Goal: Task Accomplishment & Management: Manage account settings

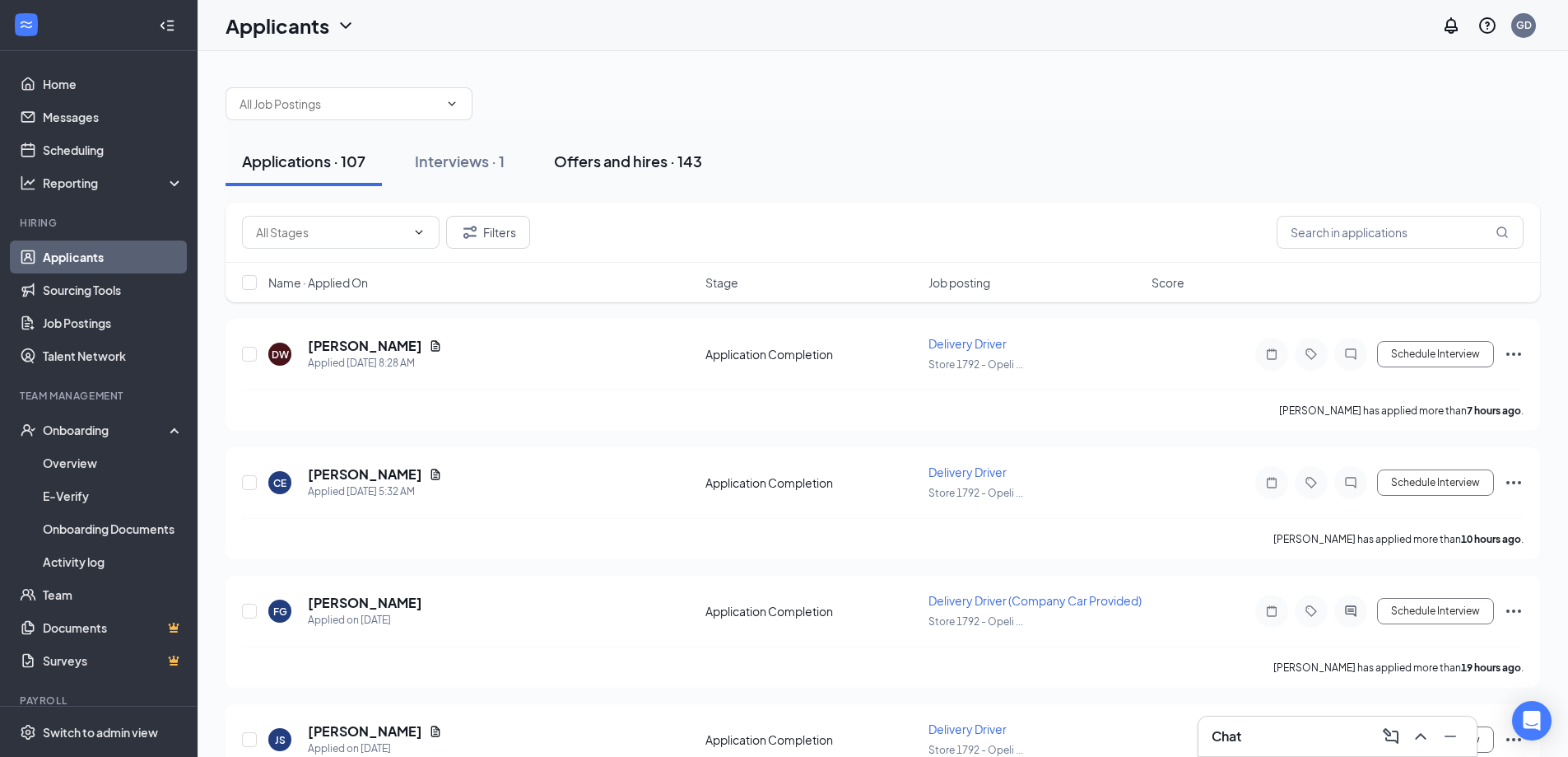
click at [649, 165] on div "Offers and hires · 143" at bounding box center [627, 160] width 148 height 20
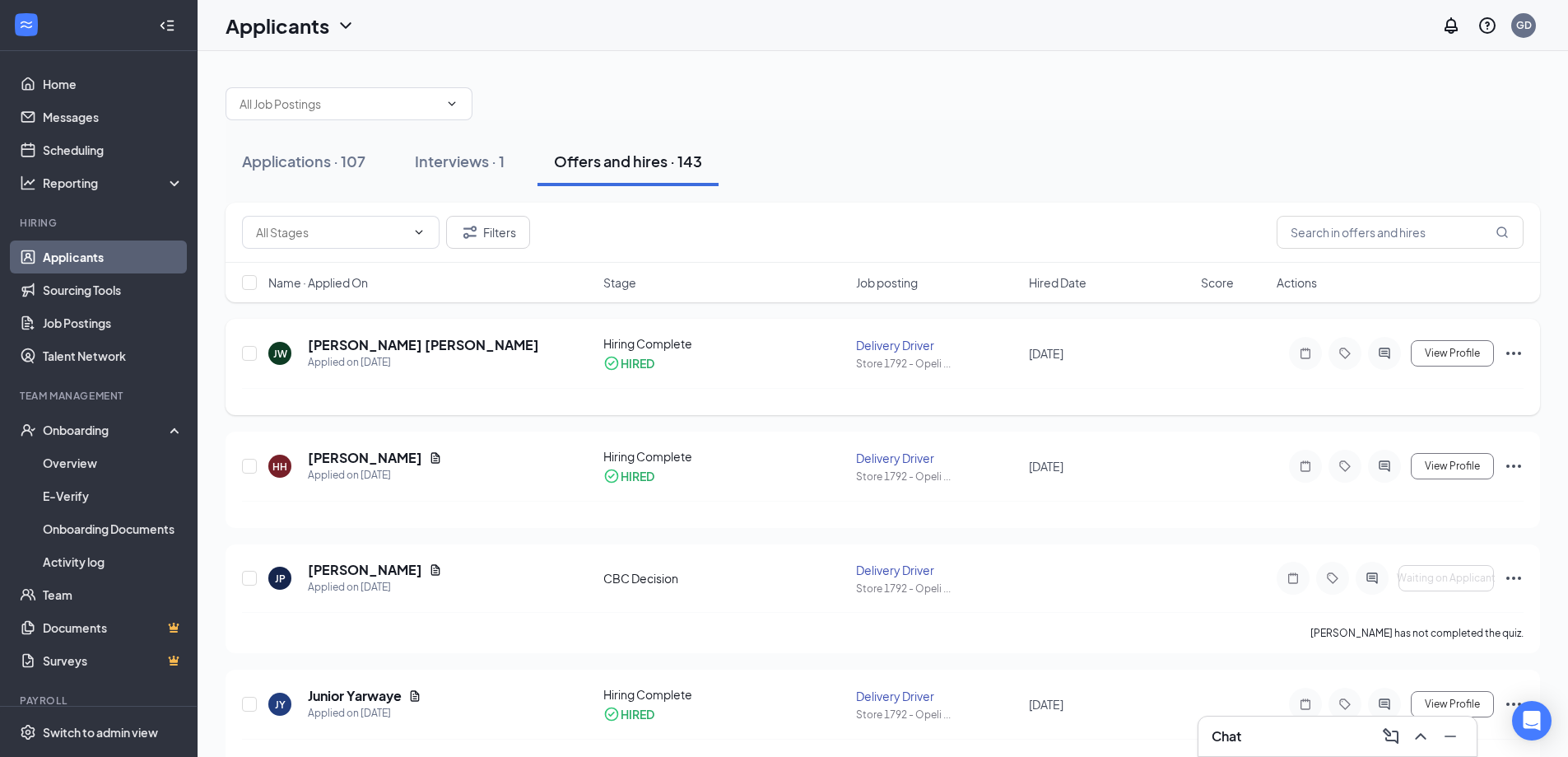
click at [1512, 353] on icon "Ellipses" at bounding box center [1512, 353] width 14 height 3
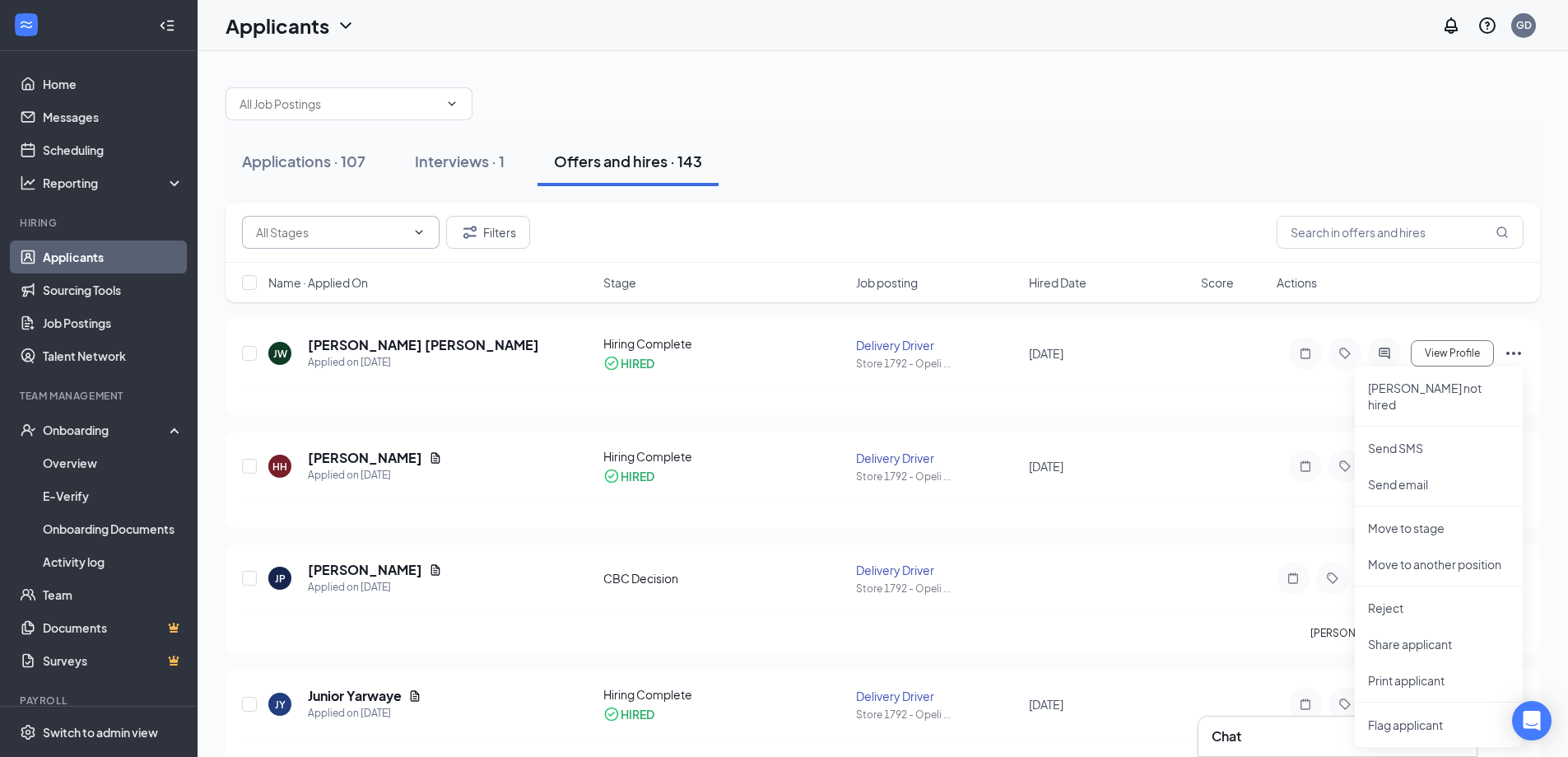
click at [418, 235] on icon "ChevronDown" at bounding box center [419, 232] width 13 height 13
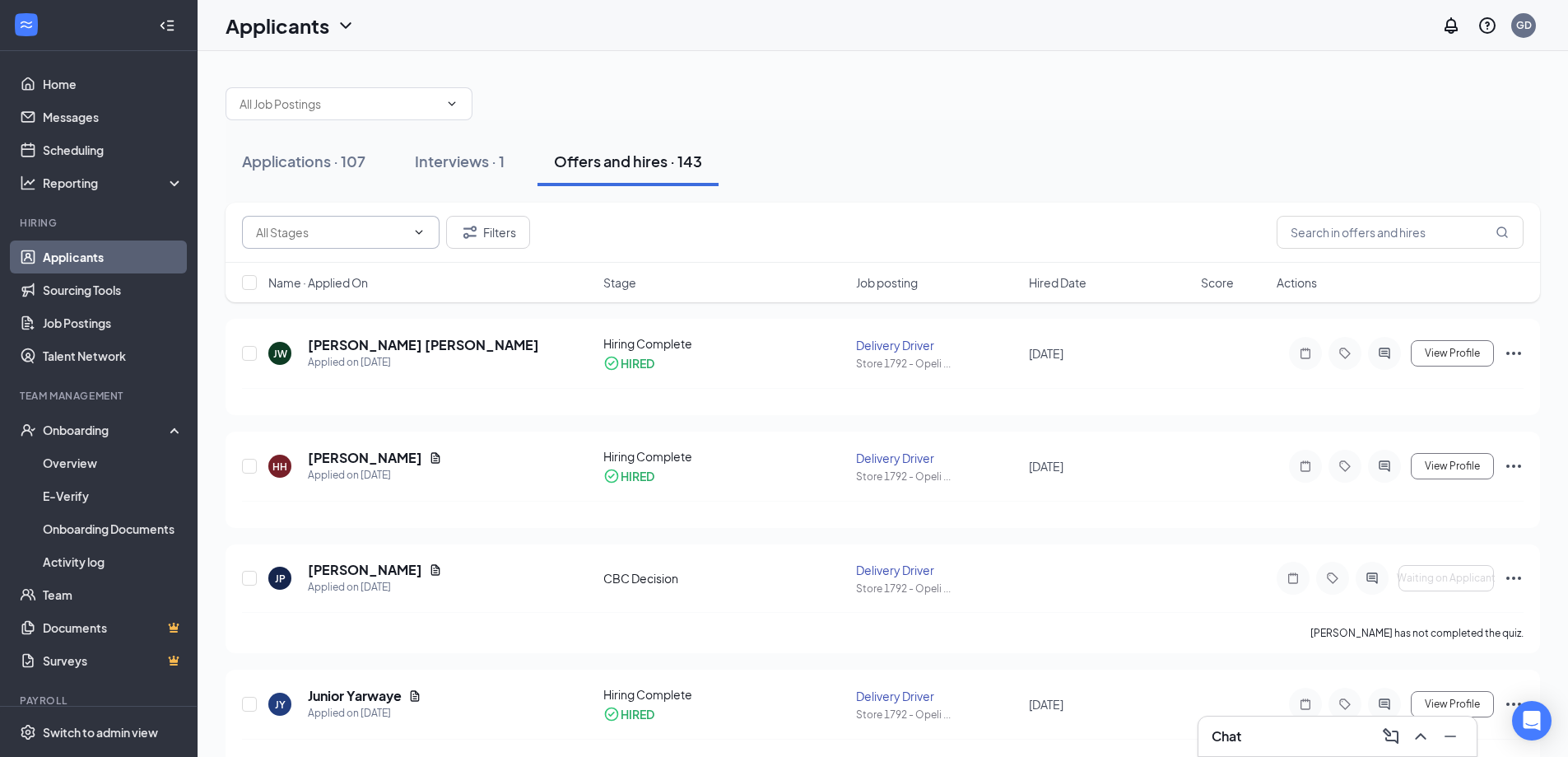
click at [423, 231] on icon "ChevronDown" at bounding box center [419, 232] width 13 height 13
click at [414, 230] on icon "ChevronDown" at bounding box center [419, 232] width 13 height 13
click at [82, 431] on div "Onboarding" at bounding box center [106, 429] width 126 height 16
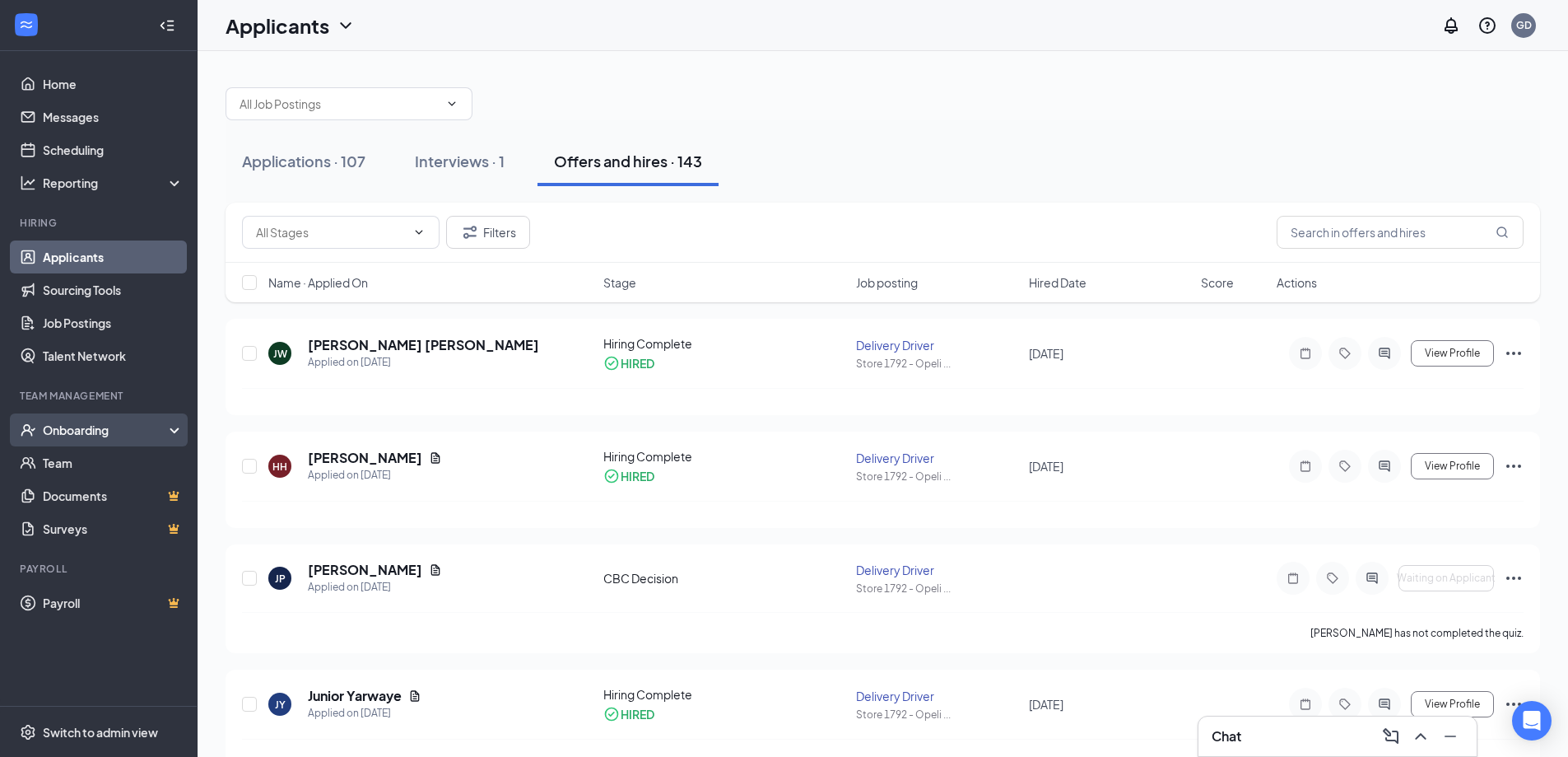
click at [89, 431] on div "Onboarding" at bounding box center [106, 429] width 126 height 16
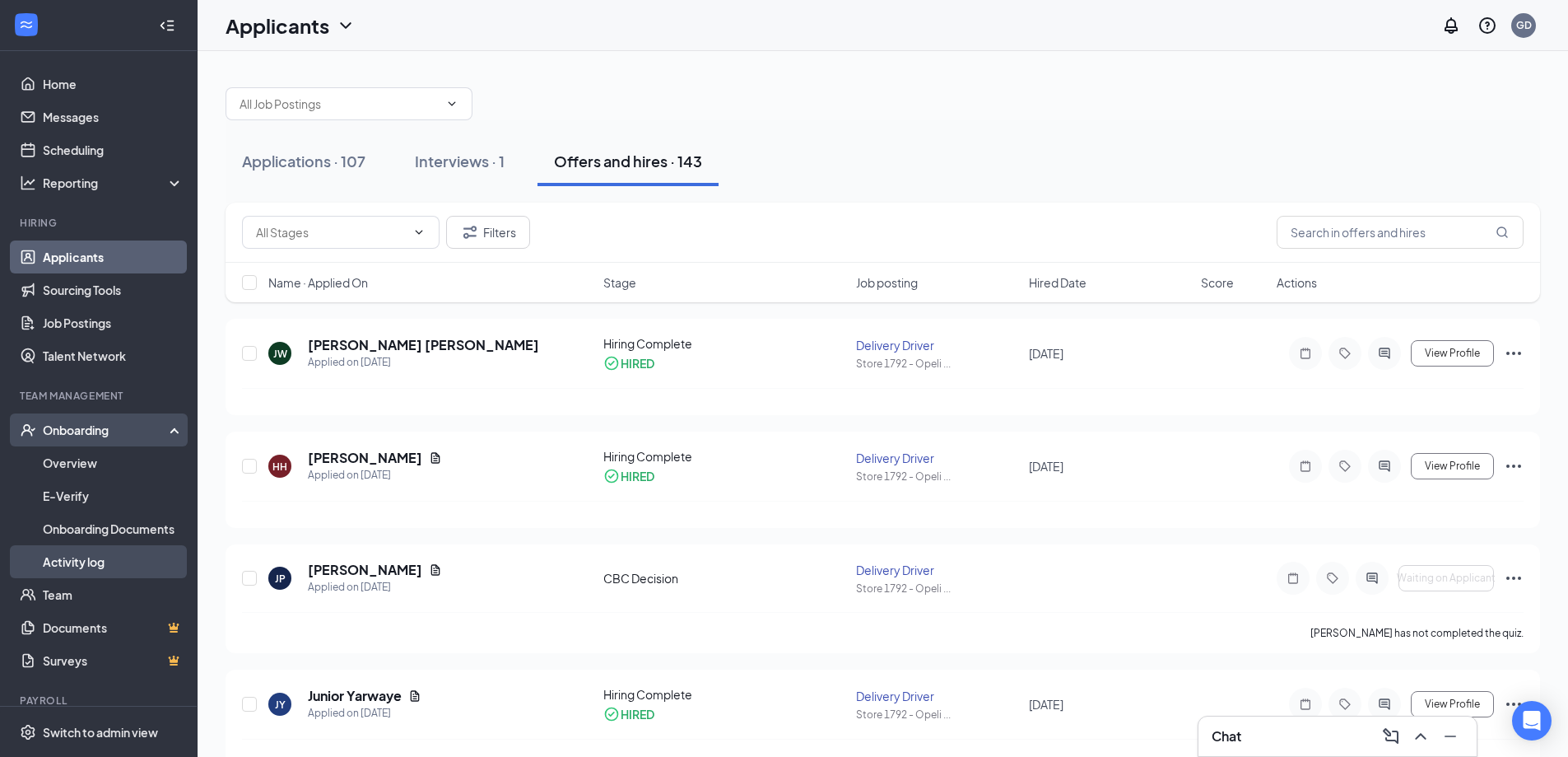
click at [83, 557] on link "Activity log" at bounding box center [113, 562] width 141 height 33
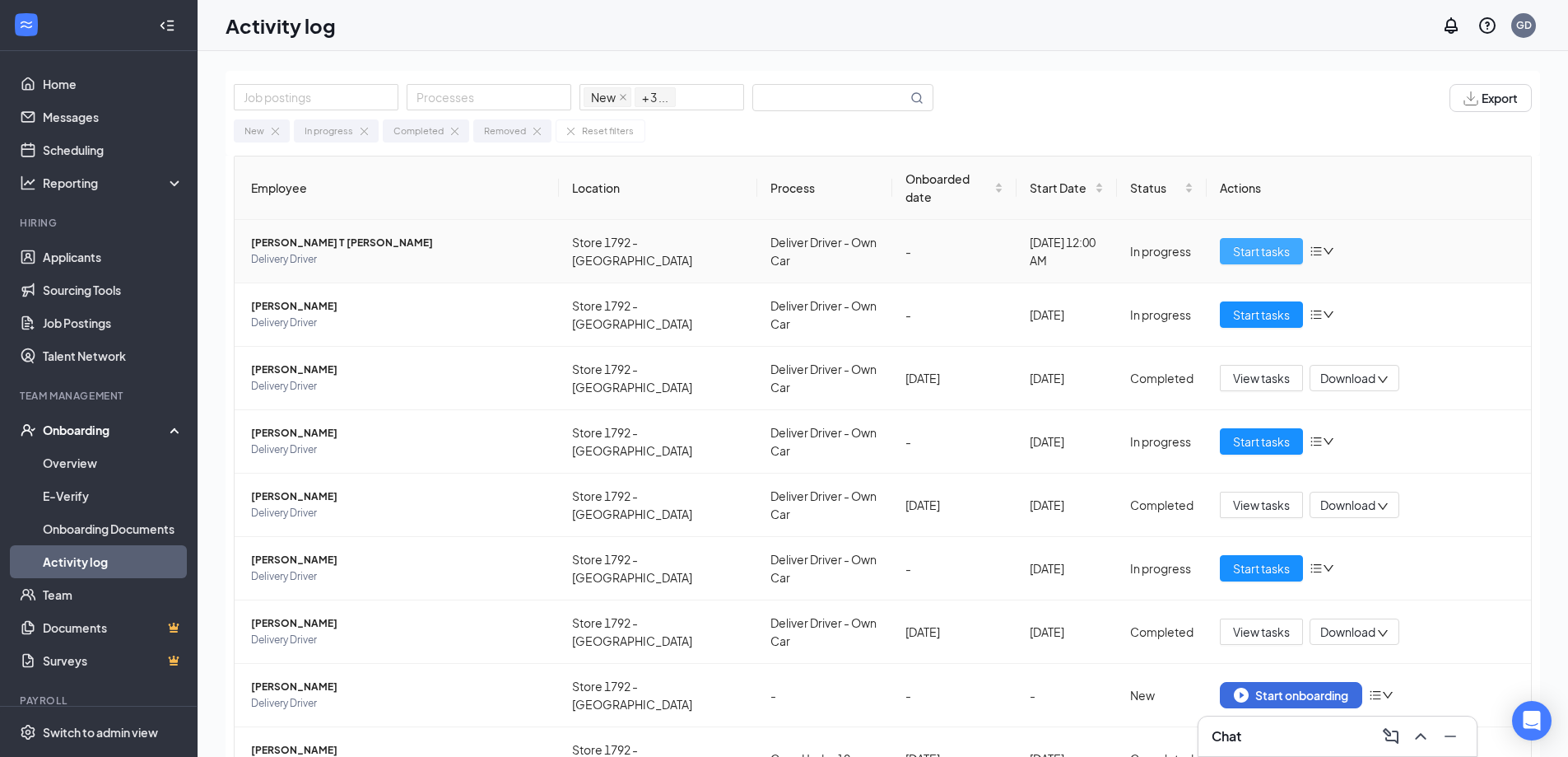
click at [1275, 242] on span "Start tasks" at bounding box center [1261, 251] width 57 height 18
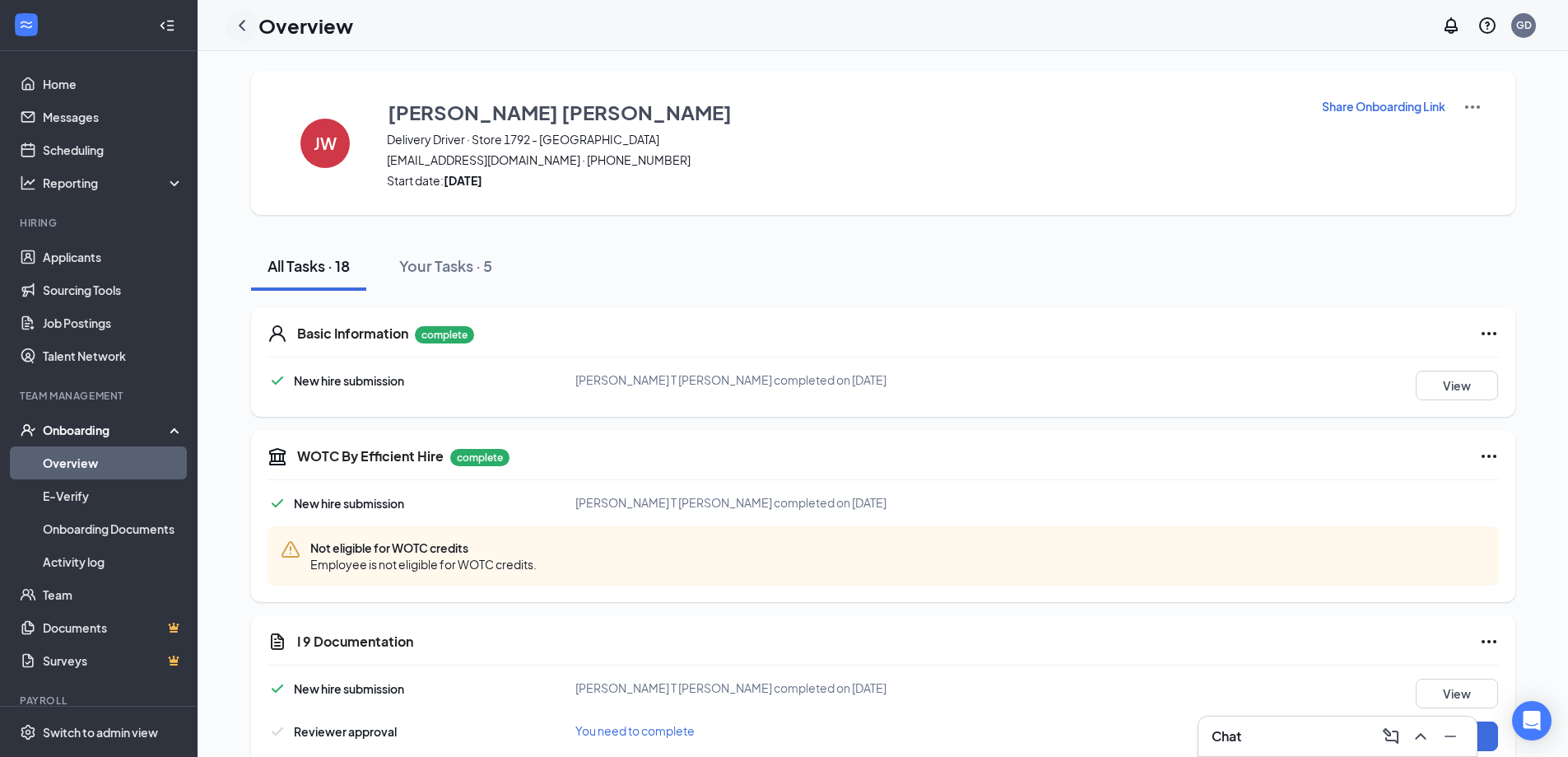
click at [244, 26] on icon "ChevronLeft" at bounding box center [241, 25] width 20 height 20
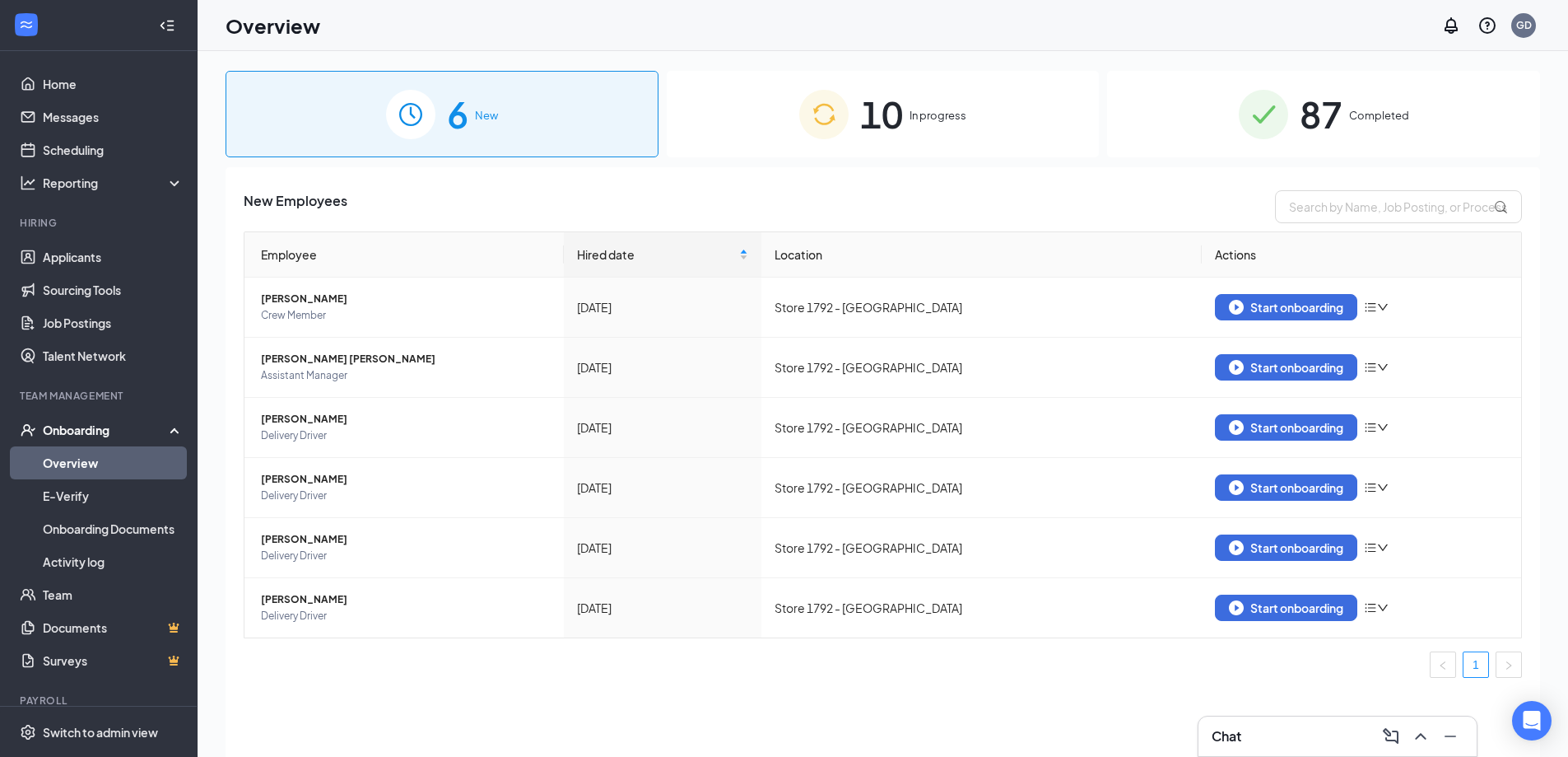
click at [1325, 122] on span "87" at bounding box center [1321, 113] width 43 height 57
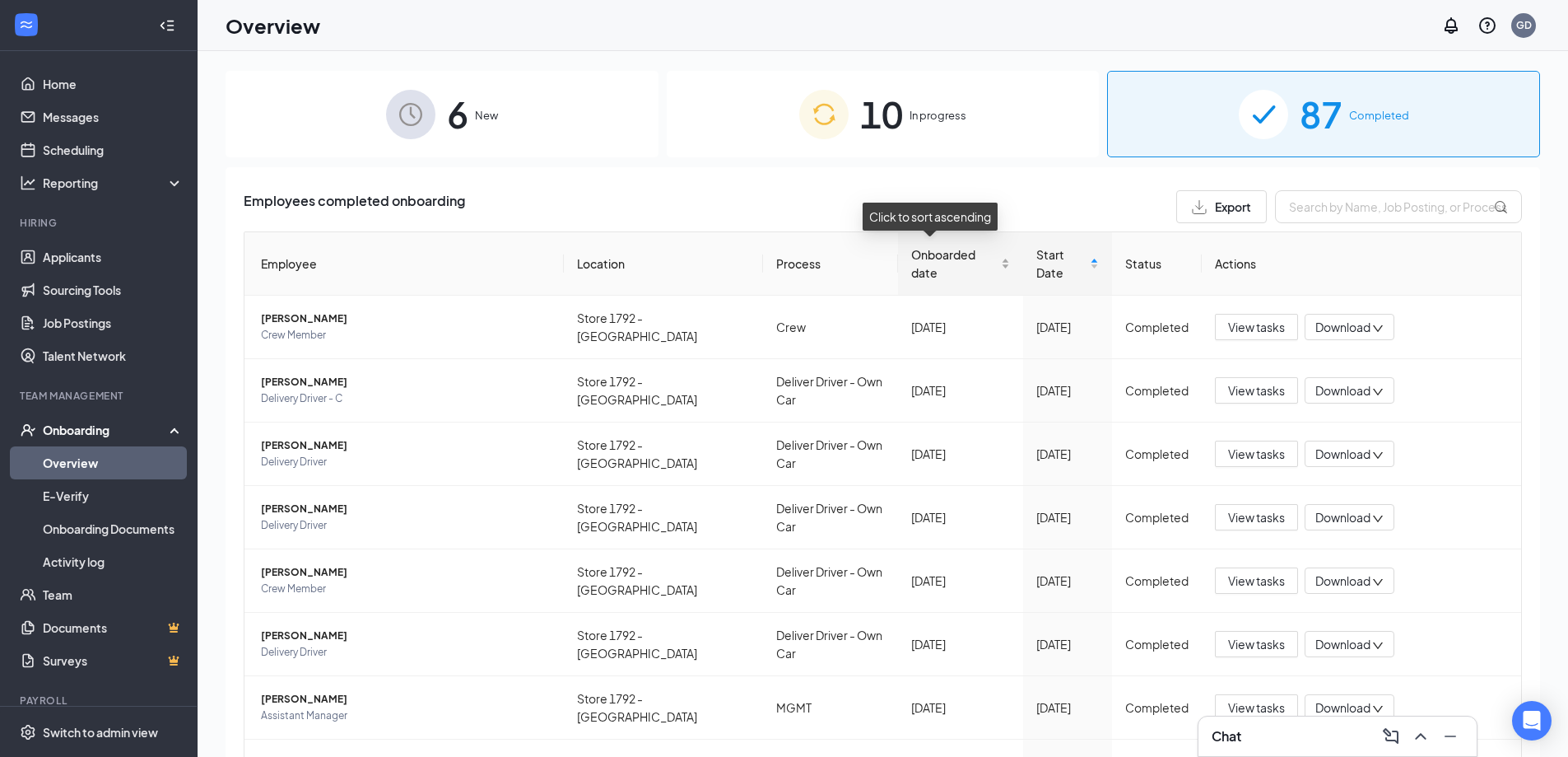
click at [949, 256] on span "Onboarded date" at bounding box center [954, 264] width 86 height 36
click at [981, 253] on div "Onboarded date" at bounding box center [960, 264] width 99 height 36
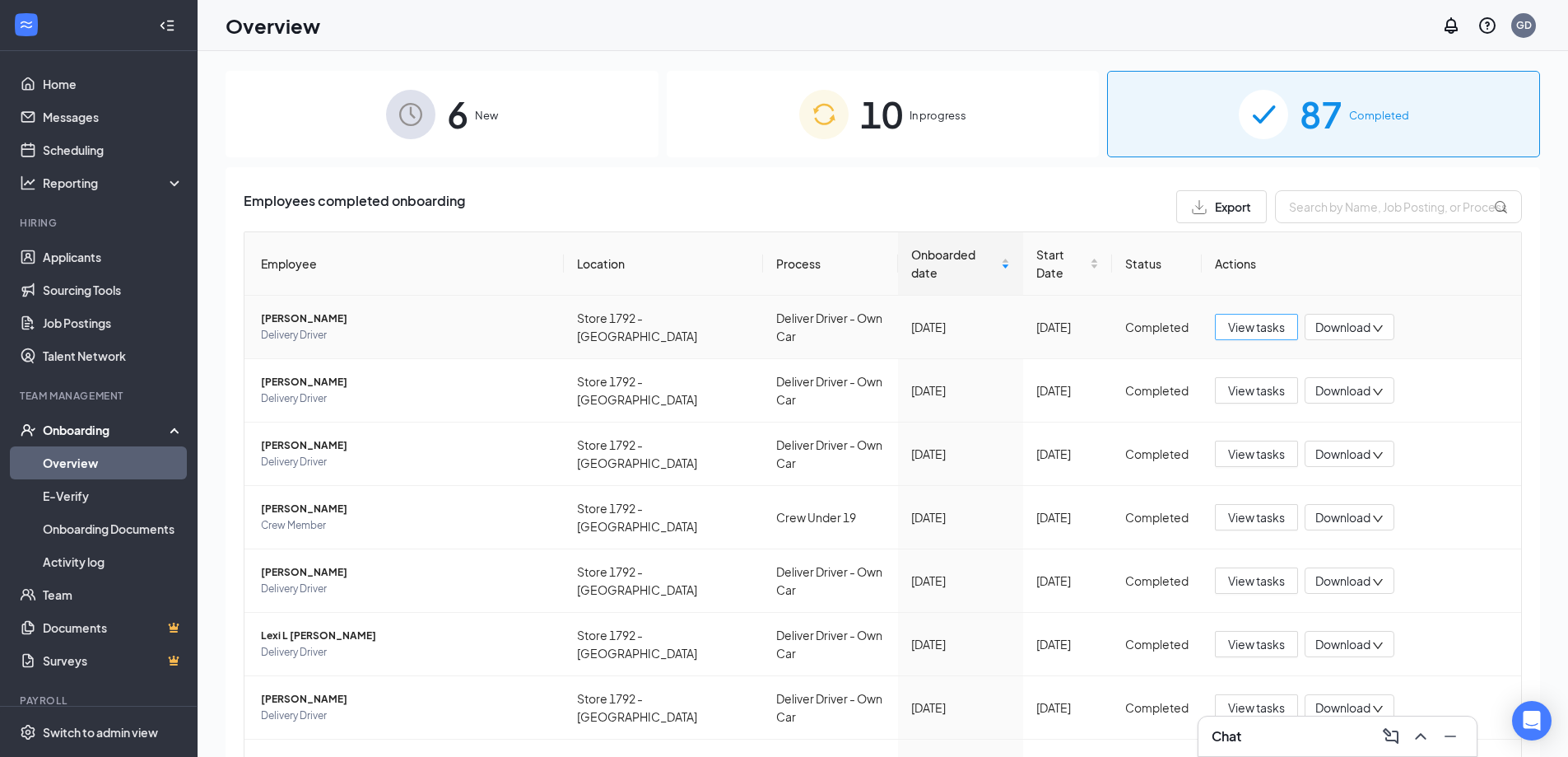
click at [1240, 318] on span "View tasks" at bounding box center [1256, 327] width 57 height 18
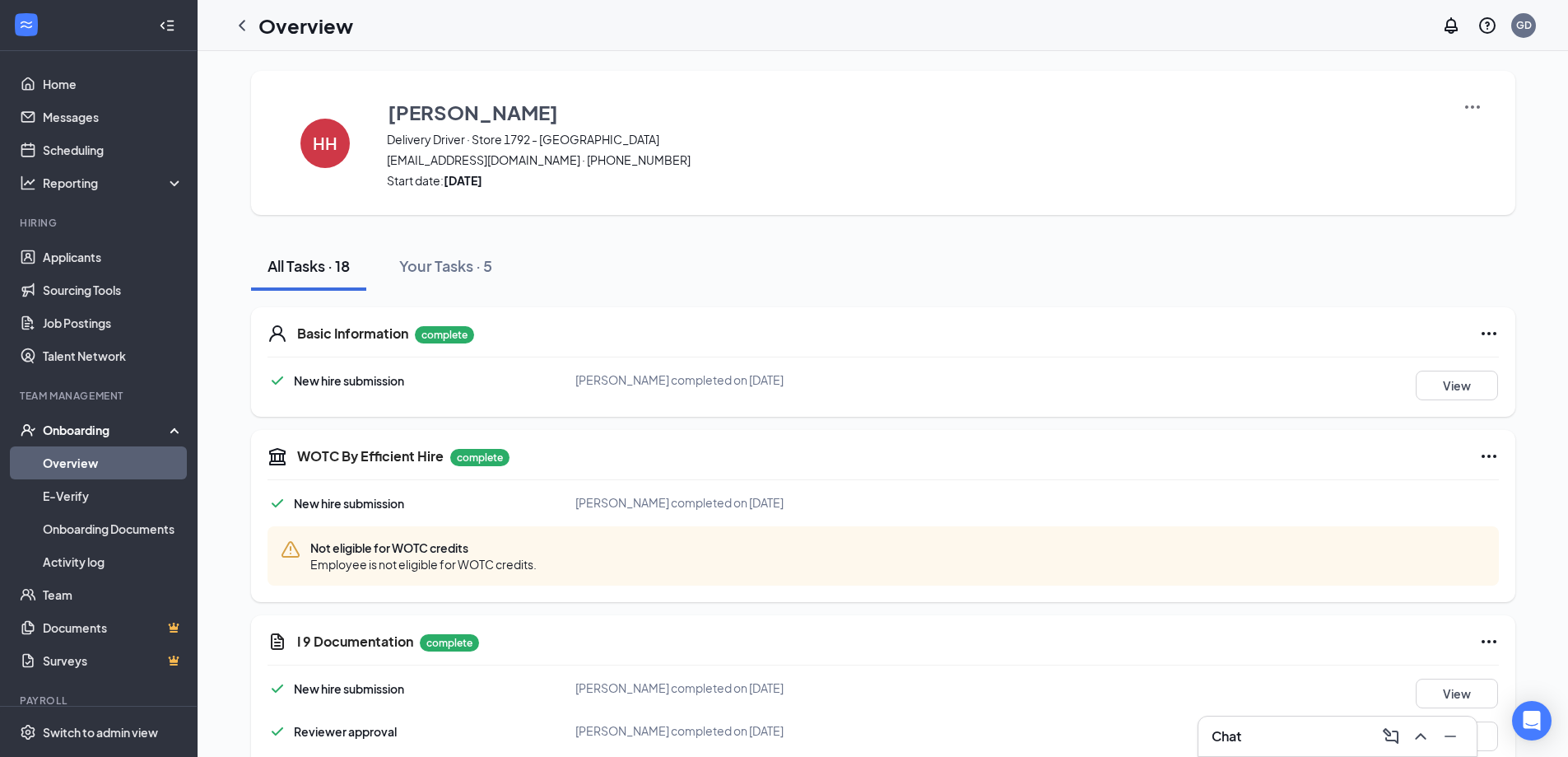
click at [55, 459] on link "Overview" at bounding box center [113, 463] width 141 height 33
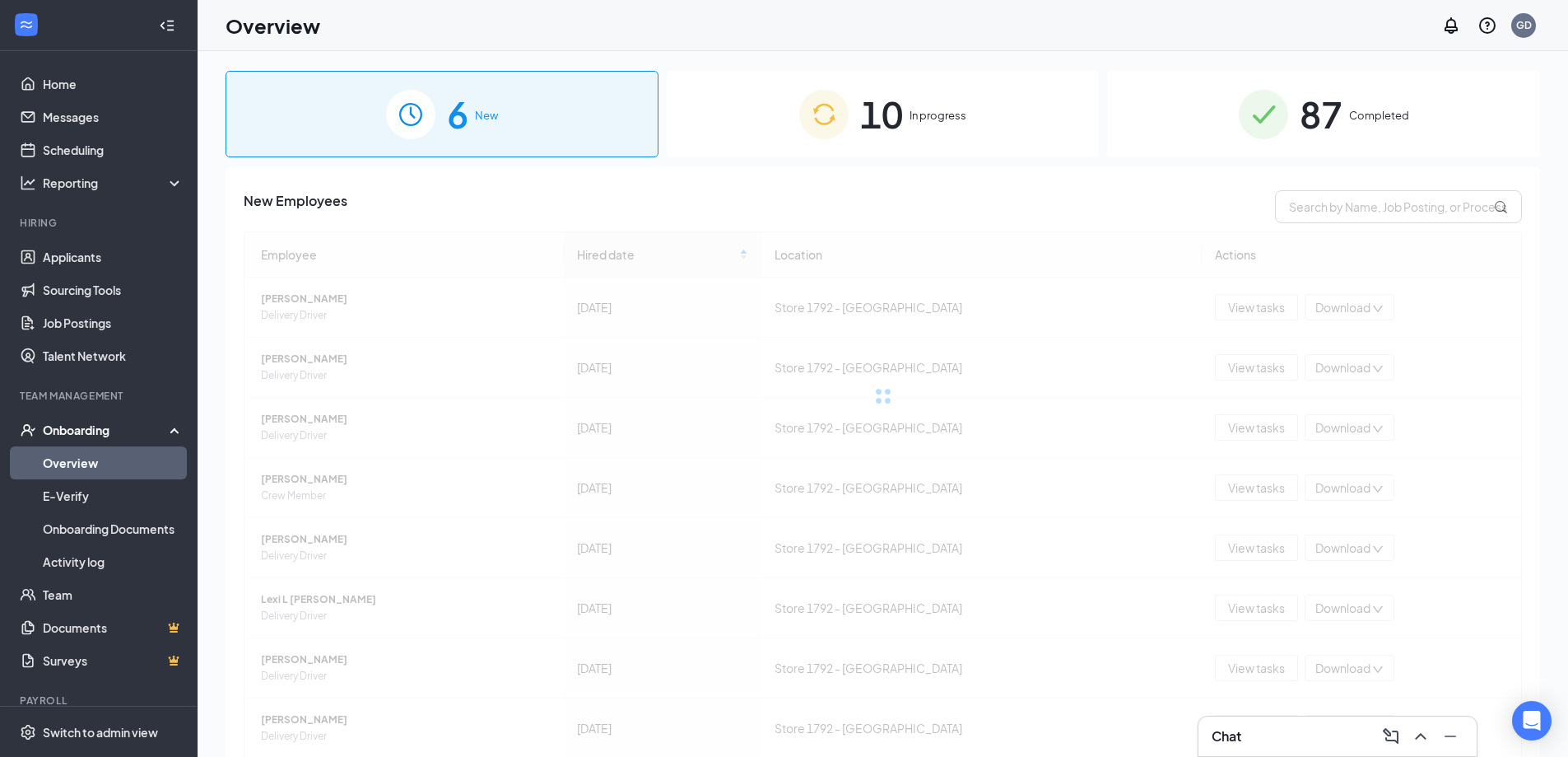
click at [898, 108] on span "10" at bounding box center [881, 113] width 43 height 57
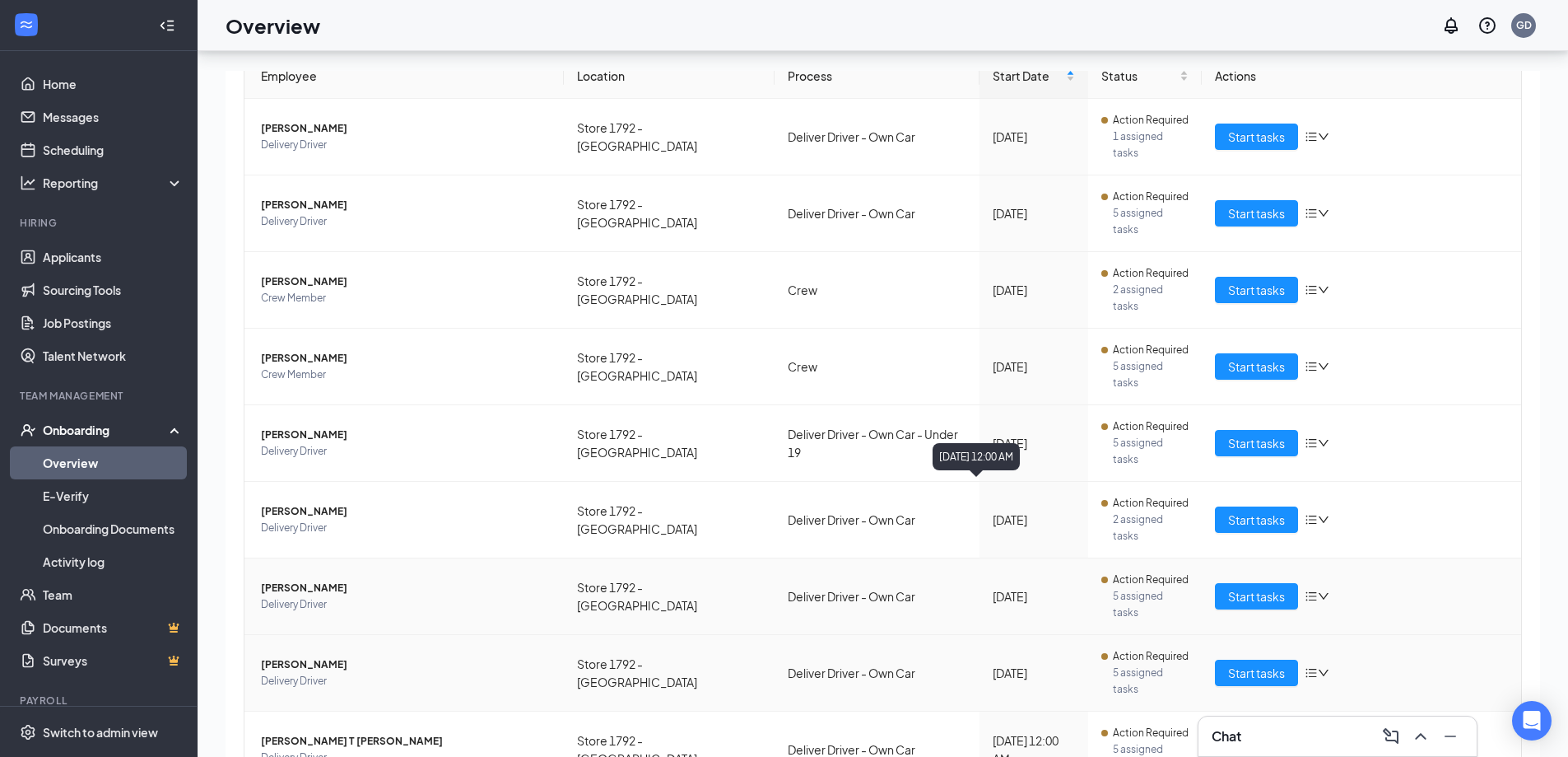
scroll to position [74, 0]
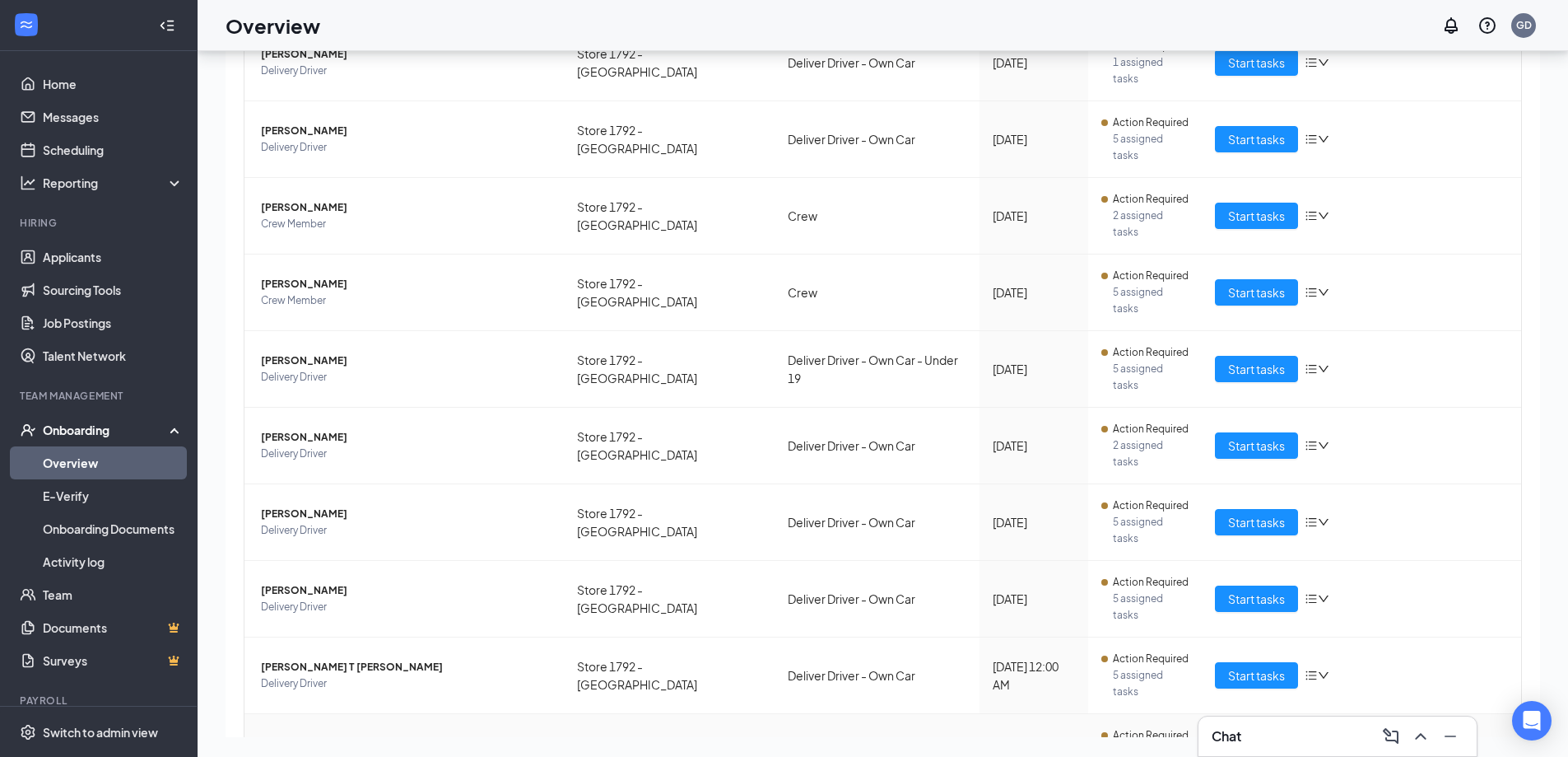
click at [1242, 739] on button "Start tasks" at bounding box center [1256, 751] width 83 height 26
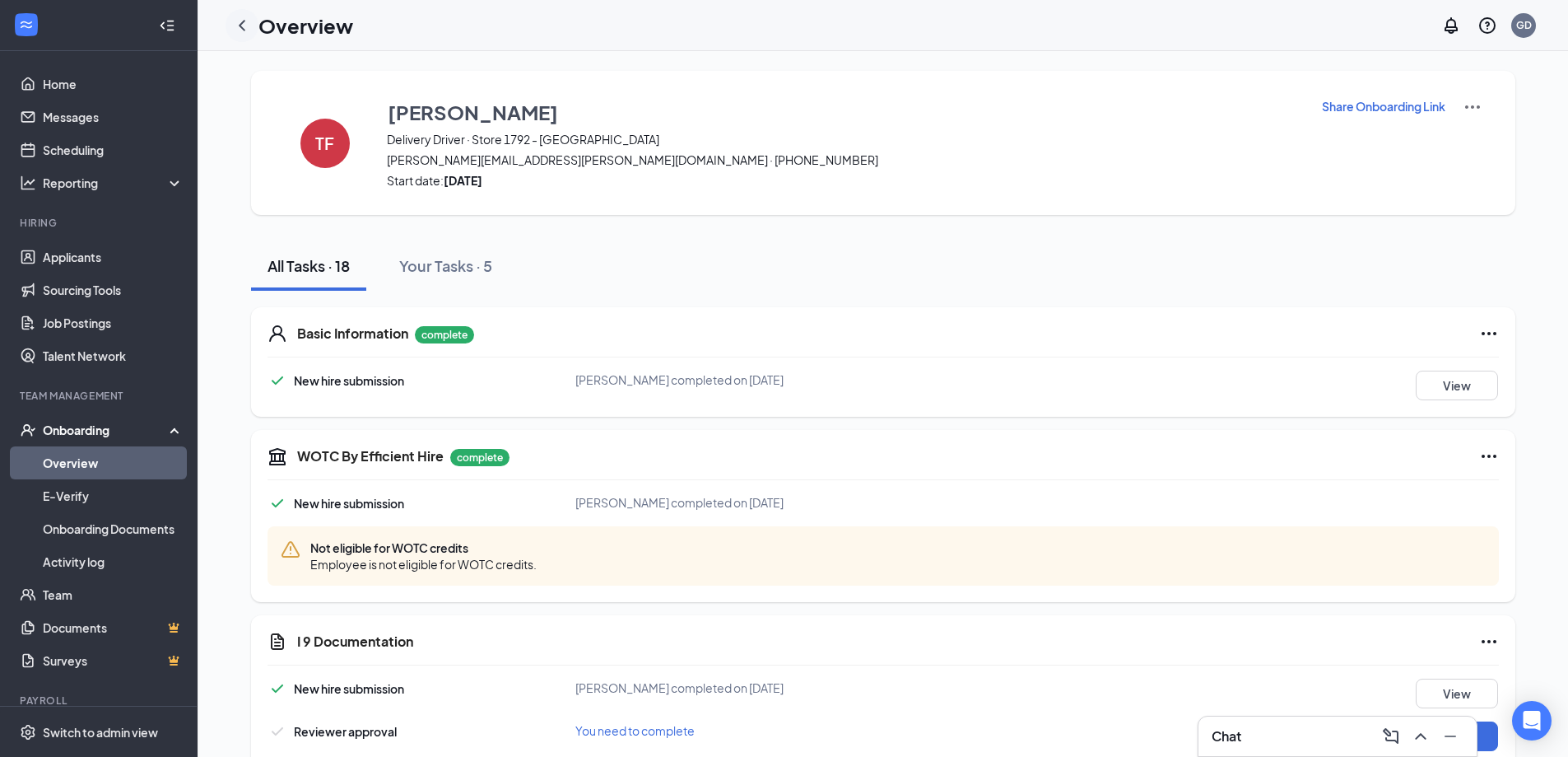
click at [239, 28] on icon "ChevronLeft" at bounding box center [241, 25] width 20 height 20
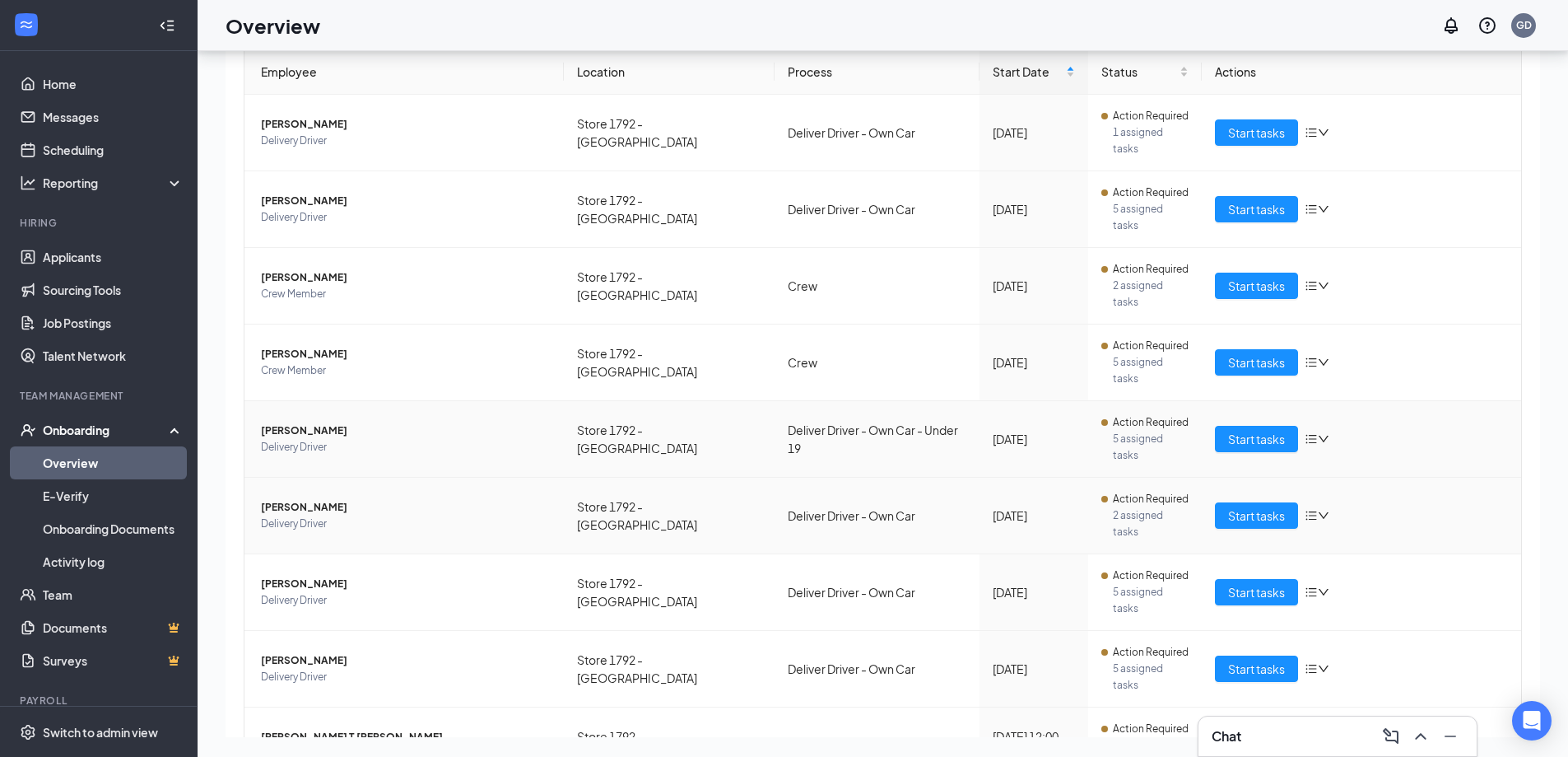
scroll to position [178, 0]
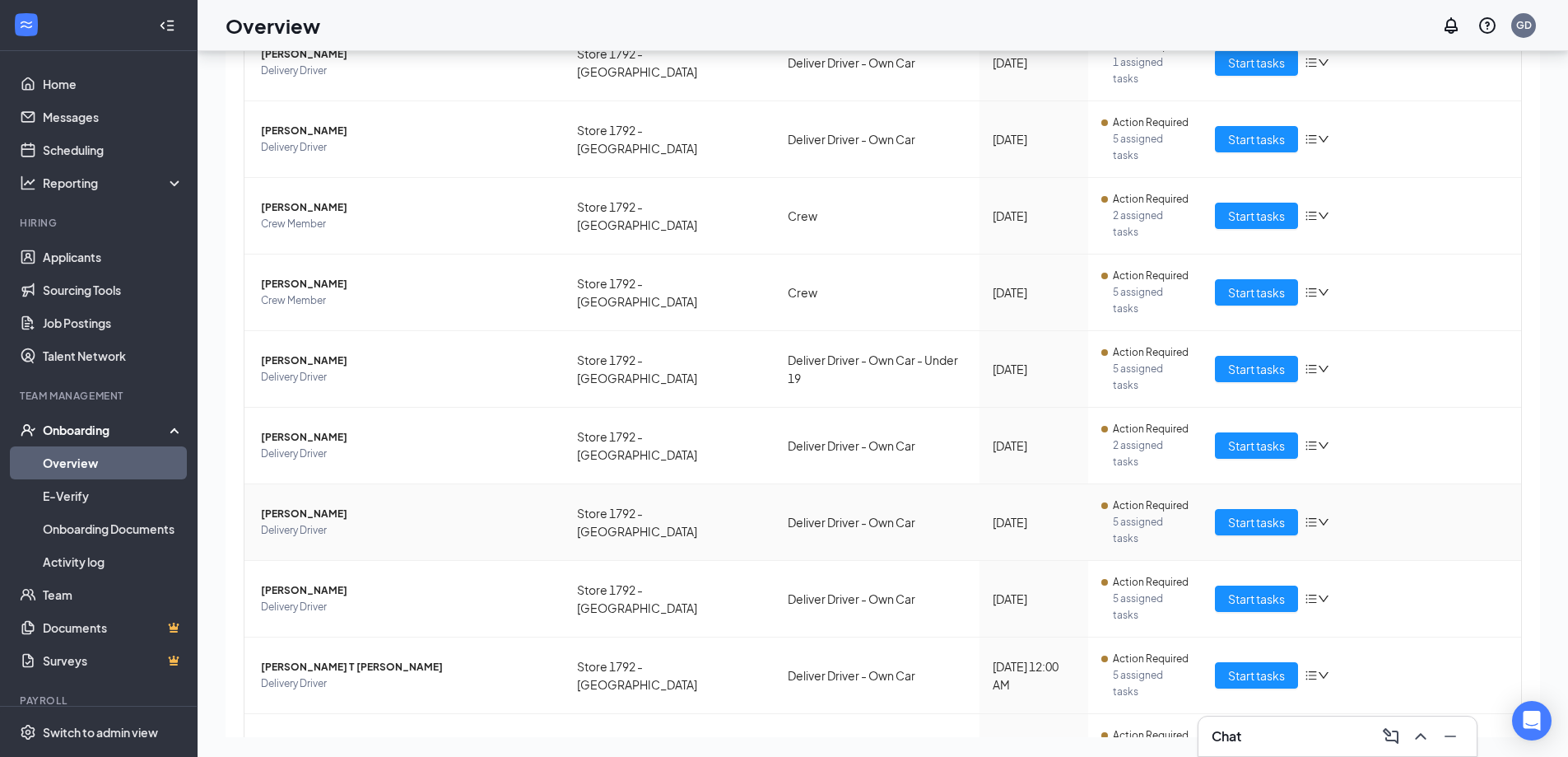
click at [1317, 516] on icon "down" at bounding box center [1323, 522] width 11 height 11
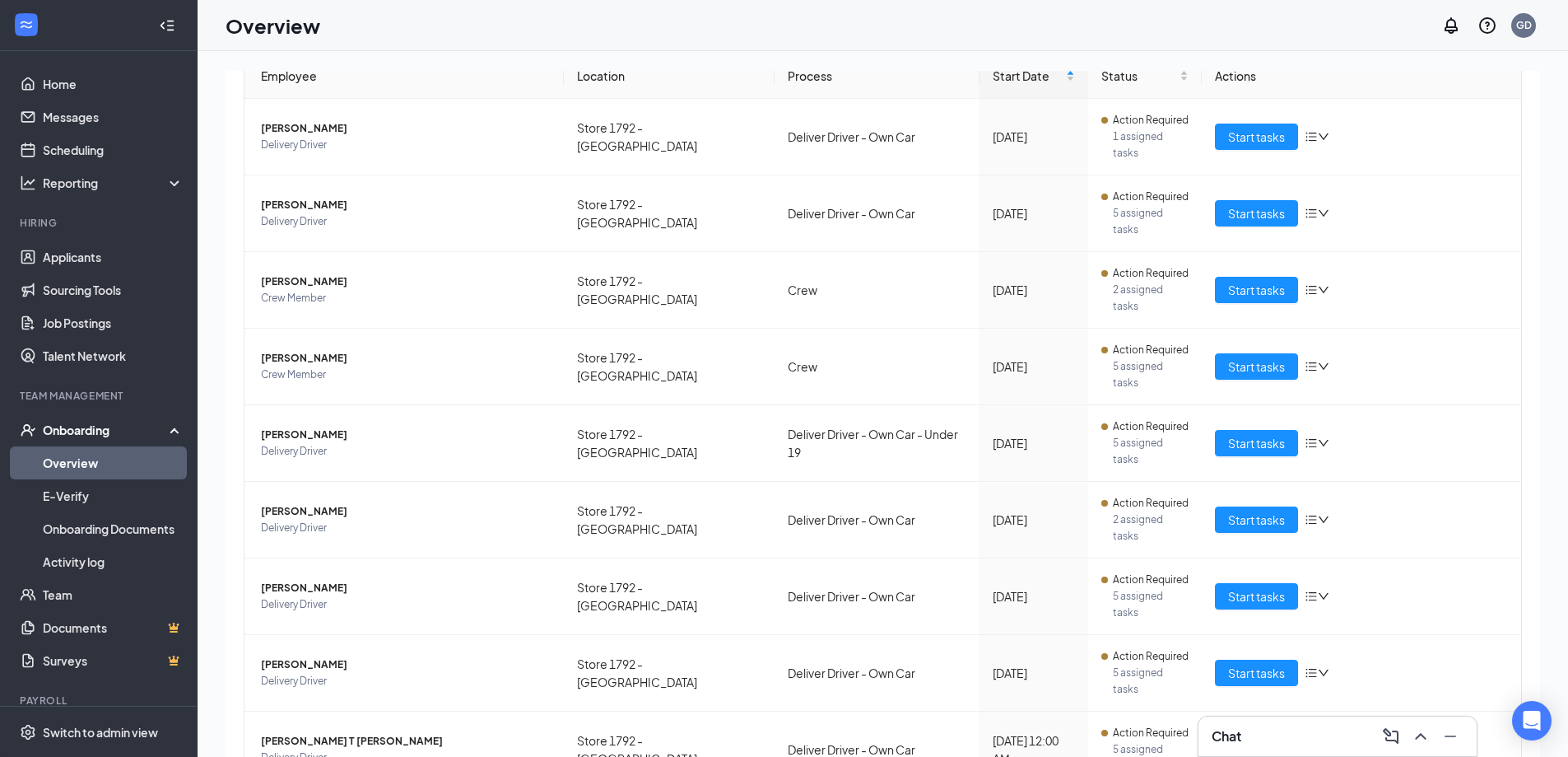
scroll to position [0, 0]
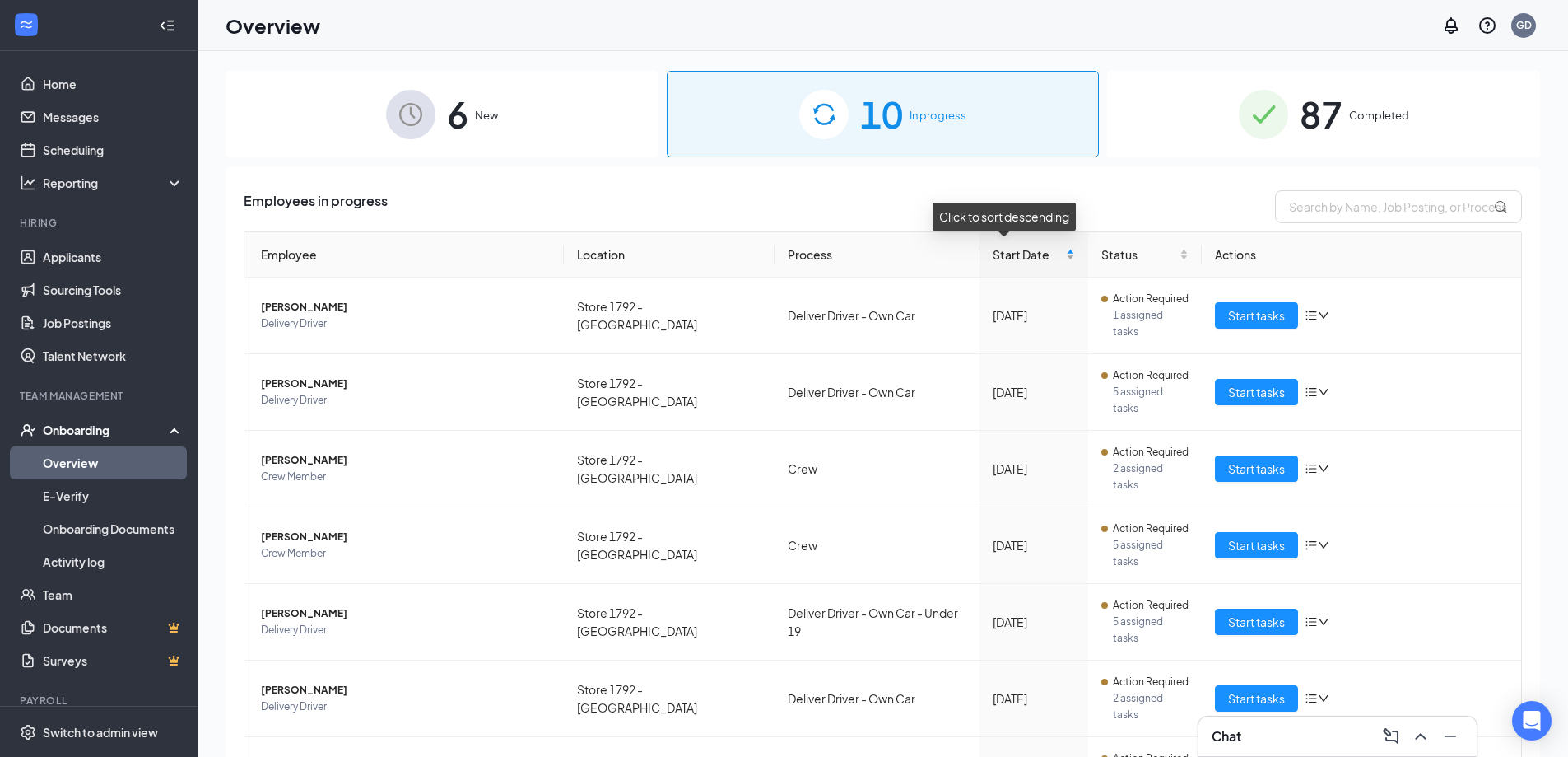
click at [1053, 256] on div "Start Date" at bounding box center [1034, 254] width 82 height 18
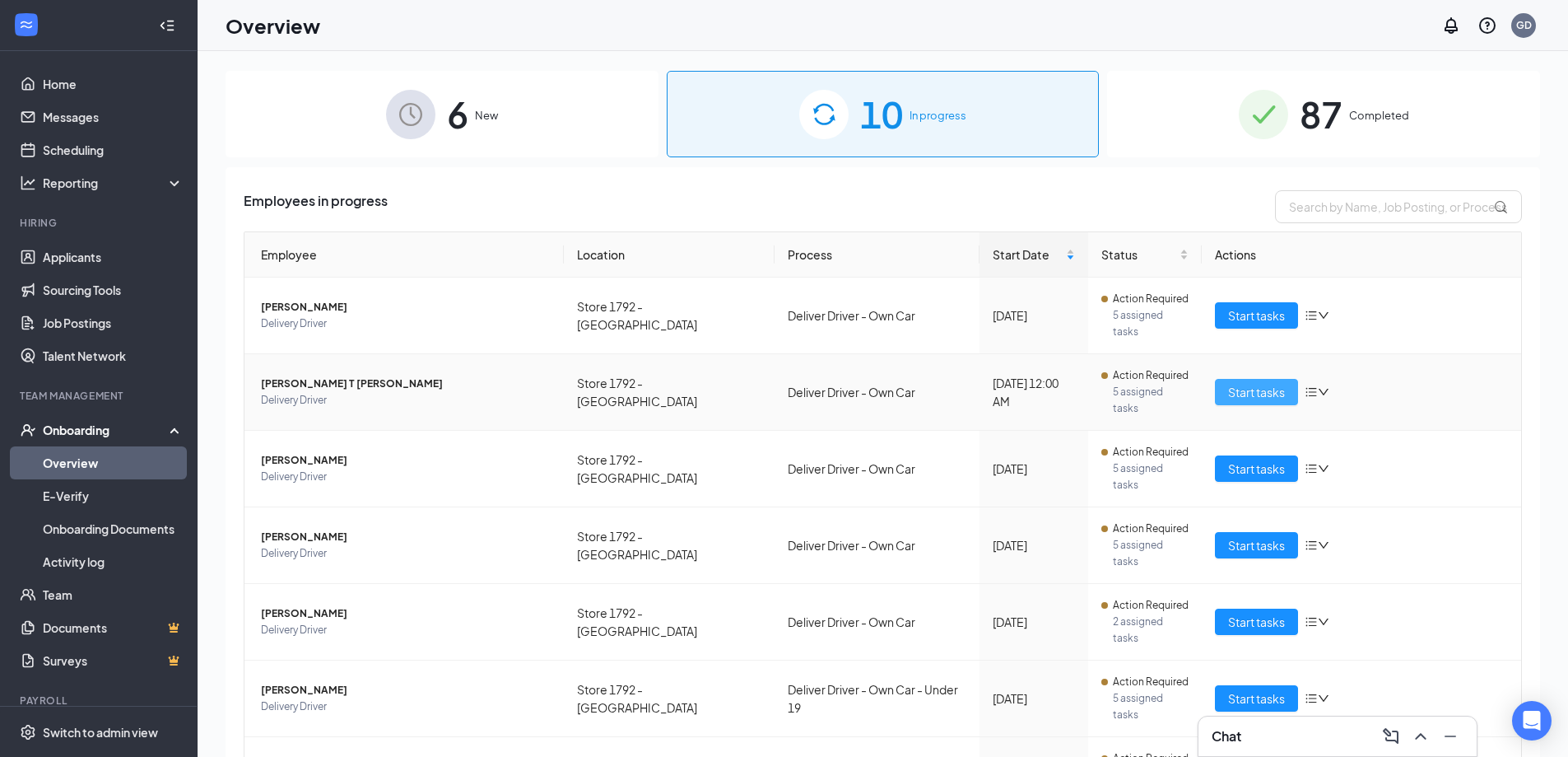
click at [1257, 382] on span "Start tasks" at bounding box center [1256, 391] width 57 height 18
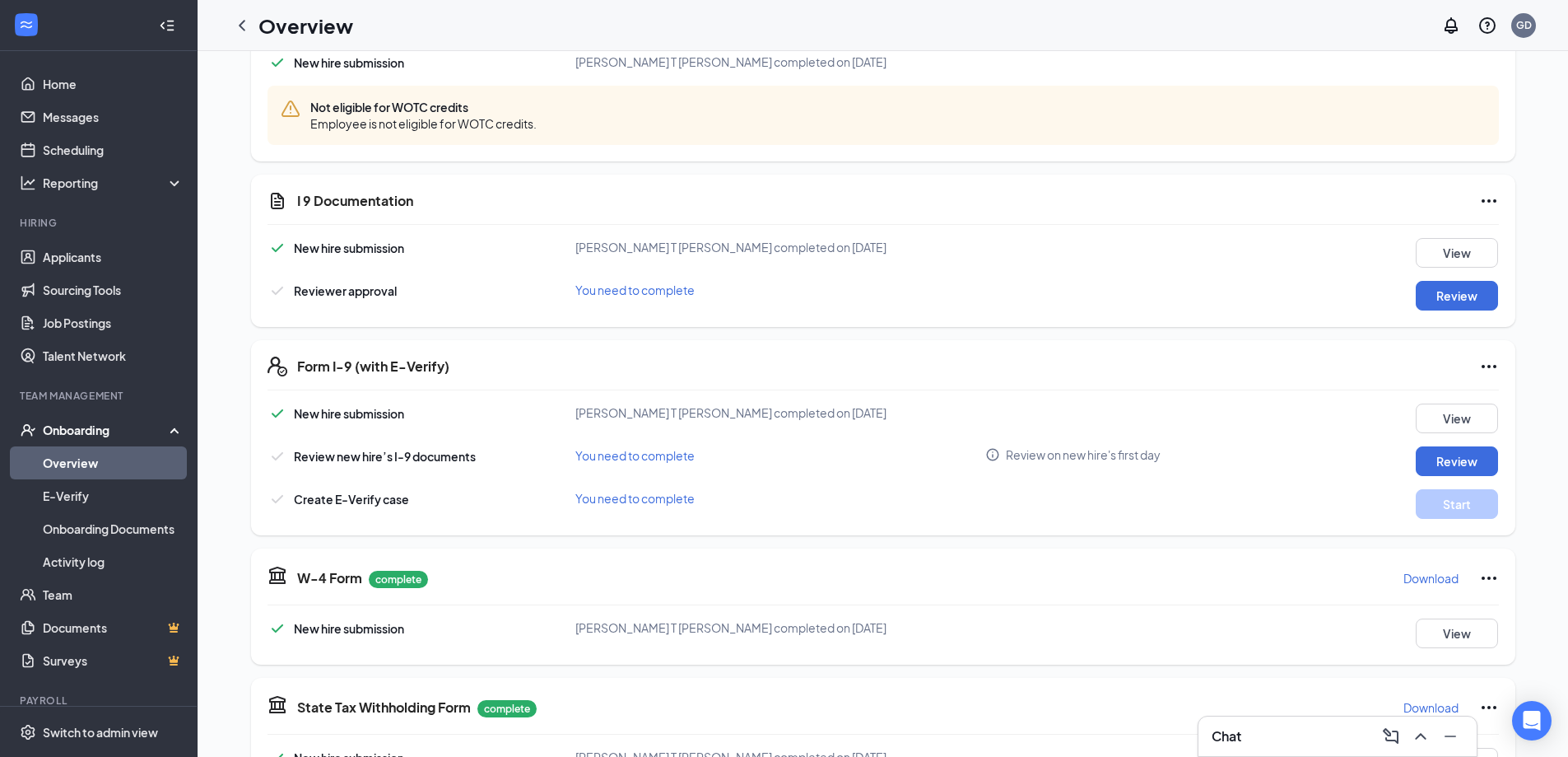
scroll to position [412, 0]
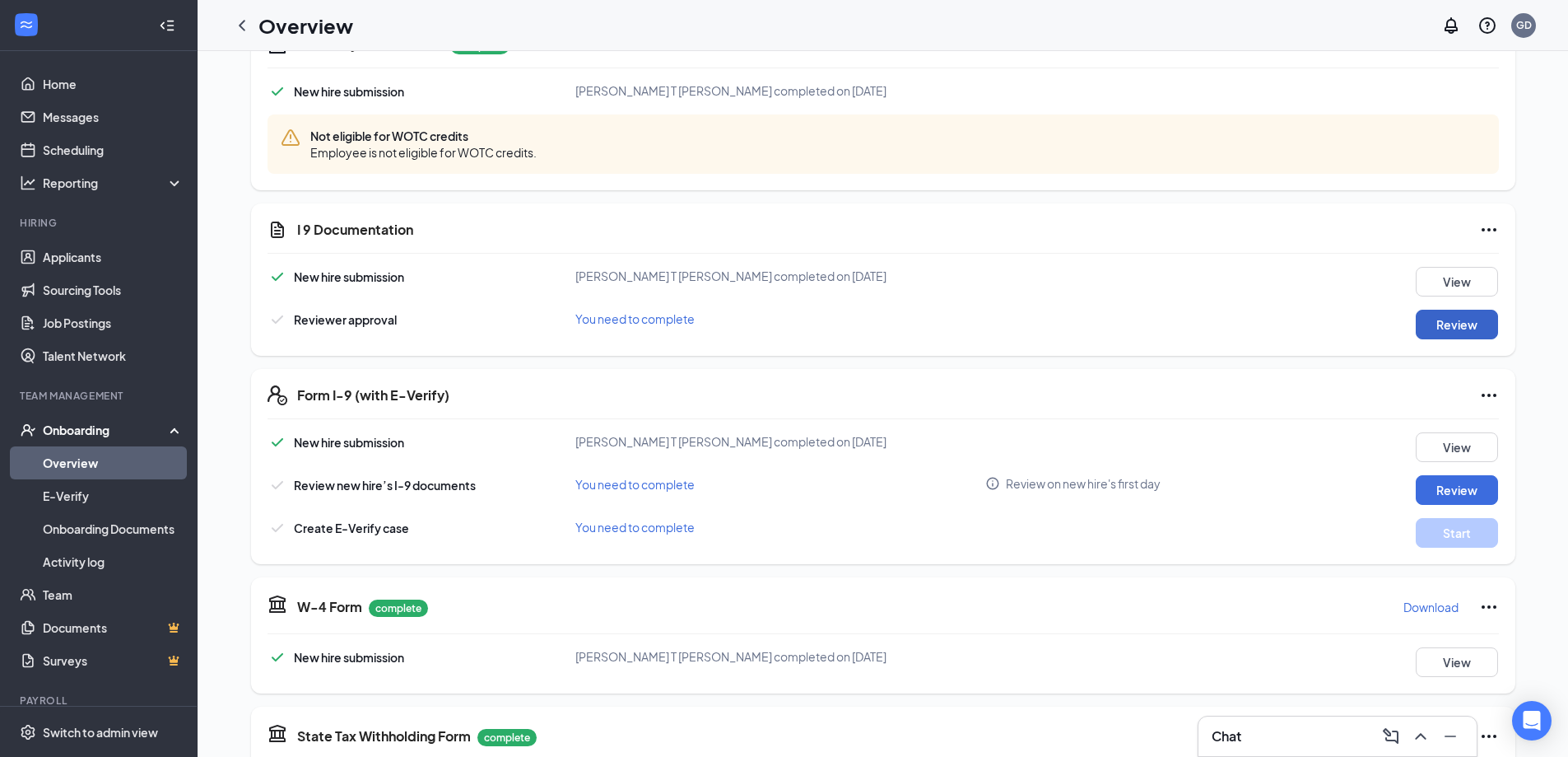
click at [1443, 331] on button "Review" at bounding box center [1457, 324] width 82 height 30
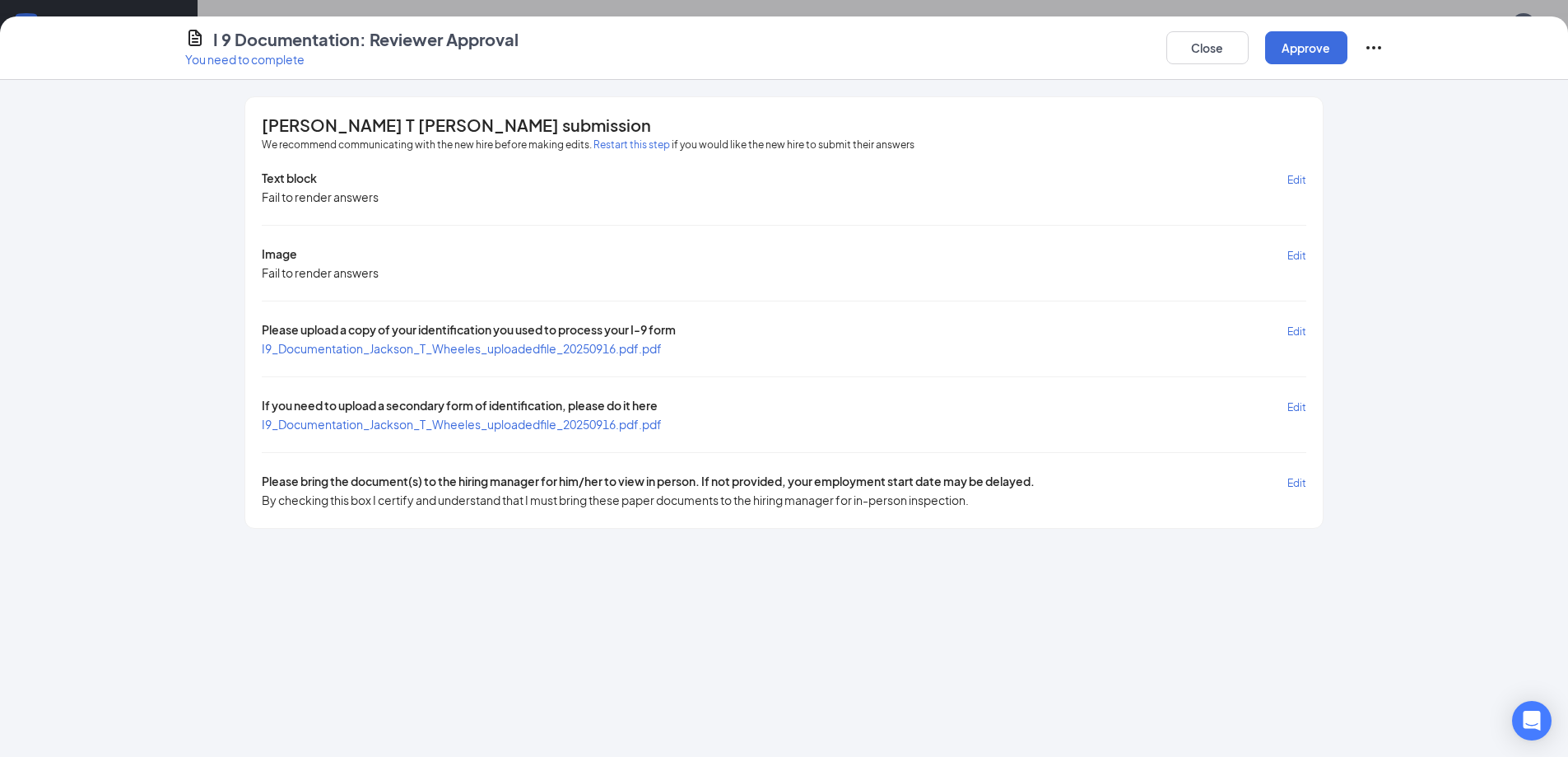
click at [466, 350] on span "I9_Documentation_Jackson_T_Wheeles_uploadedfile_20250916.pdf.pdf" at bounding box center [462, 348] width 400 height 14
click at [462, 430] on span "I9_Documentation_Jackson_T_Wheeles_uploadedfile_20250916.pdf.pdf" at bounding box center [462, 424] width 400 height 14
click at [1311, 44] on button "Approve" at bounding box center [1306, 48] width 82 height 33
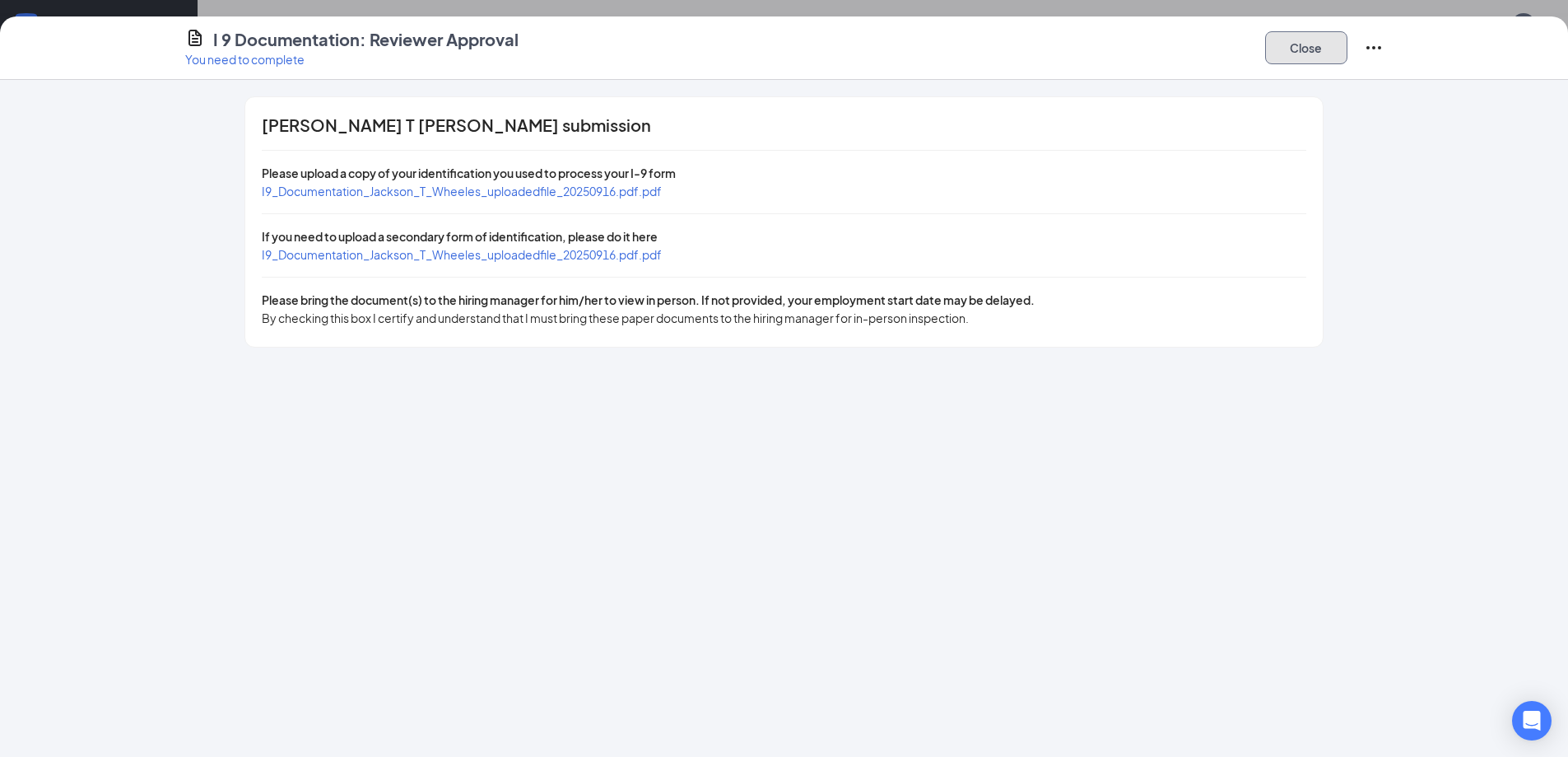
click at [1279, 53] on button "Close" at bounding box center [1306, 48] width 82 height 33
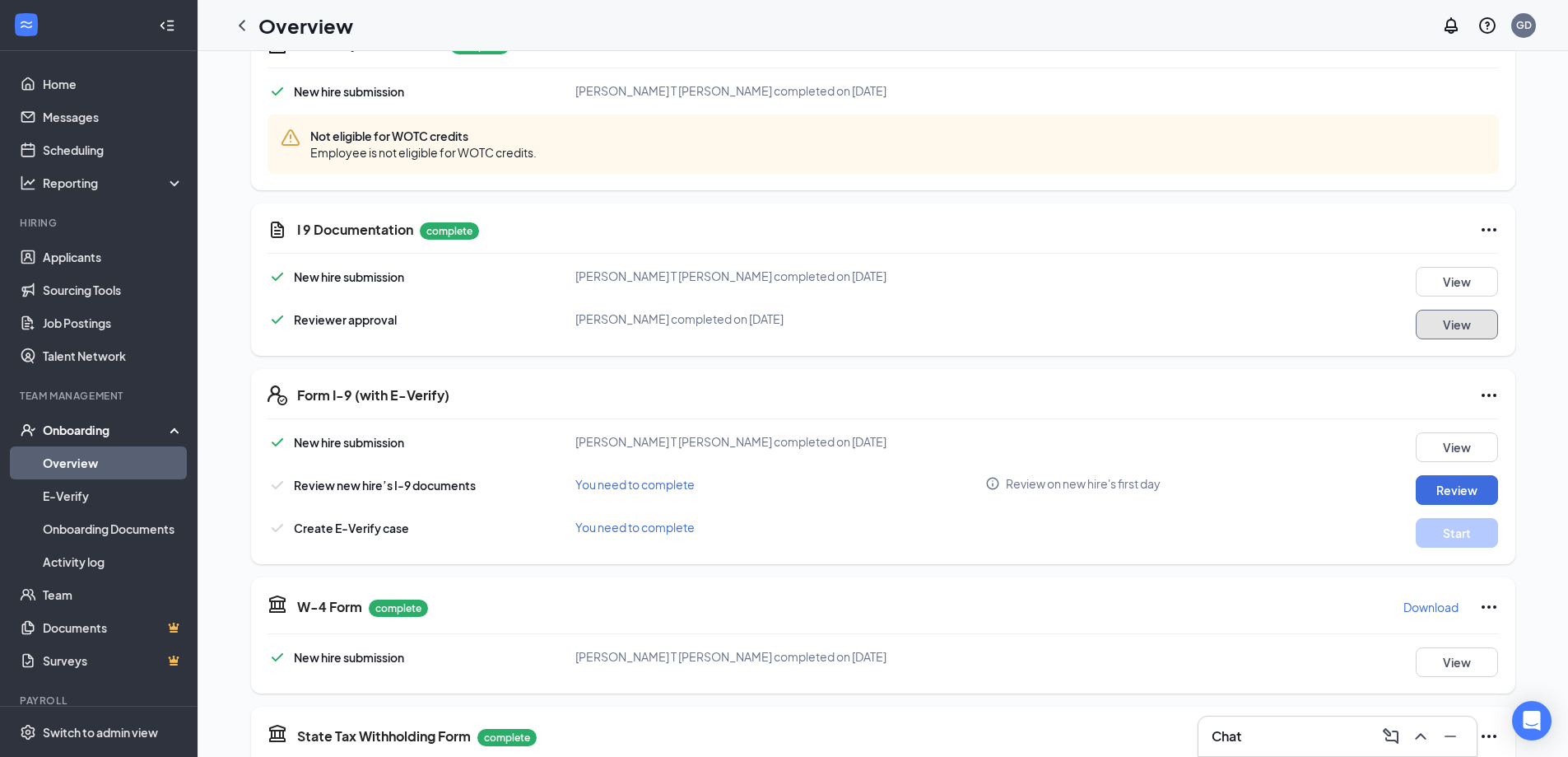
scroll to position [493, 0]
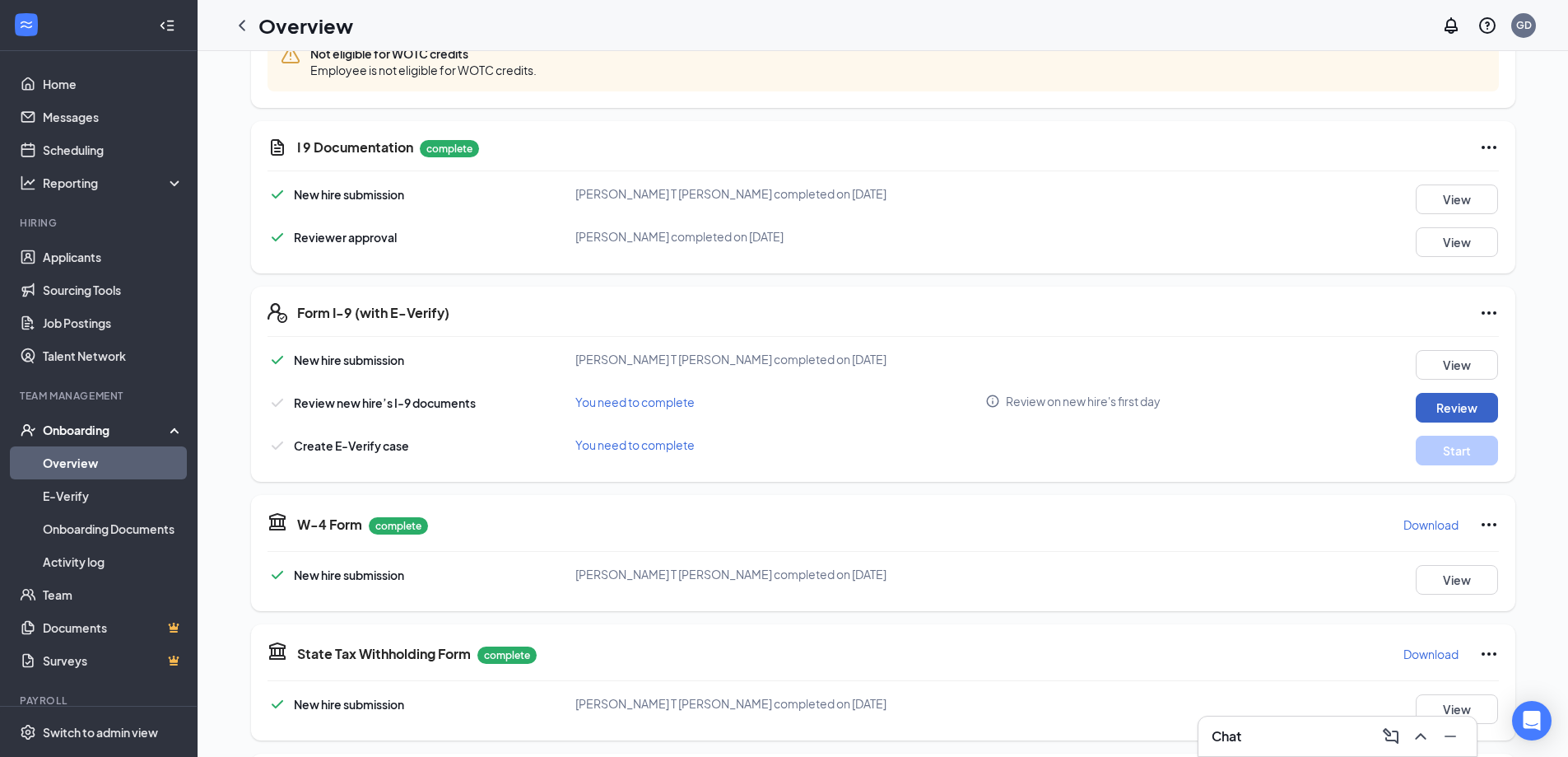
click at [1456, 418] on button "Review" at bounding box center [1457, 407] width 82 height 30
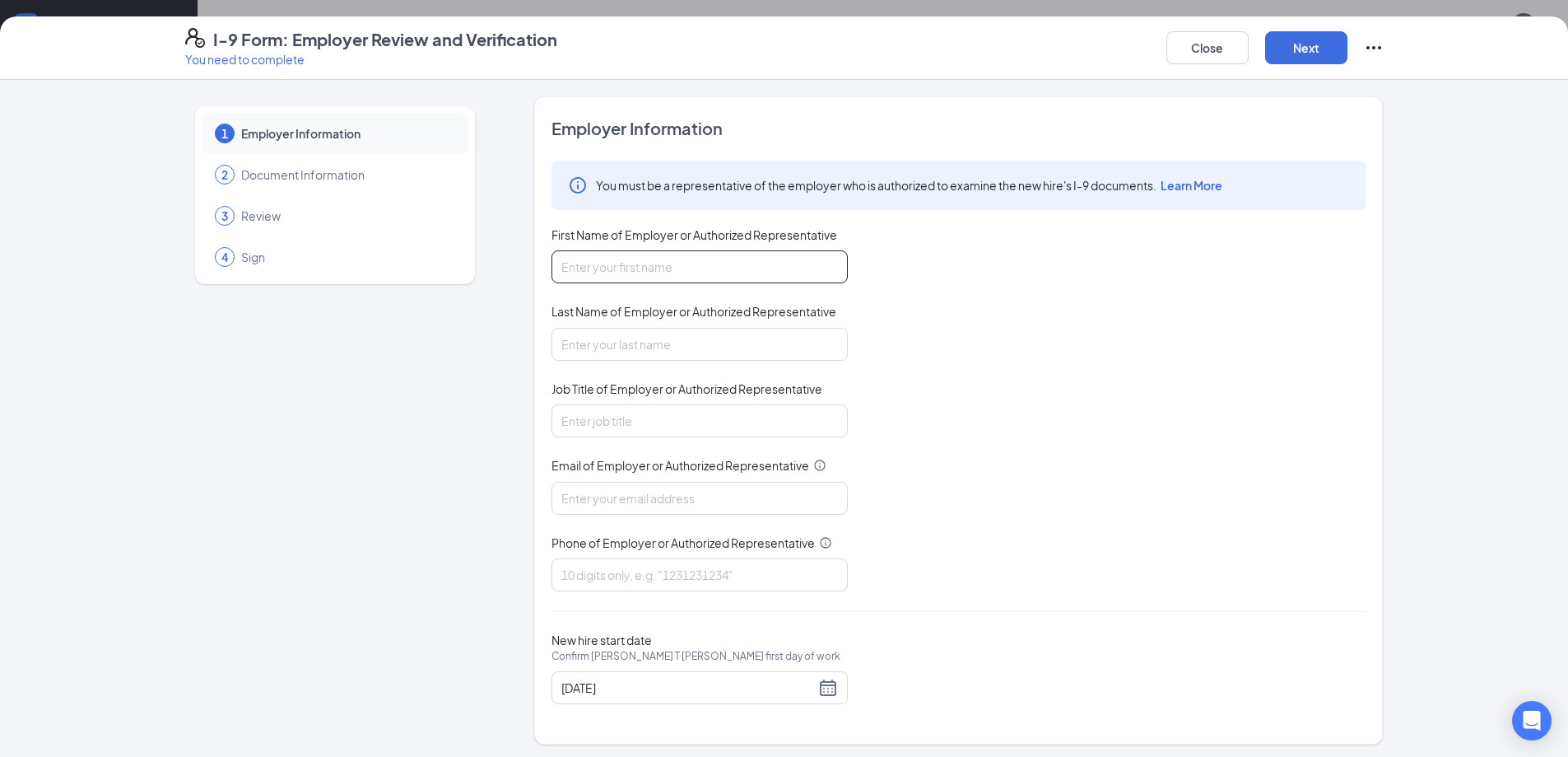
click at [664, 260] on input "First Name of Employer or Authorized Representative" at bounding box center [699, 266] width 296 height 33
type input "[PERSON_NAME]"
click at [583, 340] on input "Last Name of Employer or Authorized Representative" at bounding box center [699, 344] width 296 height 33
click at [586, 344] on input "Last Name of Employer or Authorized Representative" at bounding box center [699, 344] width 296 height 33
click at [612, 348] on input "Last Name of Employer or Authorized Representative" at bounding box center [699, 344] width 296 height 33
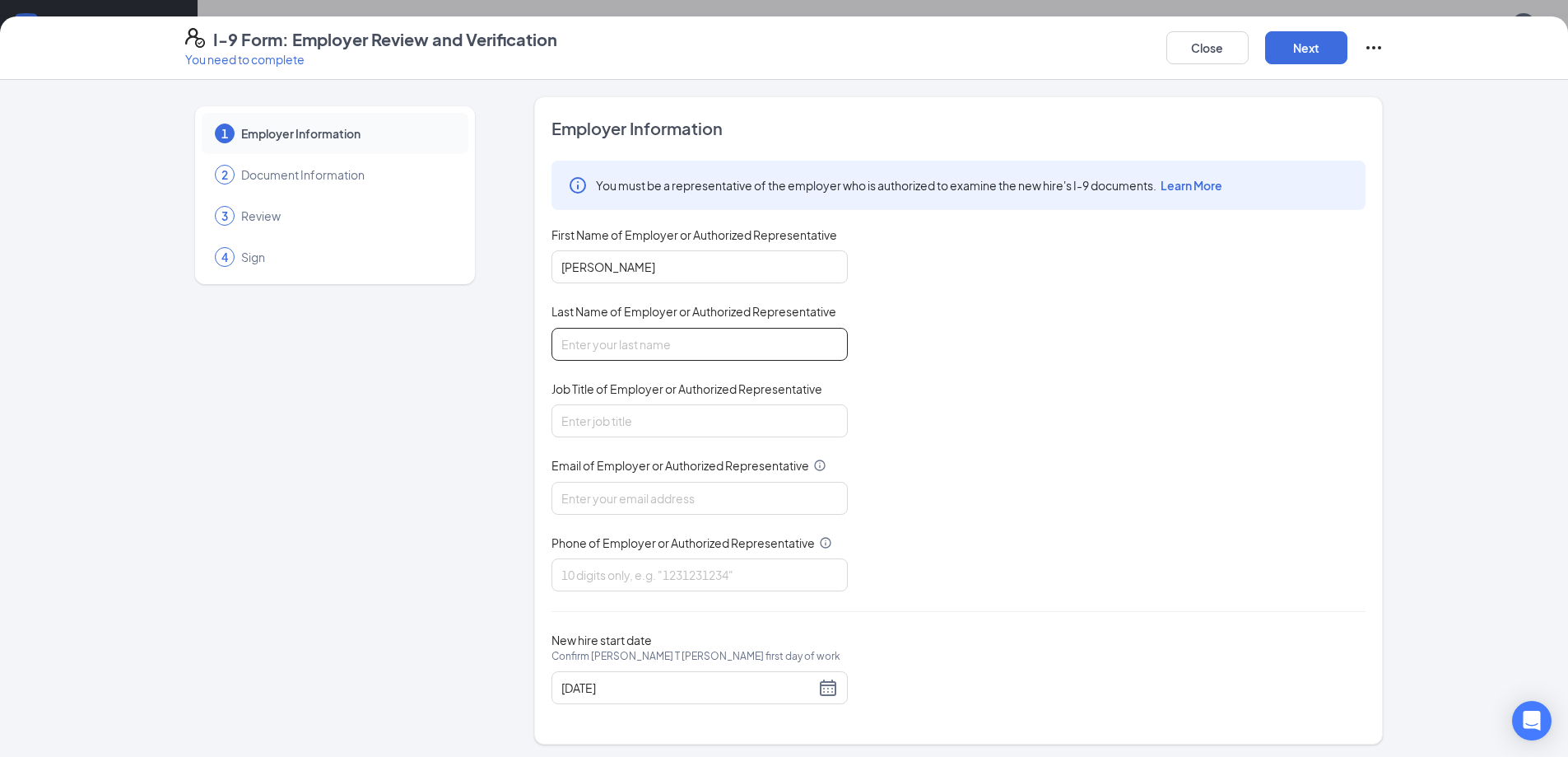
click at [613, 346] on input "Last Name of Employer or Authorized Representative" at bounding box center [699, 344] width 296 height 33
type input "d"
type input "Davidson"
click at [642, 426] on input "Job Title of Employer or Authorized Representative" at bounding box center [699, 421] width 296 height 33
type input "General Manager"
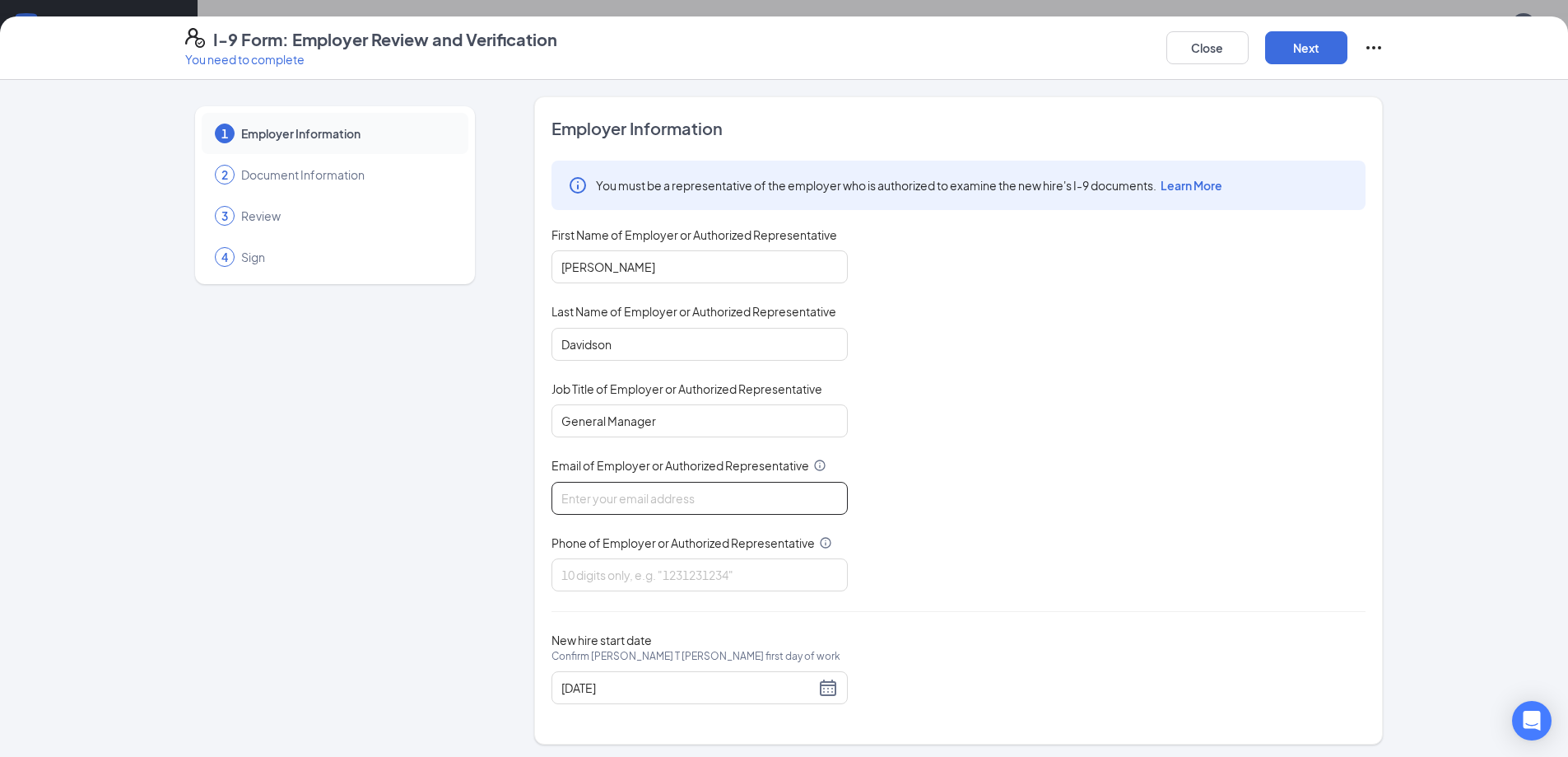
click at [623, 499] on input "Email of Employer or Authorized Representative" at bounding box center [699, 498] width 296 height 33
type input "[EMAIL_ADDRESS][DOMAIN_NAME]"
click at [610, 580] on input "Phone of Employer or Authorized Representative" at bounding box center [699, 574] width 296 height 33
type input "3347417272"
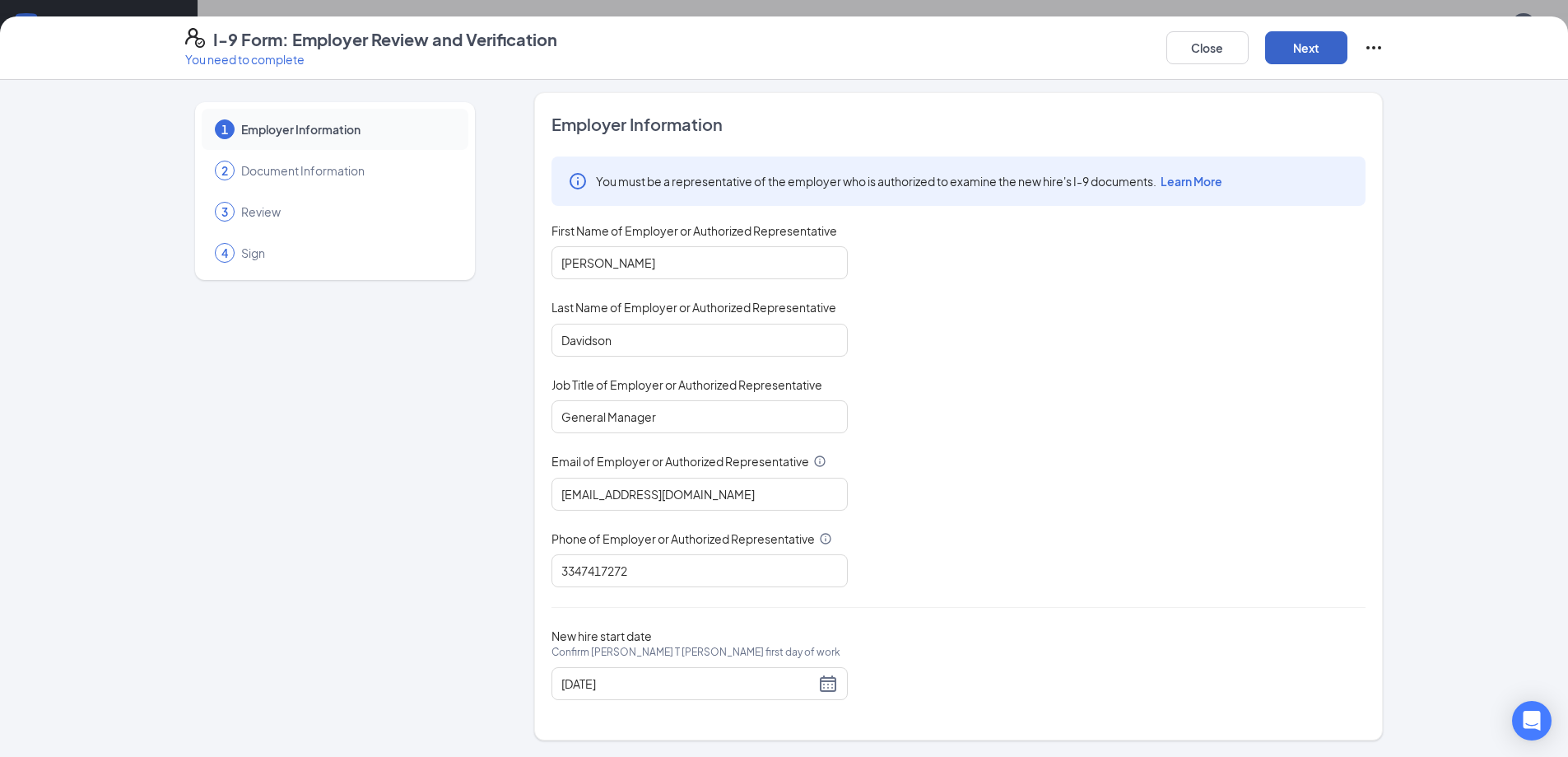
click at [1307, 48] on button "Next" at bounding box center [1306, 48] width 82 height 33
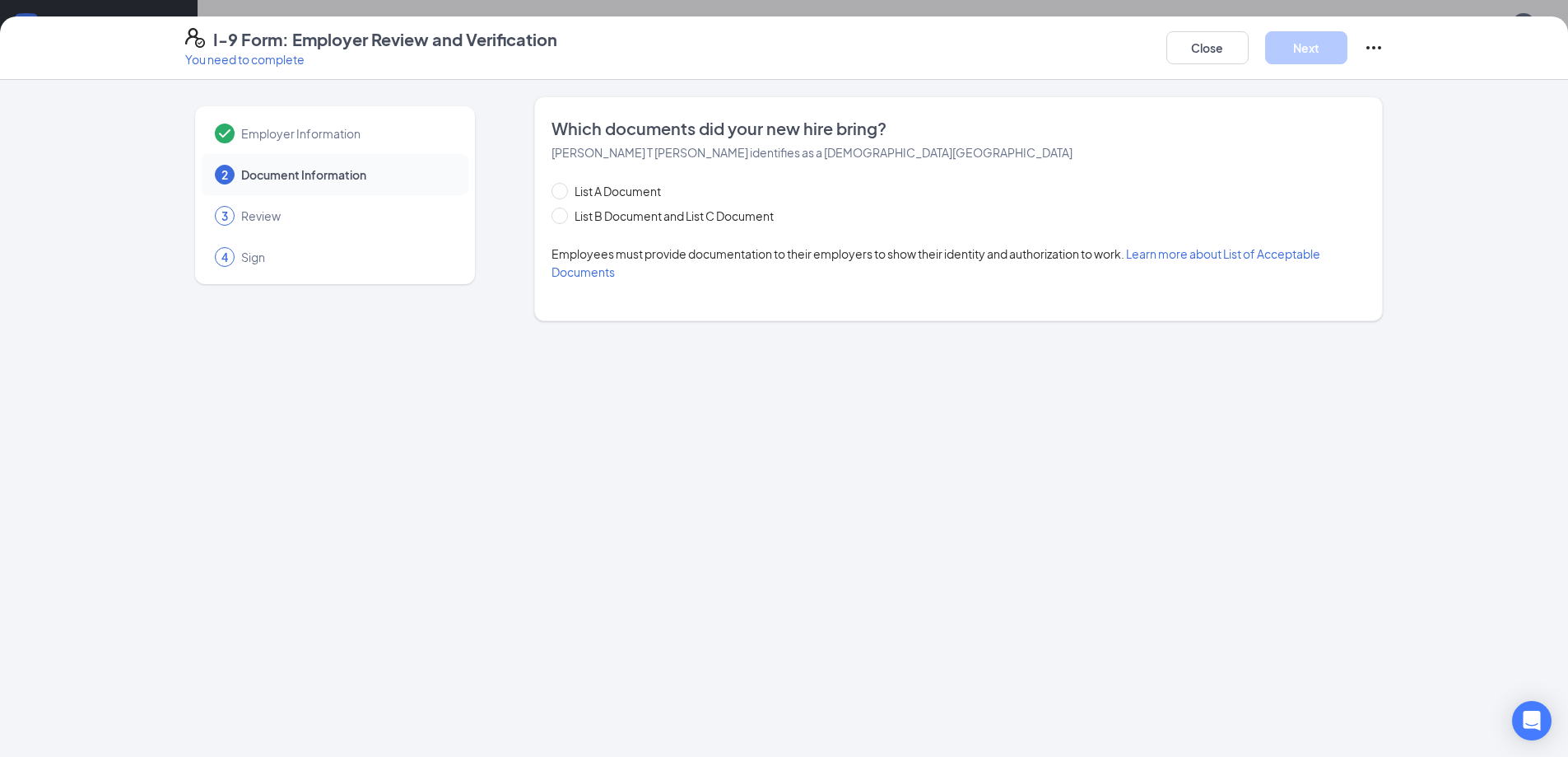
scroll to position [0, 0]
click at [559, 186] on input "List A Document" at bounding box center [557, 189] width 11 height 11
radio input "true"
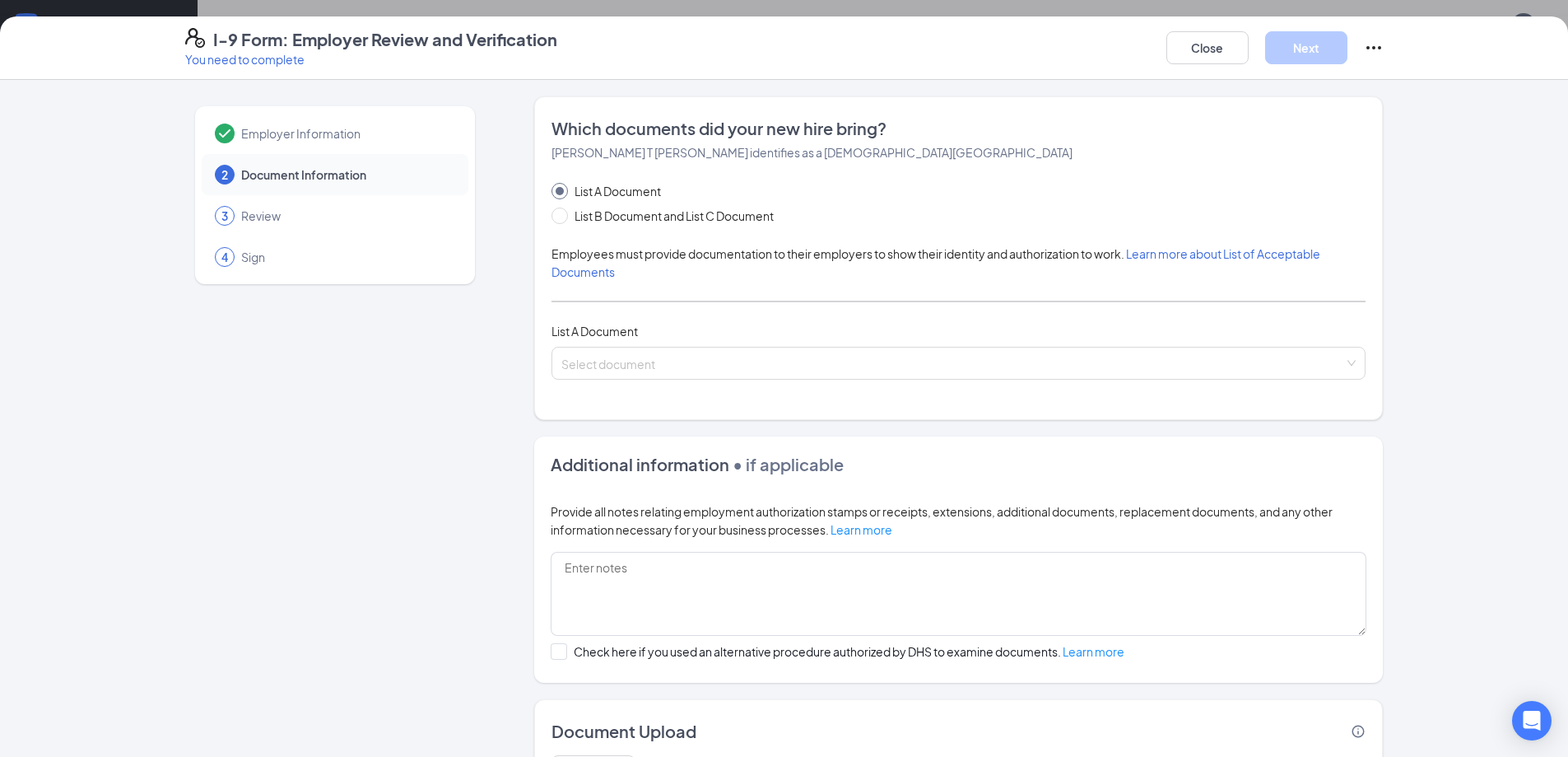
scroll to position [82, 0]
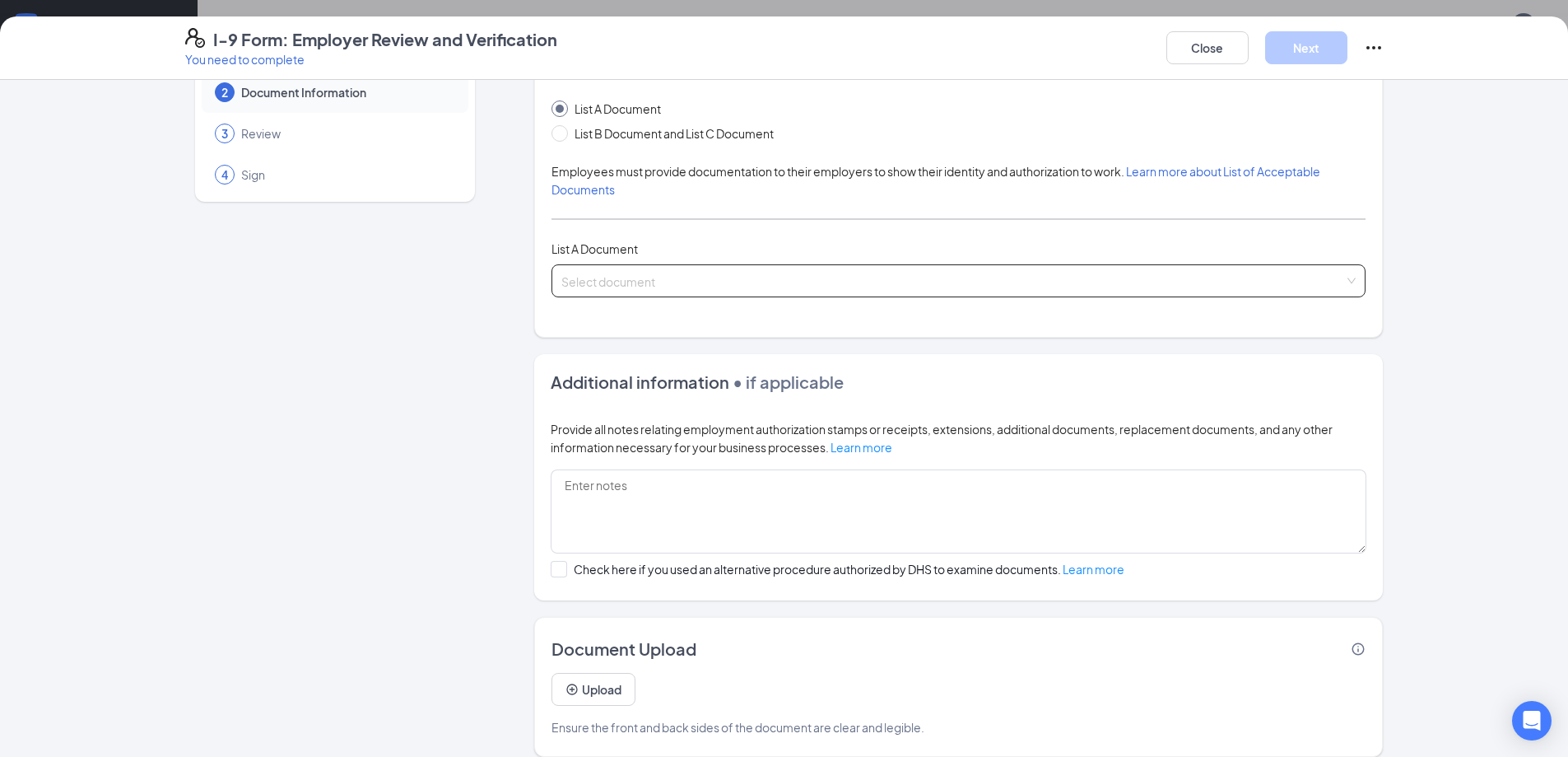
click at [600, 282] on input "search" at bounding box center [952, 278] width 783 height 25
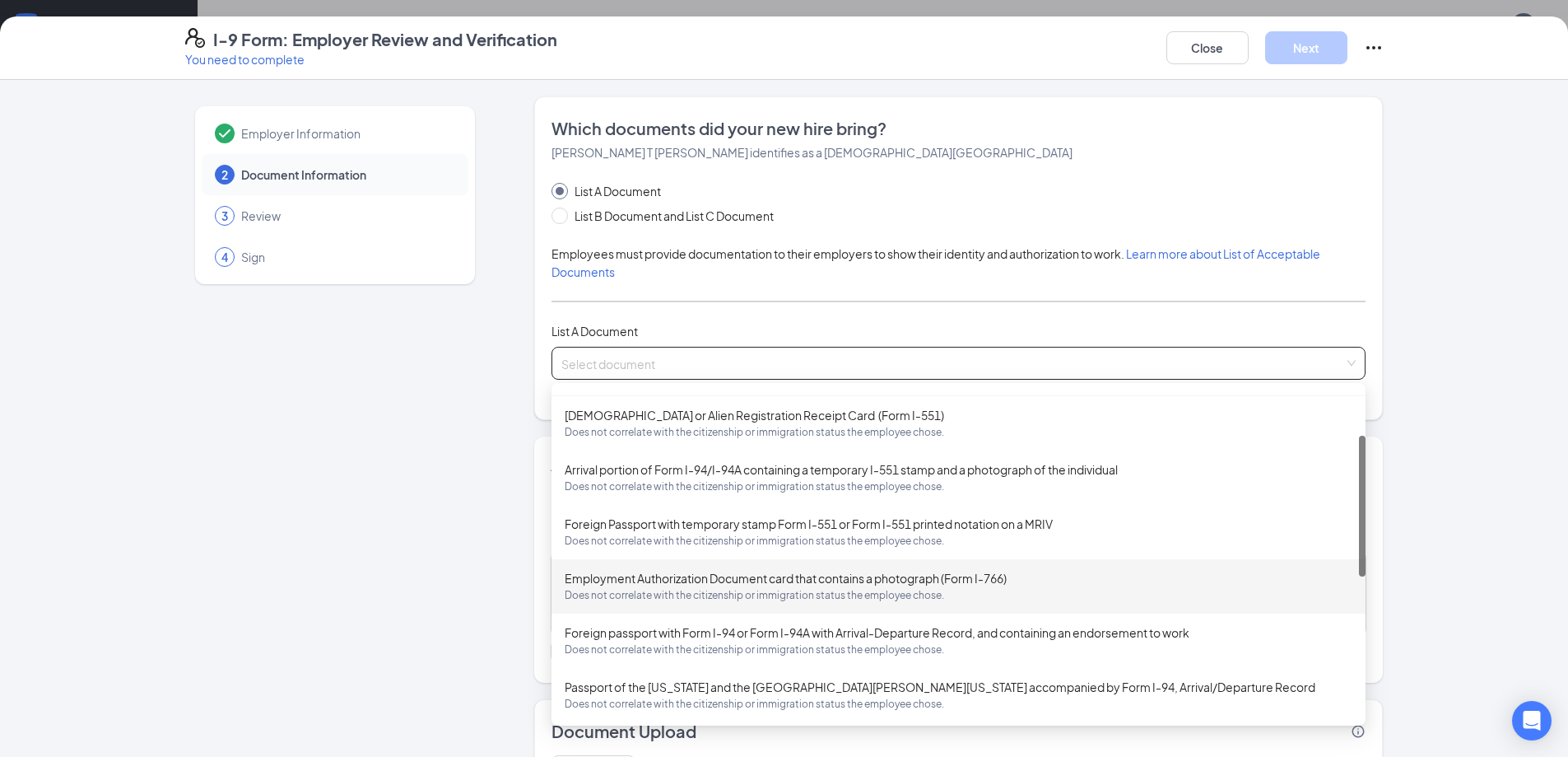
scroll to position [0, 0]
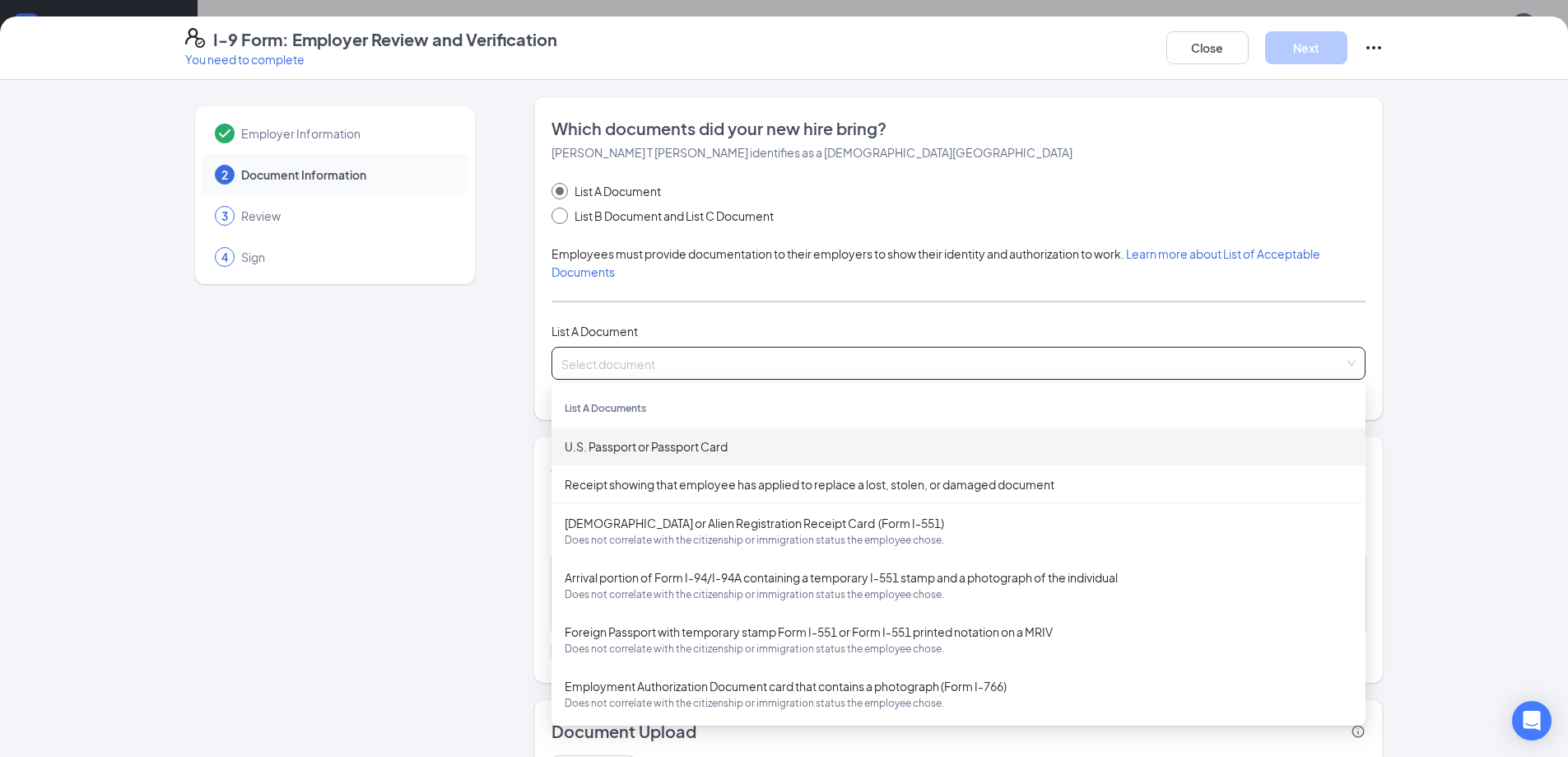
click at [554, 217] on input "List B Document and List C Document" at bounding box center [557, 213] width 11 height 11
radio input "true"
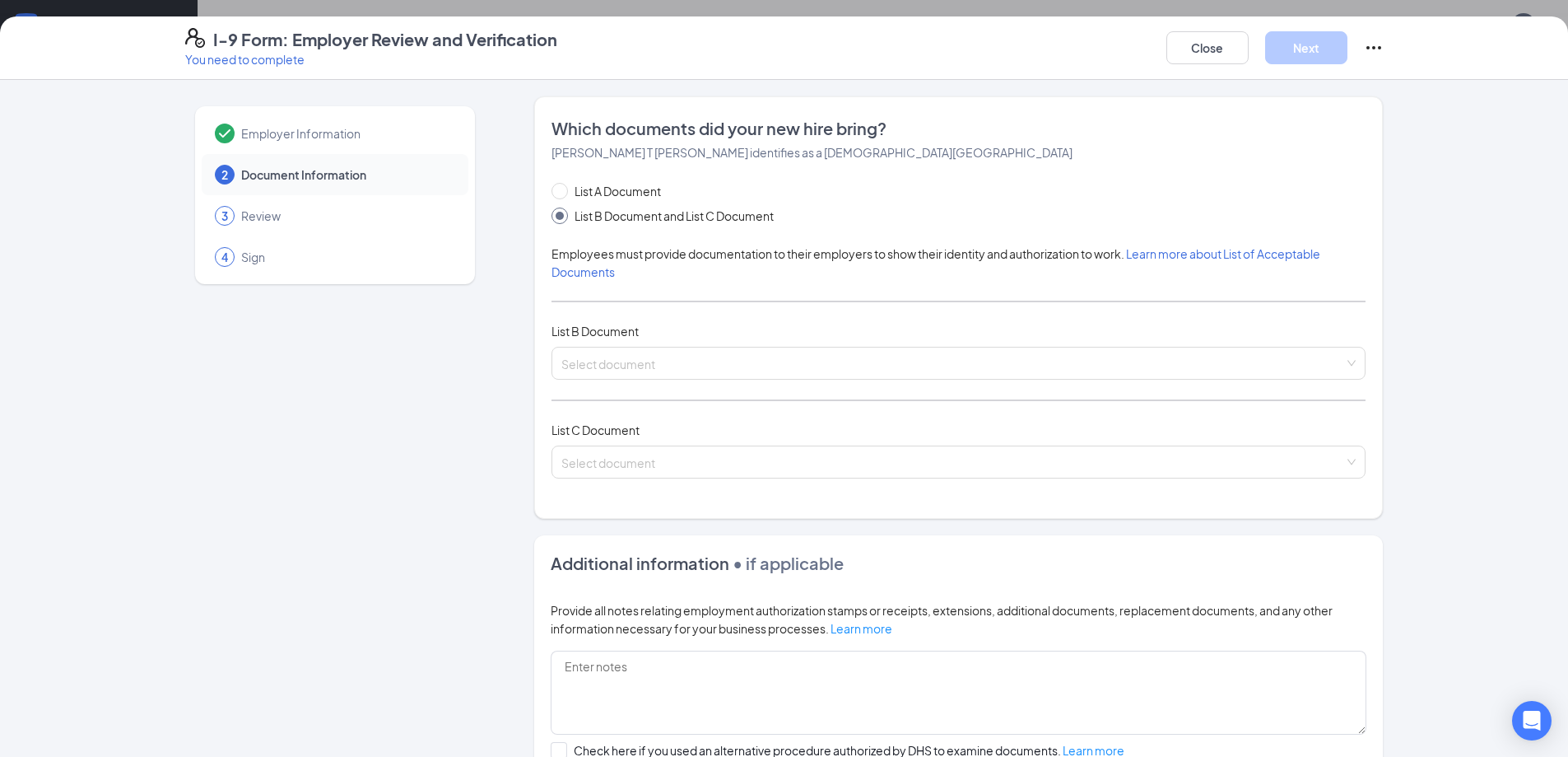
radio input "false"
click at [588, 363] on input "search" at bounding box center [952, 360] width 783 height 25
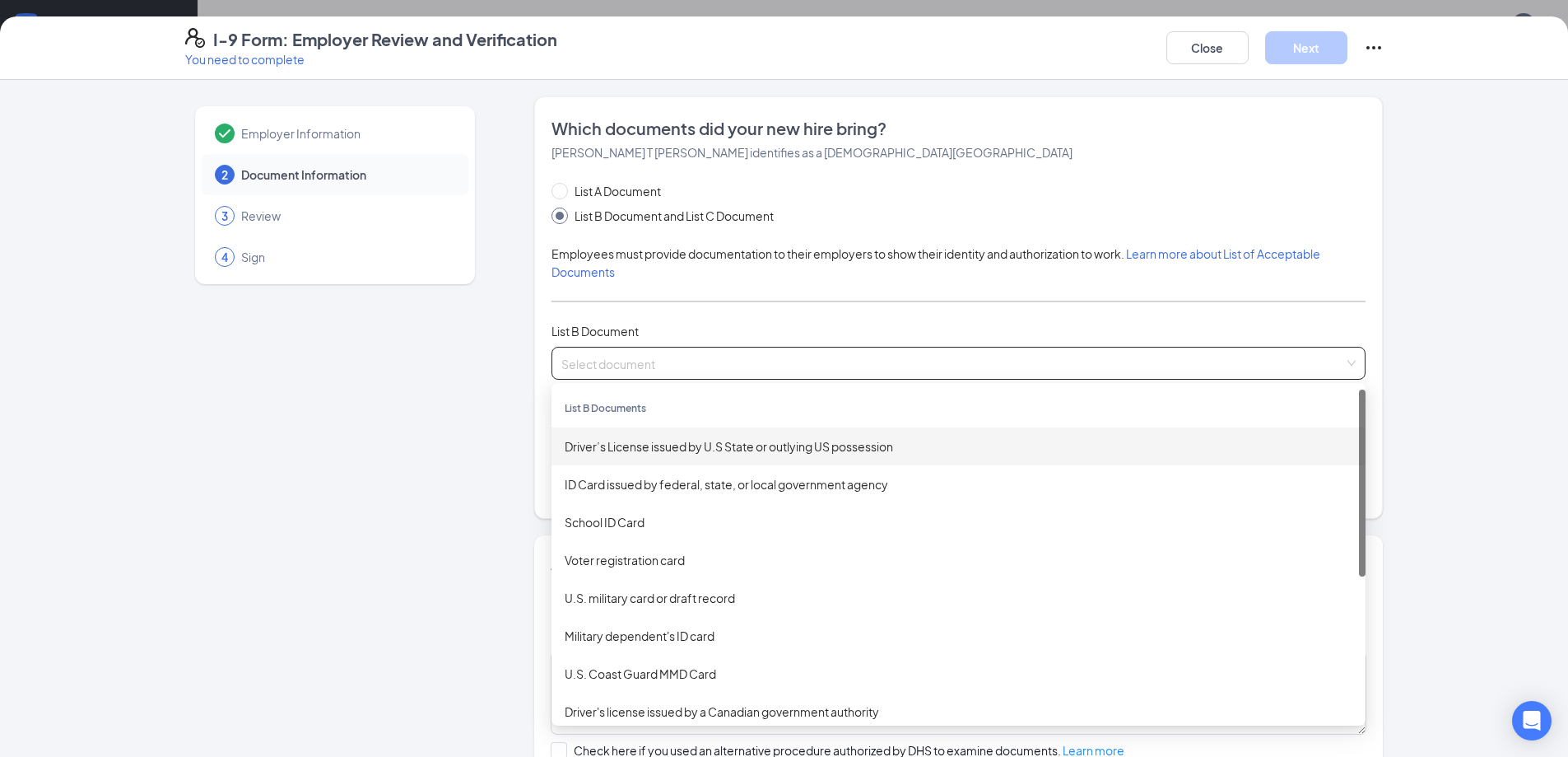
click at [629, 447] on div "Driver’s License issued by U.S State or outlying US possession" at bounding box center [958, 446] width 787 height 18
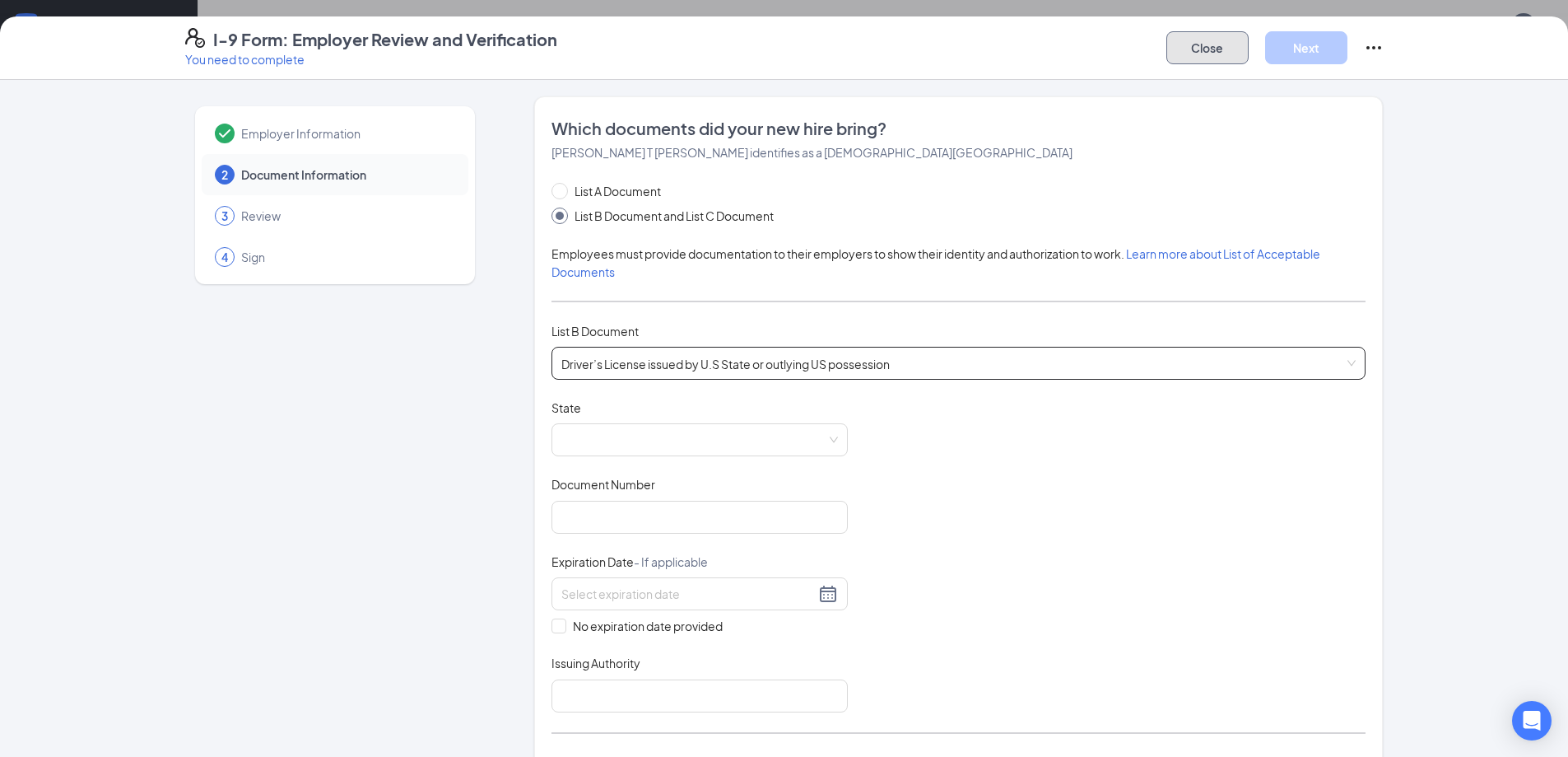
click at [1189, 48] on button "Close" at bounding box center [1207, 48] width 82 height 33
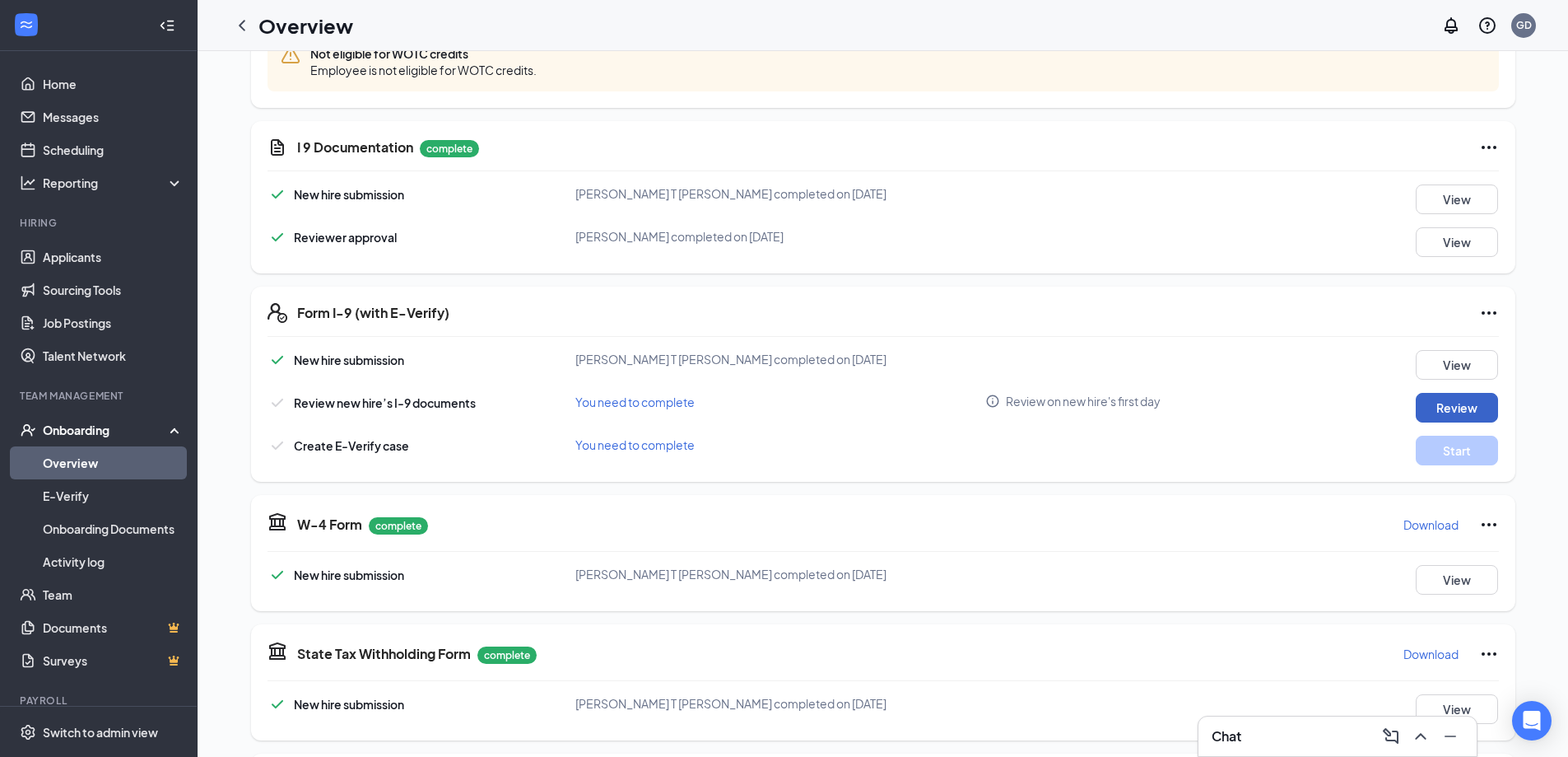
click at [1428, 404] on button "Review" at bounding box center [1457, 407] width 82 height 30
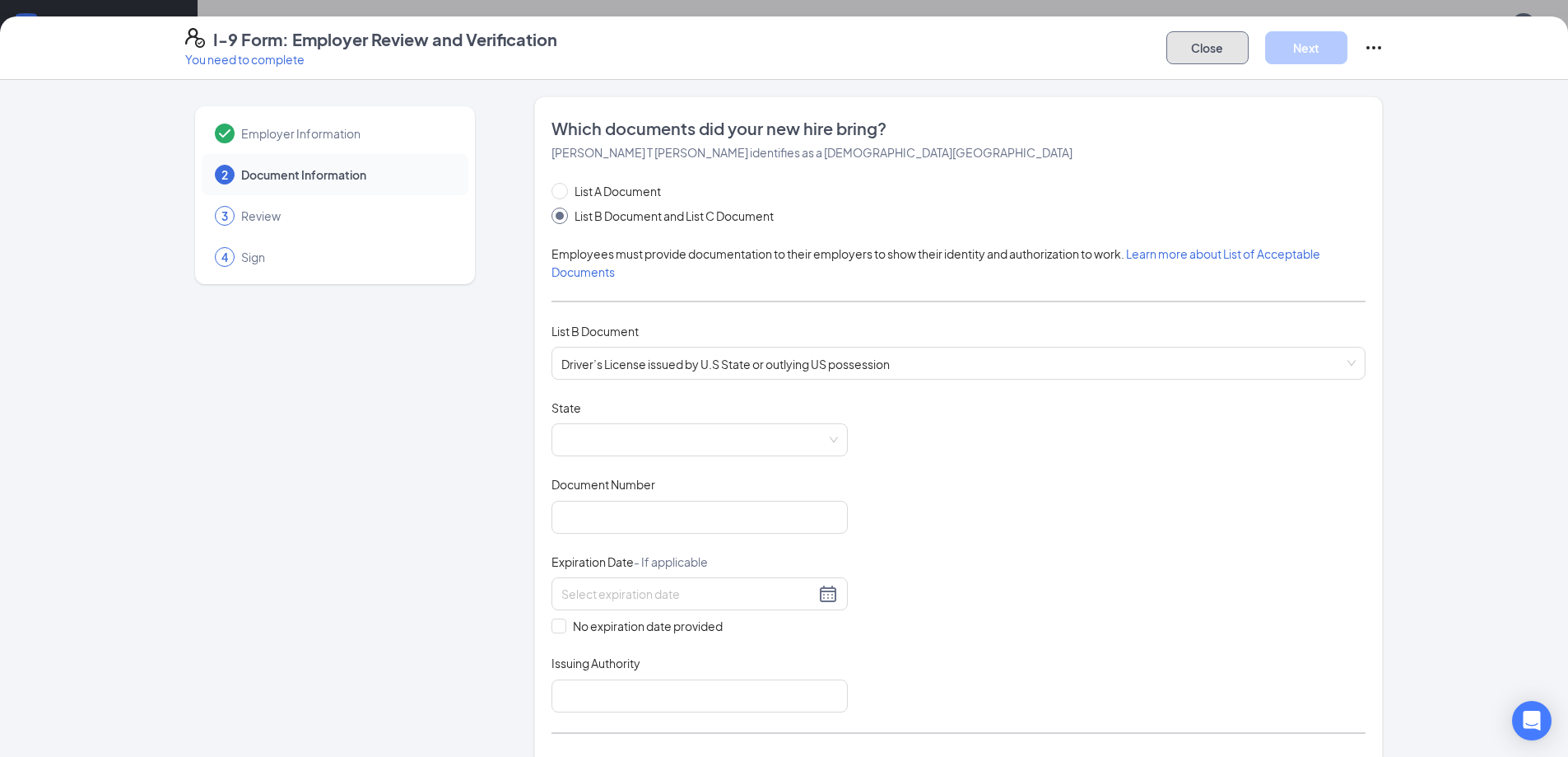
click at [1230, 42] on button "Close" at bounding box center [1207, 48] width 82 height 33
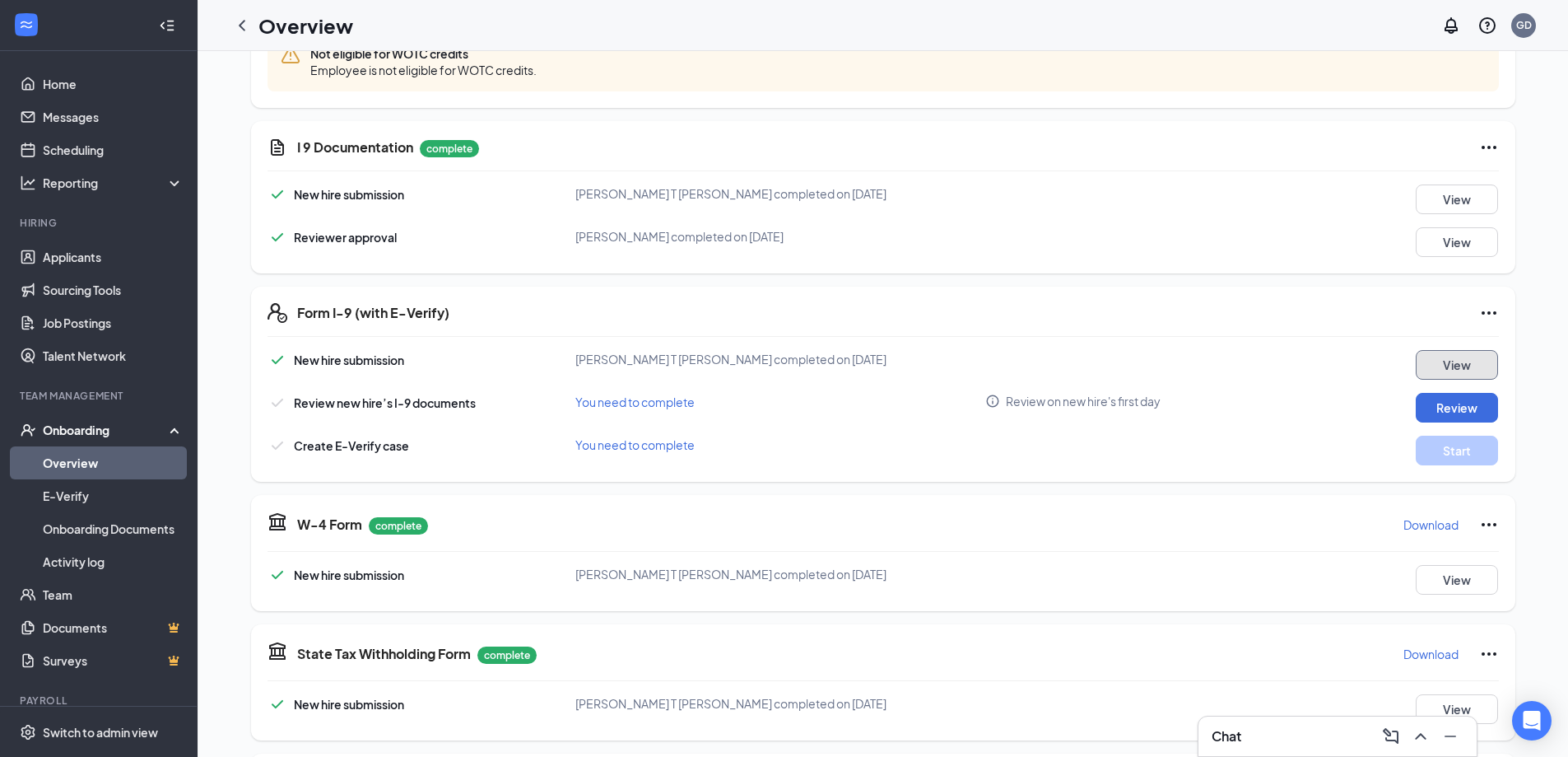
click at [1454, 369] on button "View" at bounding box center [1457, 364] width 82 height 30
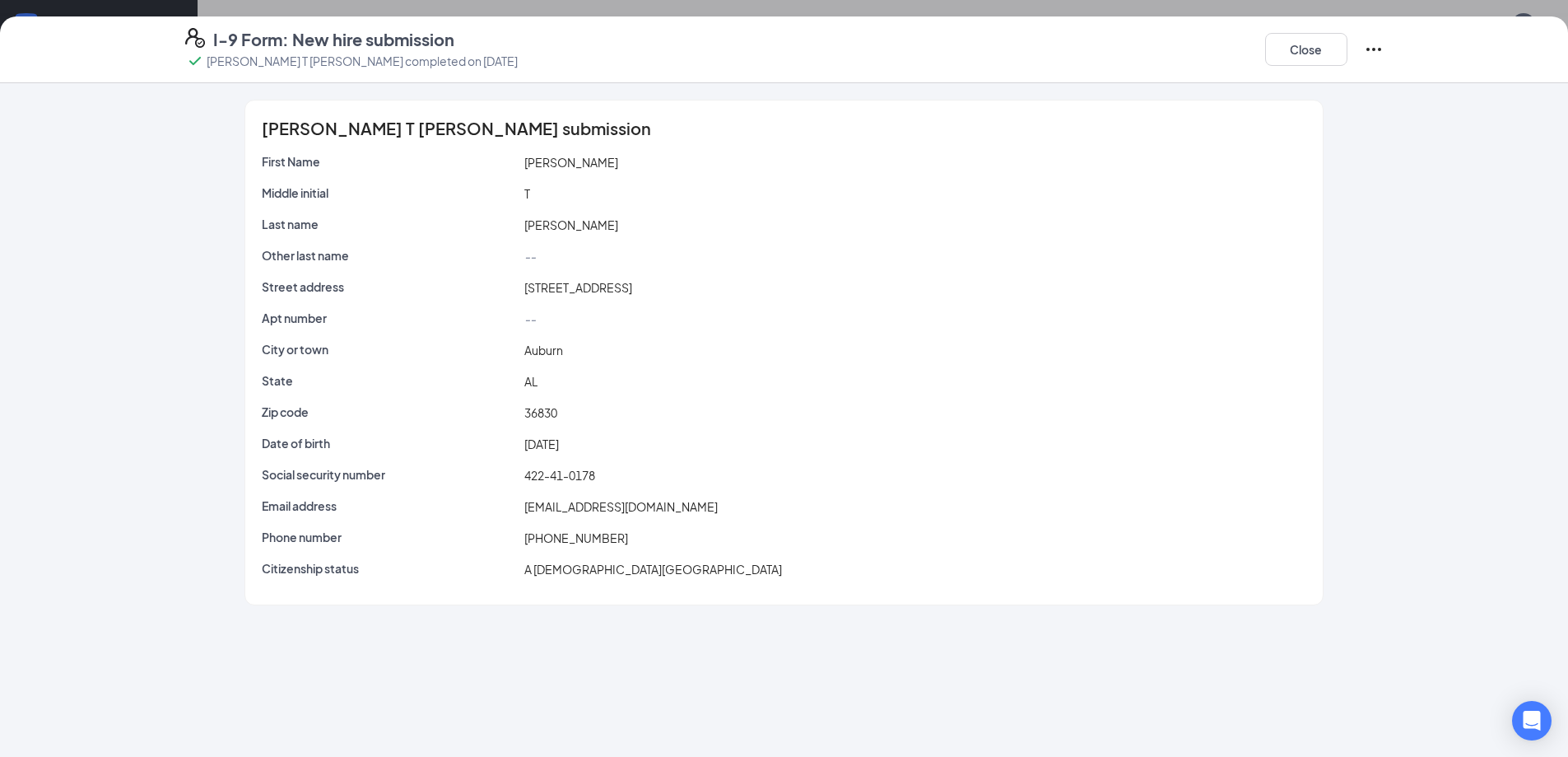
scroll to position [247, 0]
click at [1333, 44] on button "Close" at bounding box center [1306, 49] width 82 height 33
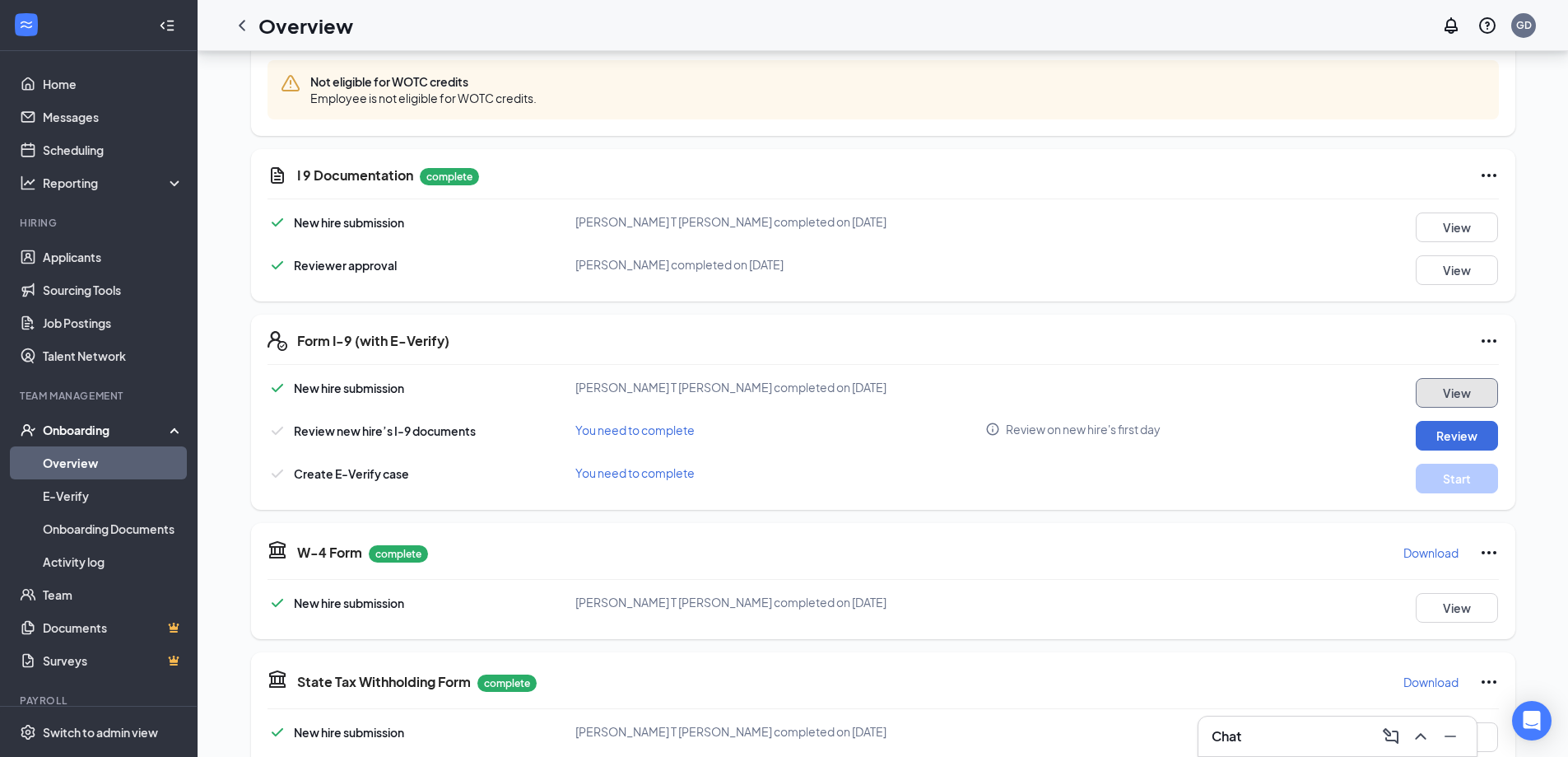
scroll to position [330, 0]
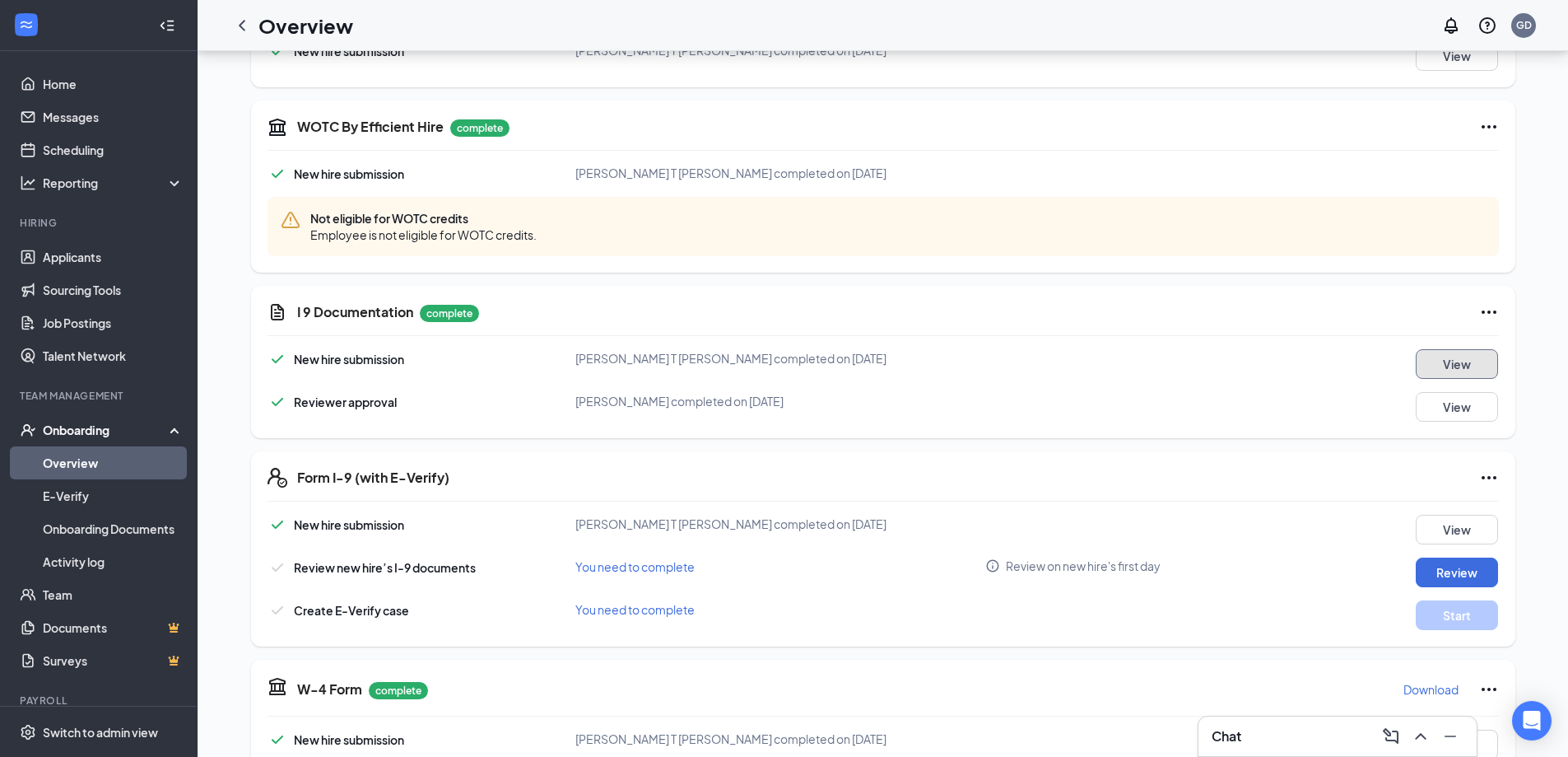
click at [1440, 358] on button "View" at bounding box center [1457, 363] width 82 height 30
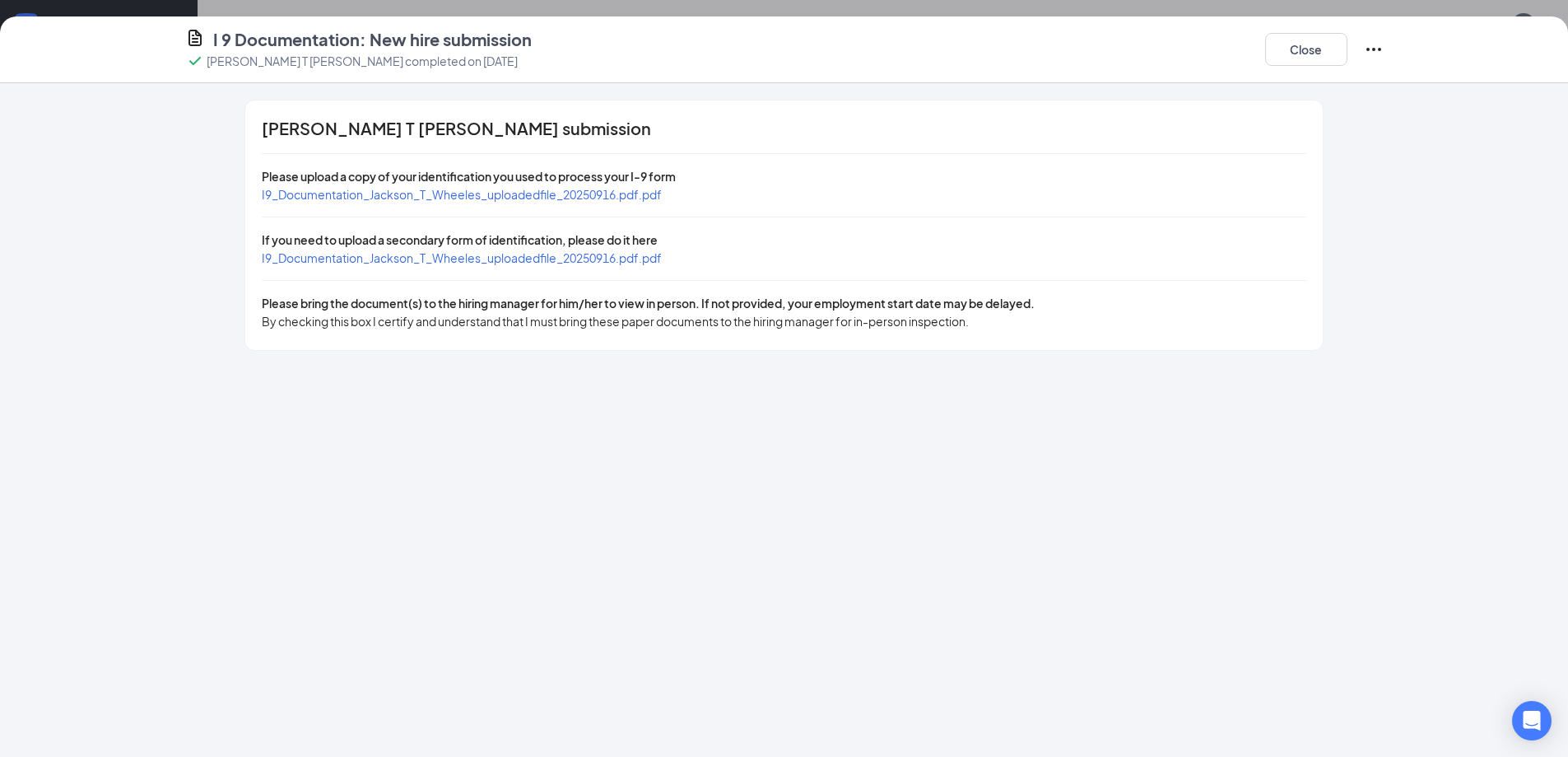
click at [418, 202] on div "I9_Documentation_Jackson_T_Wheeles_uploadedfile_20250916.pdf.pdf" at bounding box center [462, 194] width 400 height 18
click at [433, 195] on span "I9_Documentation_Jackson_T_Wheeles_uploadedfile_20250916.pdf.pdf" at bounding box center [462, 194] width 400 height 14
click at [398, 260] on span "I9_Documentation_Jackson_T_Wheeles_uploadedfile_20250916.pdf.pdf" at bounding box center [462, 257] width 400 height 14
click at [1315, 58] on button "Close" at bounding box center [1306, 49] width 82 height 33
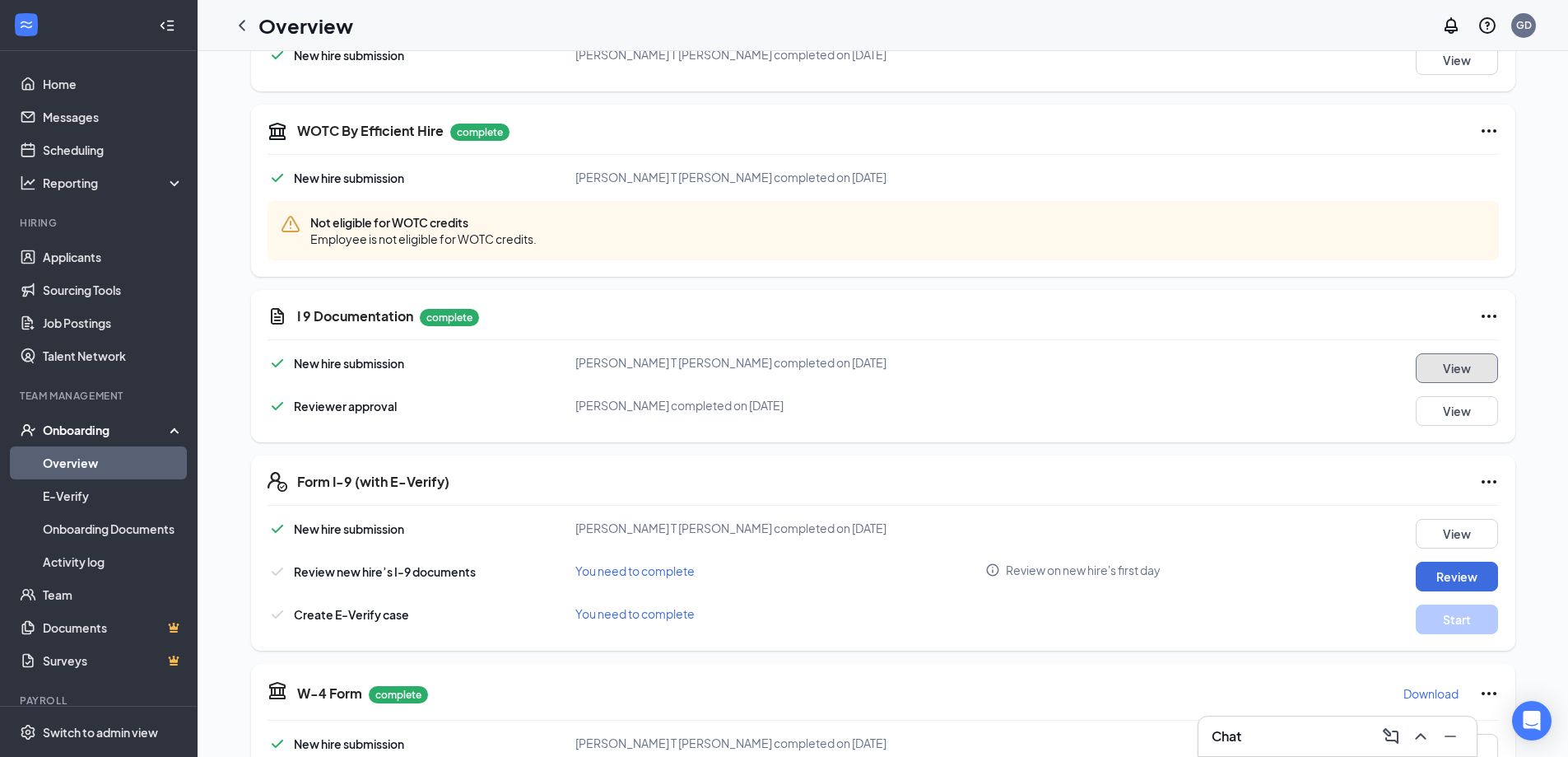
scroll to position [330, 0]
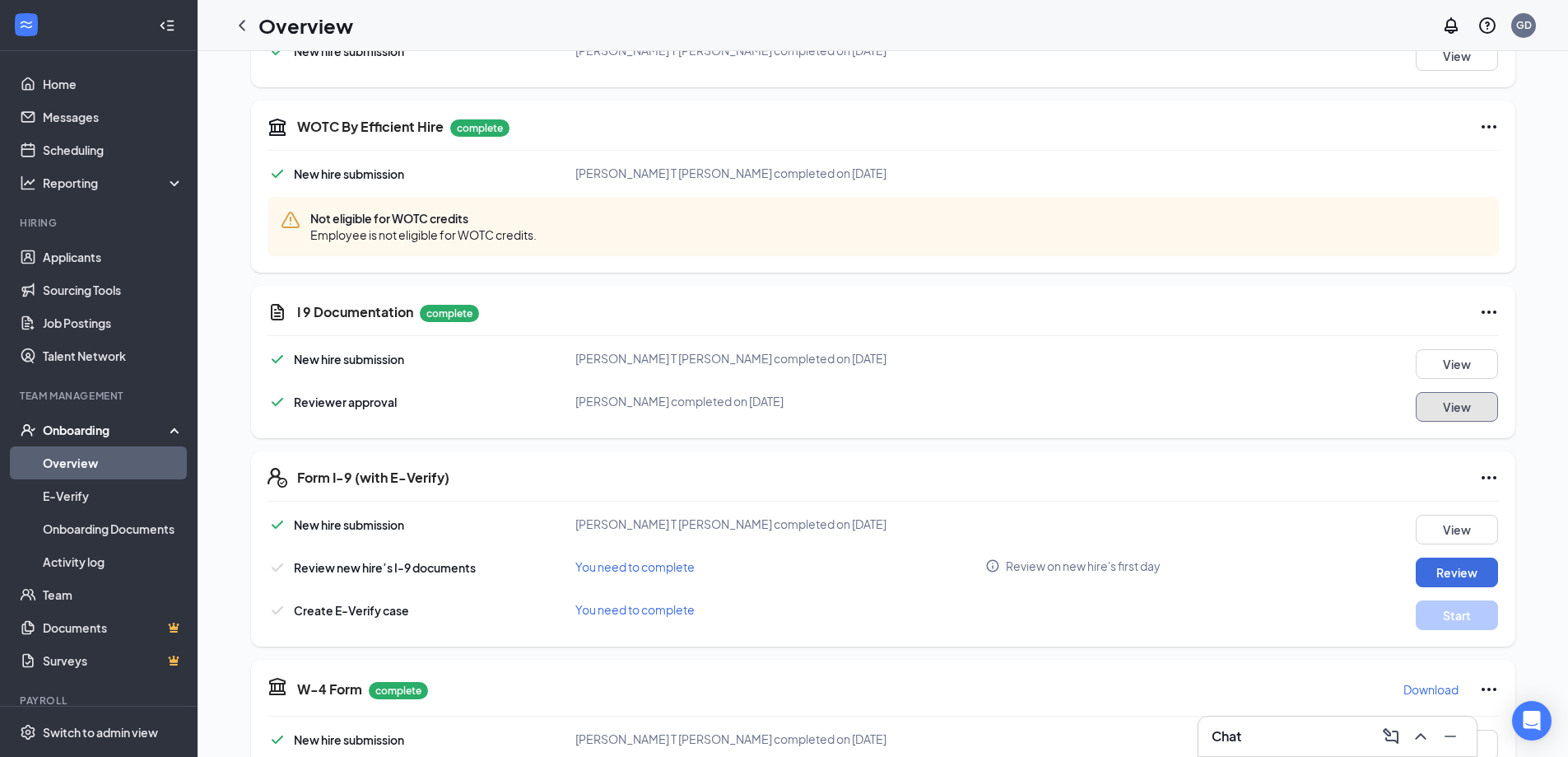
click at [1457, 408] on button "View" at bounding box center [1457, 406] width 82 height 30
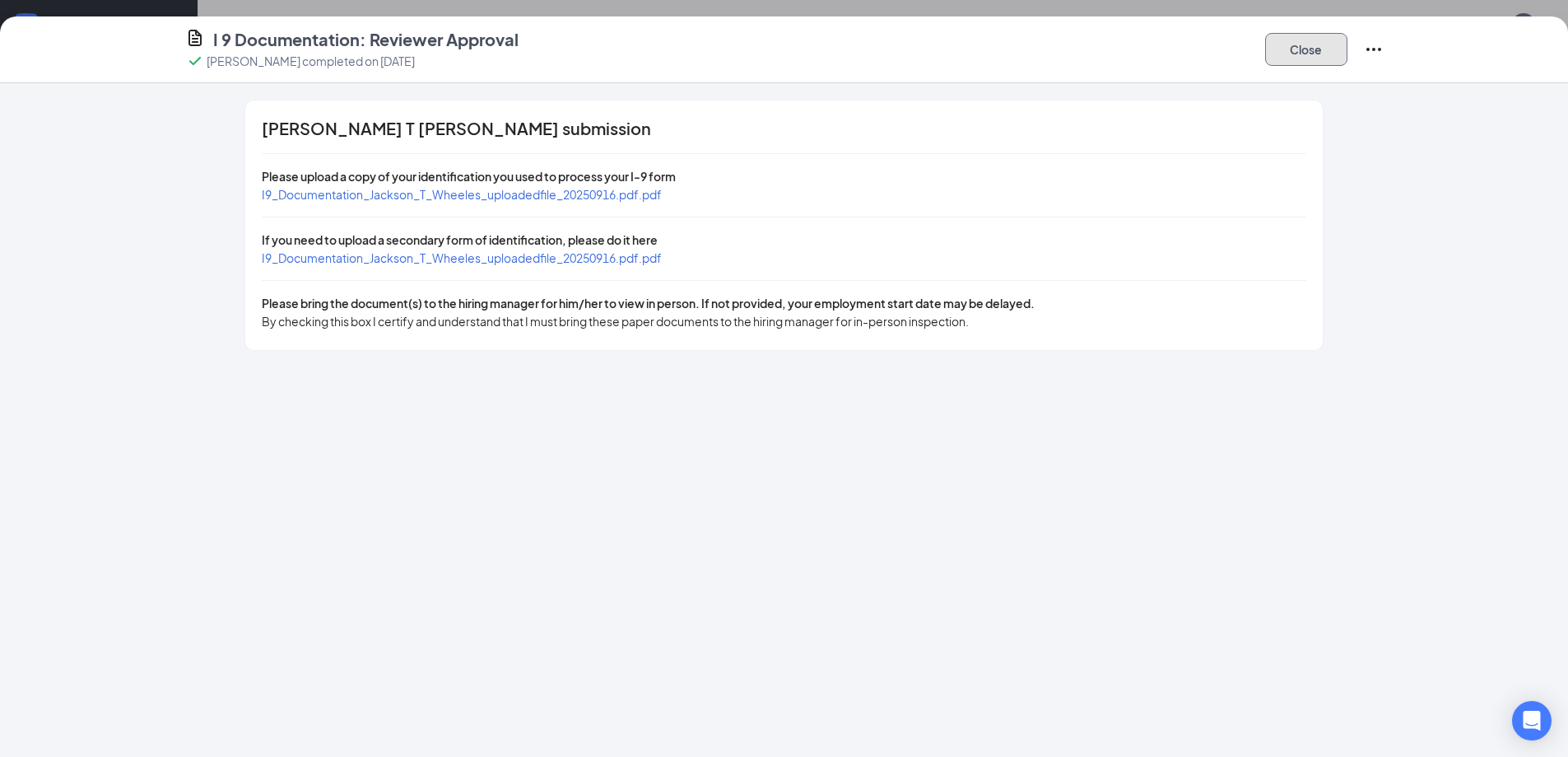
click at [1317, 56] on button "Close" at bounding box center [1306, 49] width 82 height 33
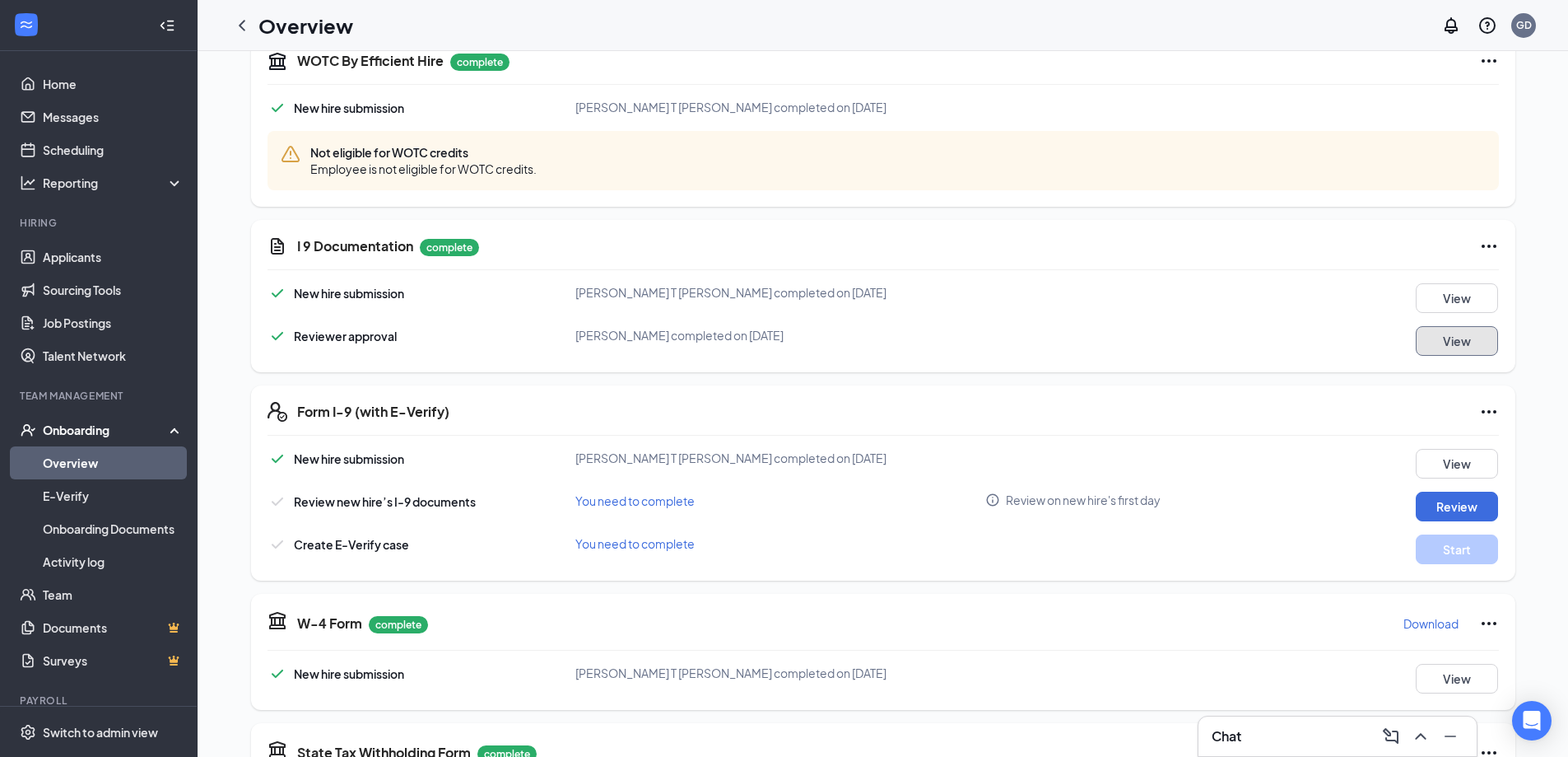
scroll to position [412, 0]
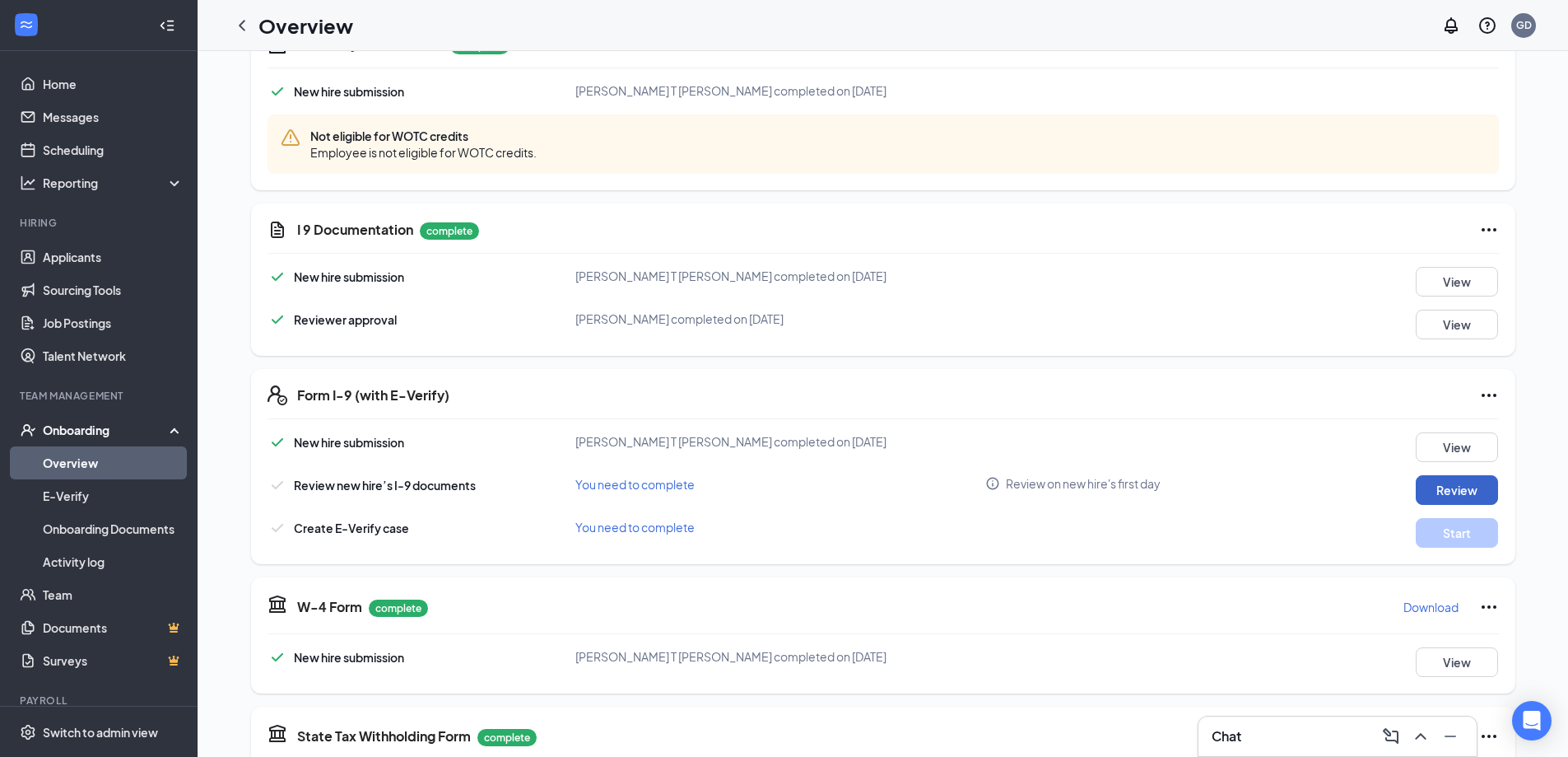
click at [1445, 493] on button "Review" at bounding box center [1457, 490] width 82 height 30
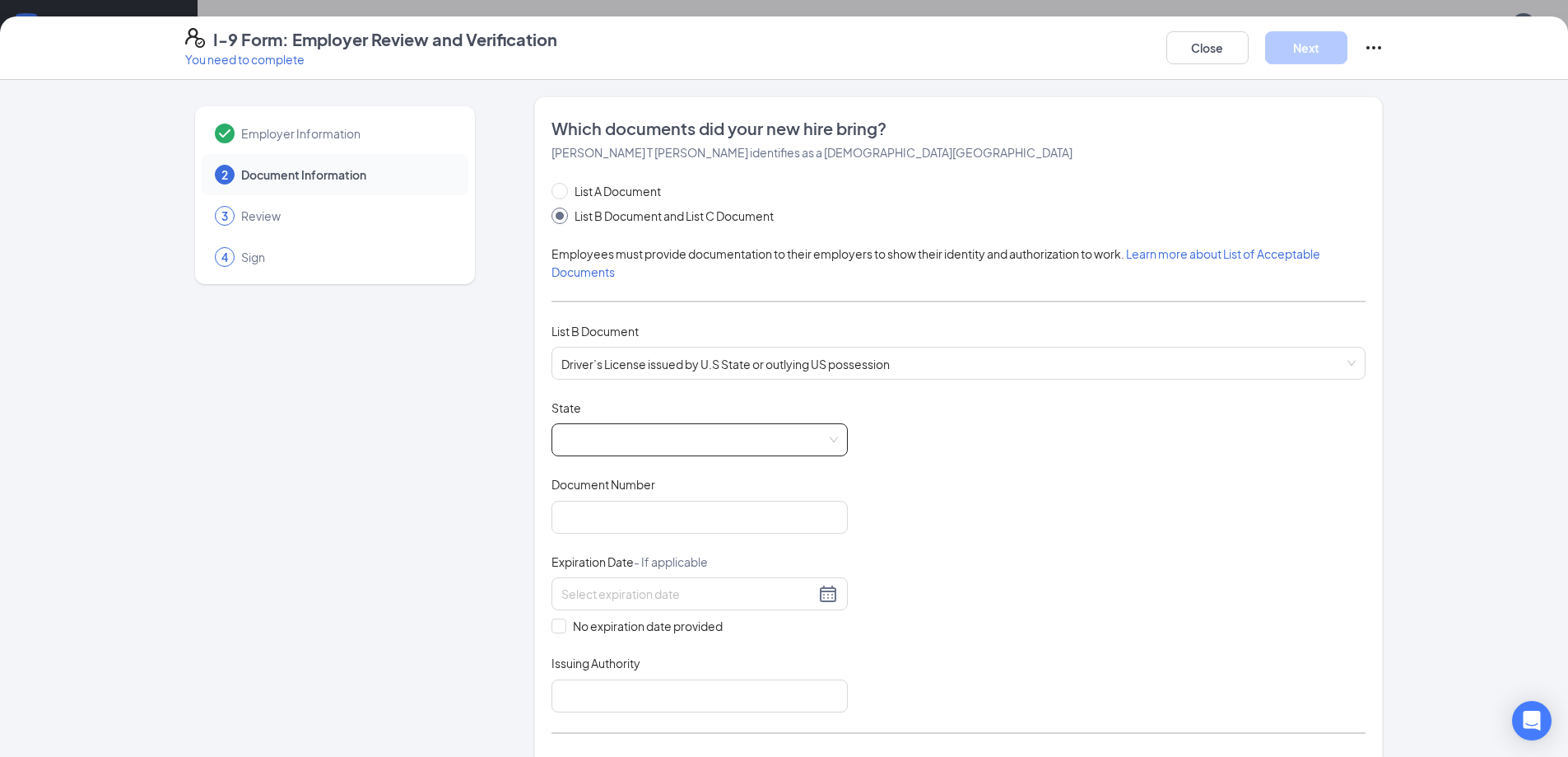
click at [613, 438] on span at bounding box center [699, 439] width 277 height 32
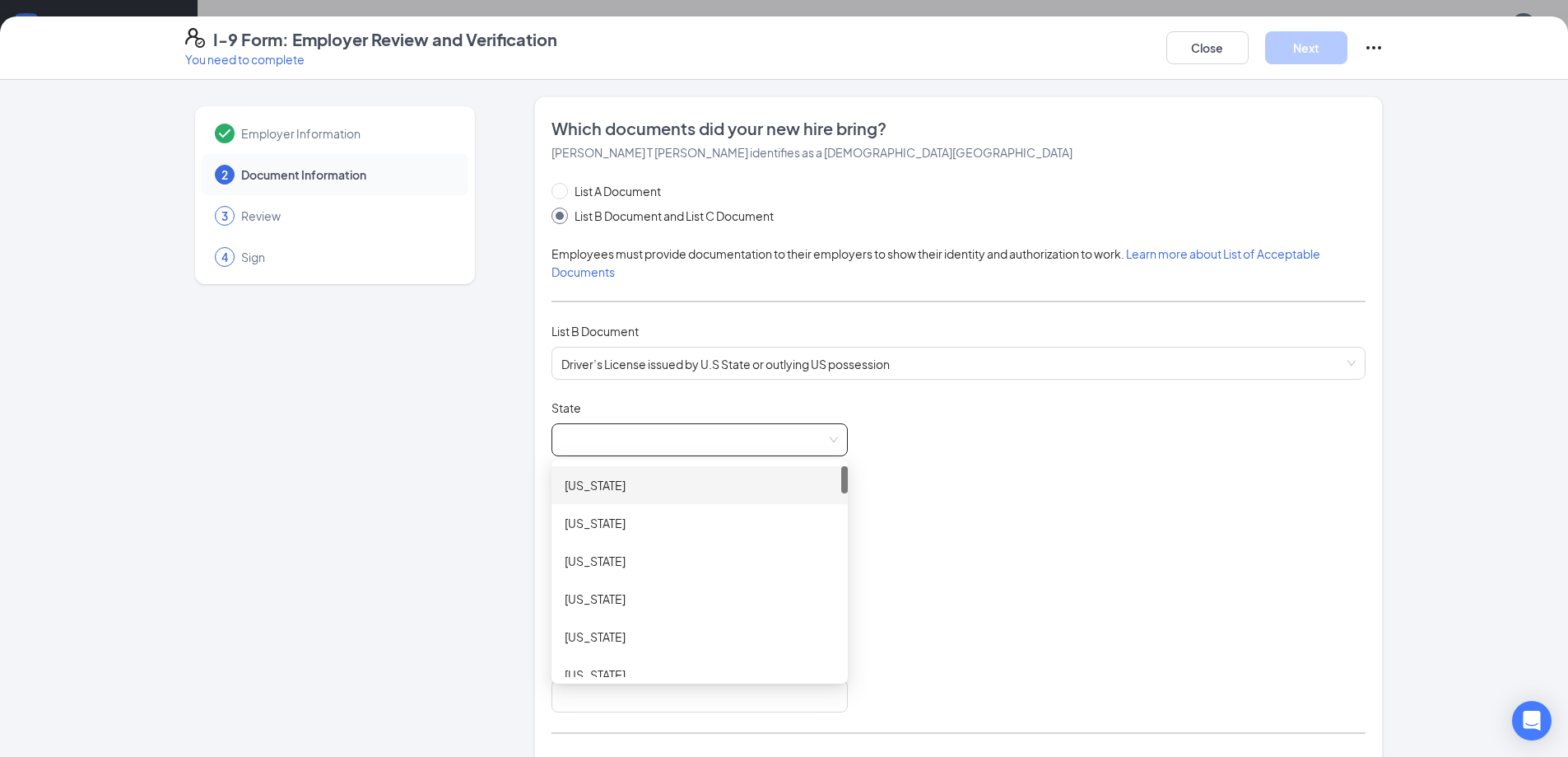
click at [603, 484] on div "[US_STATE]" at bounding box center [699, 485] width 270 height 18
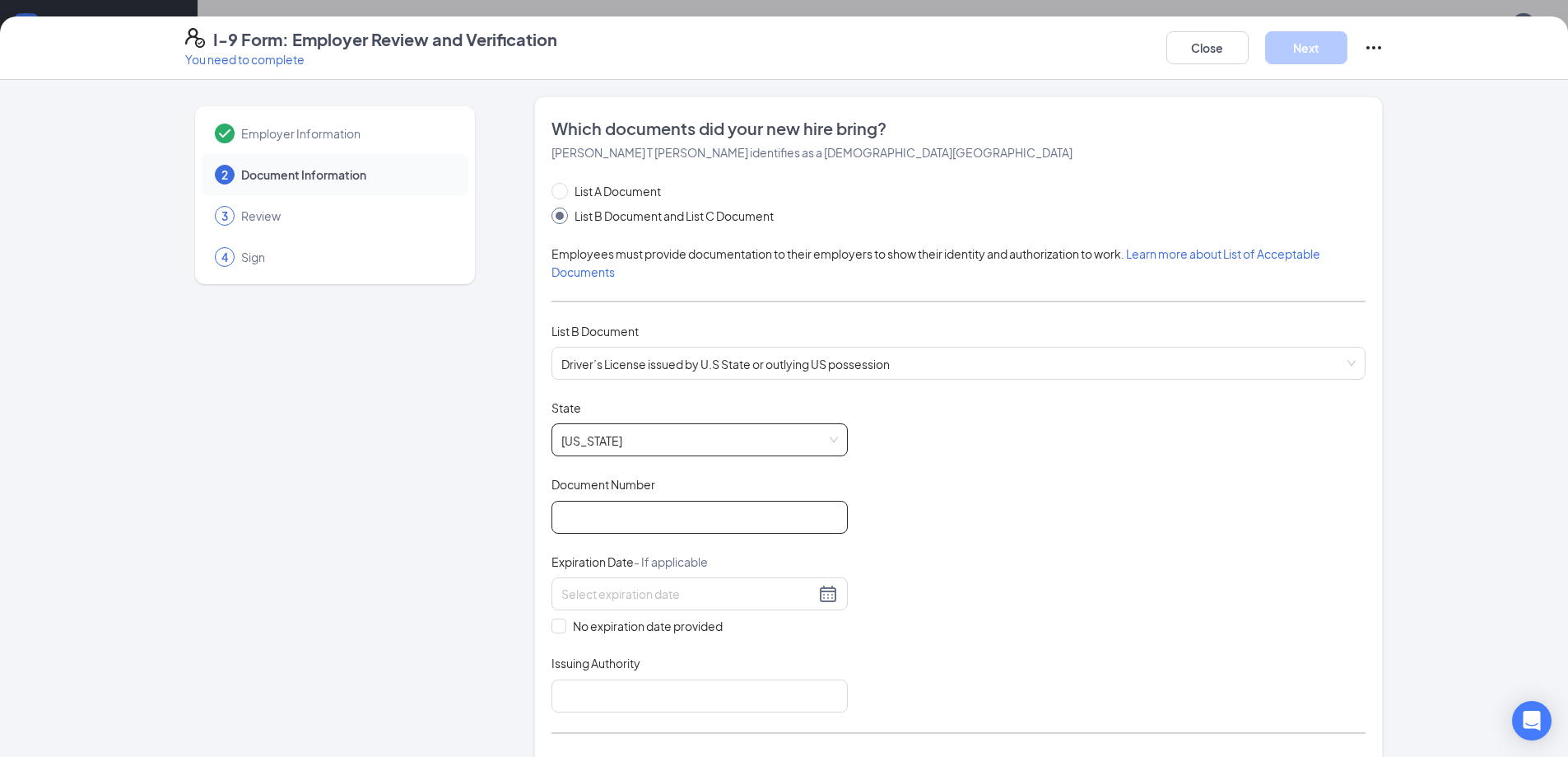
click at [600, 508] on input "Document Number" at bounding box center [699, 516] width 296 height 33
type input "8256637"
click at [642, 600] on input at bounding box center [688, 593] width 254 height 18
click at [581, 632] on span "button" at bounding box center [579, 632] width 9 height 9
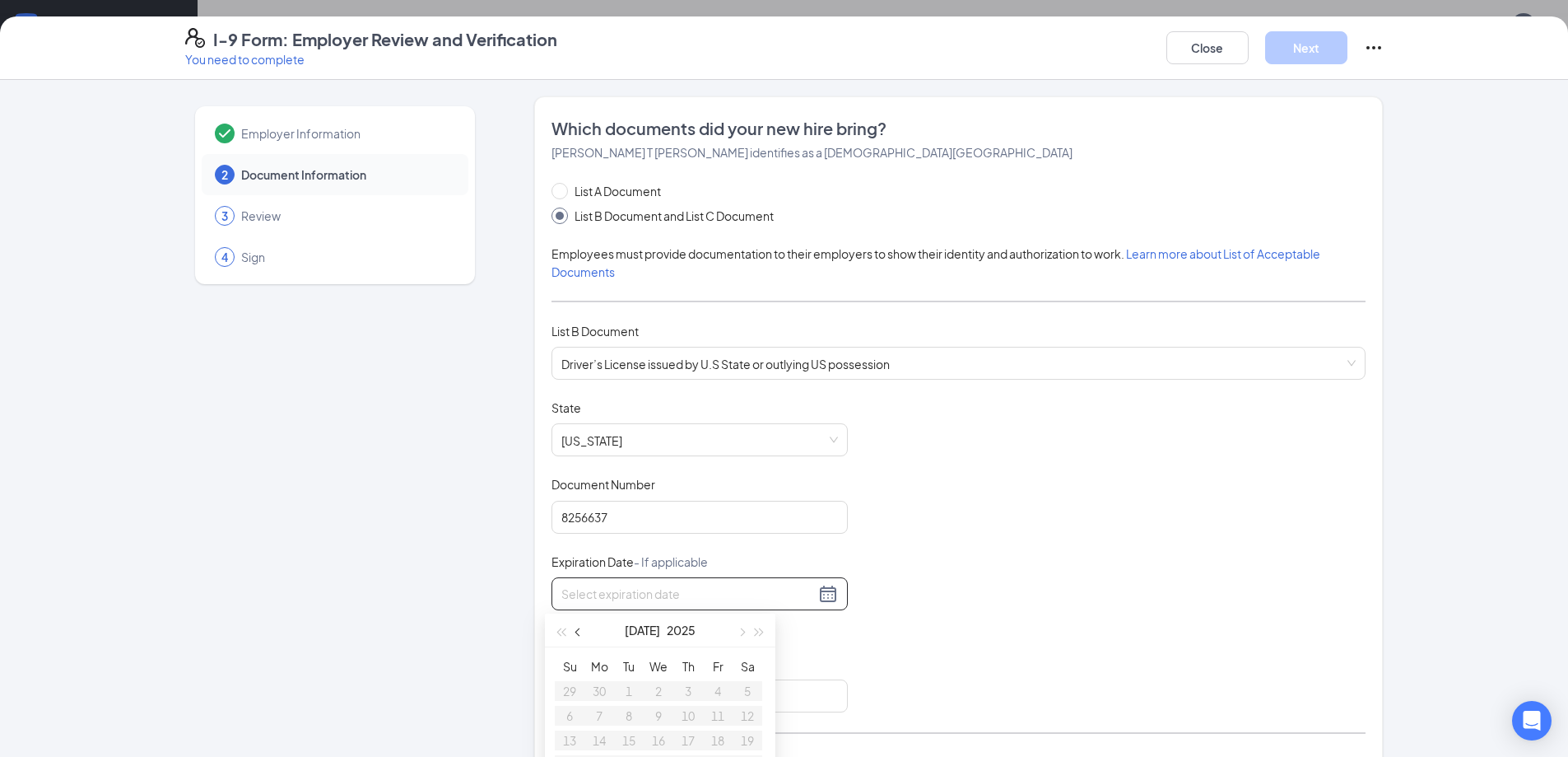
click at [576, 632] on span "button" at bounding box center [579, 632] width 9 height 9
click at [576, 631] on span "button" at bounding box center [579, 632] width 9 height 9
click at [756, 631] on span "button" at bounding box center [760, 632] width 9 height 9
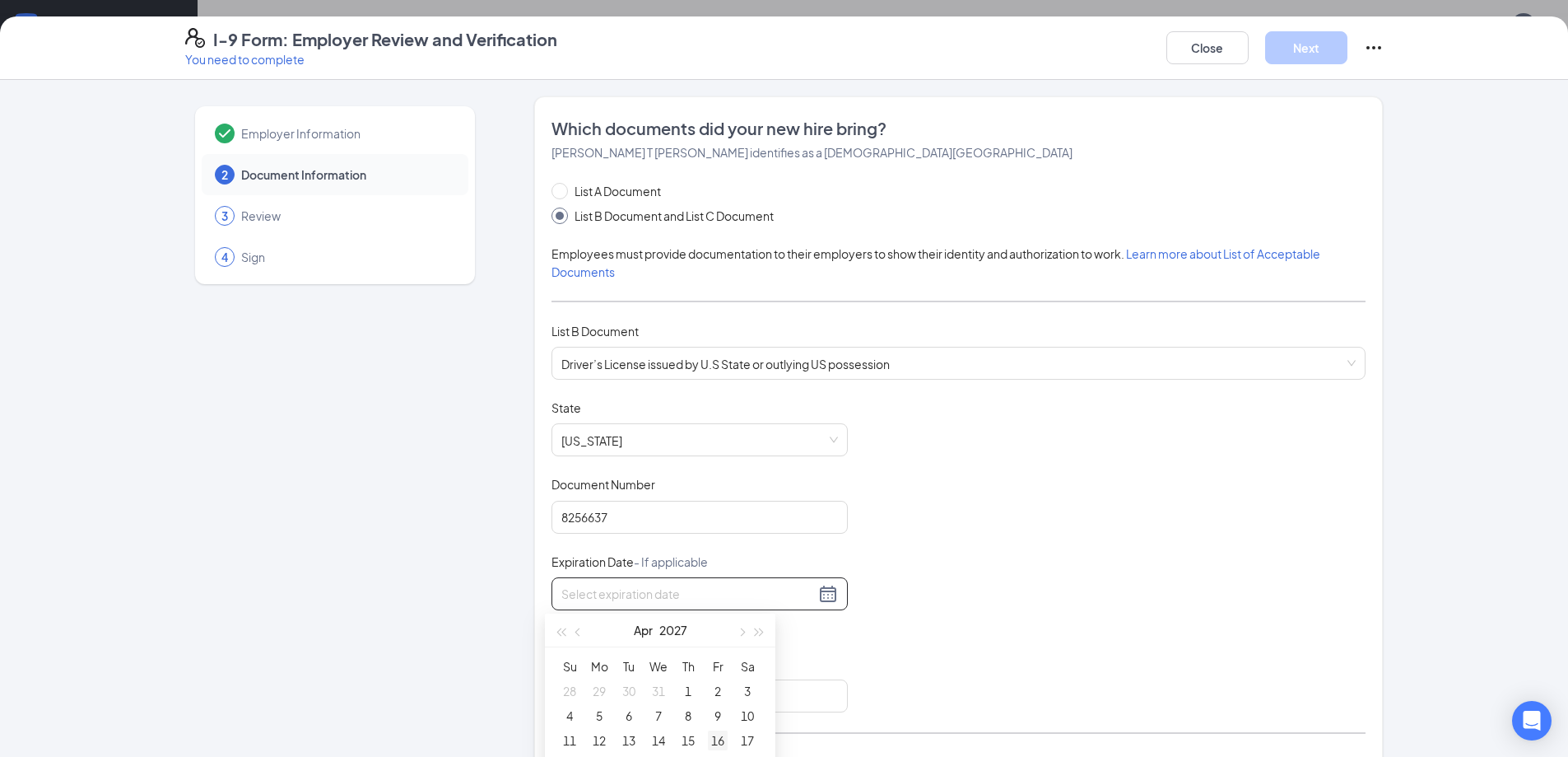
scroll to position [165, 0]
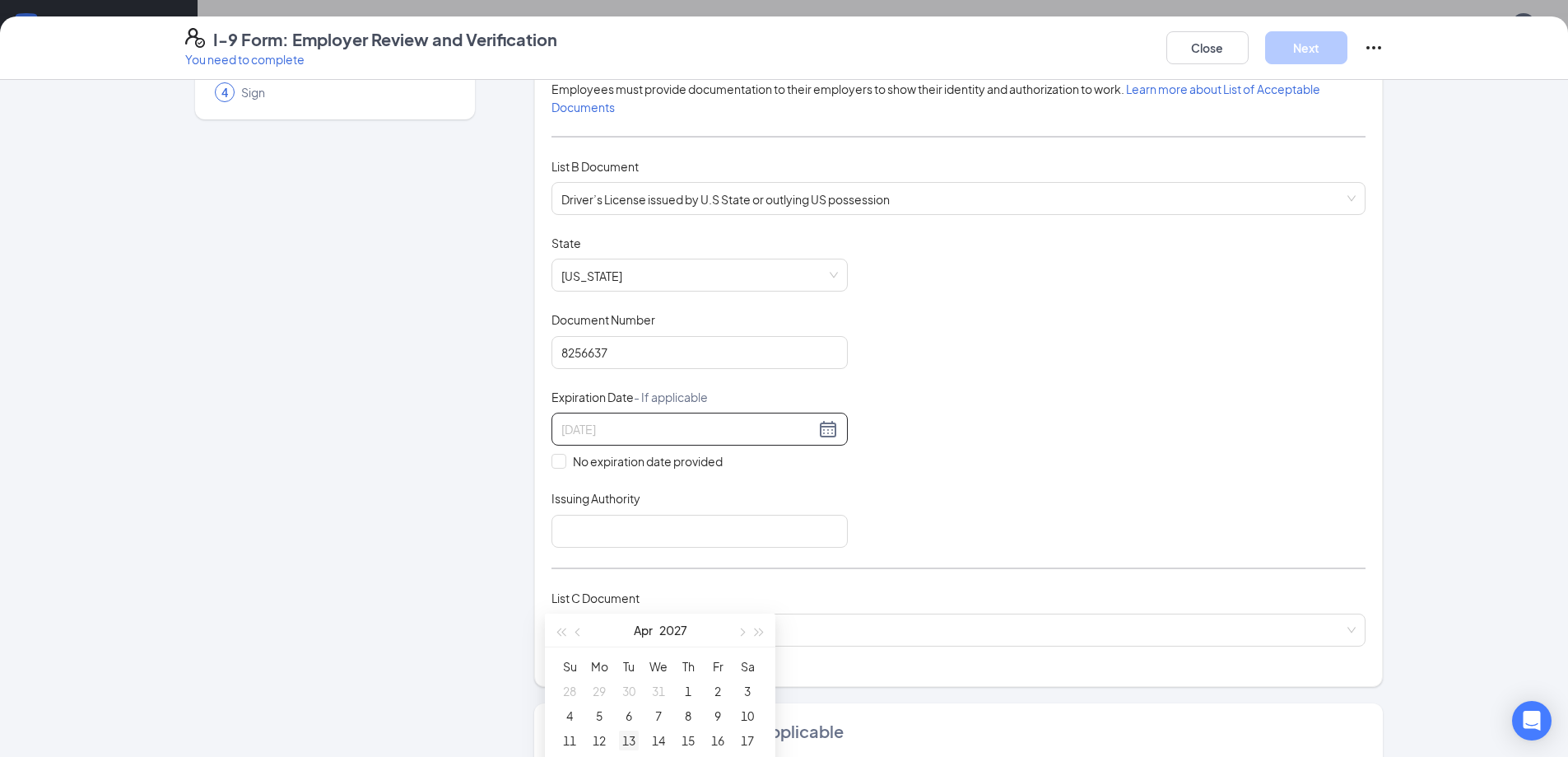
type input "[DATE]"
drag, startPoint x: 610, startPoint y: 634, endPoint x: 626, endPoint y: 547, distance: 88.5
click at [626, 547] on body "Home Messages Scheduling Reporting Hiring Applicants Sourcing Tools Job Posting…" at bounding box center [784, 378] width 1568 height 757
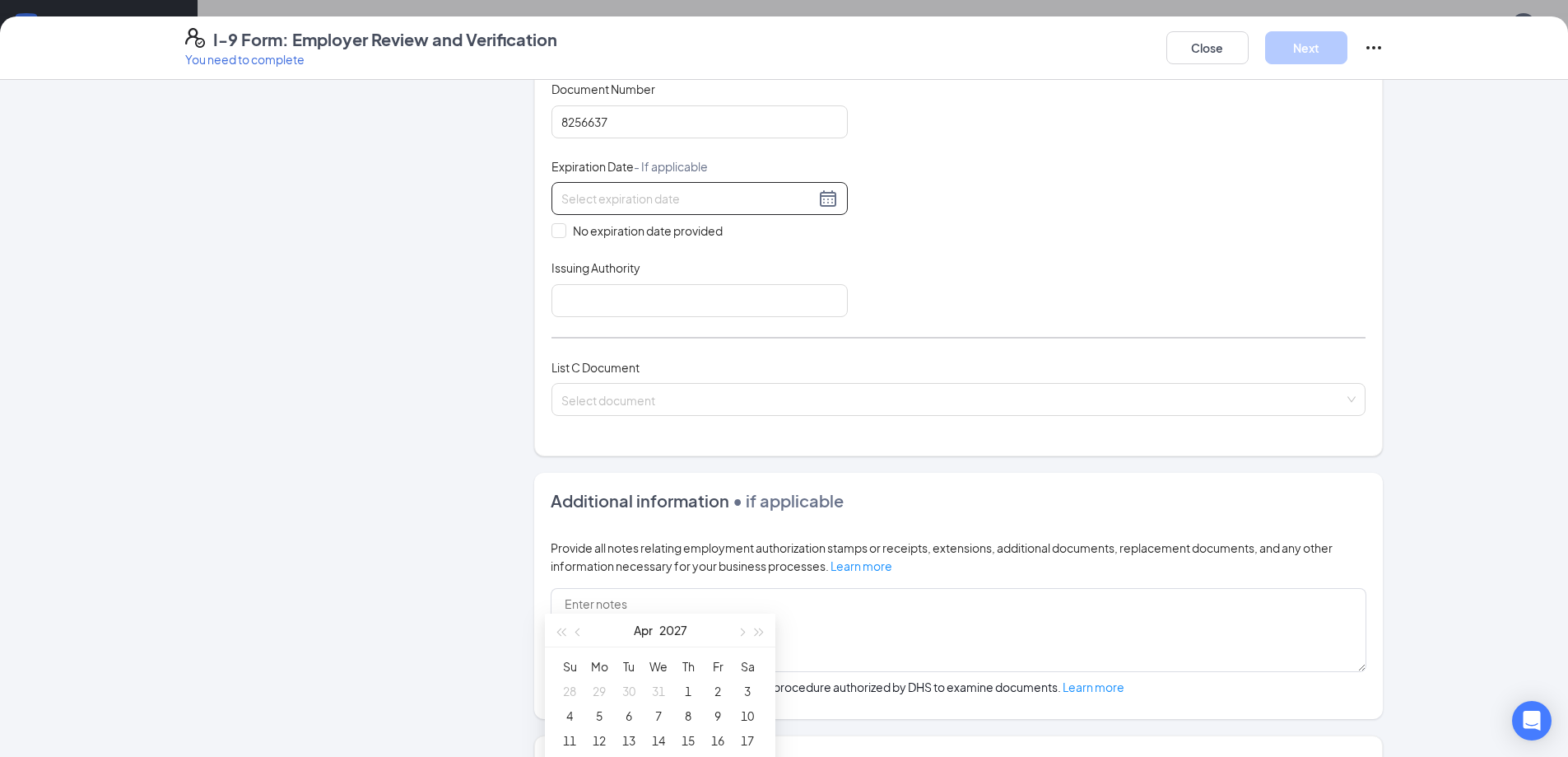
scroll to position [412, 0]
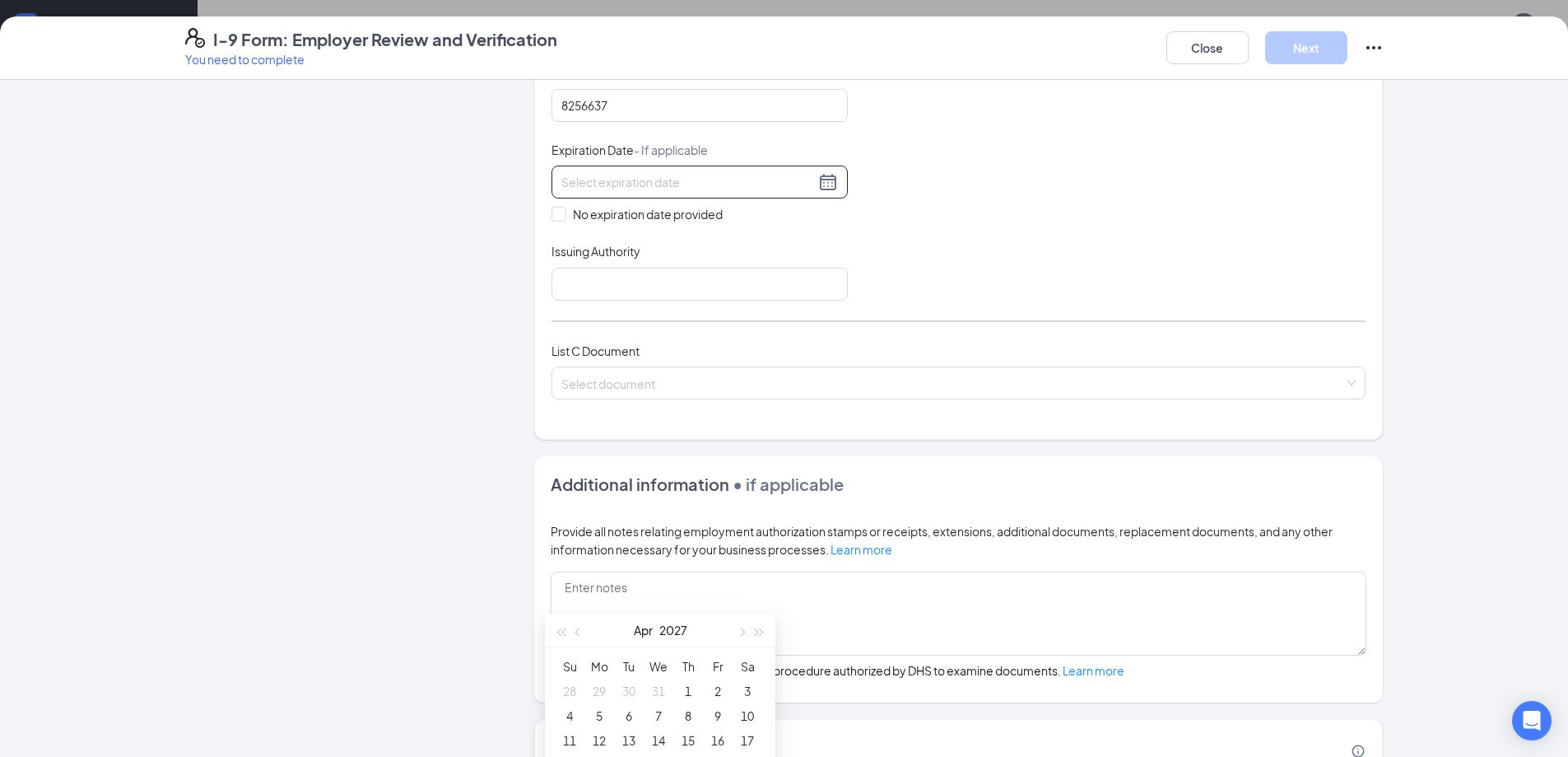
click at [819, 183] on div at bounding box center [699, 182] width 277 height 20
click at [559, 630] on span "button" at bounding box center [560, 632] width 9 height 9
drag, startPoint x: 761, startPoint y: 634, endPoint x: 757, endPoint y: 626, distance: 8.9
click at [761, 633] on button "button" at bounding box center [760, 630] width 18 height 33
click at [757, 626] on button "button" at bounding box center [760, 630] width 18 height 33
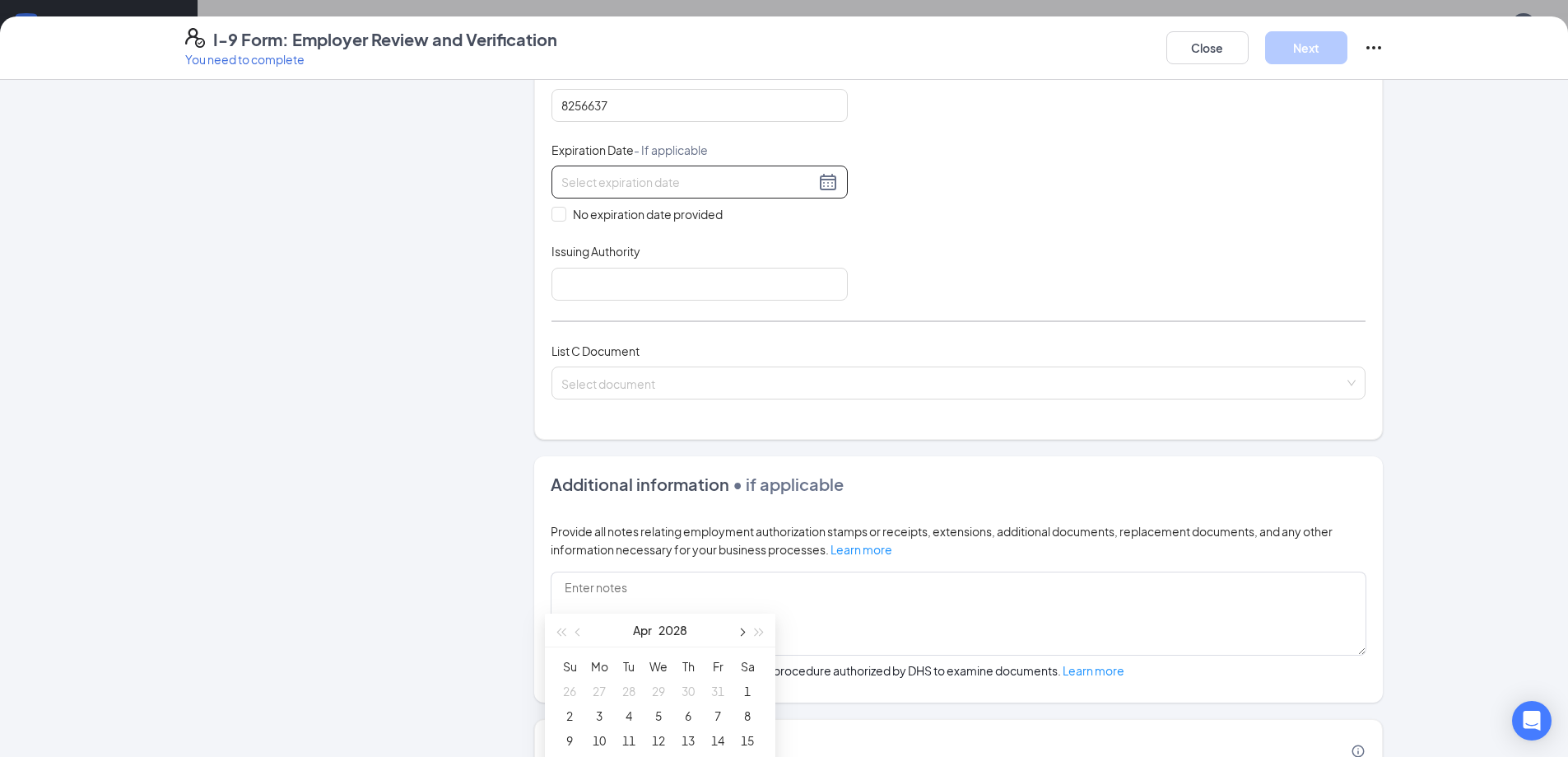
click at [743, 631] on span "button" at bounding box center [740, 632] width 9 height 9
click at [580, 634] on button "button" at bounding box center [579, 630] width 18 height 33
click at [564, 631] on span "button" at bounding box center [560, 632] width 9 height 9
type input "[DATE]"
click at [811, 745] on div "Document Upload" at bounding box center [959, 750] width 814 height 23
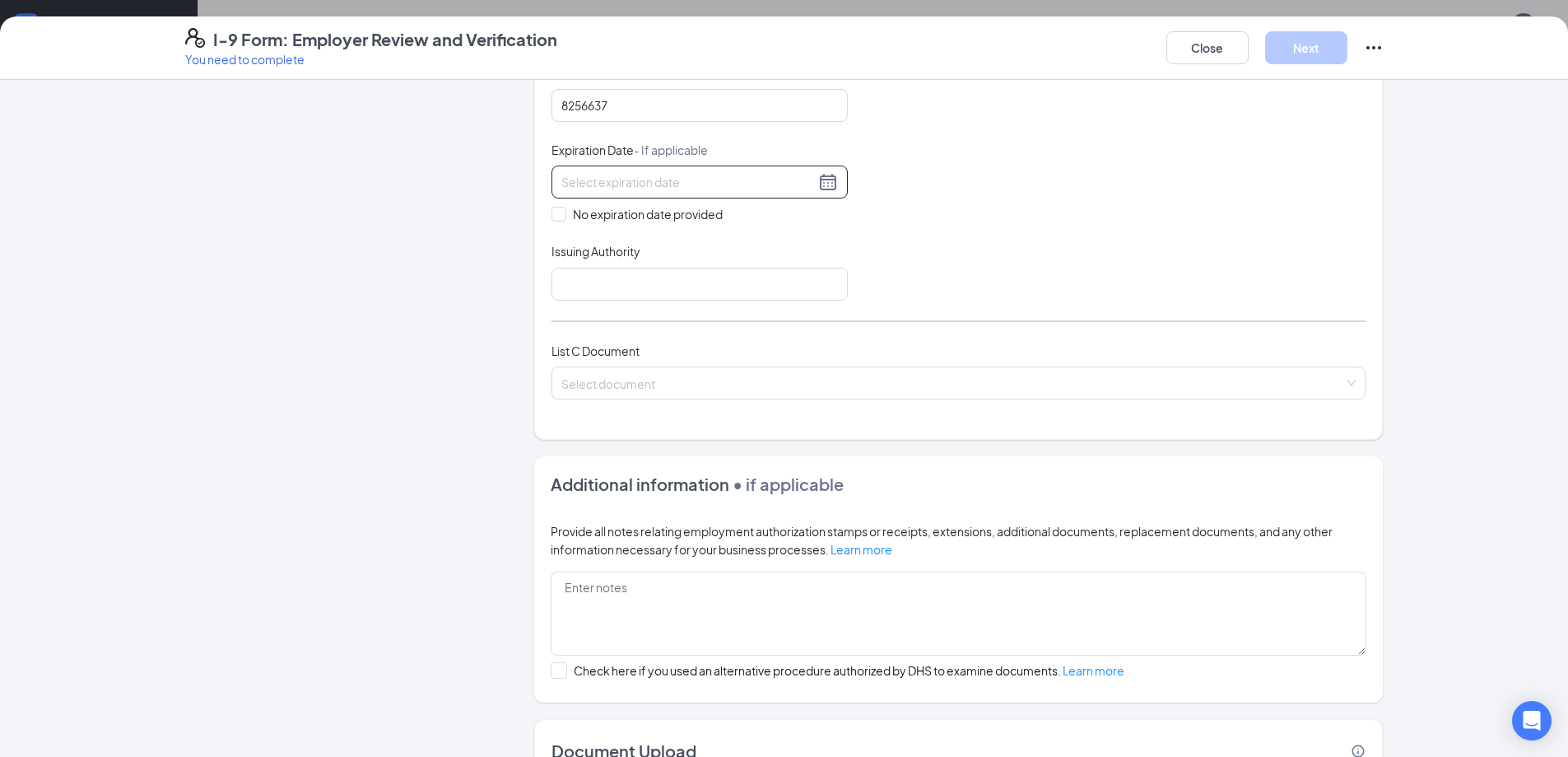
click at [819, 189] on div at bounding box center [699, 182] width 277 height 20
type input "[DATE]"
click at [571, 354] on div "18" at bounding box center [569, 353] width 20 height 20
click at [563, 278] on input "Issuing Authority" at bounding box center [699, 284] width 296 height 33
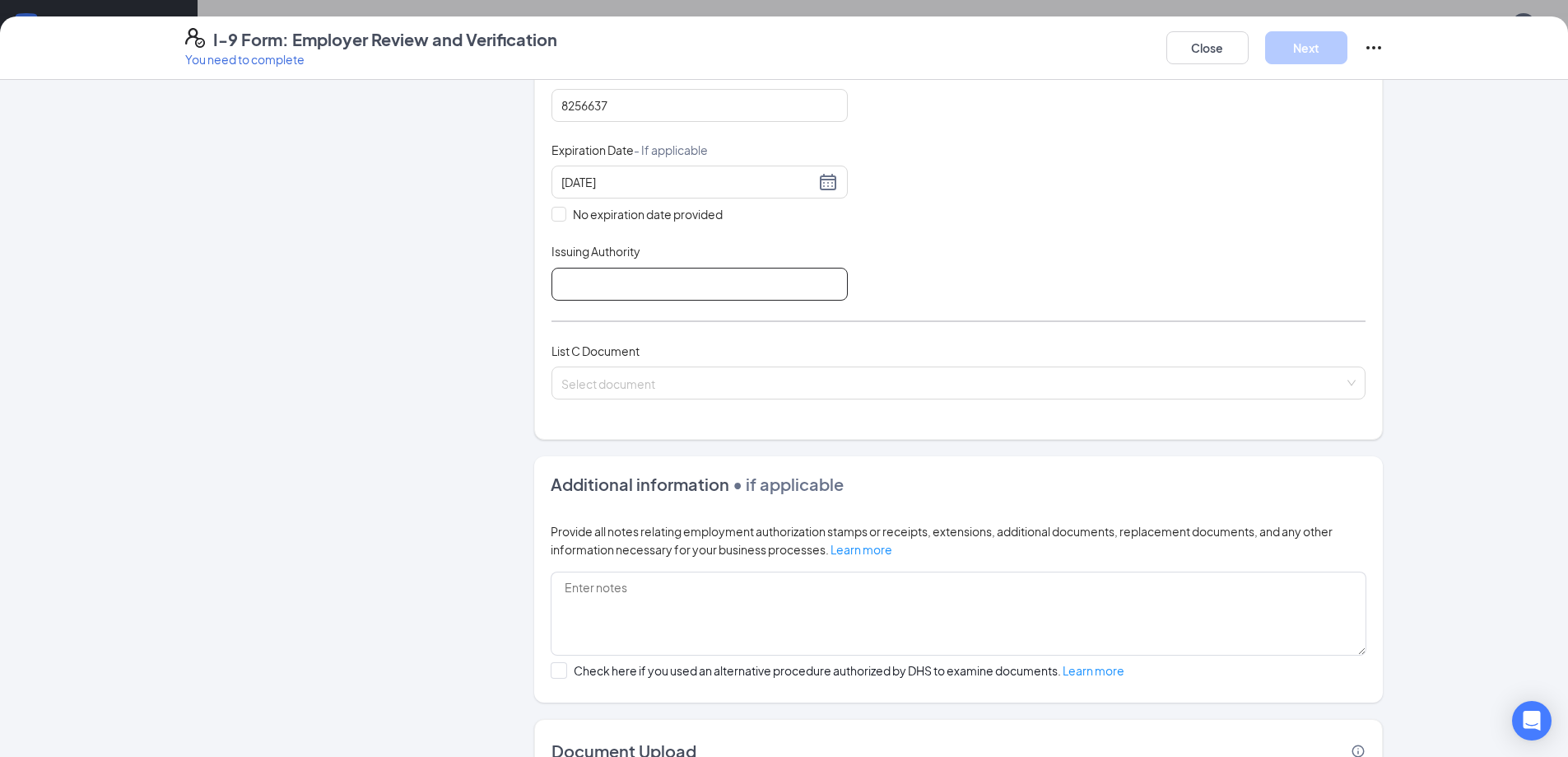
type input "State of [US_STATE]"
click at [576, 374] on input "search" at bounding box center [952, 379] width 783 height 25
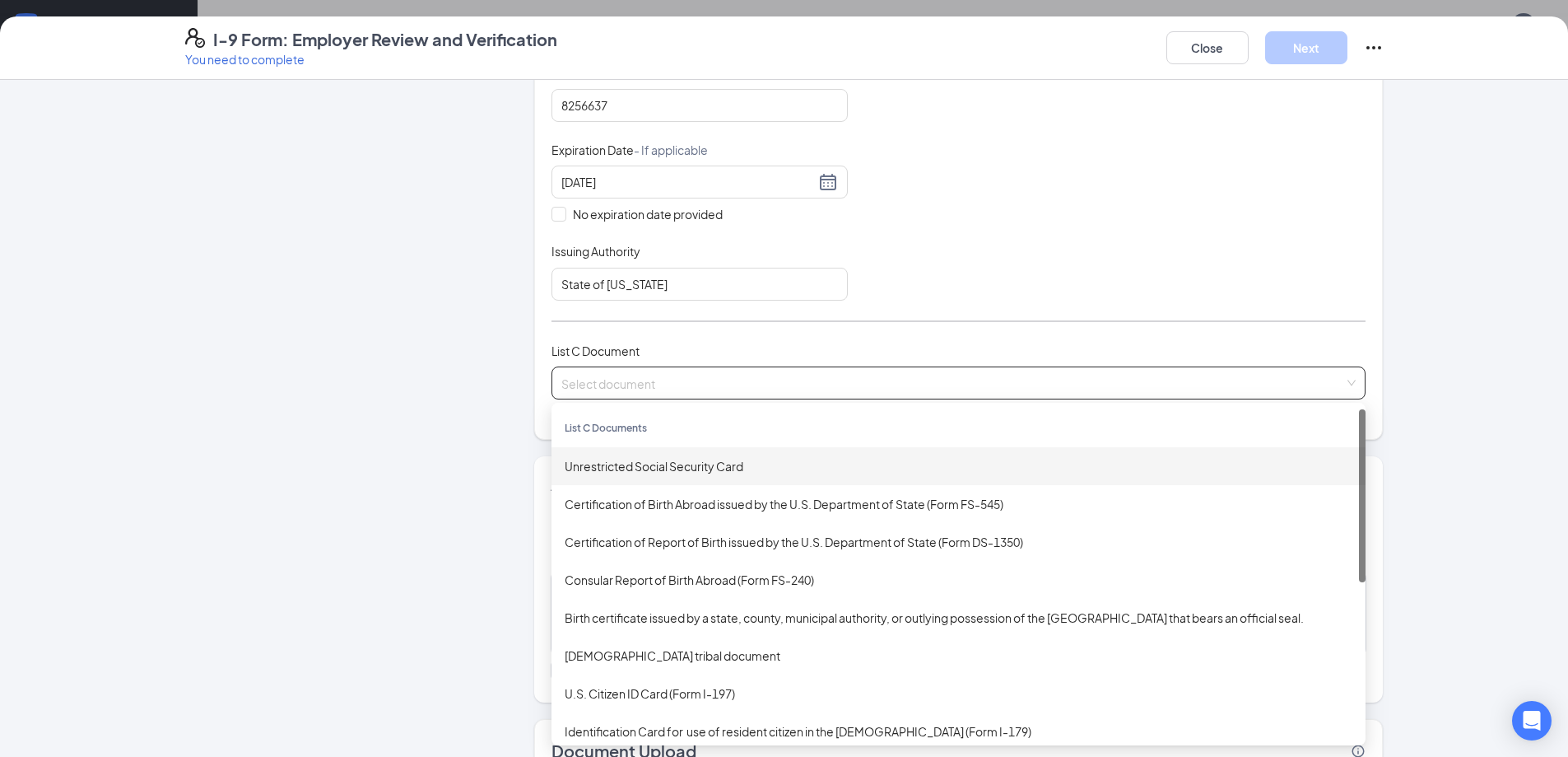
click at [707, 466] on div "Unrestricted Social Security Card" at bounding box center [958, 466] width 787 height 18
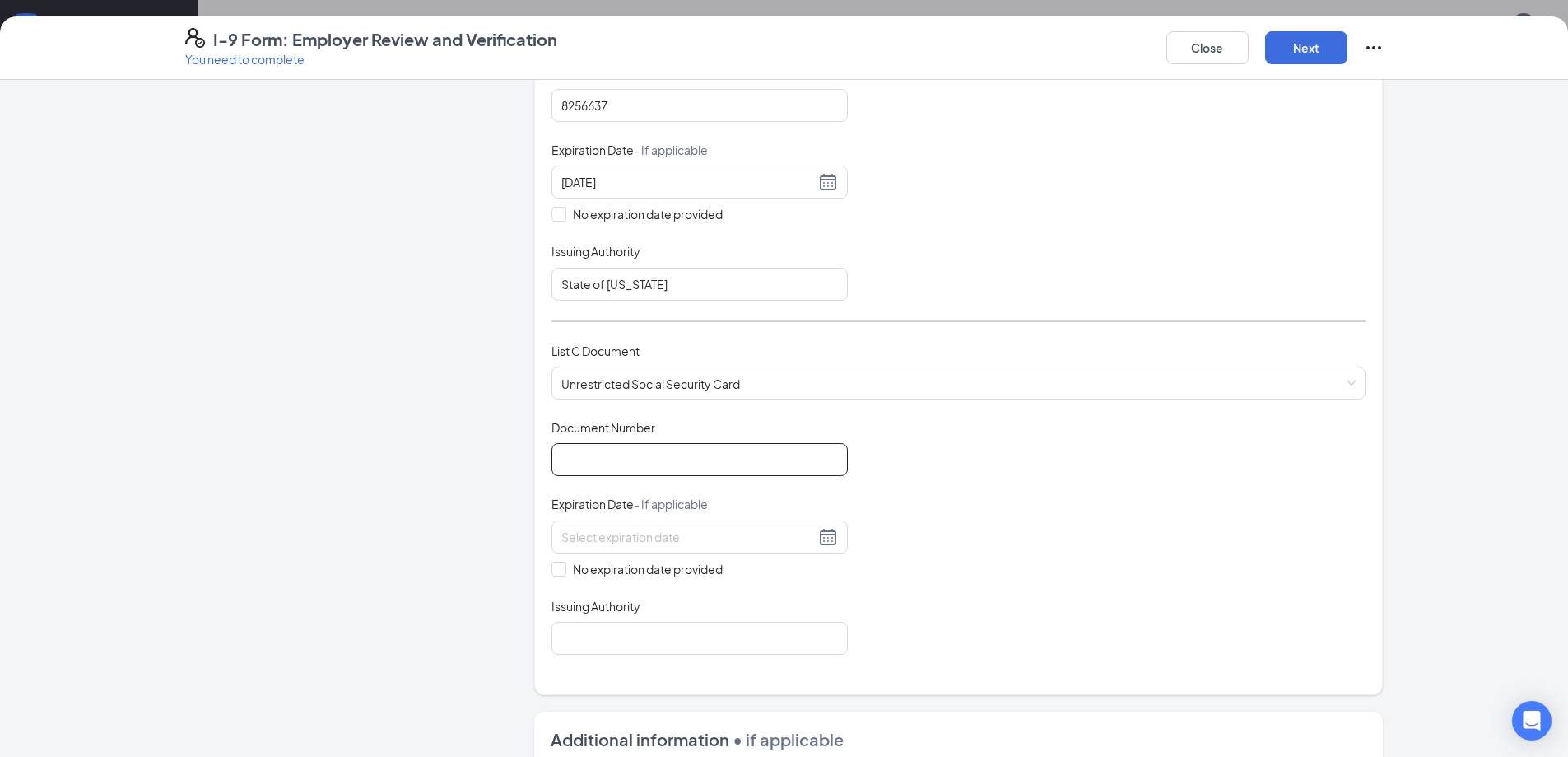
click at [614, 459] on input "Document Number" at bounding box center [699, 459] width 296 height 33
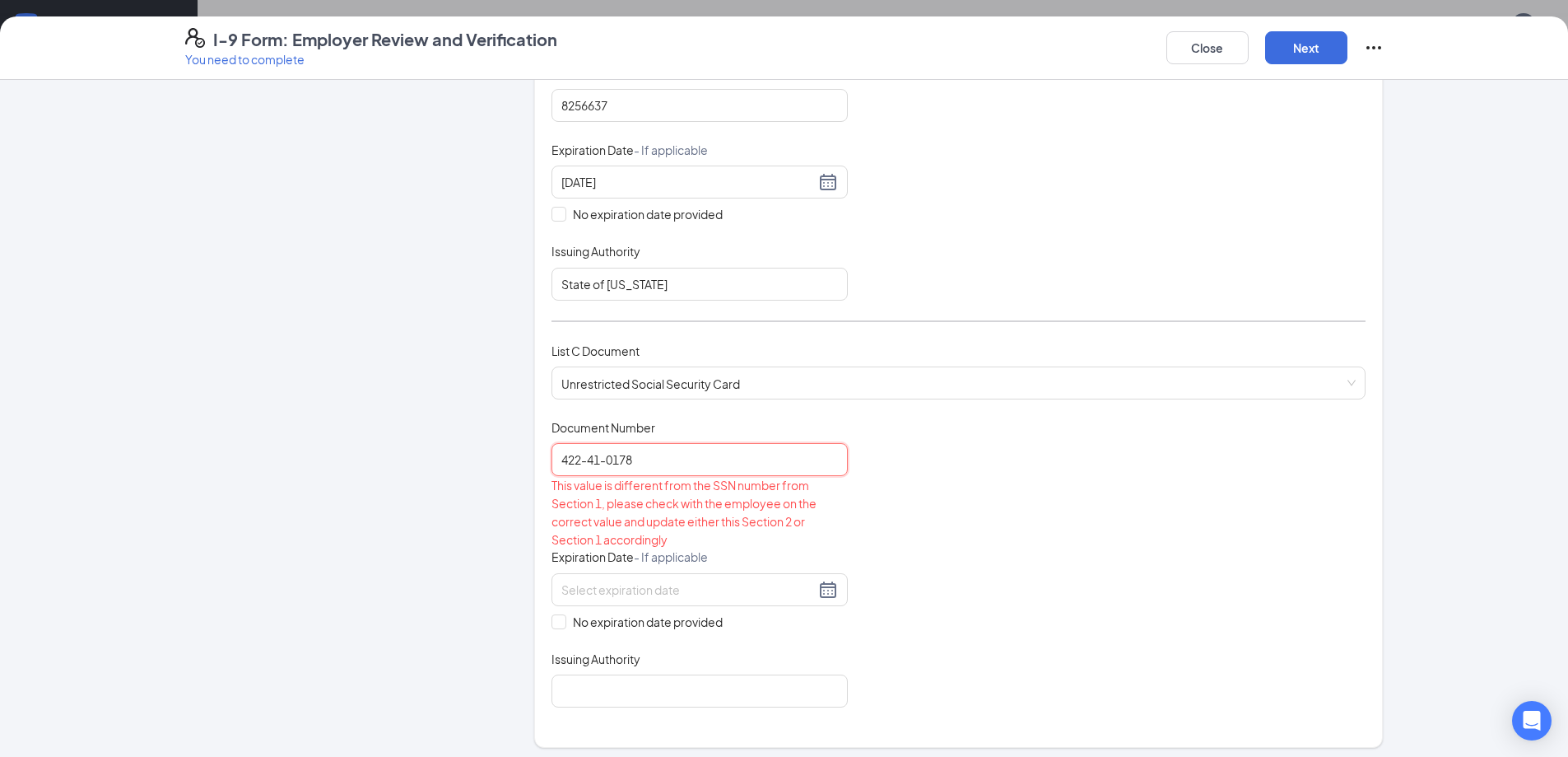
click at [702, 456] on input "422-41-0178" at bounding box center [699, 459] width 296 height 33
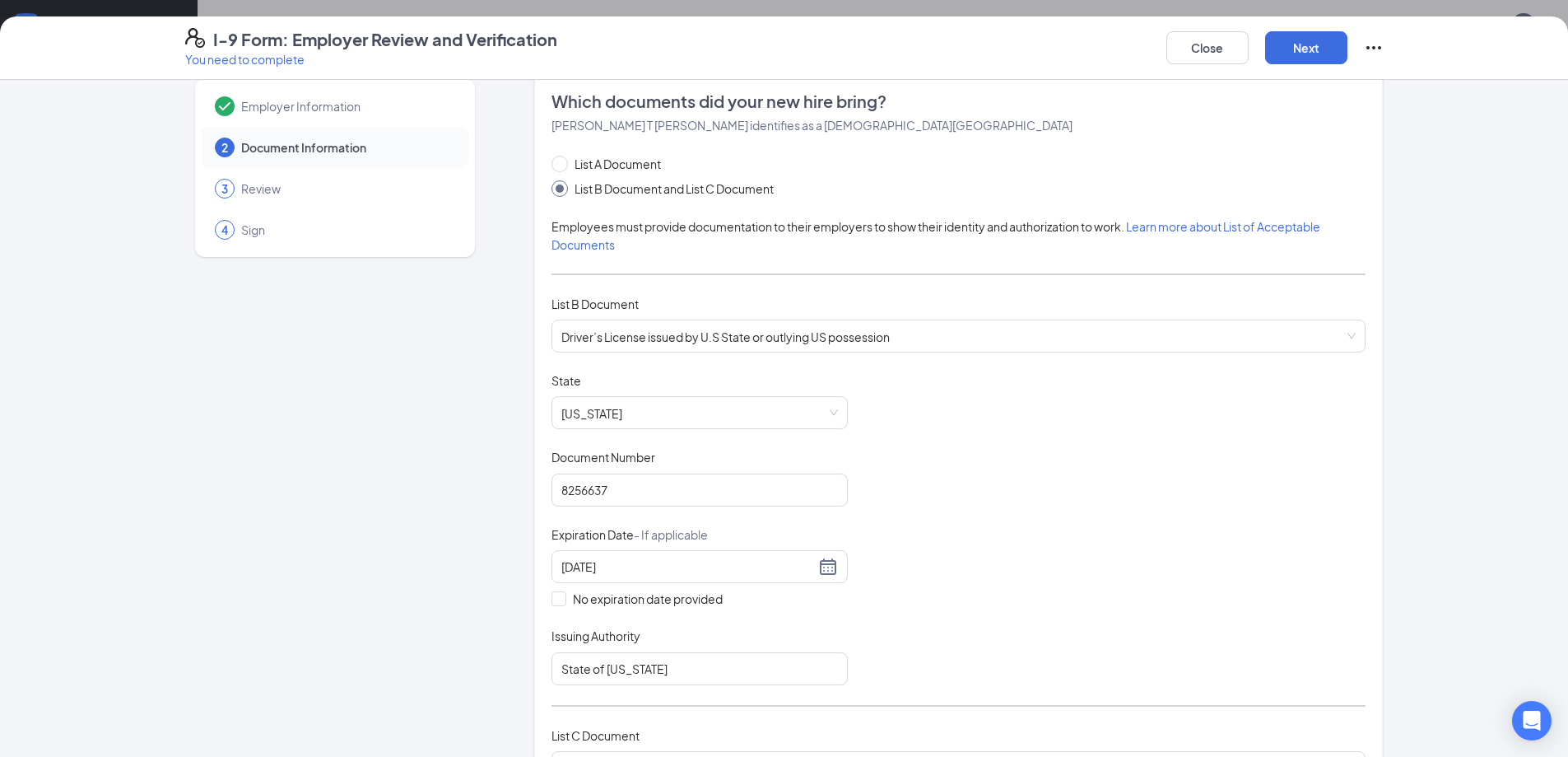
scroll to position [0, 0]
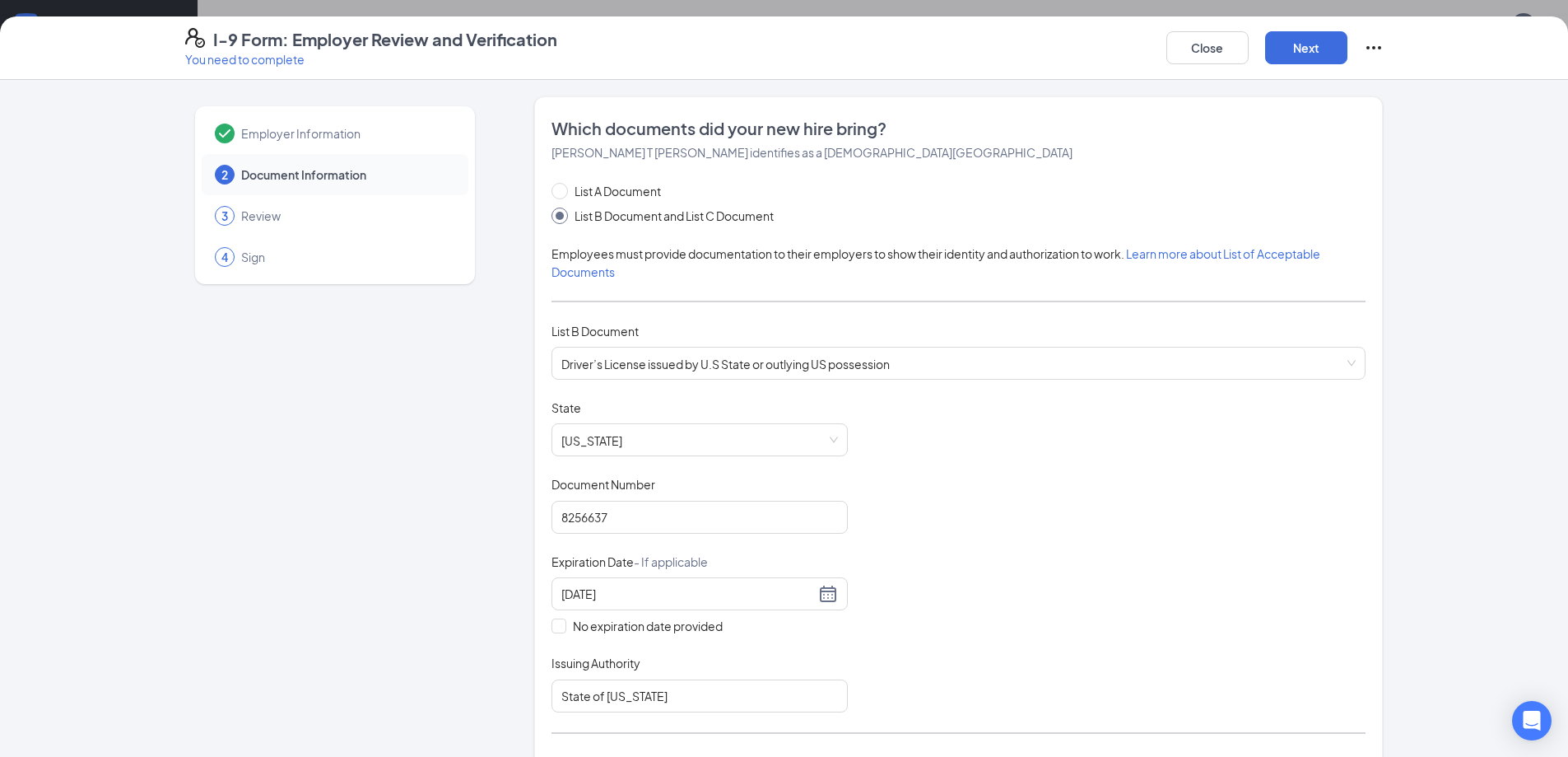
type input "422-41-0178"
click at [1231, 47] on button "Close" at bounding box center [1207, 48] width 82 height 33
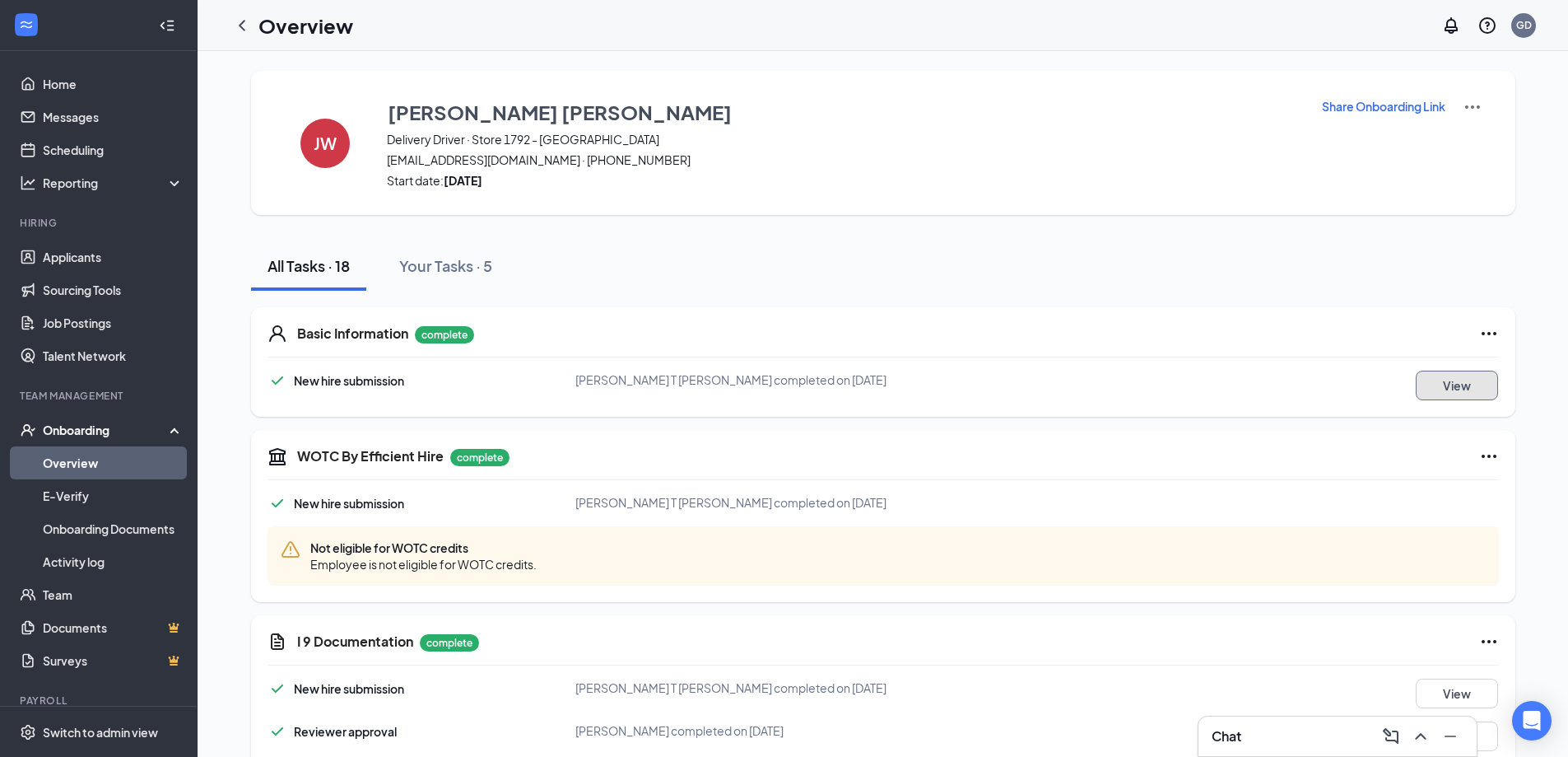
click at [1433, 378] on button "View" at bounding box center [1457, 385] width 82 height 30
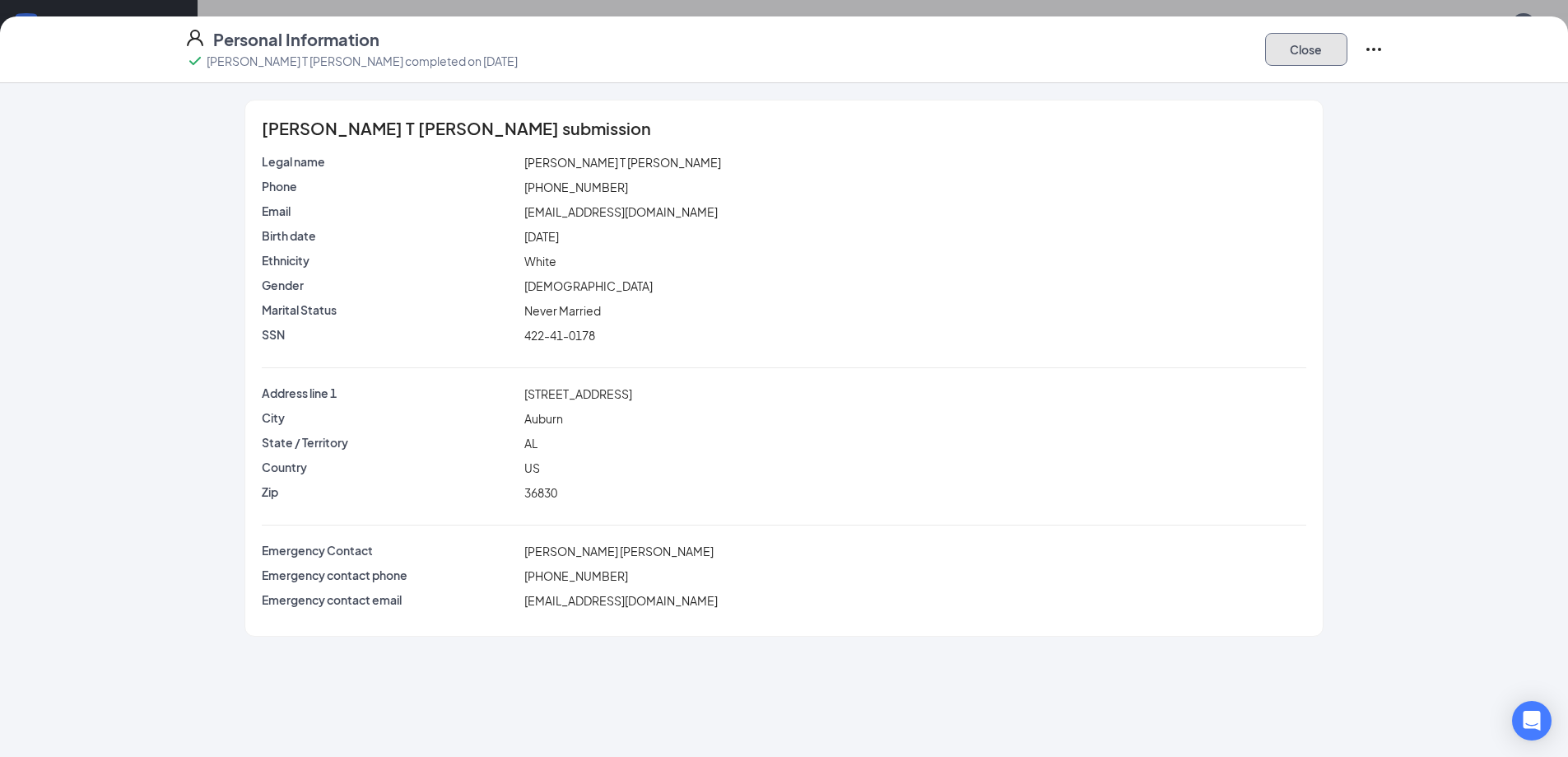
click at [1336, 50] on button "Close" at bounding box center [1306, 49] width 82 height 33
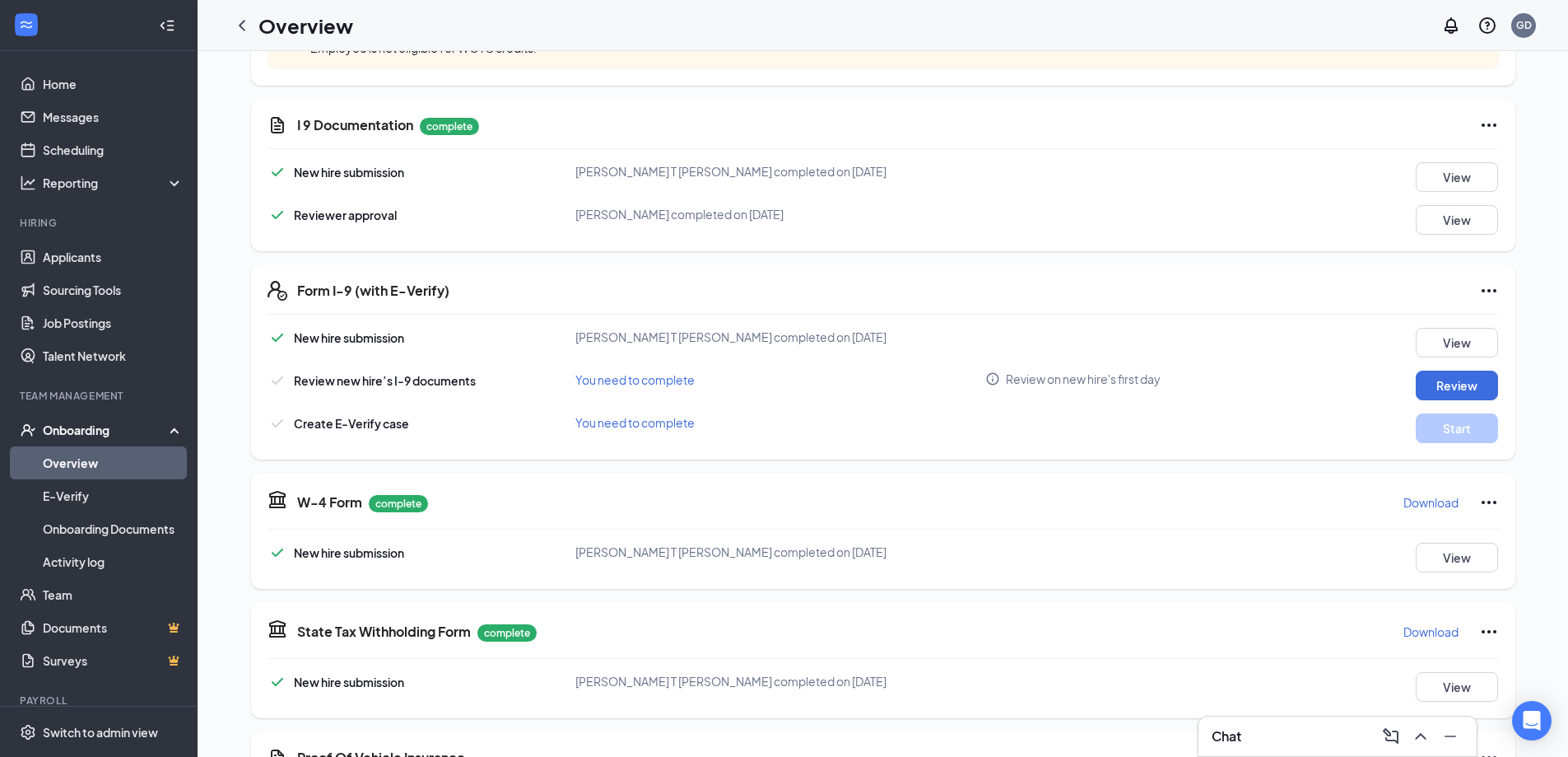
scroll to position [523, 0]
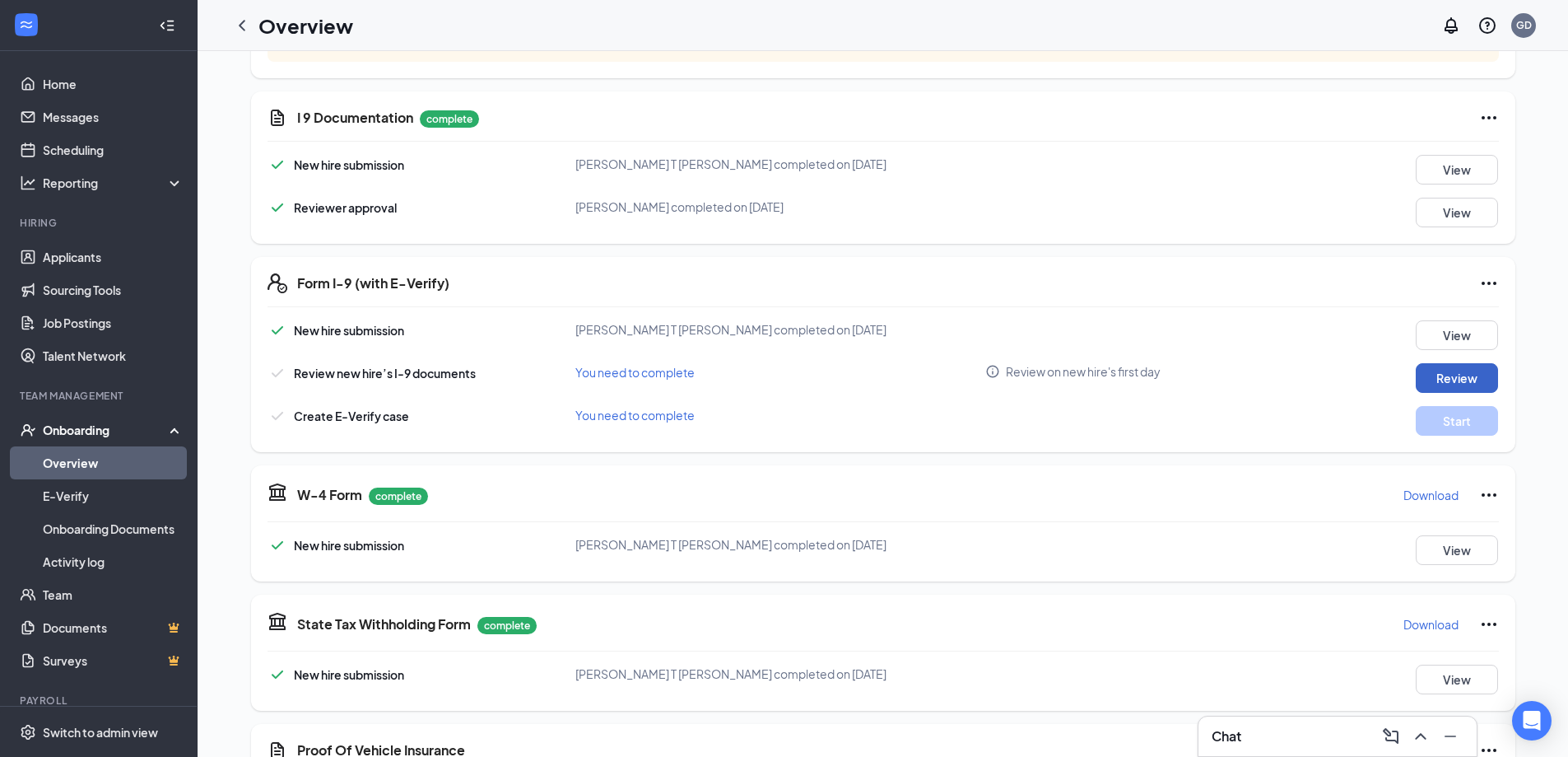
click at [1451, 381] on button "Review" at bounding box center [1457, 378] width 82 height 30
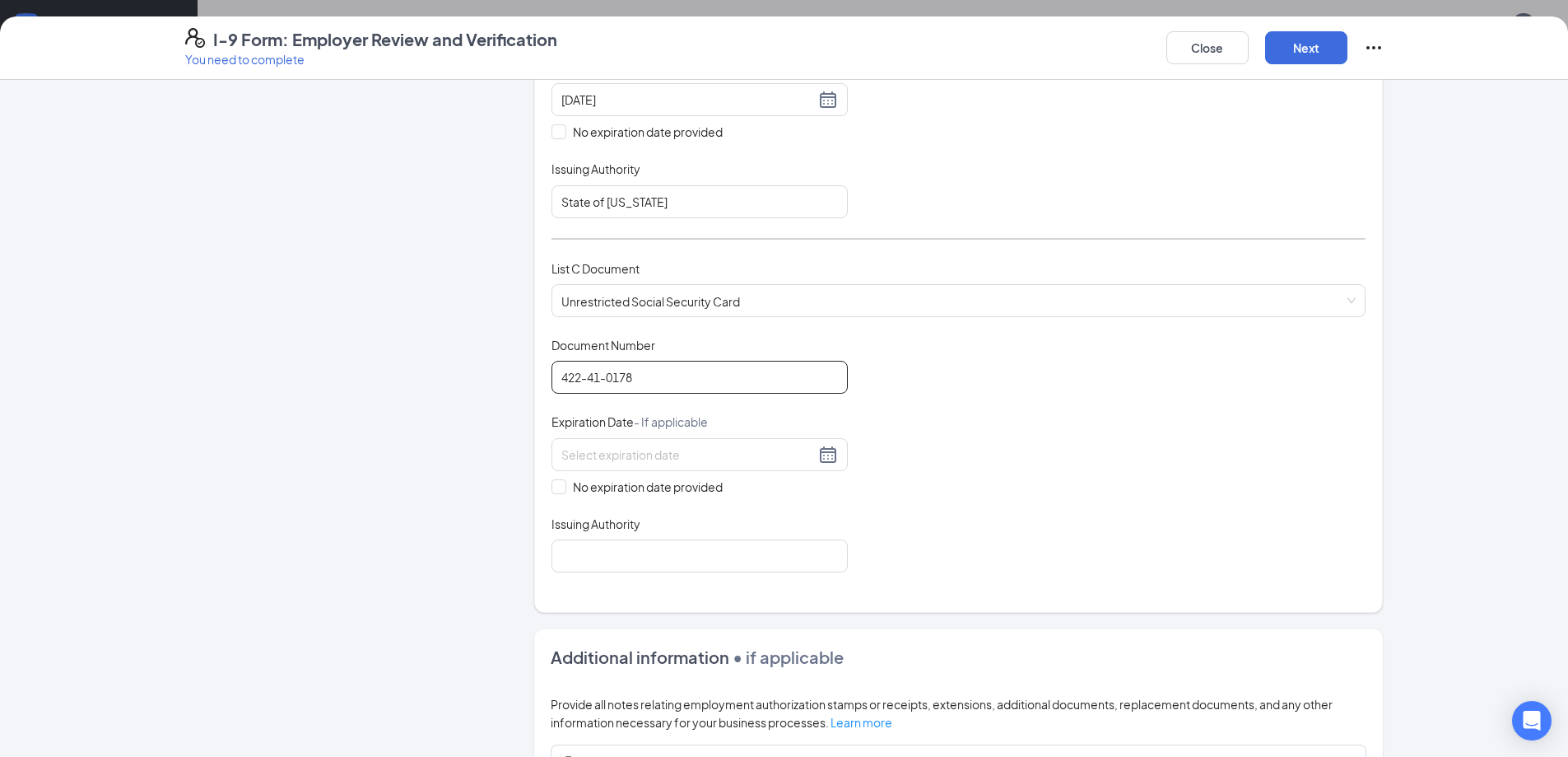
scroll to position [576, 0]
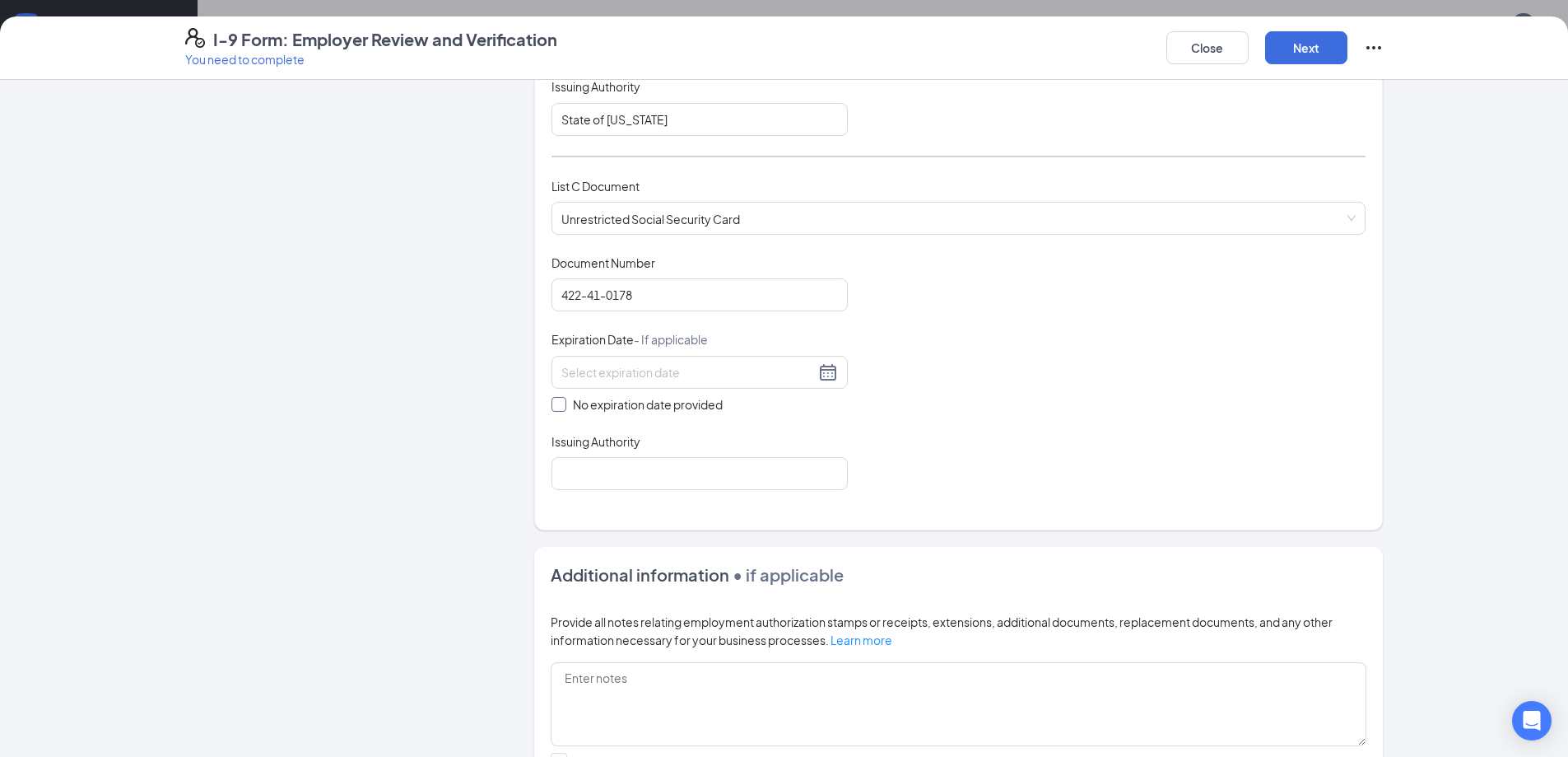
click at [557, 402] on span at bounding box center [558, 403] width 14 height 14
click at [557, 402] on input "No expiration date provided" at bounding box center [557, 402] width 11 height 11
checkbox input "true"
click at [591, 471] on input "Issuing Authority" at bounding box center [699, 476] width 296 height 33
type input "Social Security Administration"
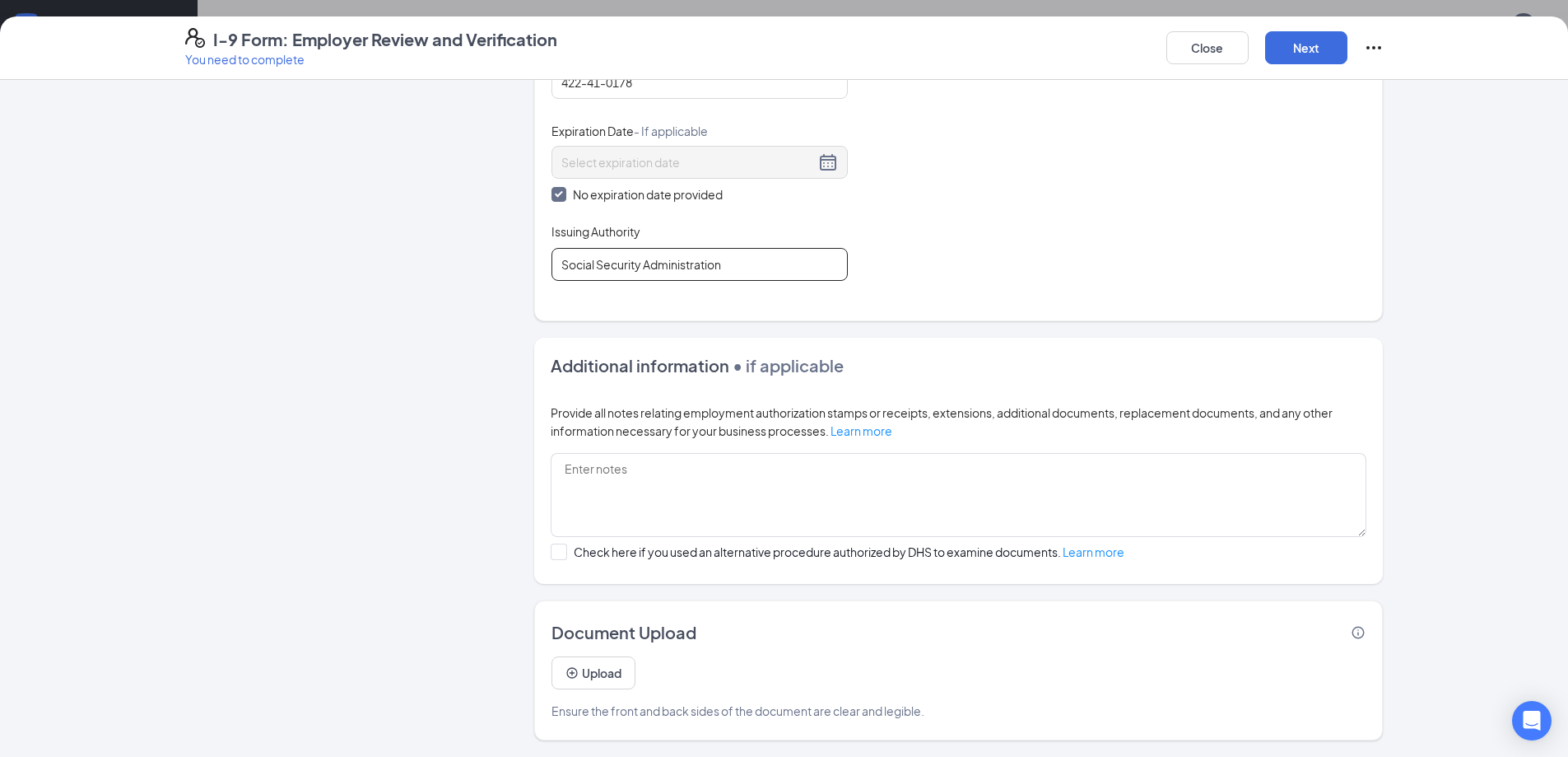
scroll to position [493, 0]
click at [574, 672] on button "Upload" at bounding box center [594, 673] width 84 height 33
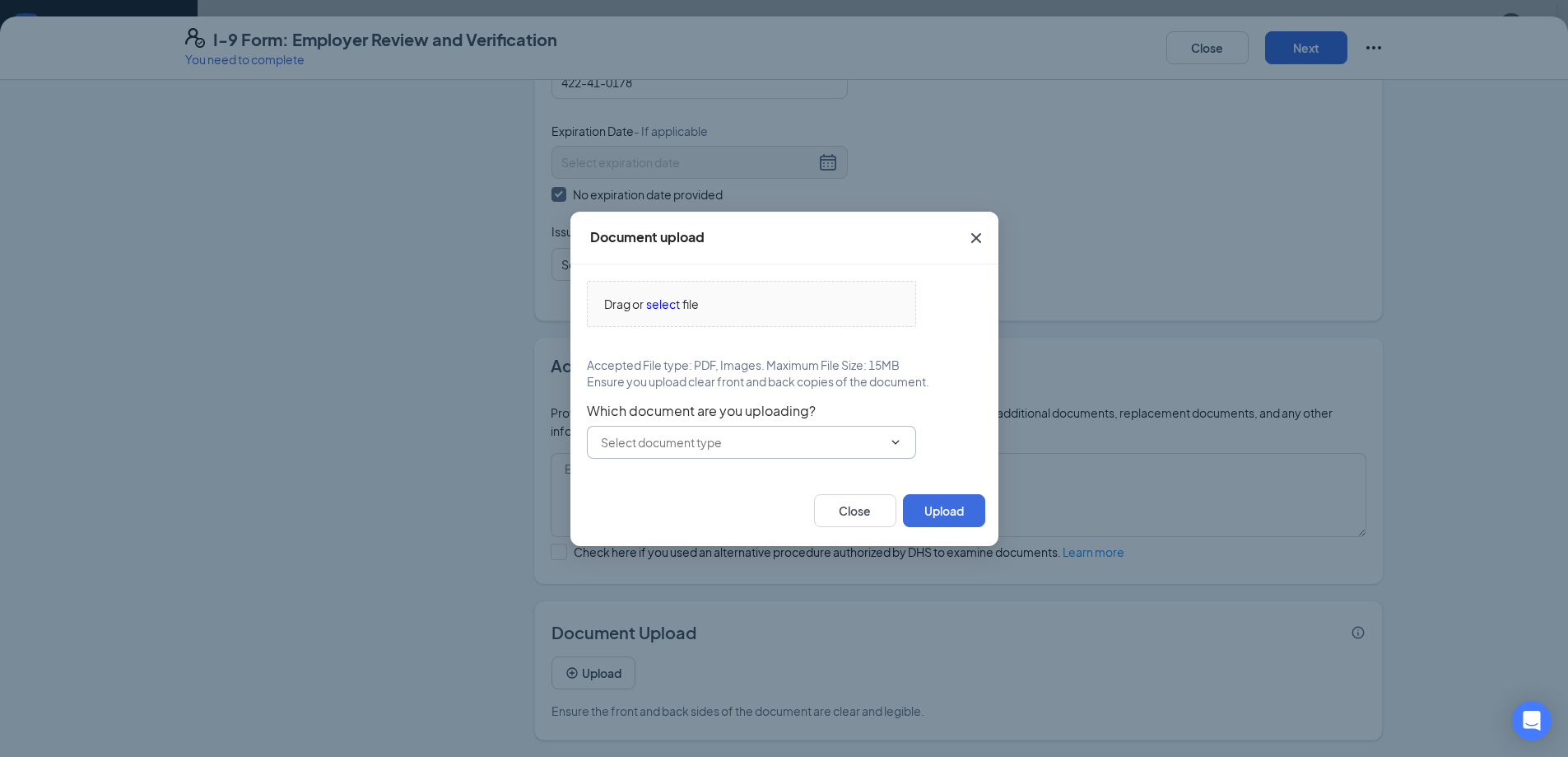
click at [898, 443] on icon "ChevronDown" at bounding box center [896, 442] width 13 height 13
click at [660, 309] on span "select" at bounding box center [662, 304] width 34 height 18
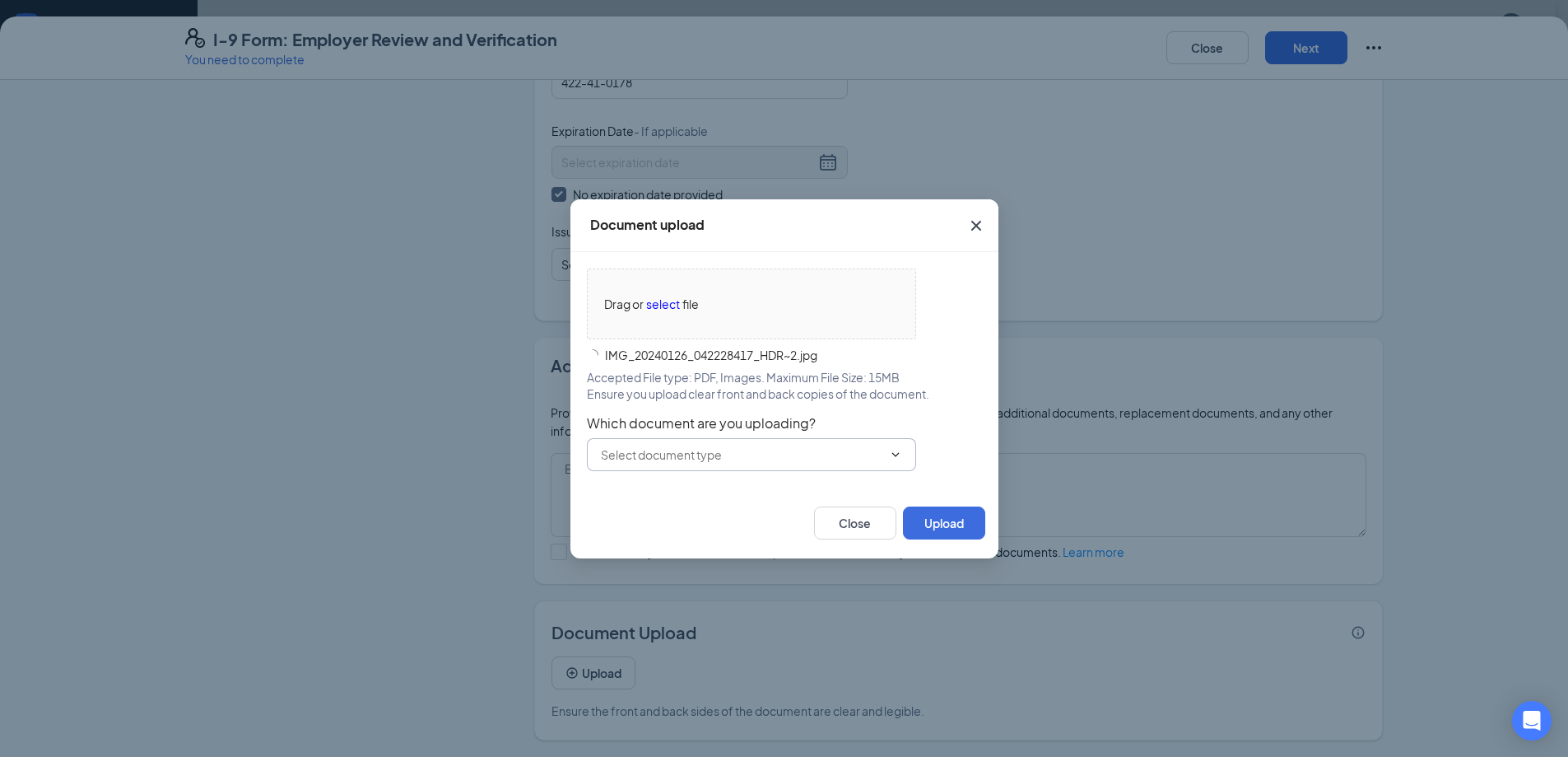
click at [895, 447] on icon "ChevronDown" at bounding box center [896, 454] width 13 height 13
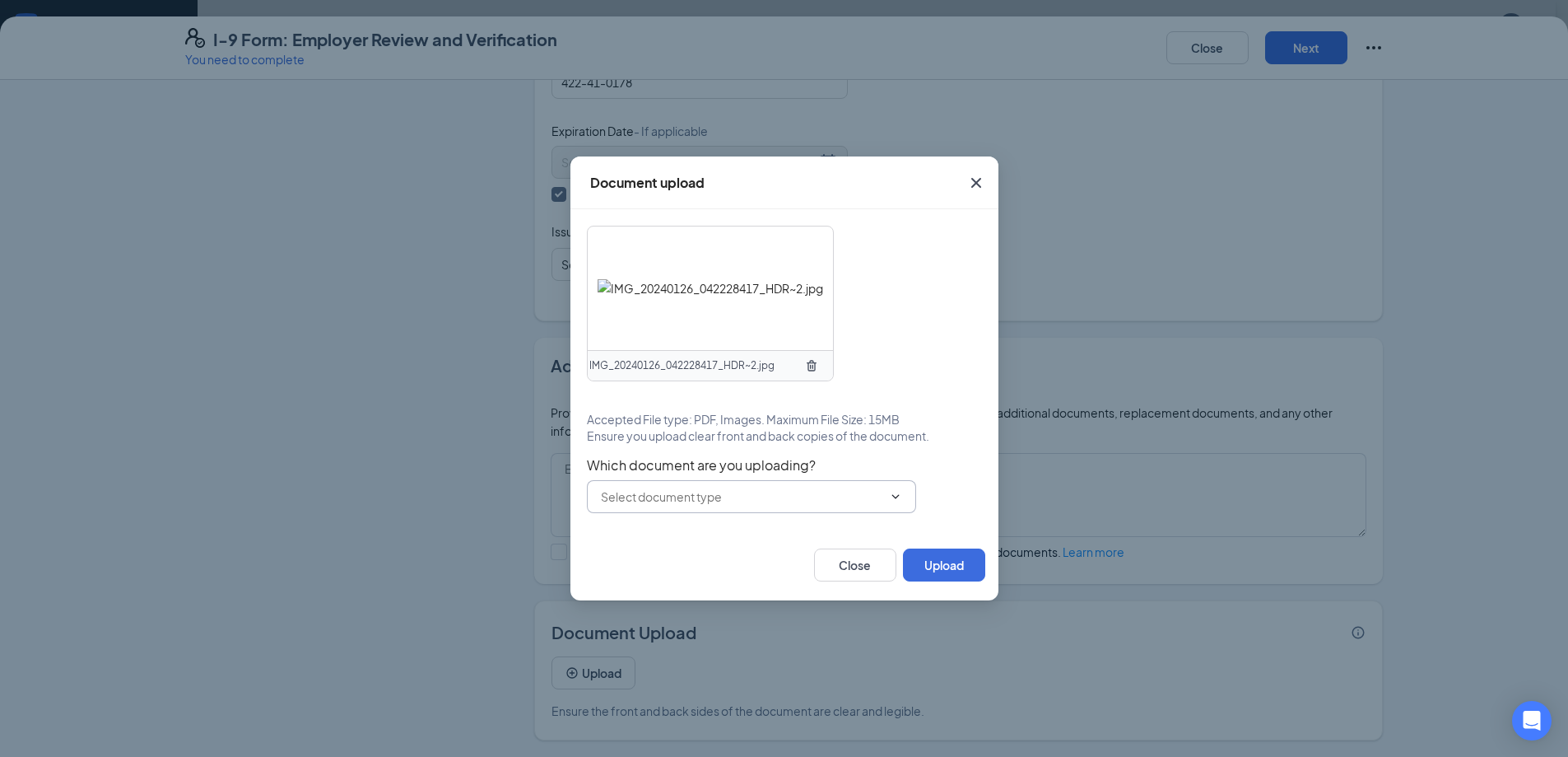
click at [895, 493] on icon "ChevronDown" at bounding box center [896, 496] width 13 height 13
click at [920, 558] on button "Upload" at bounding box center [943, 564] width 82 height 33
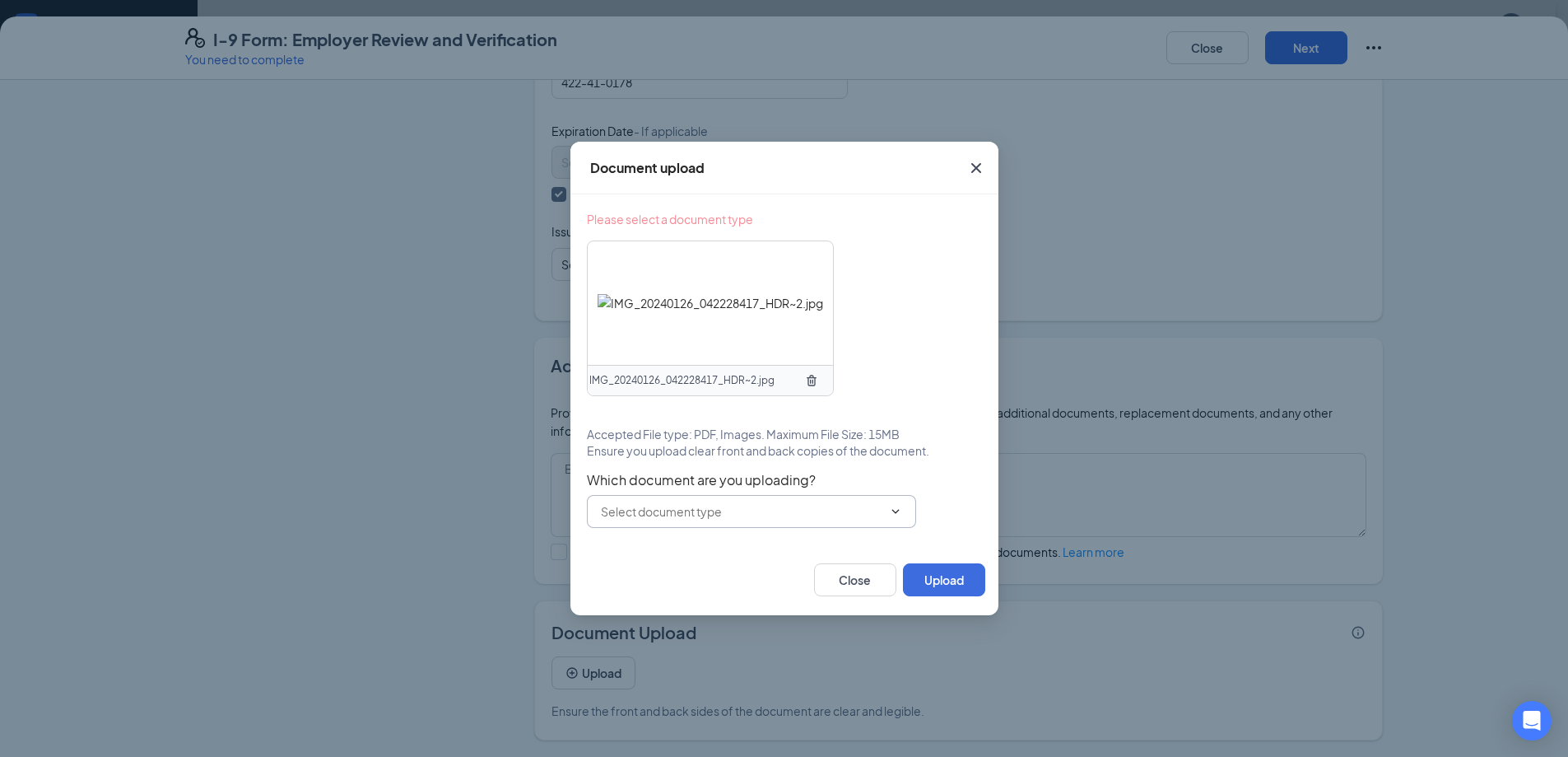
click at [894, 512] on icon "ChevronDown" at bounding box center [895, 511] width 8 height 4
click at [898, 510] on icon "ChevronDown" at bounding box center [895, 511] width 8 height 4
drag, startPoint x: 898, startPoint y: 508, endPoint x: 865, endPoint y: 502, distance: 33.5
click at [897, 507] on icon "ChevronDown" at bounding box center [896, 512] width 13 height 13
click at [677, 505] on input "text" at bounding box center [741, 511] width 282 height 18
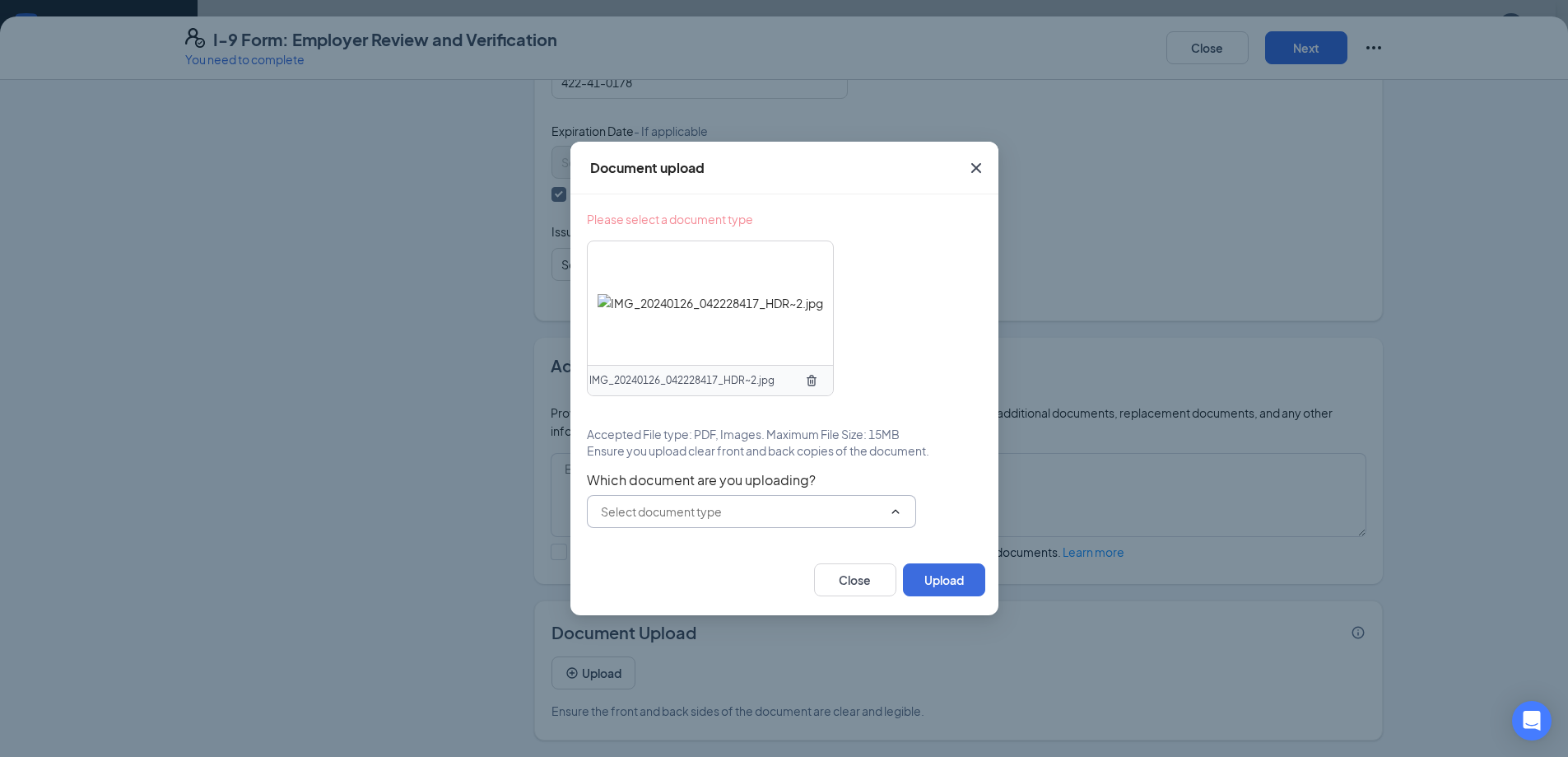
click at [677, 505] on input "text" at bounding box center [741, 511] width 282 height 18
click at [716, 501] on span "Driver’s License issued by U.S State or outlying US possession Unrestricted Soc…" at bounding box center [752, 511] width 330 height 33
click at [681, 512] on input "text" at bounding box center [741, 511] width 282 height 18
click at [875, 576] on button "Close" at bounding box center [855, 580] width 82 height 33
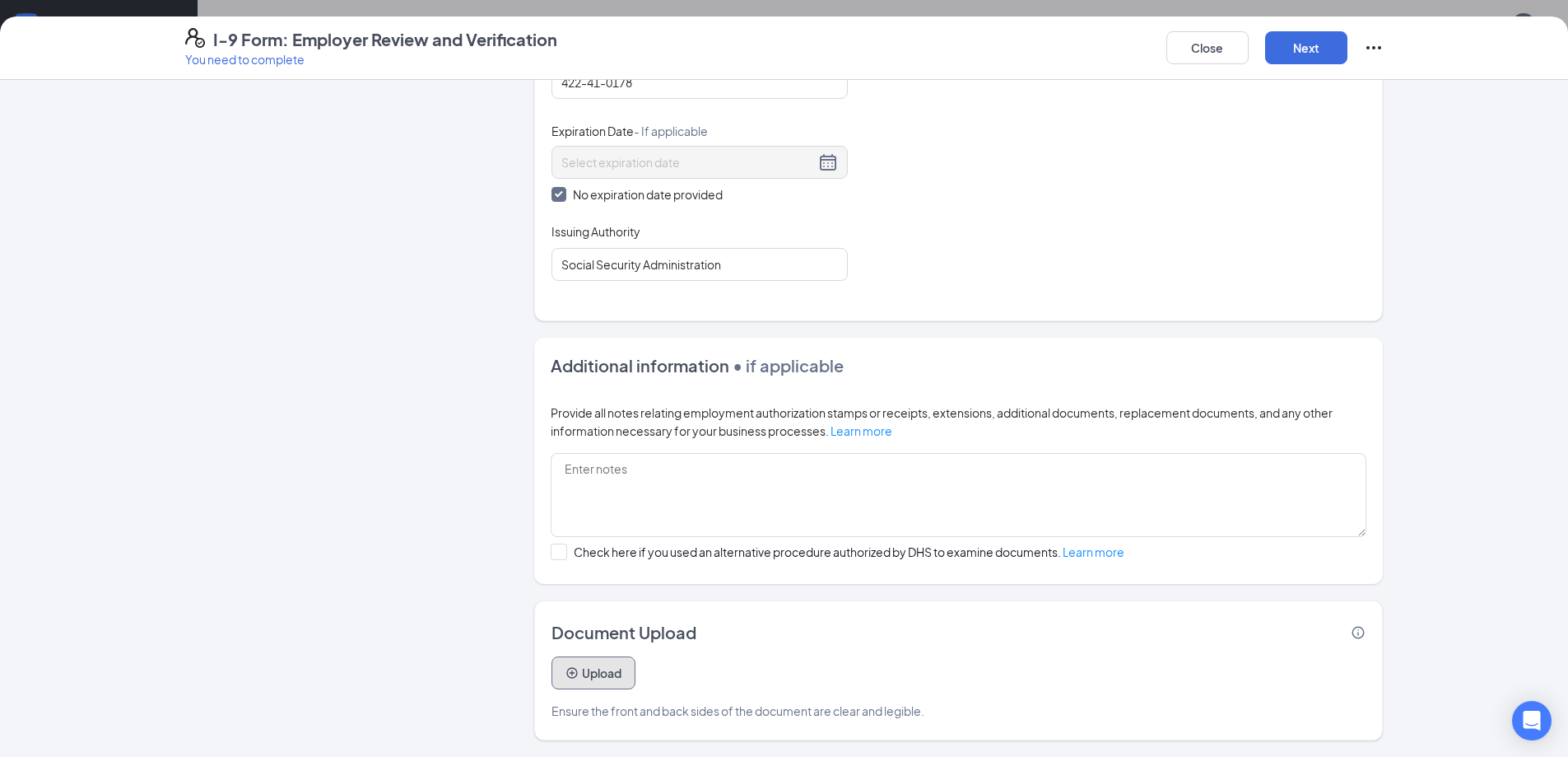
click at [584, 666] on button "Upload" at bounding box center [594, 673] width 84 height 33
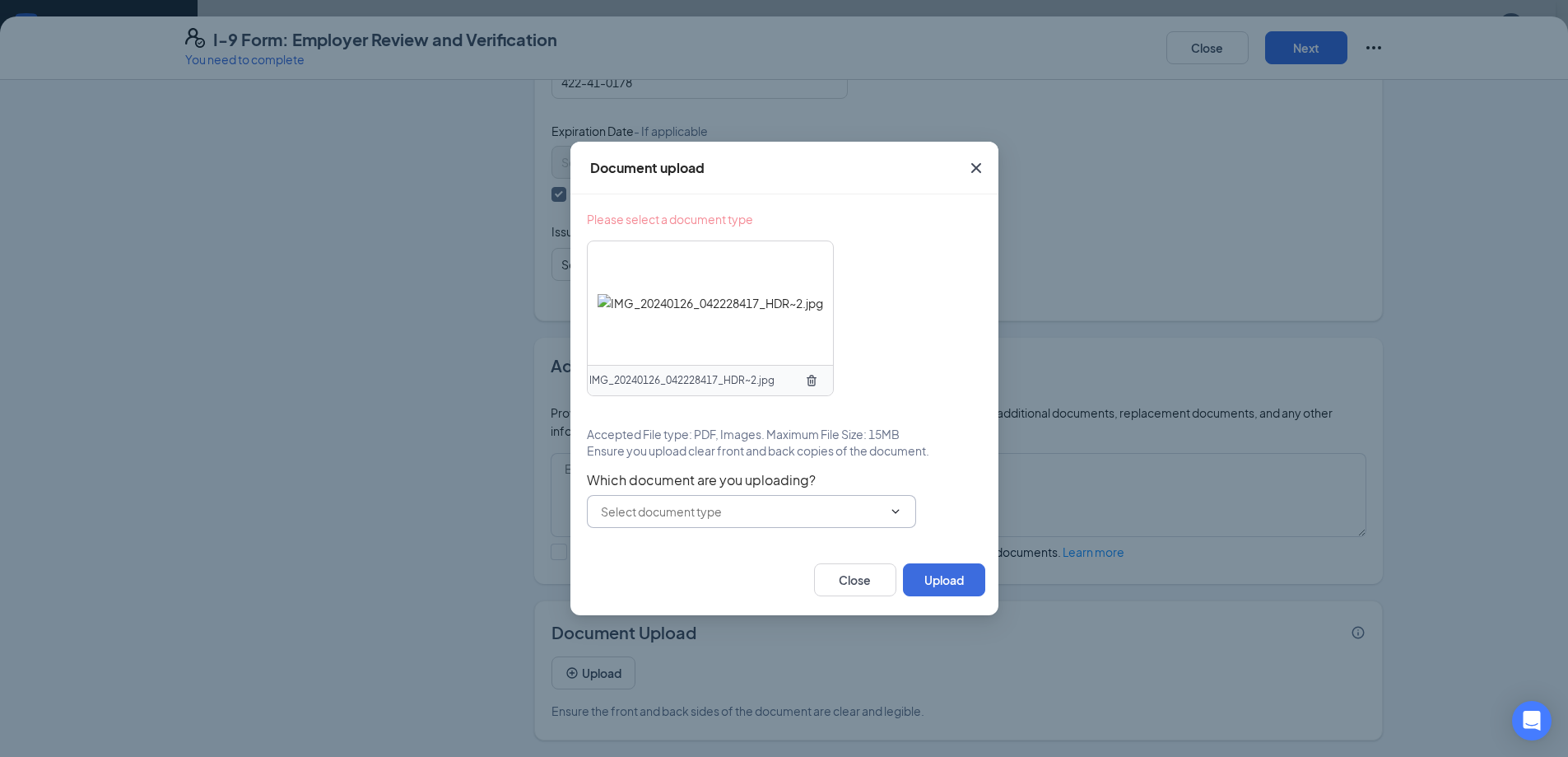
click at [812, 382] on icon "TrashOutline" at bounding box center [811, 379] width 10 height 11
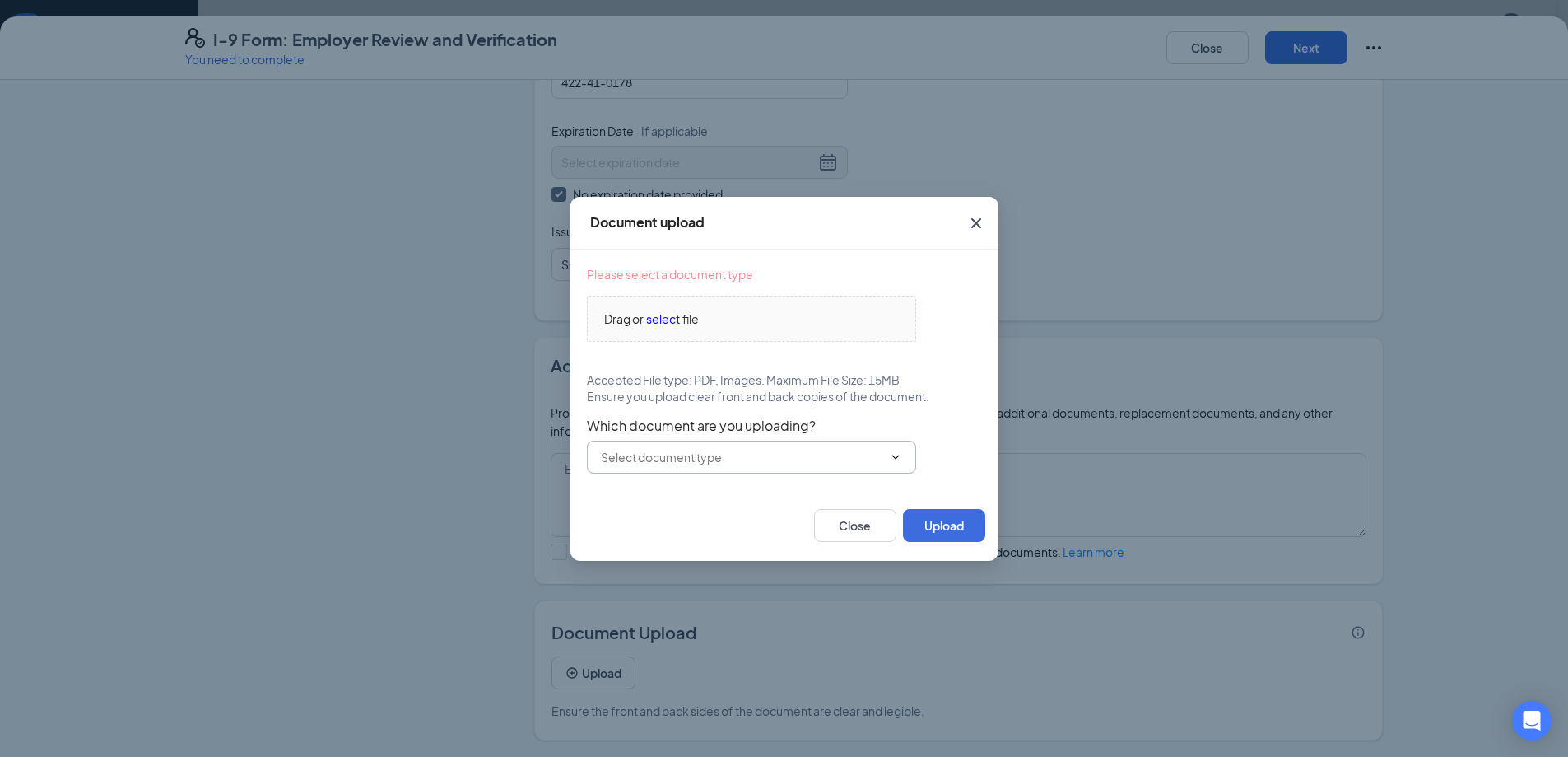
click at [897, 455] on icon "ChevronDown" at bounding box center [896, 457] width 13 height 13
click at [897, 458] on icon "ChevronDown" at bounding box center [896, 457] width 13 height 13
click at [897, 453] on icon "ChevronDown" at bounding box center [896, 457] width 13 height 13
click at [894, 453] on icon "ChevronDown" at bounding box center [896, 457] width 13 height 13
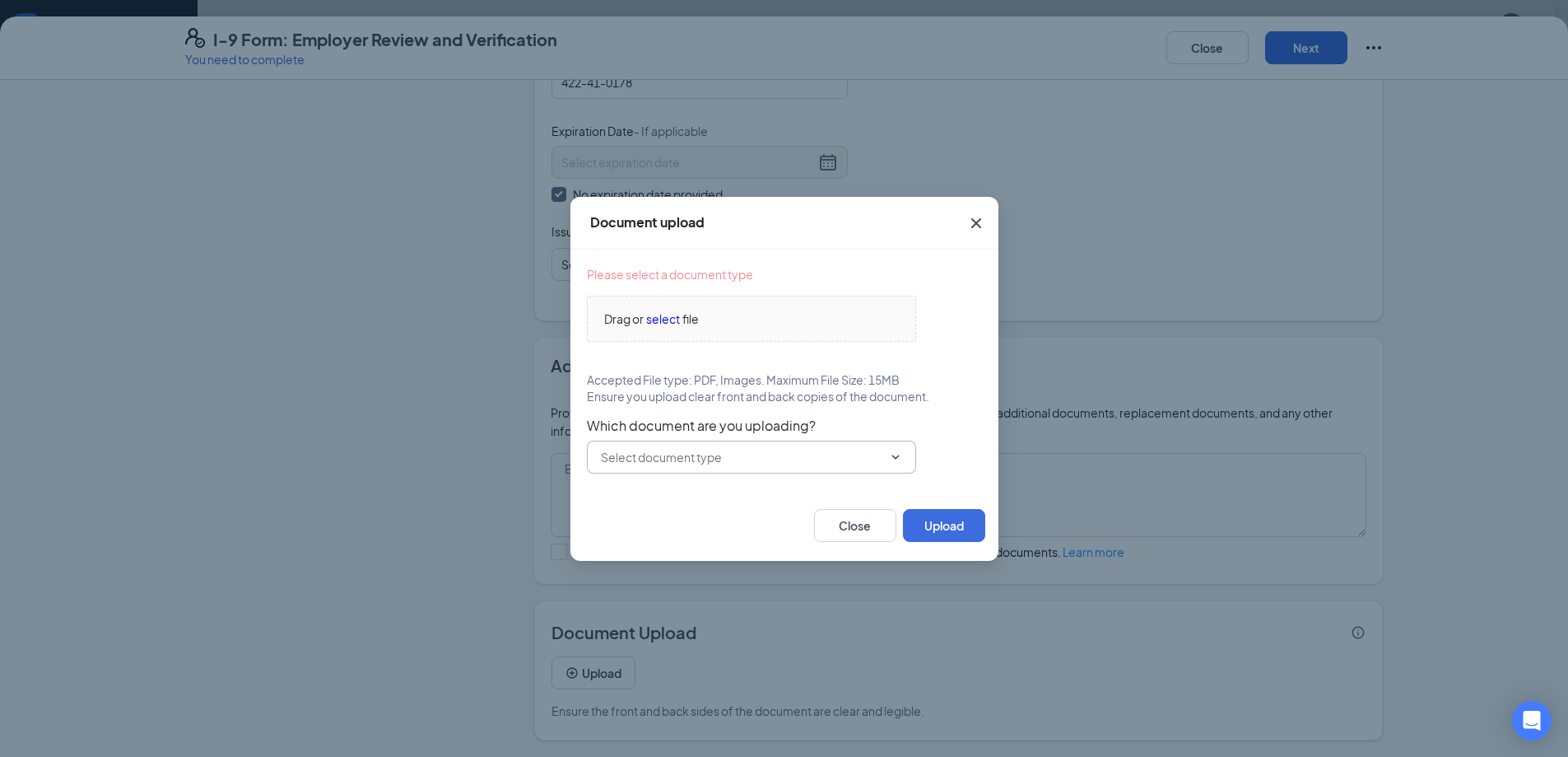
click at [895, 454] on icon "ChevronDown" at bounding box center [896, 457] width 13 height 13
click at [894, 453] on icon "ChevronDown" at bounding box center [896, 457] width 13 height 13
click at [892, 455] on icon "ChevronDown" at bounding box center [895, 456] width 8 height 4
click at [894, 456] on icon "ChevronDown" at bounding box center [895, 456] width 8 height 4
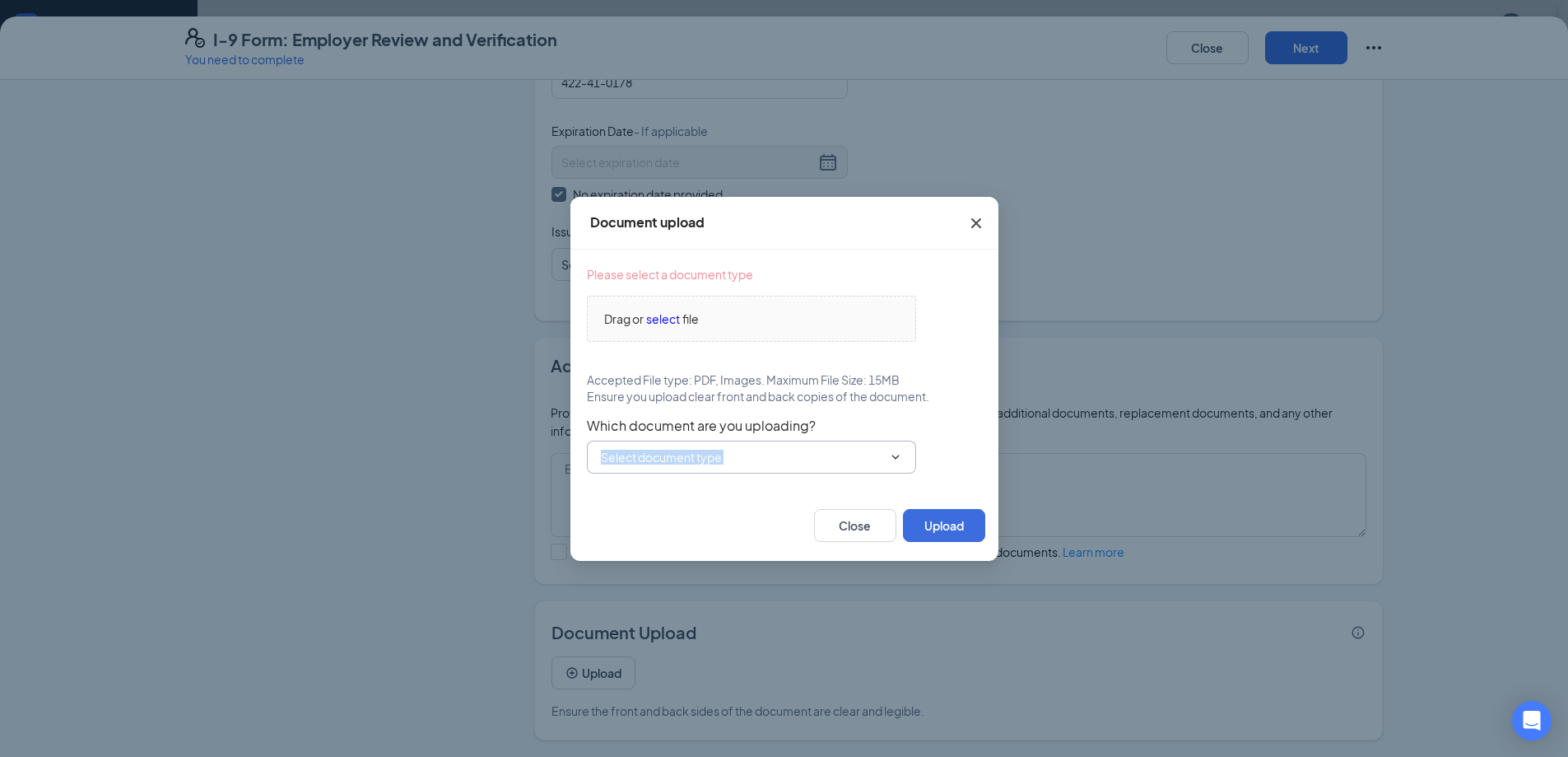
click at [894, 456] on icon "ChevronDown" at bounding box center [895, 456] width 8 height 4
click at [898, 458] on icon "ChevronDown" at bounding box center [896, 457] width 13 height 13
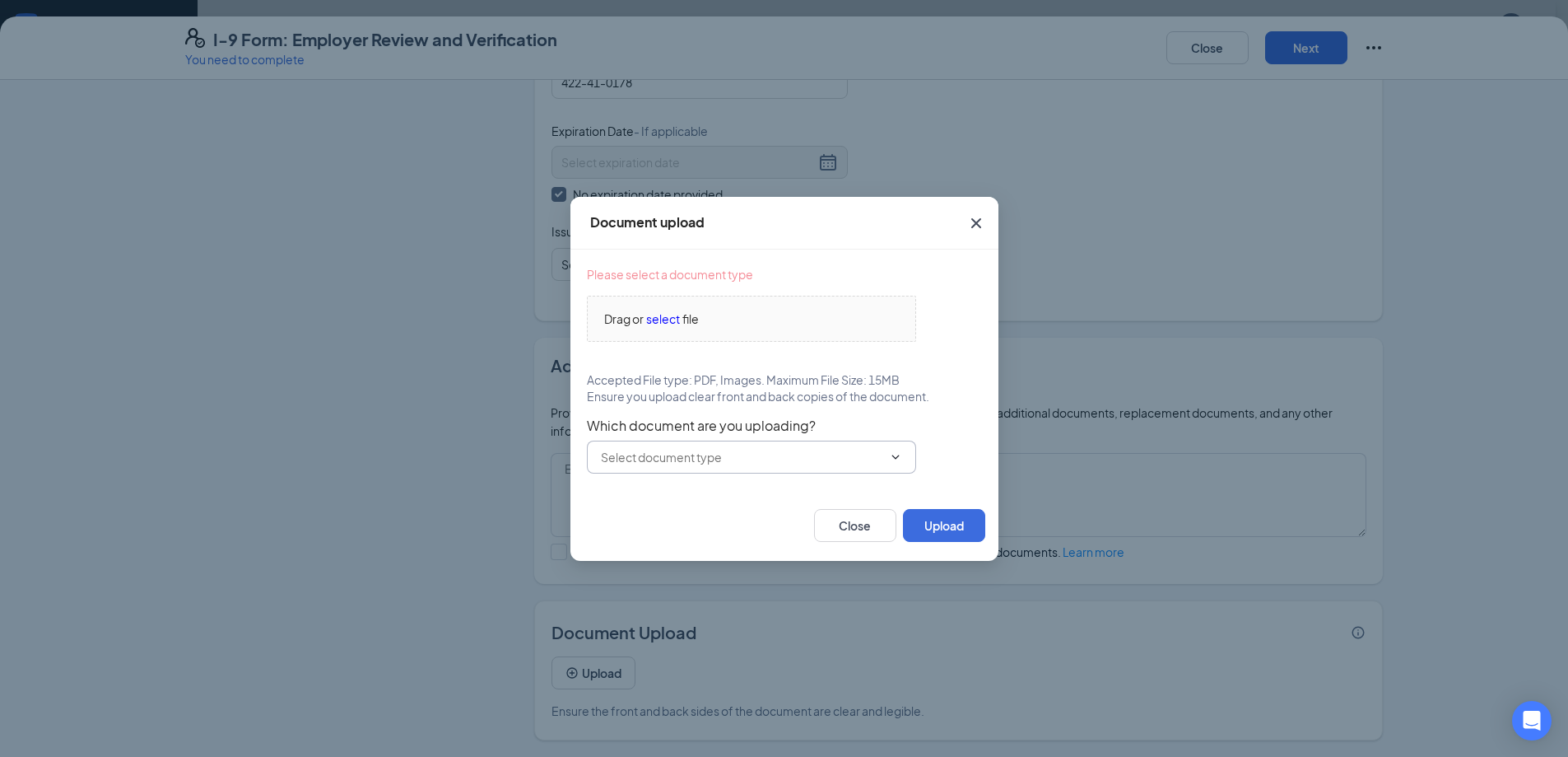
click at [897, 455] on icon "ChevronDown" at bounding box center [895, 456] width 8 height 4
click at [724, 459] on input "text" at bounding box center [741, 456] width 282 height 18
click at [723, 459] on input "text" at bounding box center [741, 456] width 282 height 18
click at [723, 460] on input "text" at bounding box center [741, 456] width 282 height 18
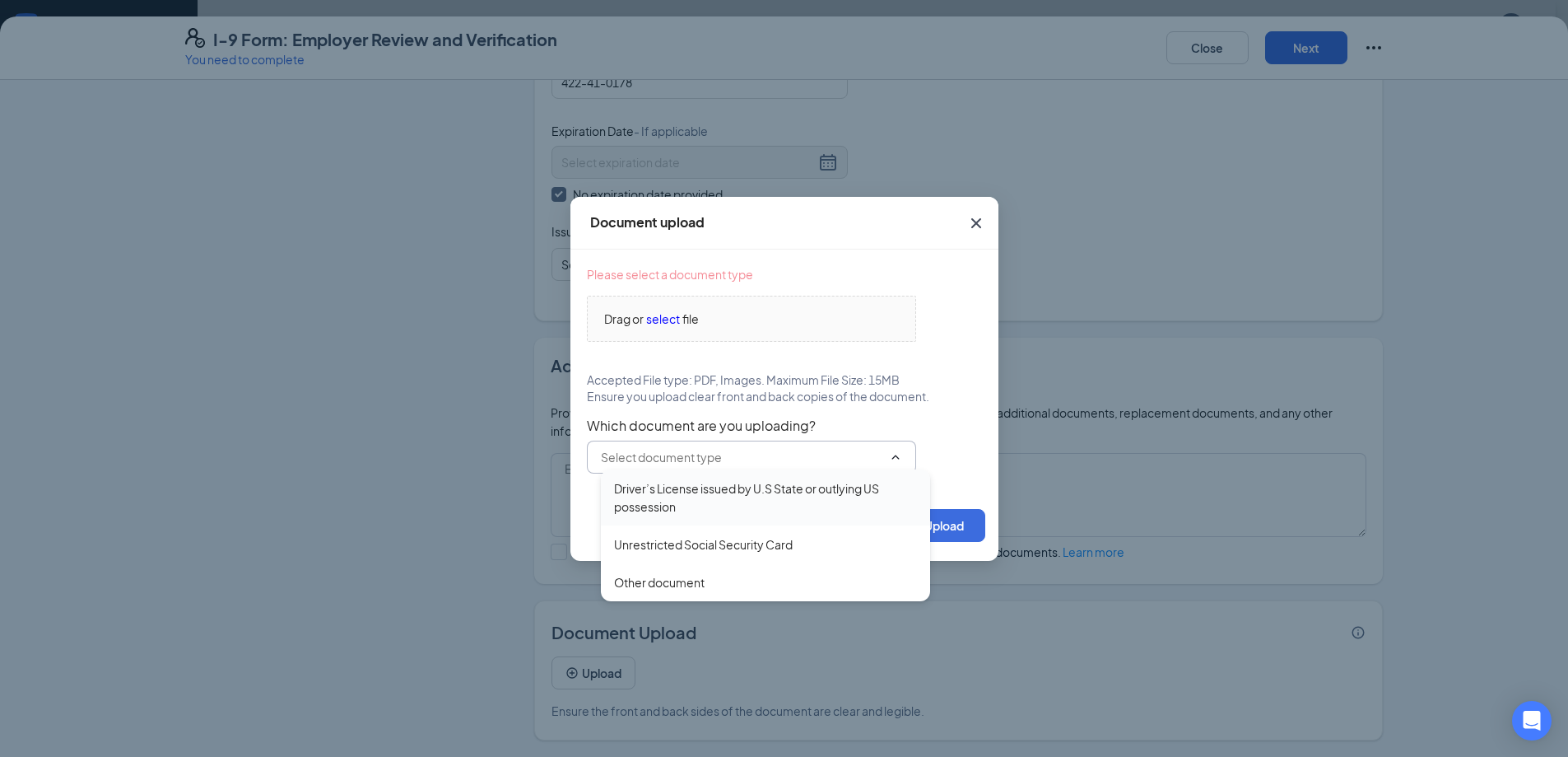
click at [670, 494] on div "Driver’s License issued by U.S State or outlying US possession" at bounding box center [765, 497] width 303 height 36
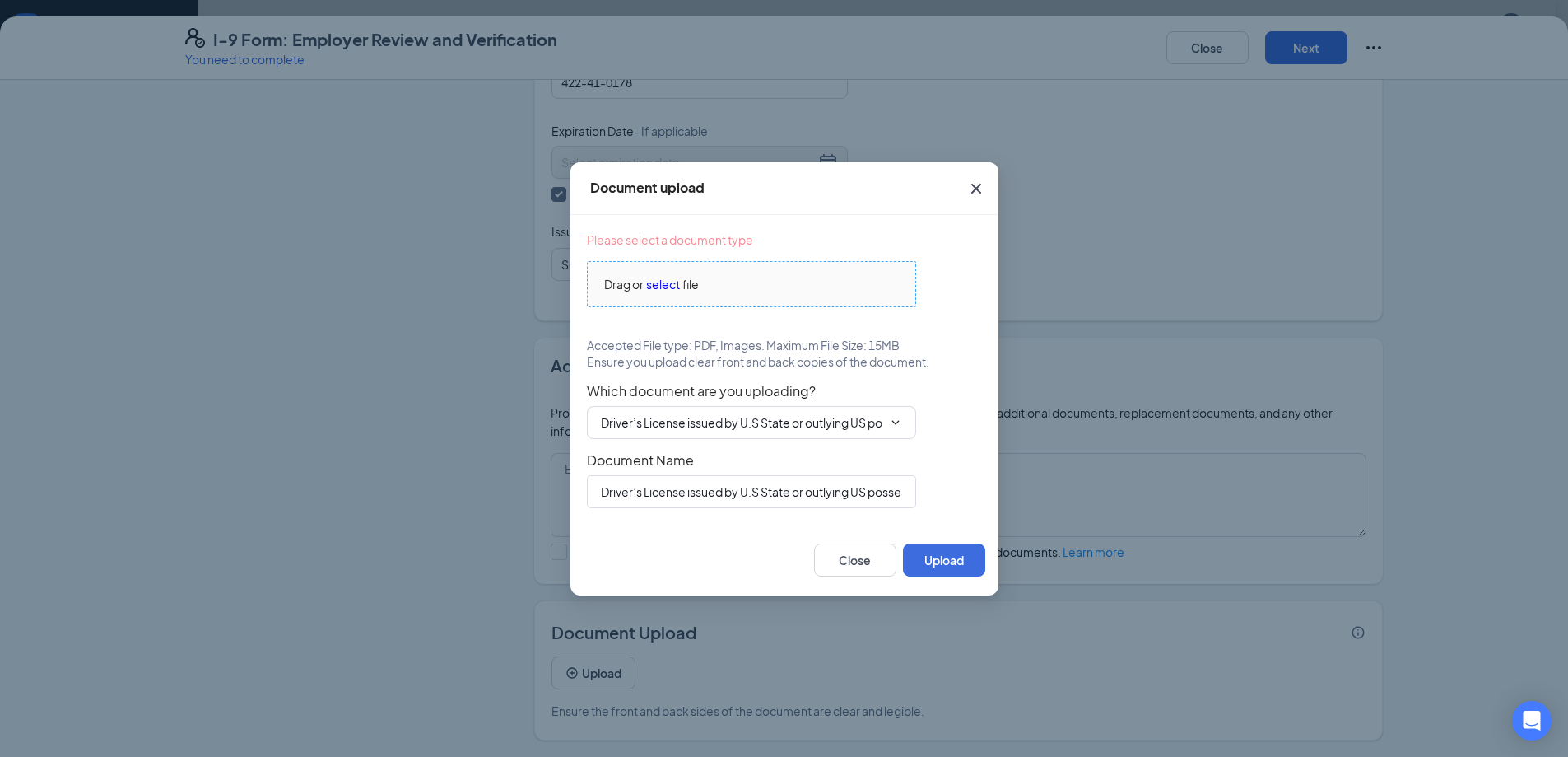
click at [660, 286] on span "select" at bounding box center [662, 284] width 34 height 18
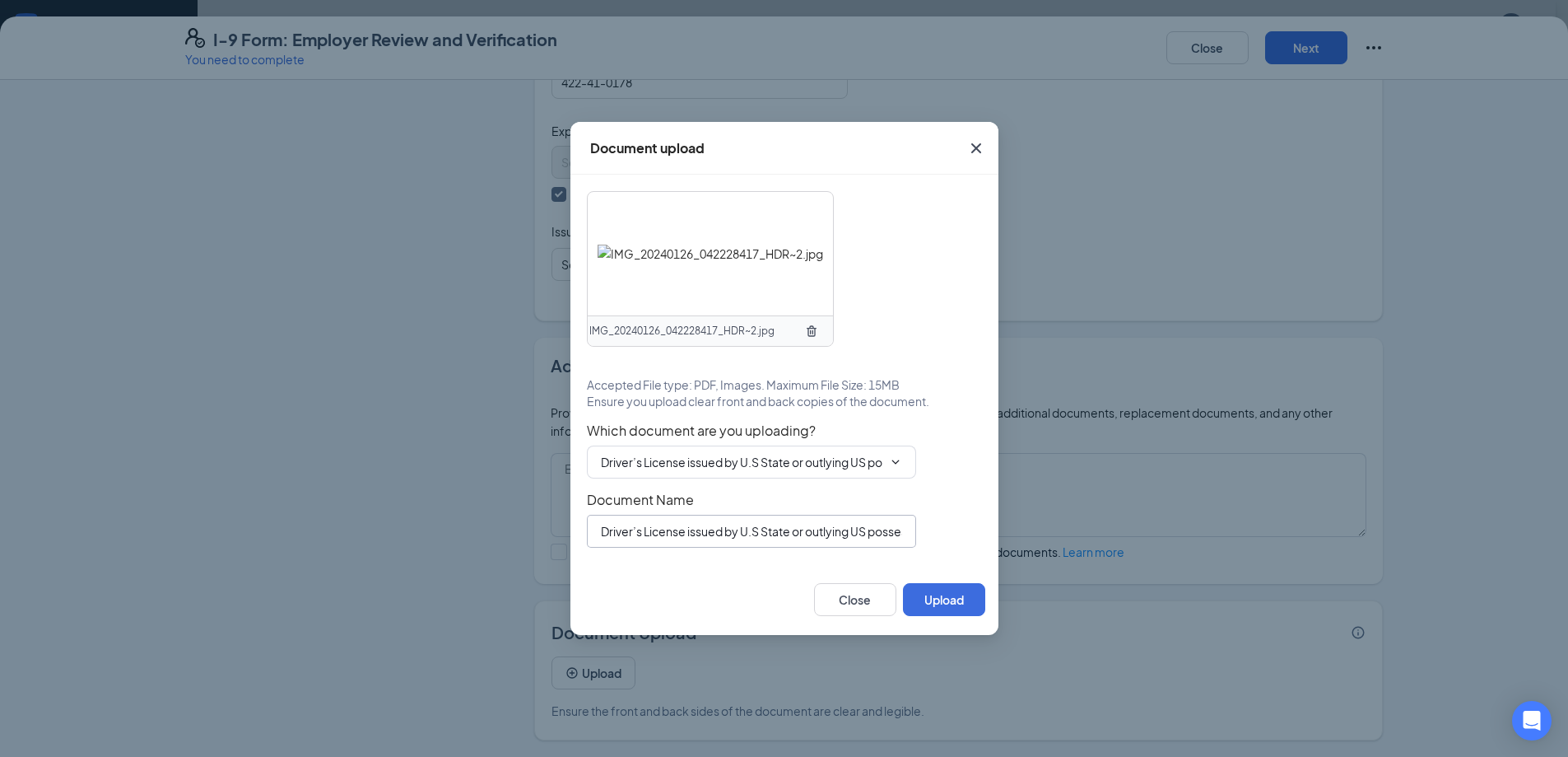
click at [703, 538] on input "Driver’s License issued by U.S State or outlying US possession" at bounding box center [752, 531] width 330 height 33
click at [670, 530] on input "Driver’s License issued by U.S State or outlying US possession" at bounding box center [752, 531] width 330 height 33
click at [661, 466] on input "Driver’s License issued by U.S State or outlying US possession" at bounding box center [741, 462] width 282 height 18
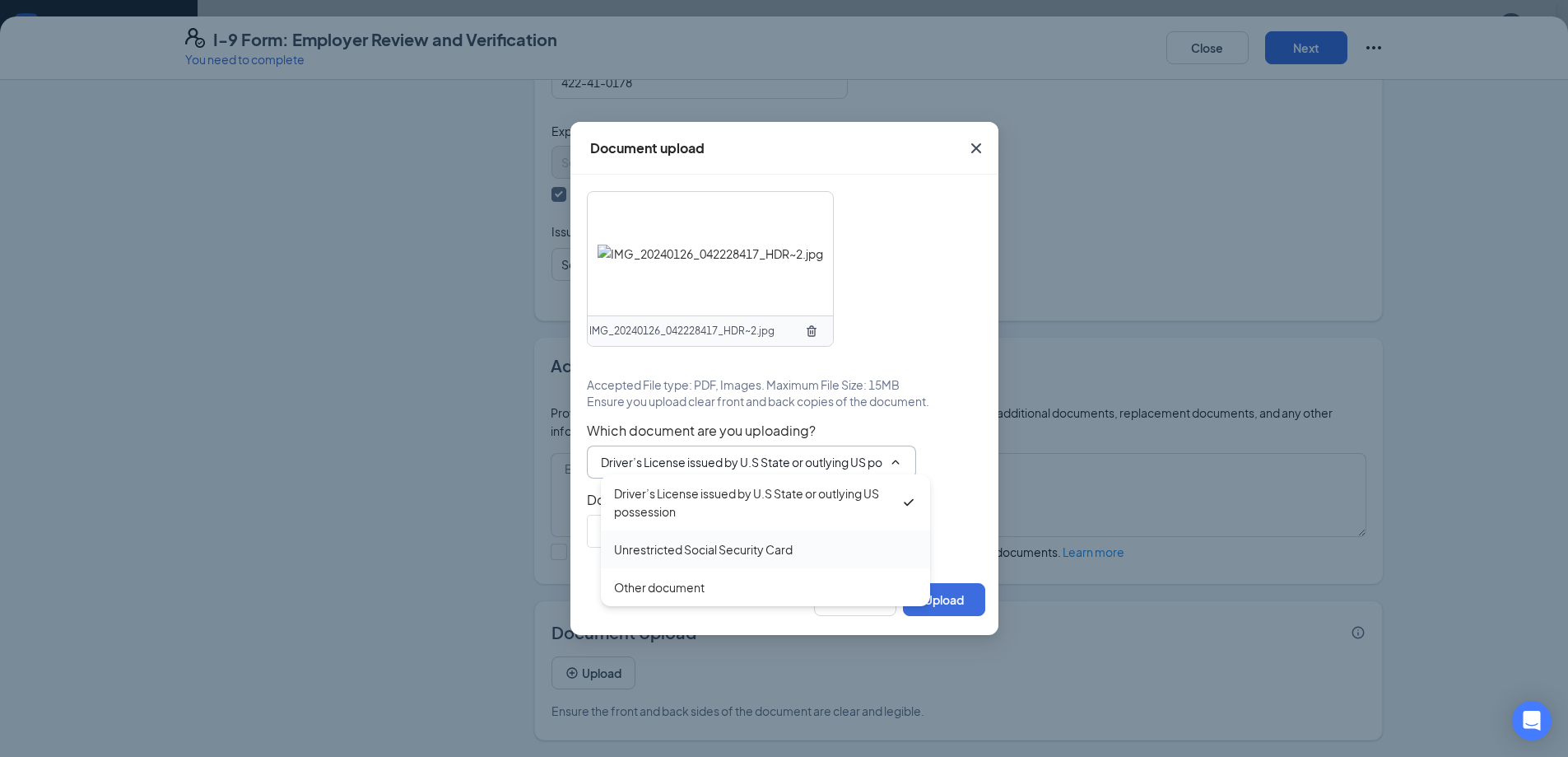
click at [664, 549] on div "Unrestricted Social Security Card" at bounding box center [703, 549] width 178 height 18
type input "Unrestricted Social Security Card"
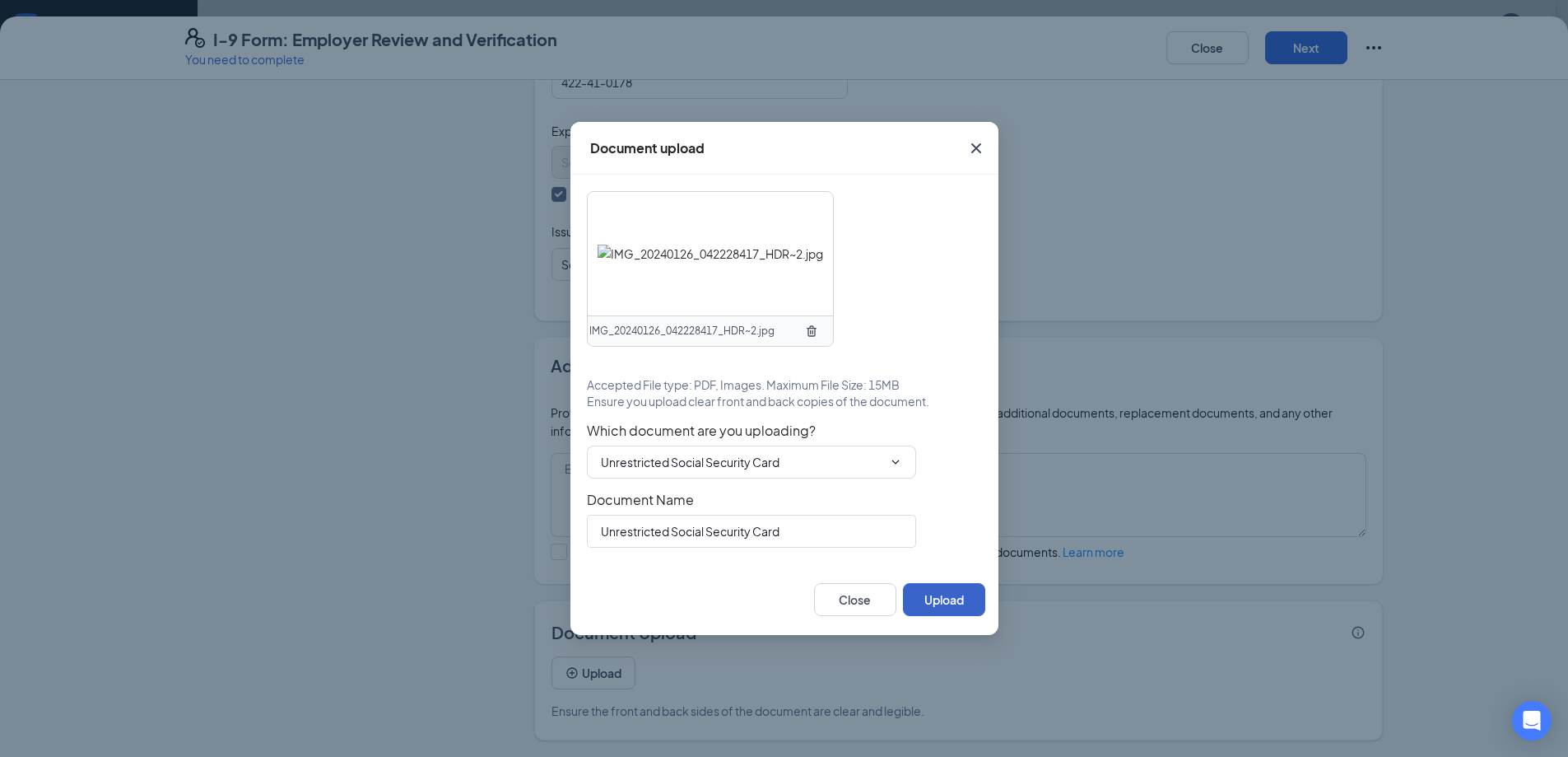
click at [924, 603] on button "Upload" at bounding box center [943, 599] width 82 height 33
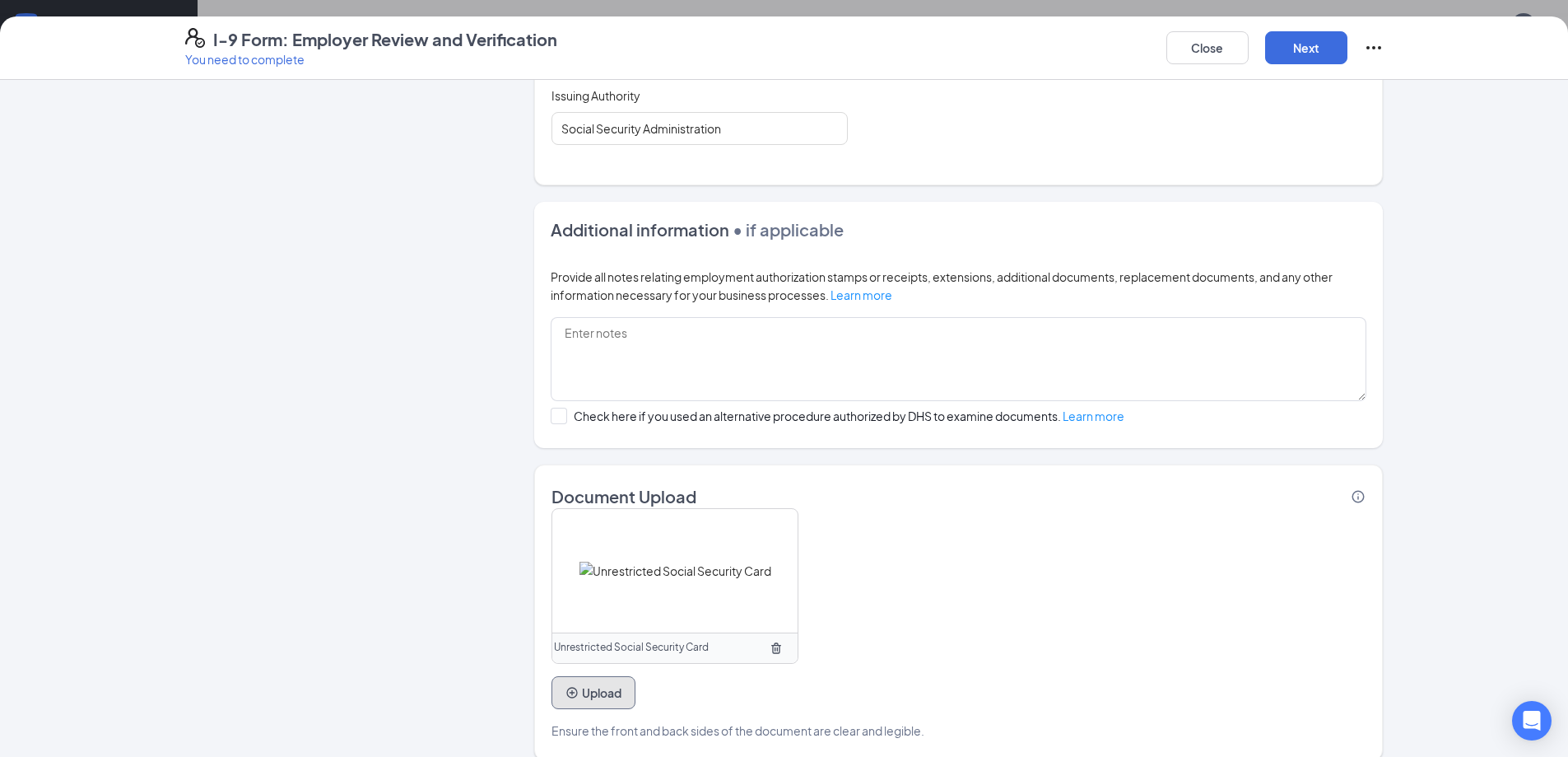
scroll to position [944, 0]
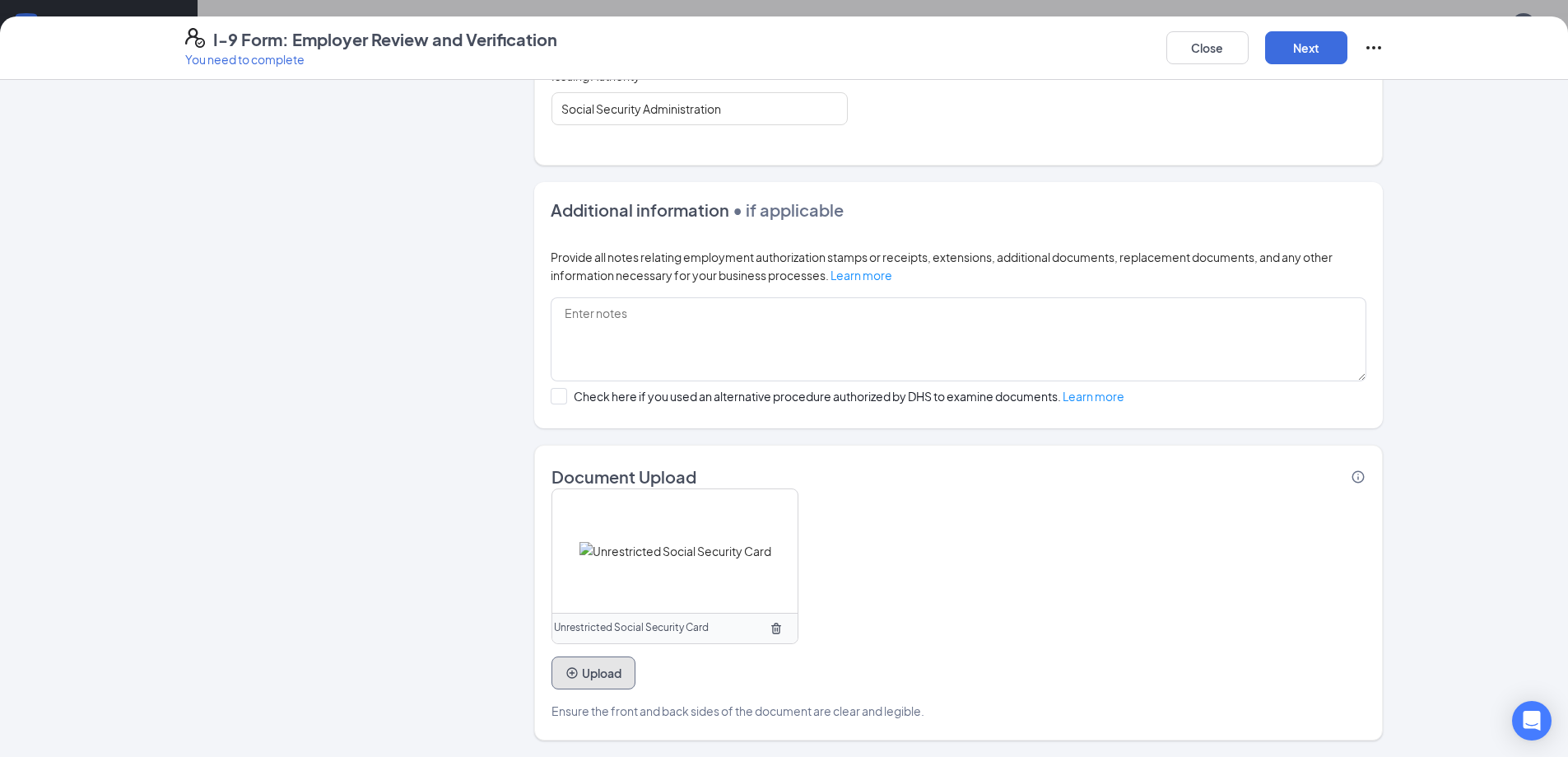
click at [610, 672] on button "Upload" at bounding box center [594, 673] width 84 height 33
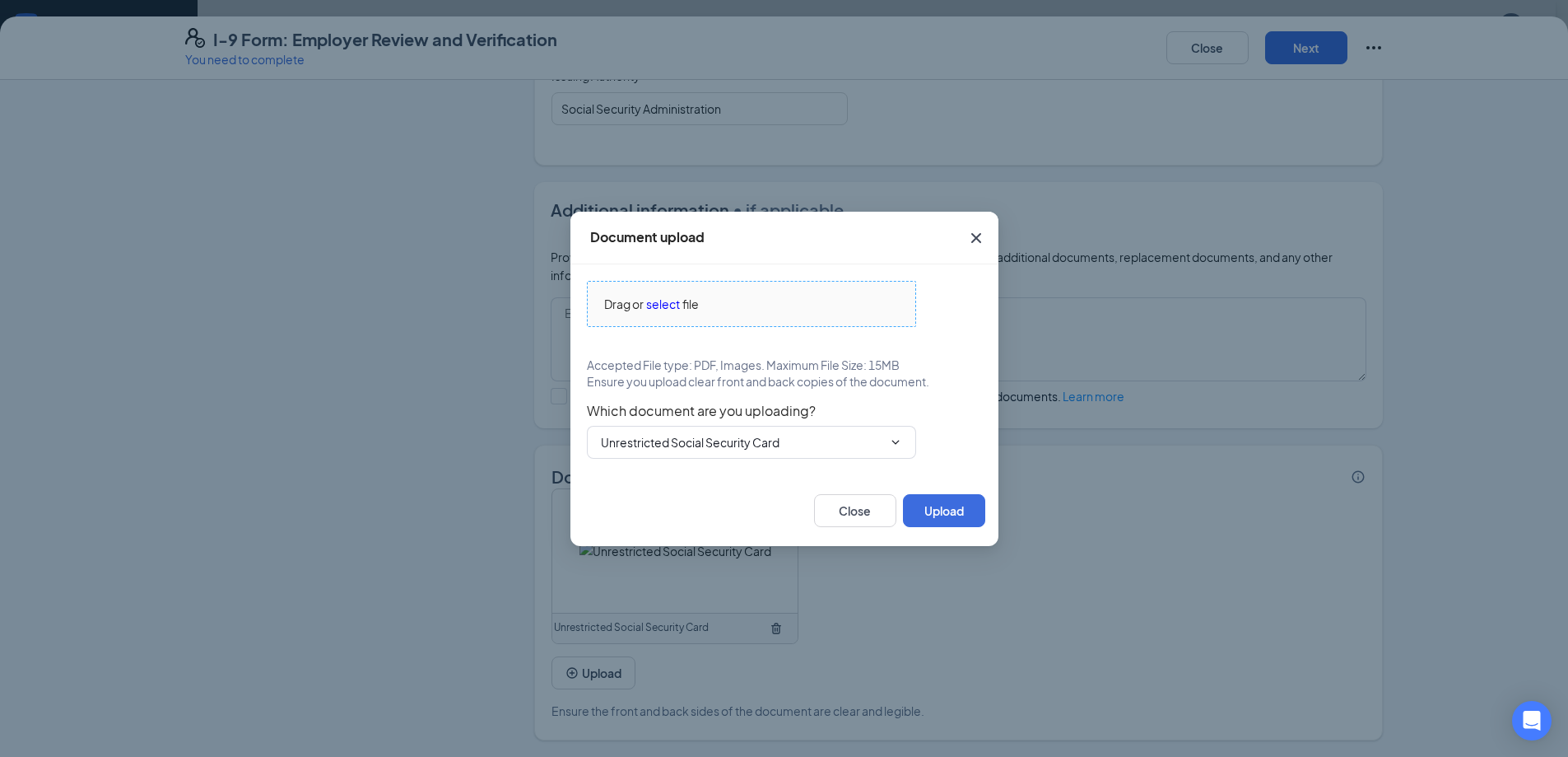
click at [666, 309] on span "select" at bounding box center [662, 304] width 34 height 18
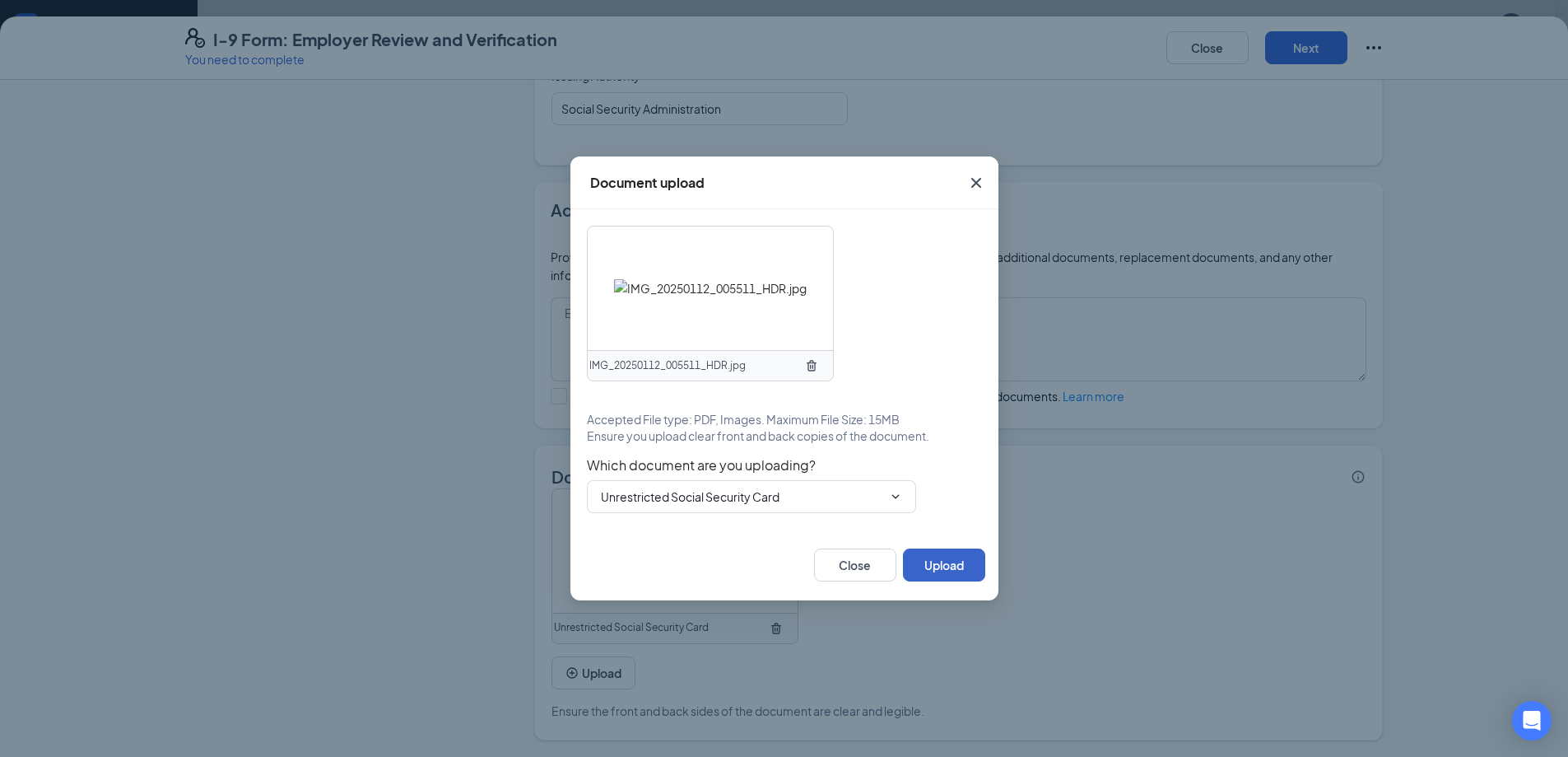
click at [943, 560] on button "Upload" at bounding box center [943, 564] width 82 height 33
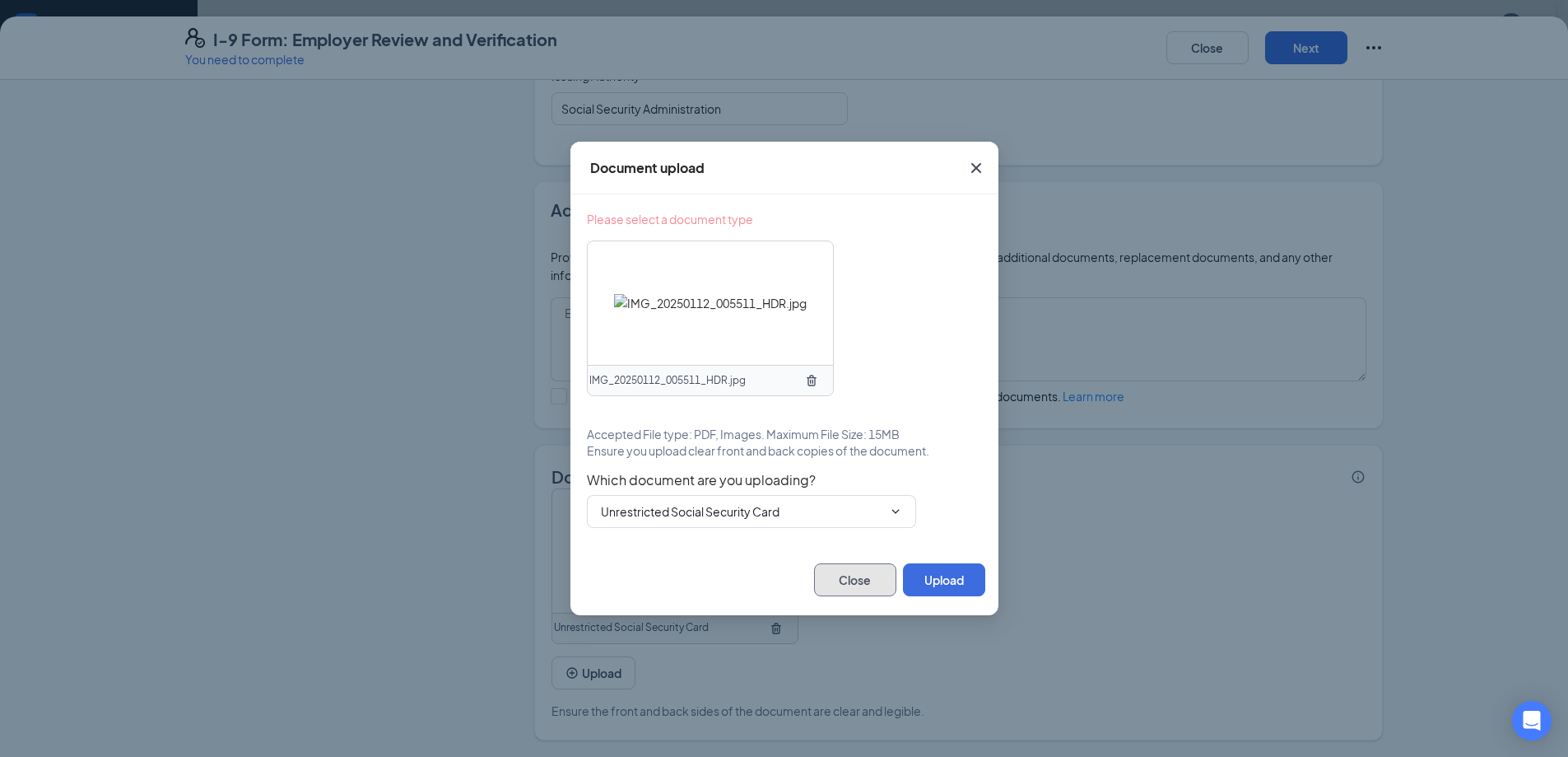
click at [845, 582] on button "Close" at bounding box center [855, 580] width 82 height 33
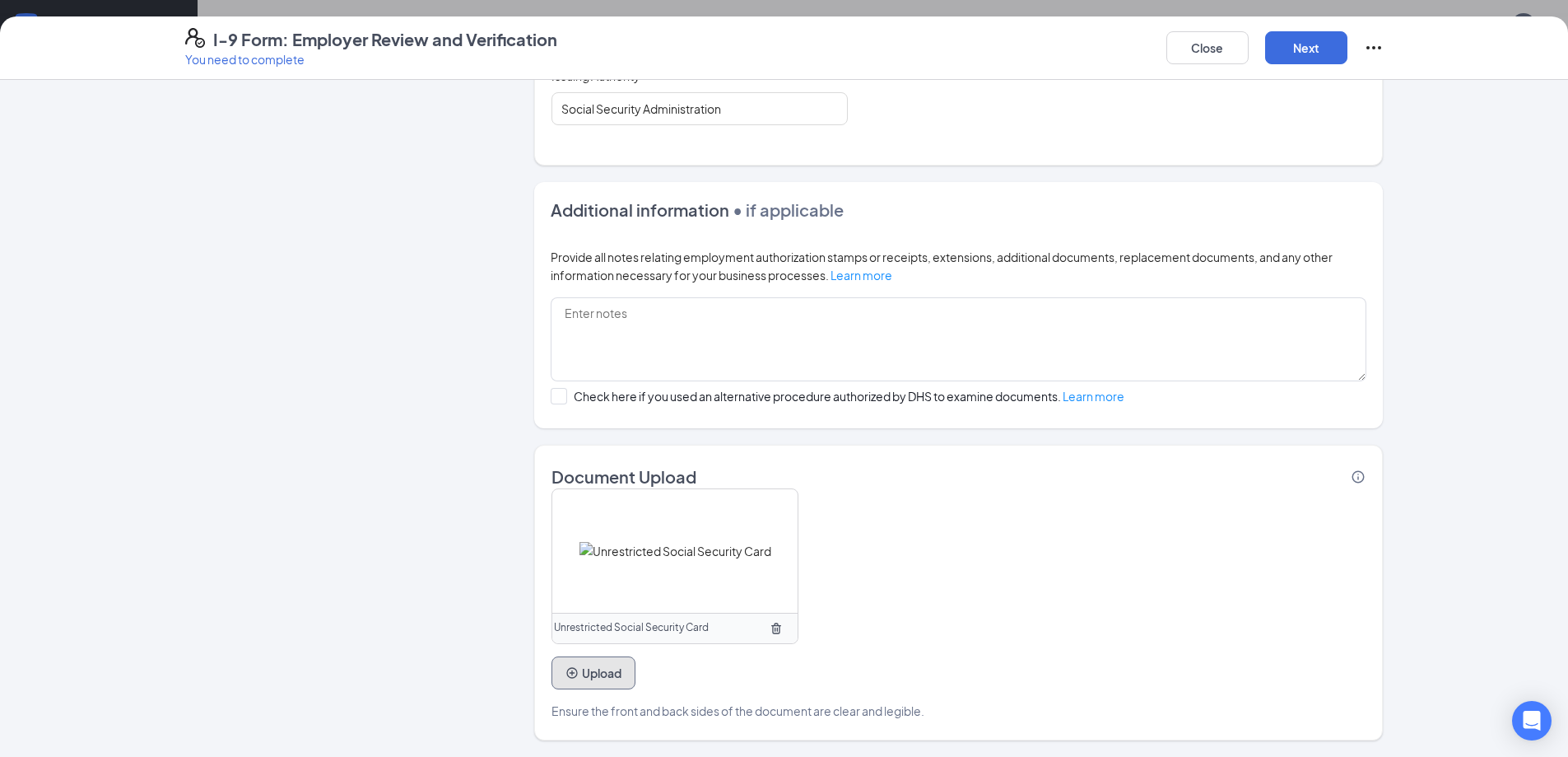
click at [579, 671] on button "Upload" at bounding box center [594, 673] width 84 height 33
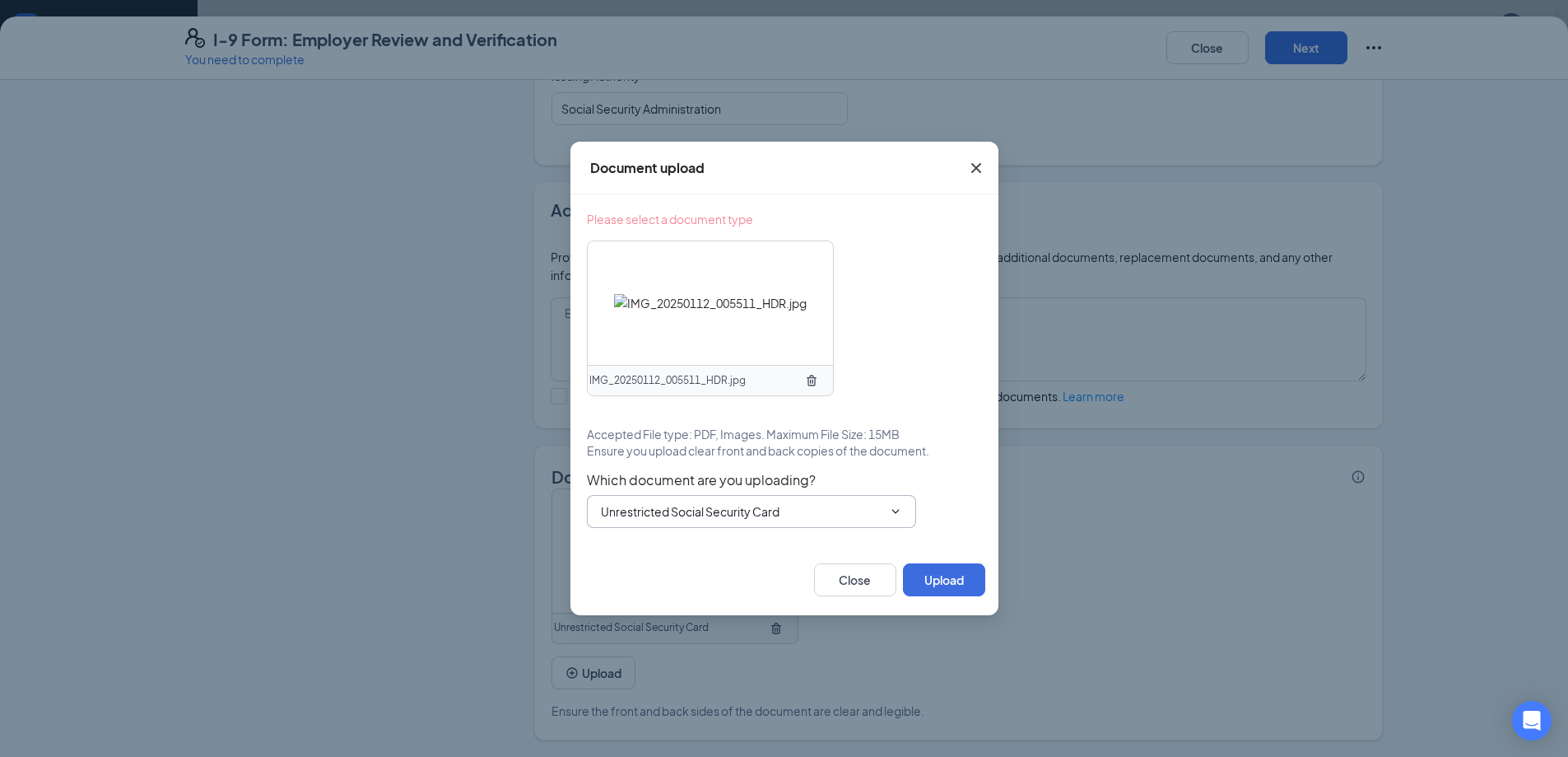
click at [791, 508] on input "Unrestricted Social Security Card" at bounding box center [741, 511] width 282 height 18
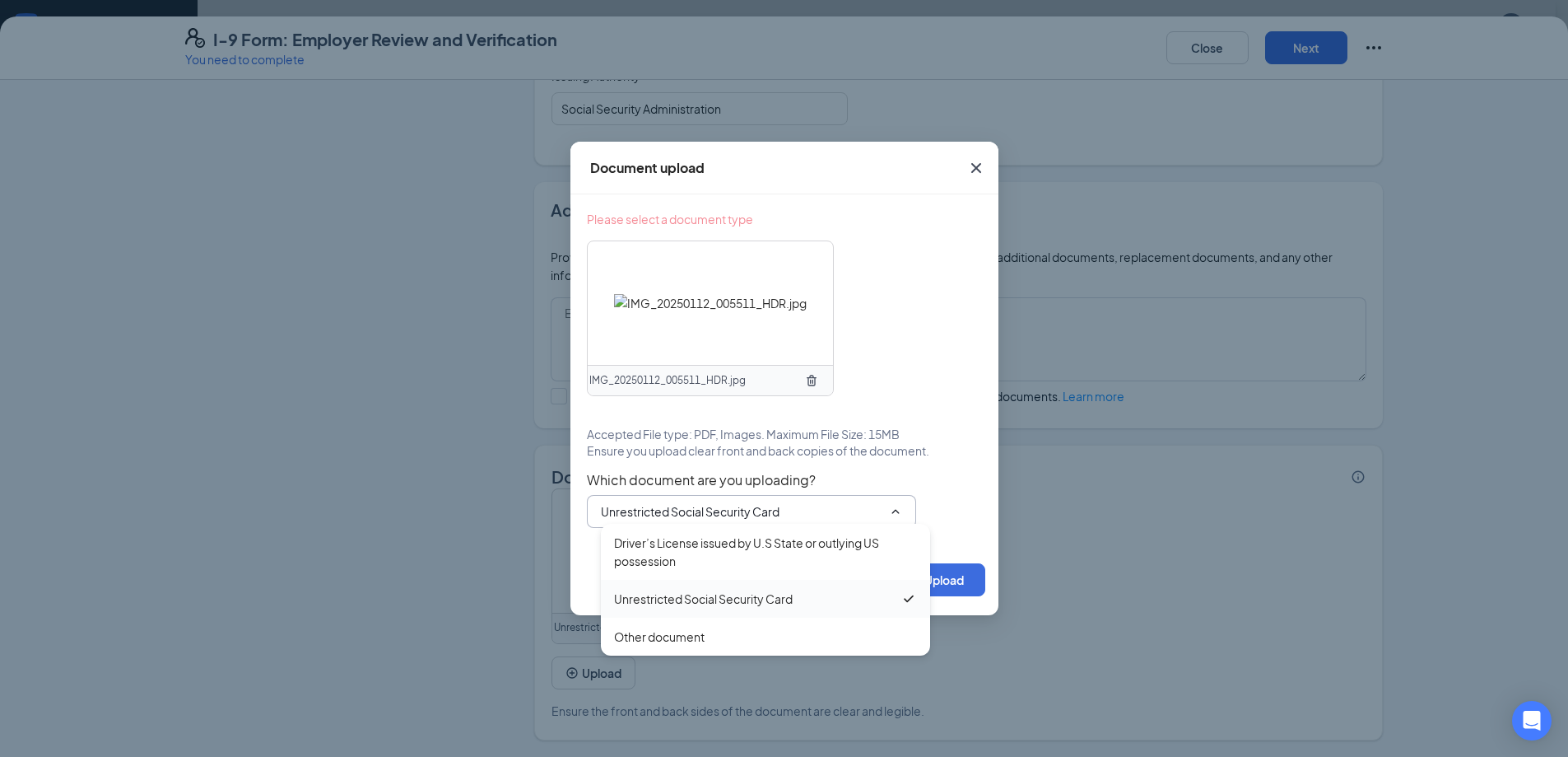
click at [685, 597] on div "Unrestricted Social Security Card" at bounding box center [703, 598] width 178 height 18
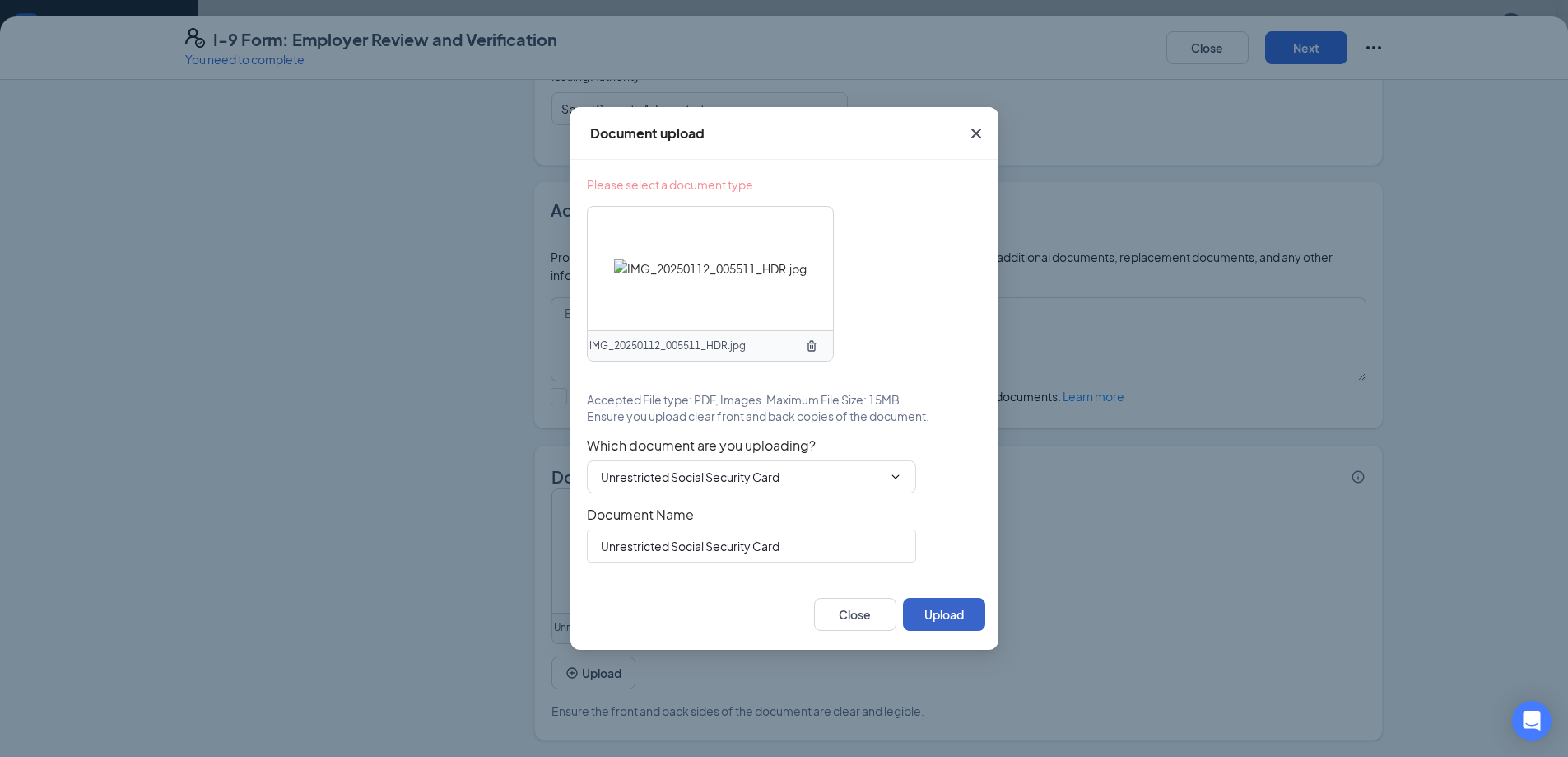
click at [940, 620] on button "Upload" at bounding box center [943, 614] width 82 height 33
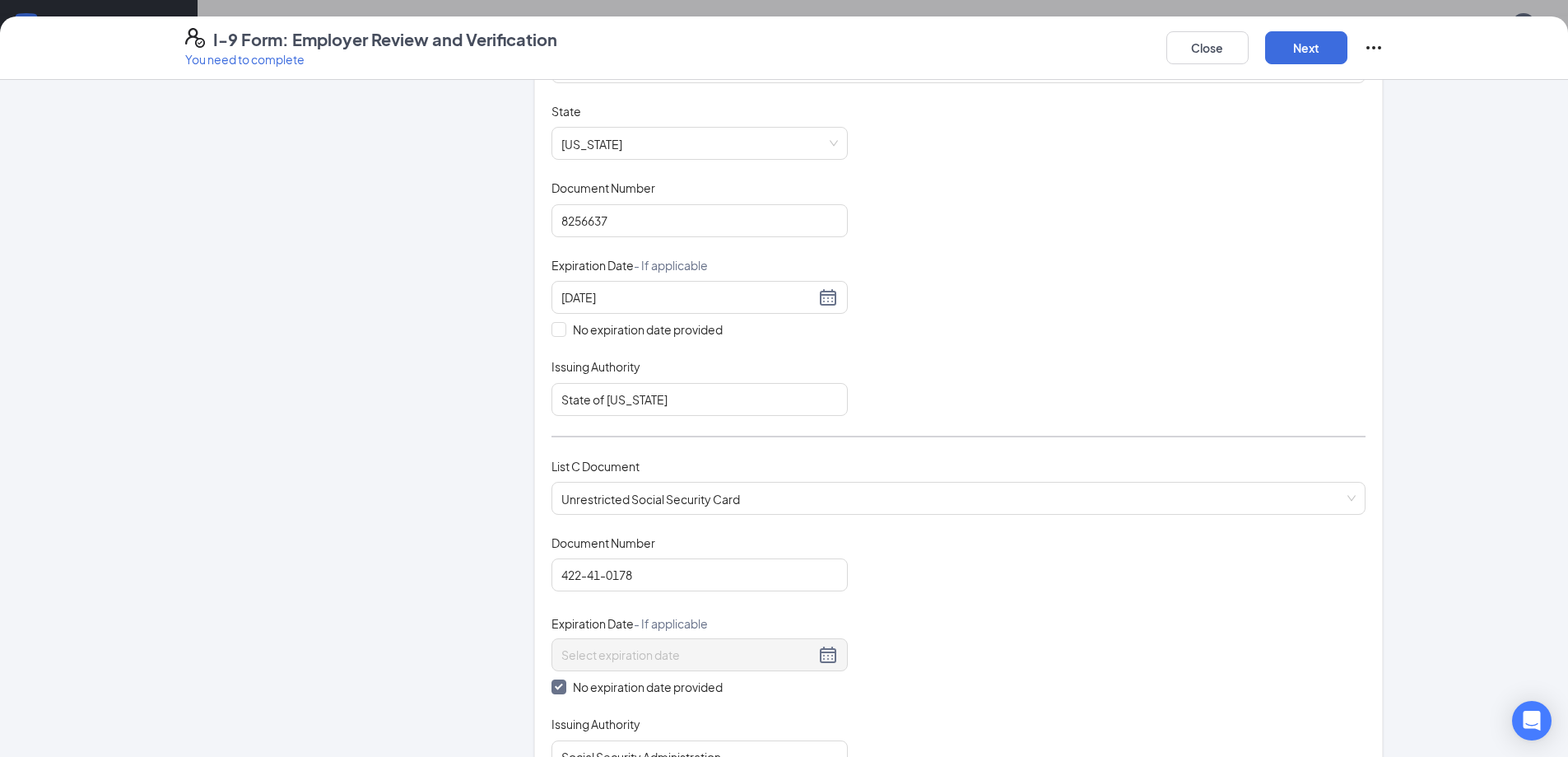
scroll to position [286, 0]
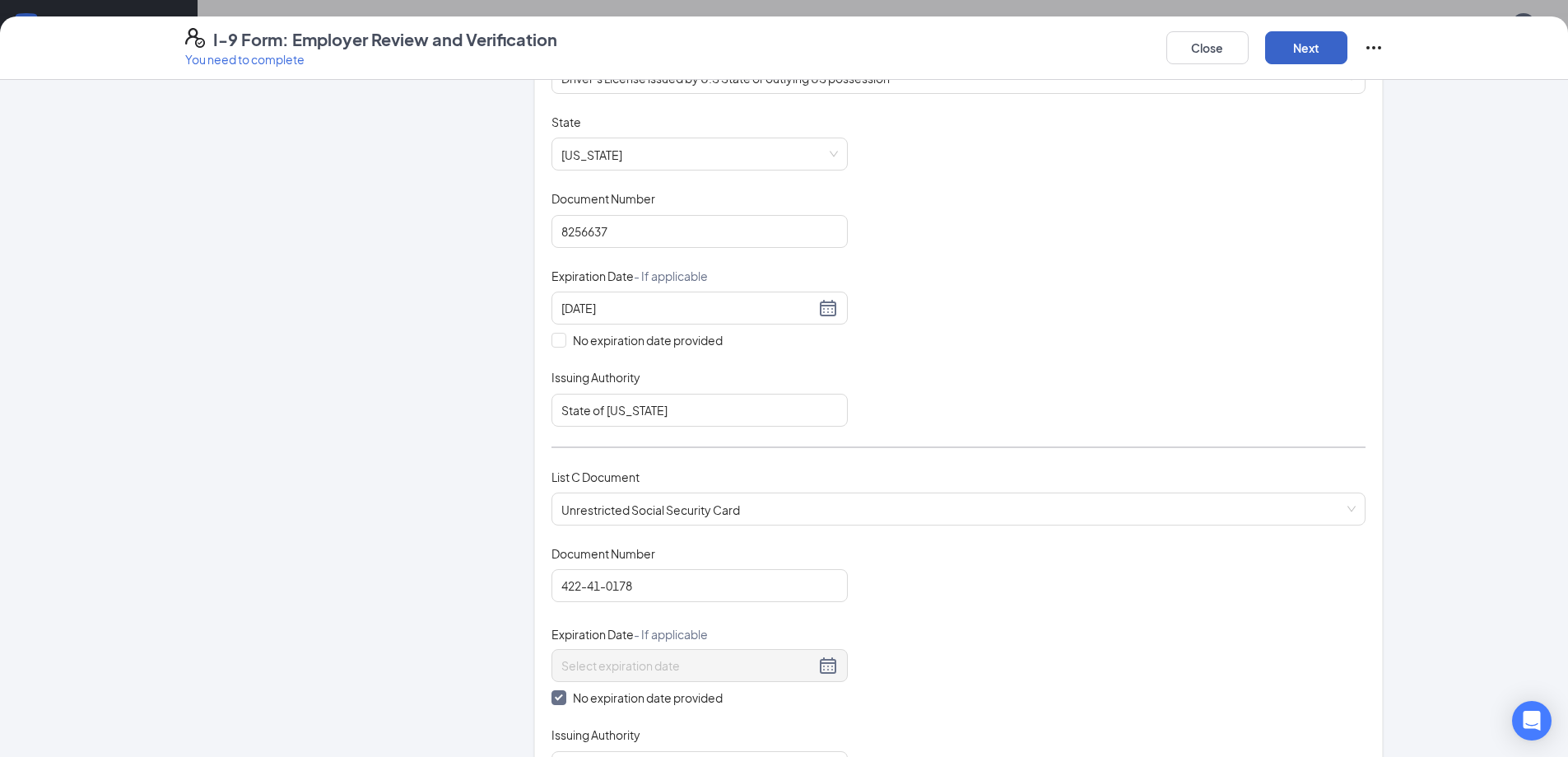
click at [1316, 44] on button "Next" at bounding box center [1306, 48] width 82 height 33
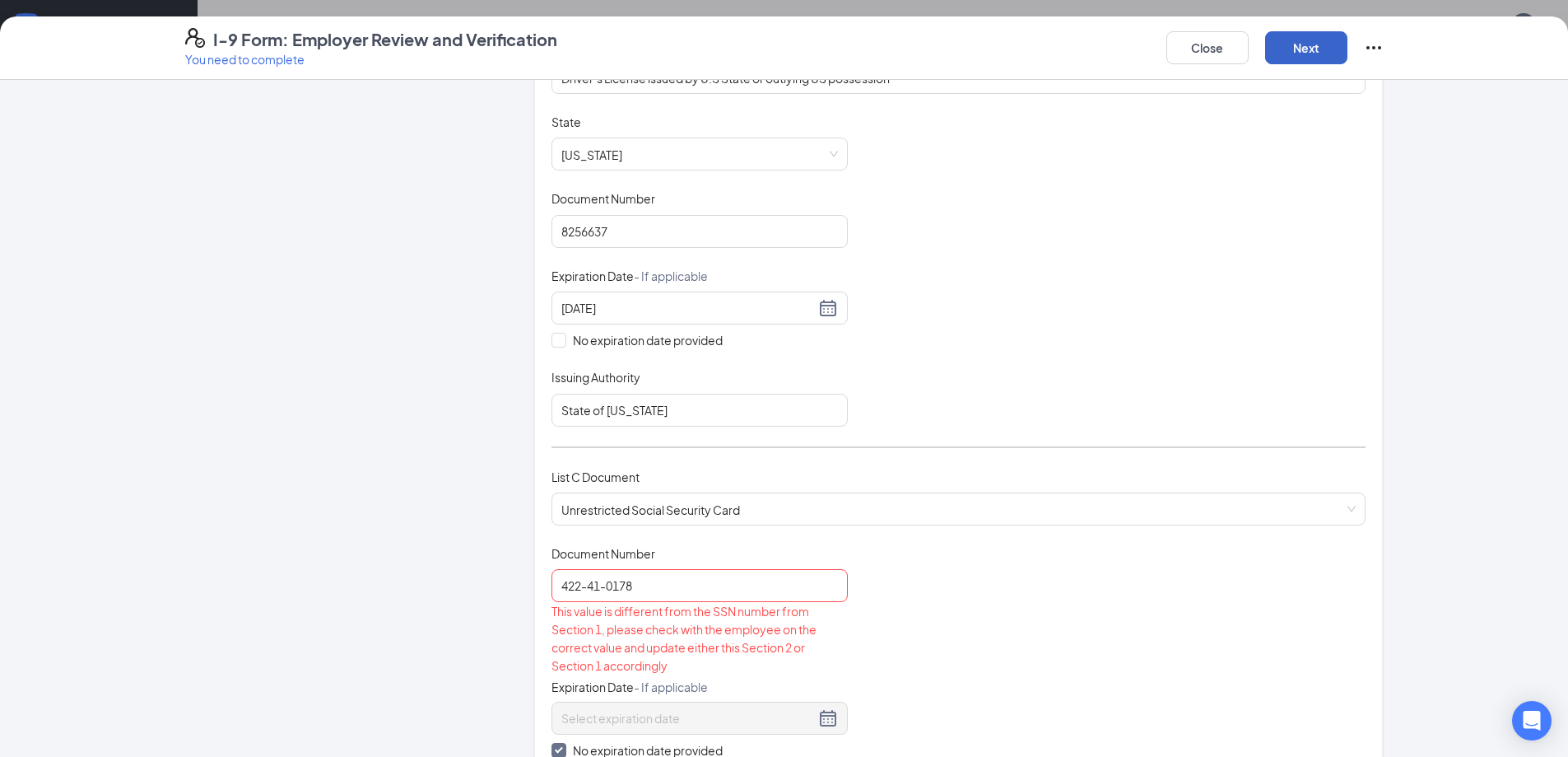
scroll to position [450, 0]
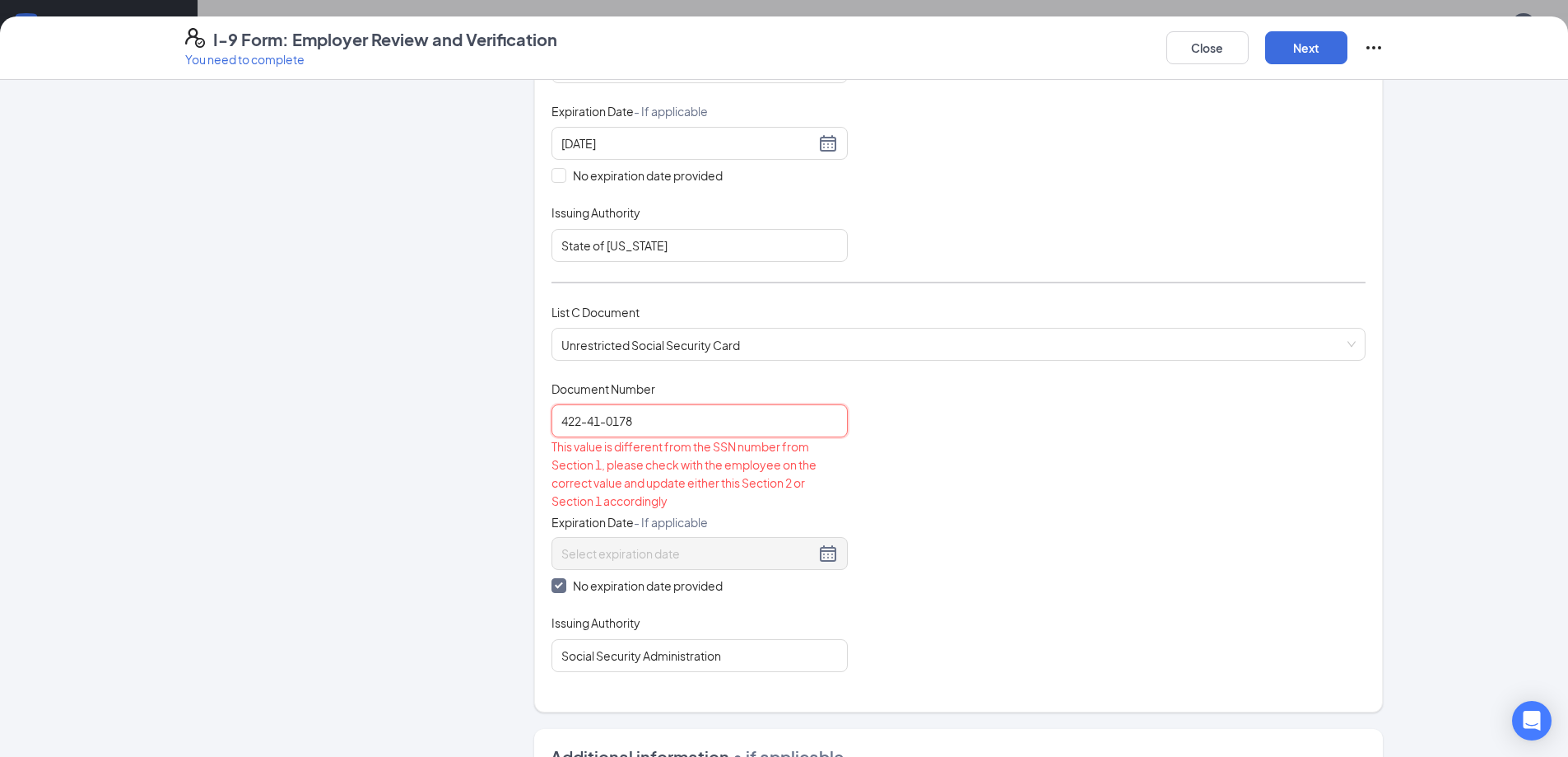
click at [581, 423] on input "422-41-0178" at bounding box center [699, 421] width 296 height 33
click at [597, 418] on input "42241-0178" at bounding box center [699, 421] width 296 height 33
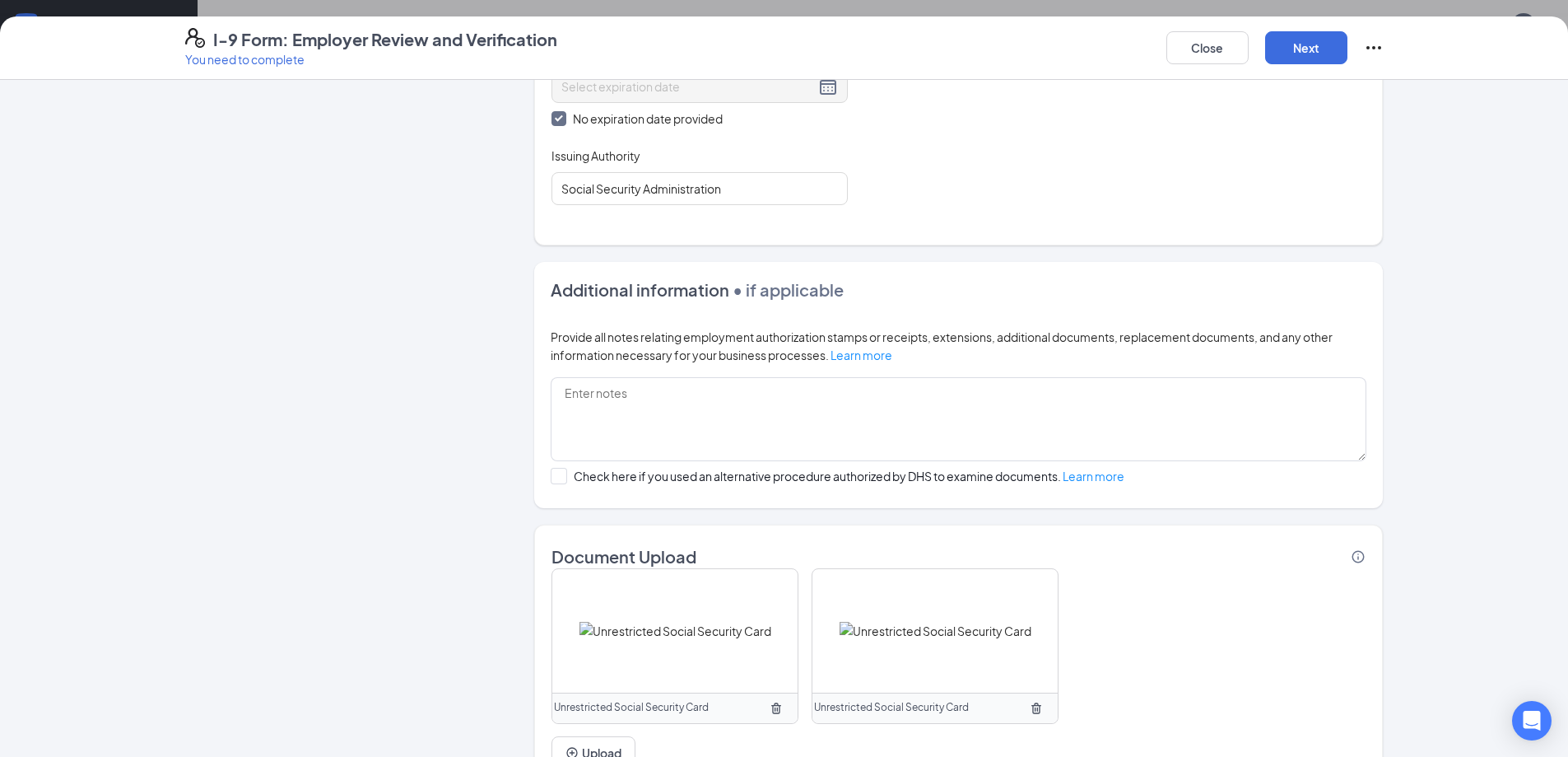
scroll to position [944, 0]
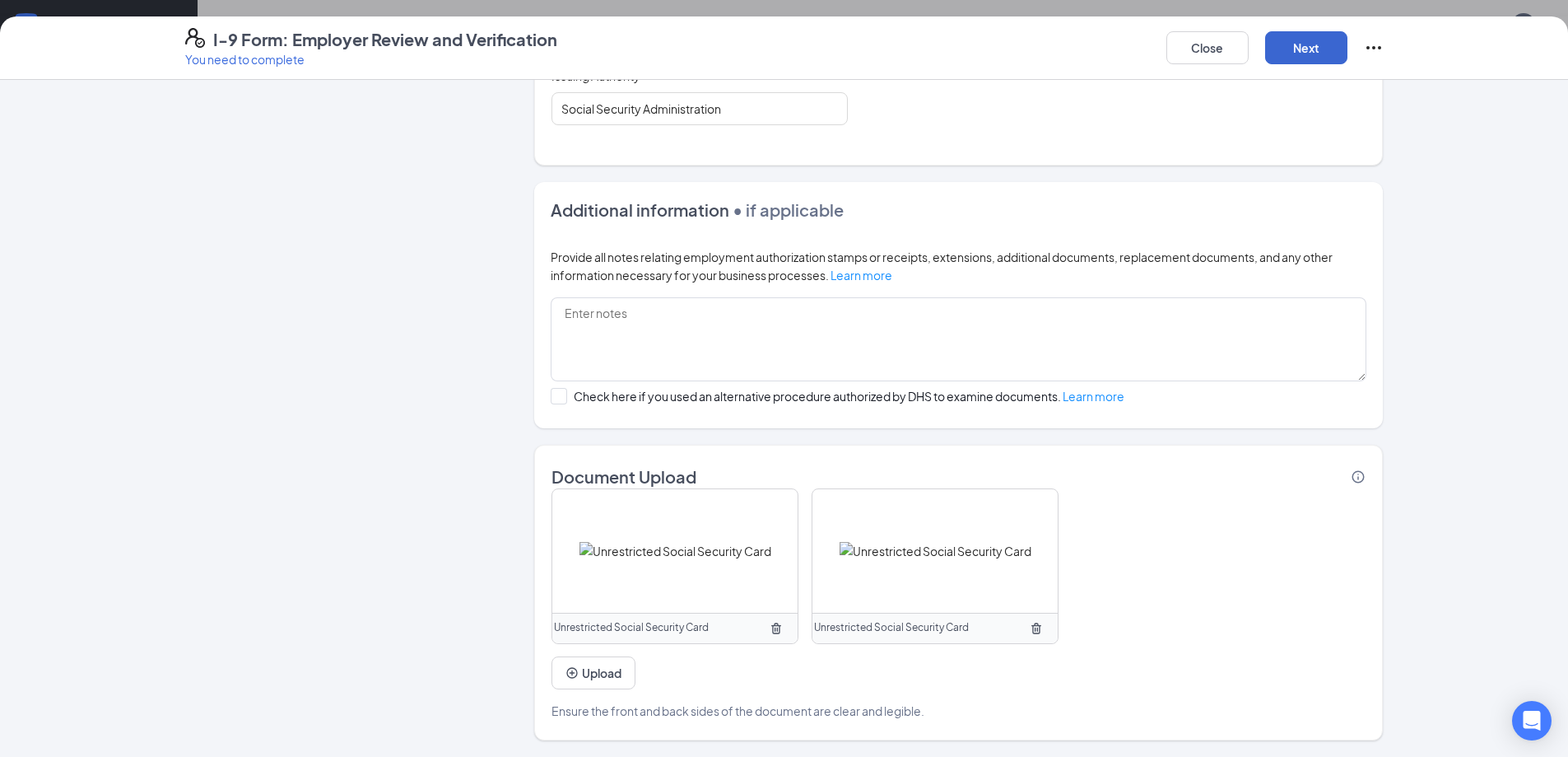
type input "422410178"
click at [1322, 55] on button "Next" at bounding box center [1306, 48] width 82 height 33
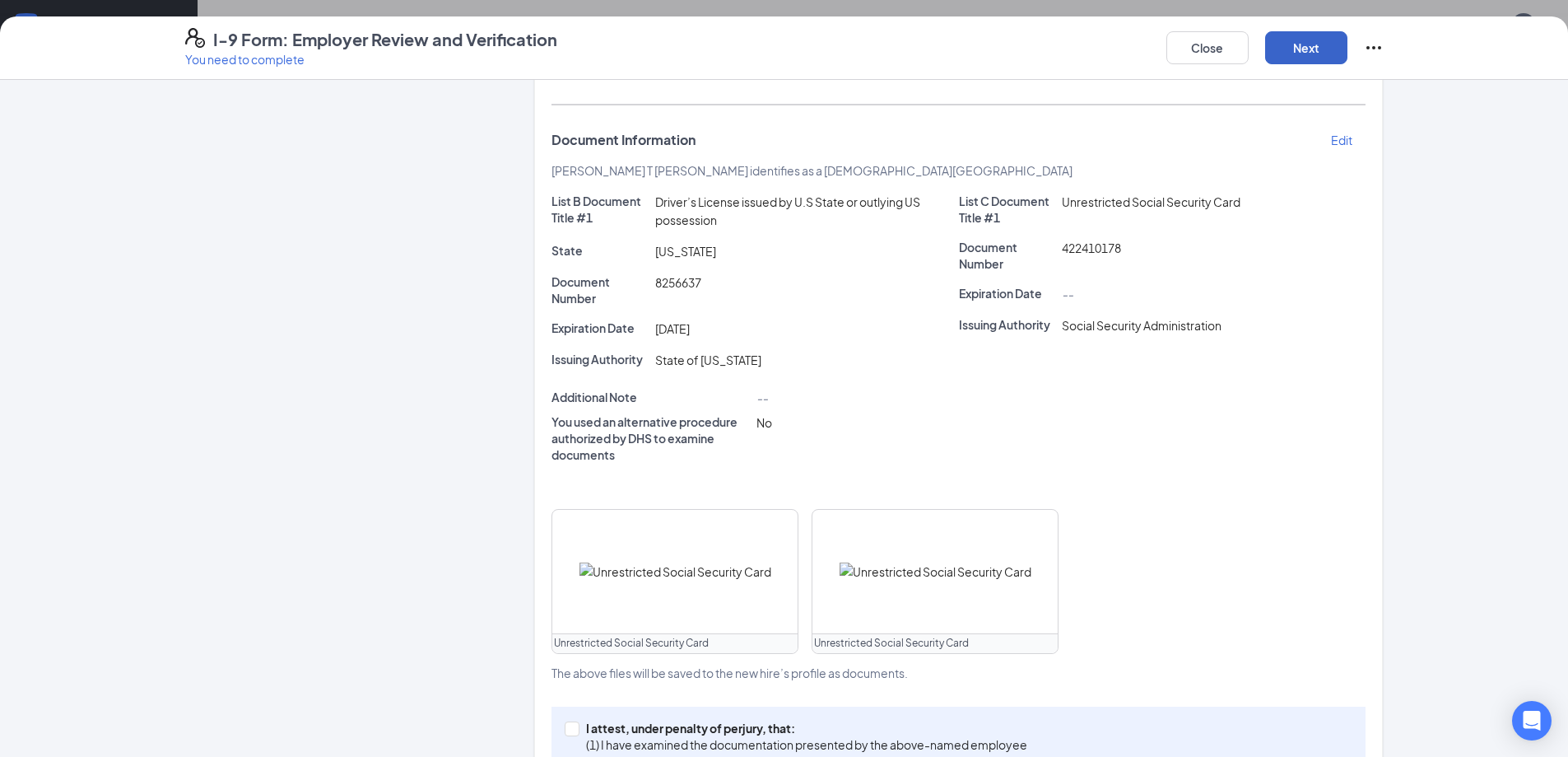
scroll to position [370, 0]
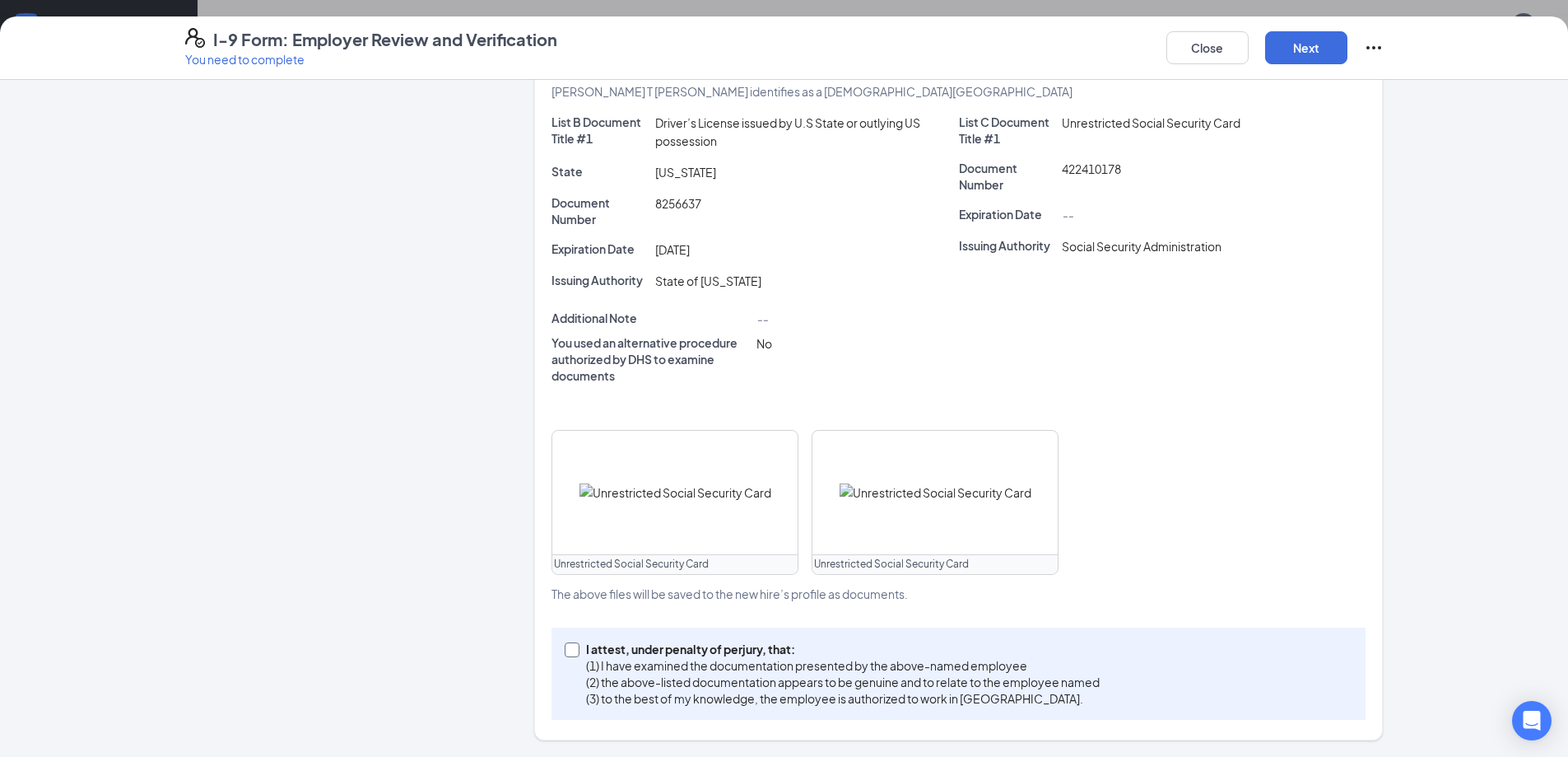
click at [565, 649] on input "I attest, under penalty of [PERSON_NAME], that: (1) I have examined the documen…" at bounding box center [570, 648] width 11 height 11
checkbox input "true"
click at [1328, 48] on button "Next" at bounding box center [1306, 48] width 82 height 33
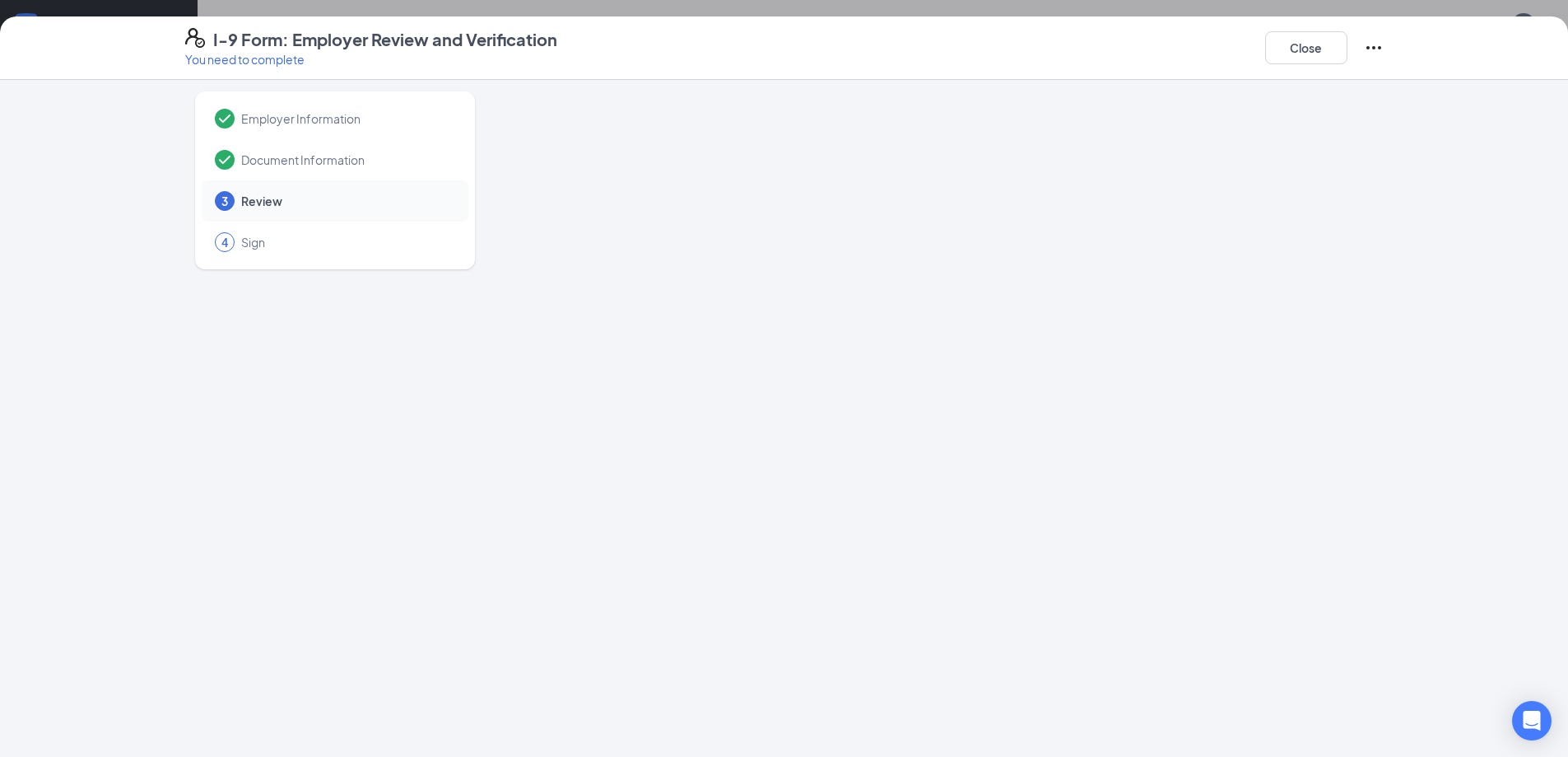
scroll to position [0, 0]
click at [800, 239] on div at bounding box center [959, 425] width 849 height 658
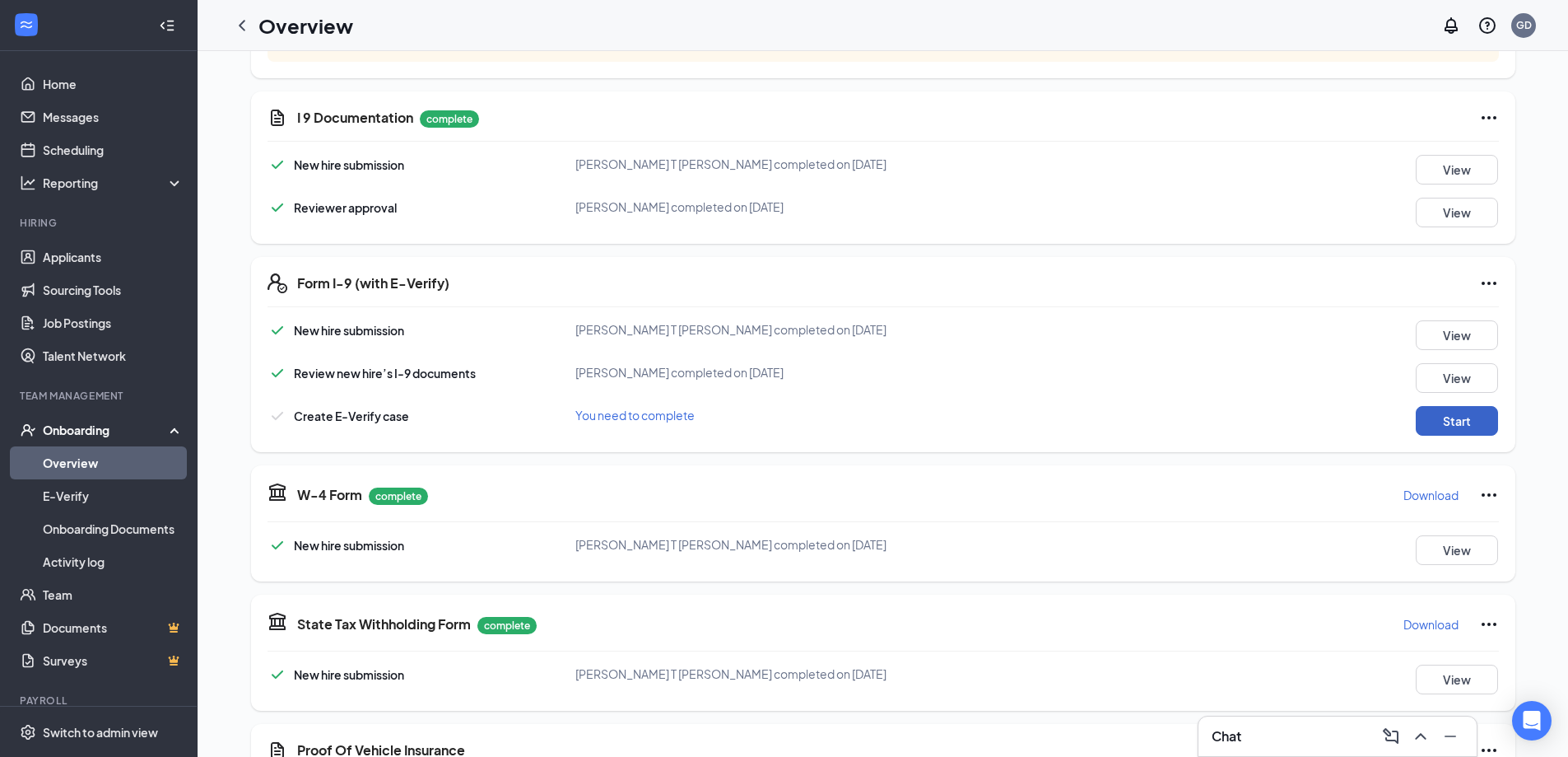
click at [1439, 422] on button "Start" at bounding box center [1457, 421] width 82 height 30
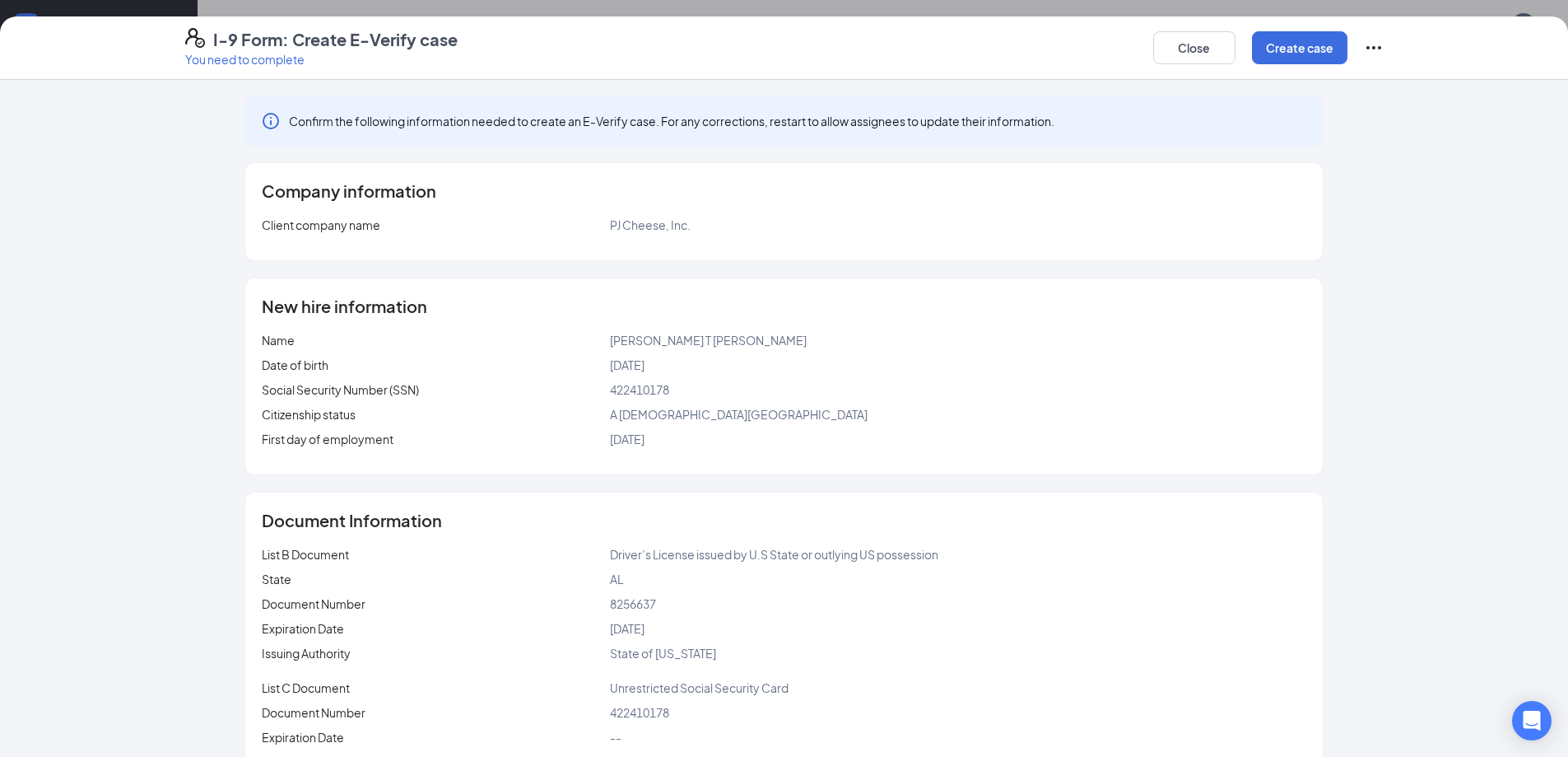
scroll to position [57, 0]
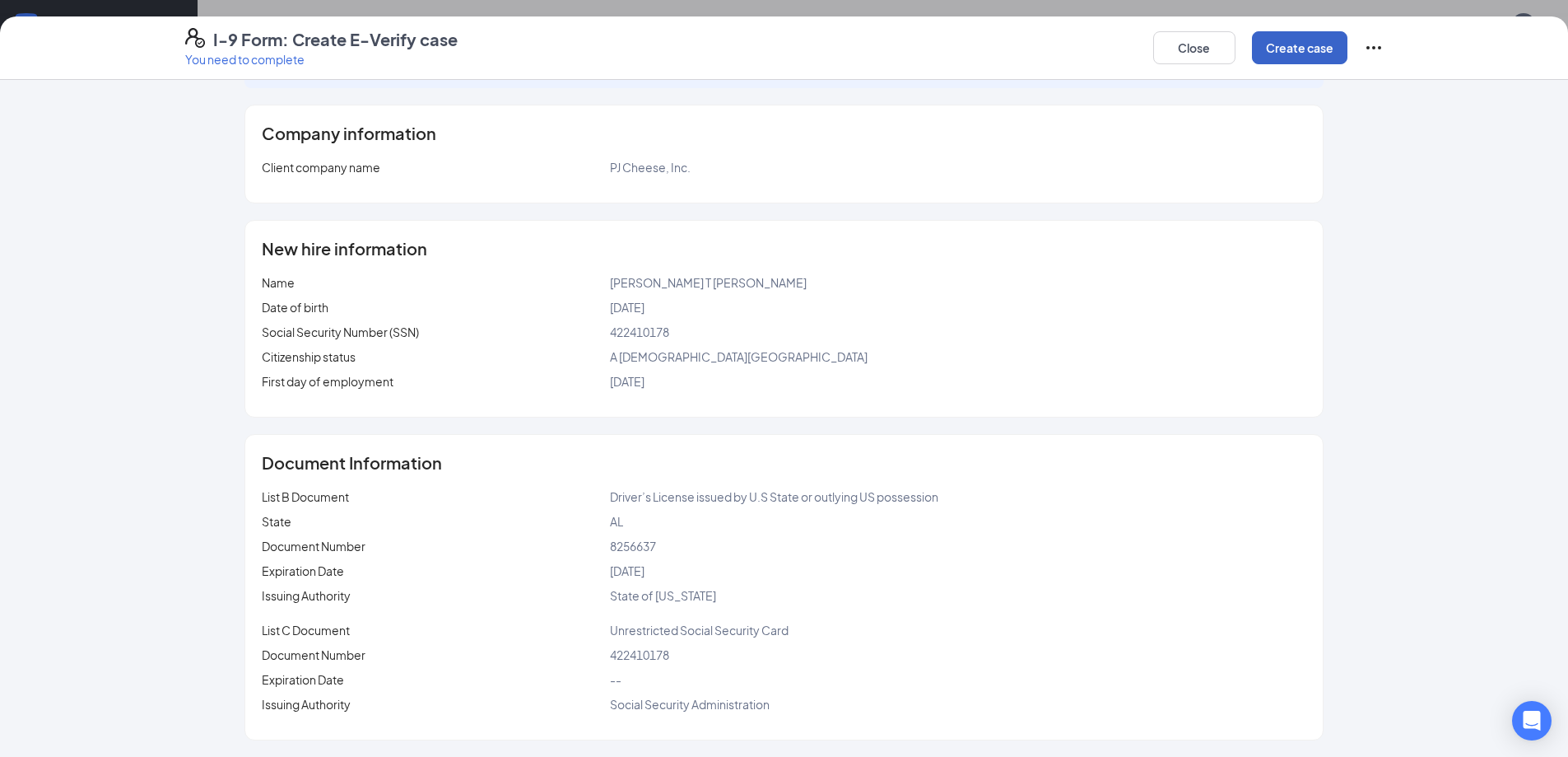
click at [1311, 55] on button "Create case" at bounding box center [1300, 48] width 96 height 33
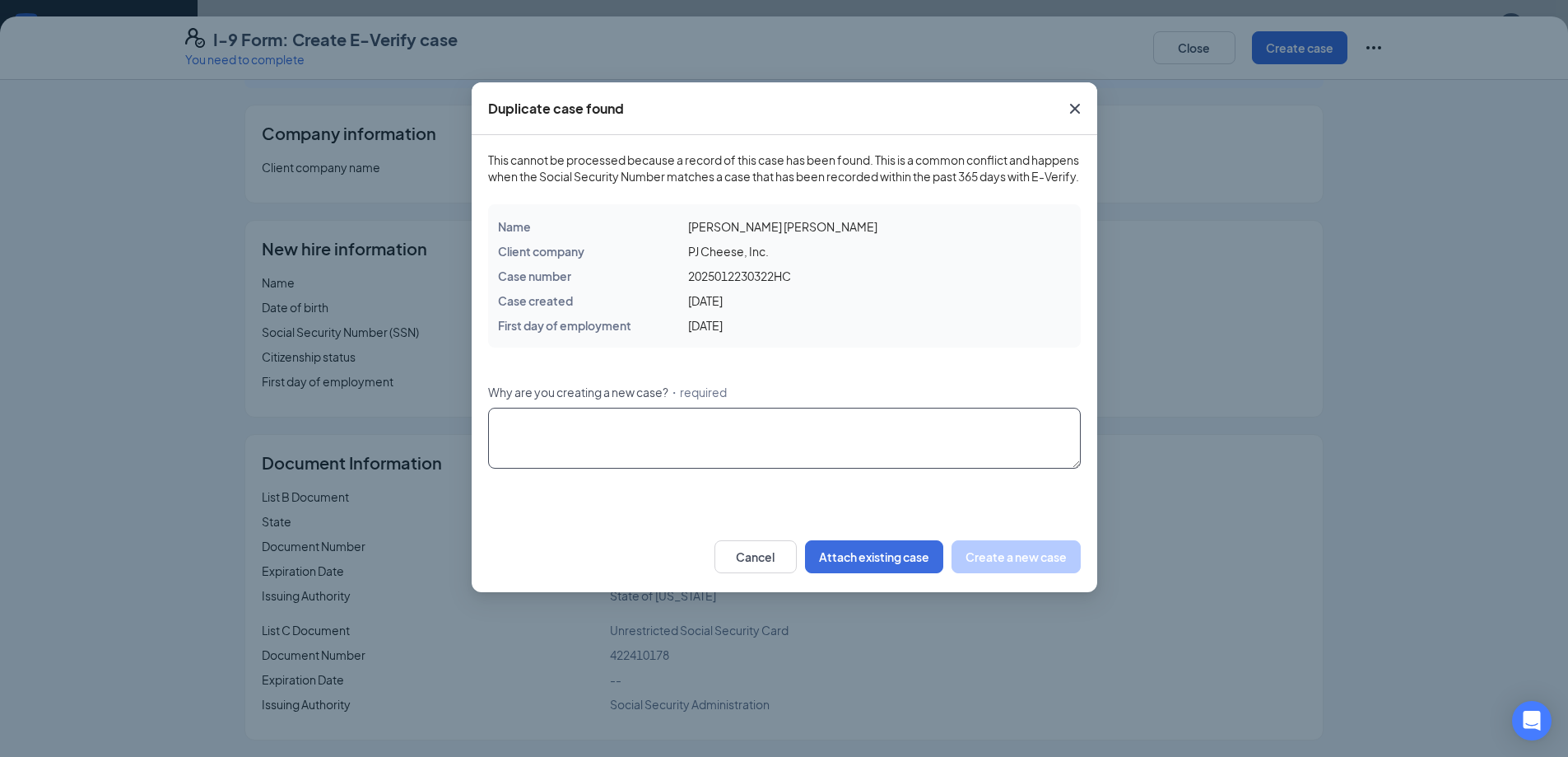
click at [614, 452] on textarea "Why are you creating a new case? ・required" at bounding box center [784, 438] width 593 height 61
type textarea "New Hire"
click at [852, 573] on button "Attach existing case" at bounding box center [874, 557] width 138 height 33
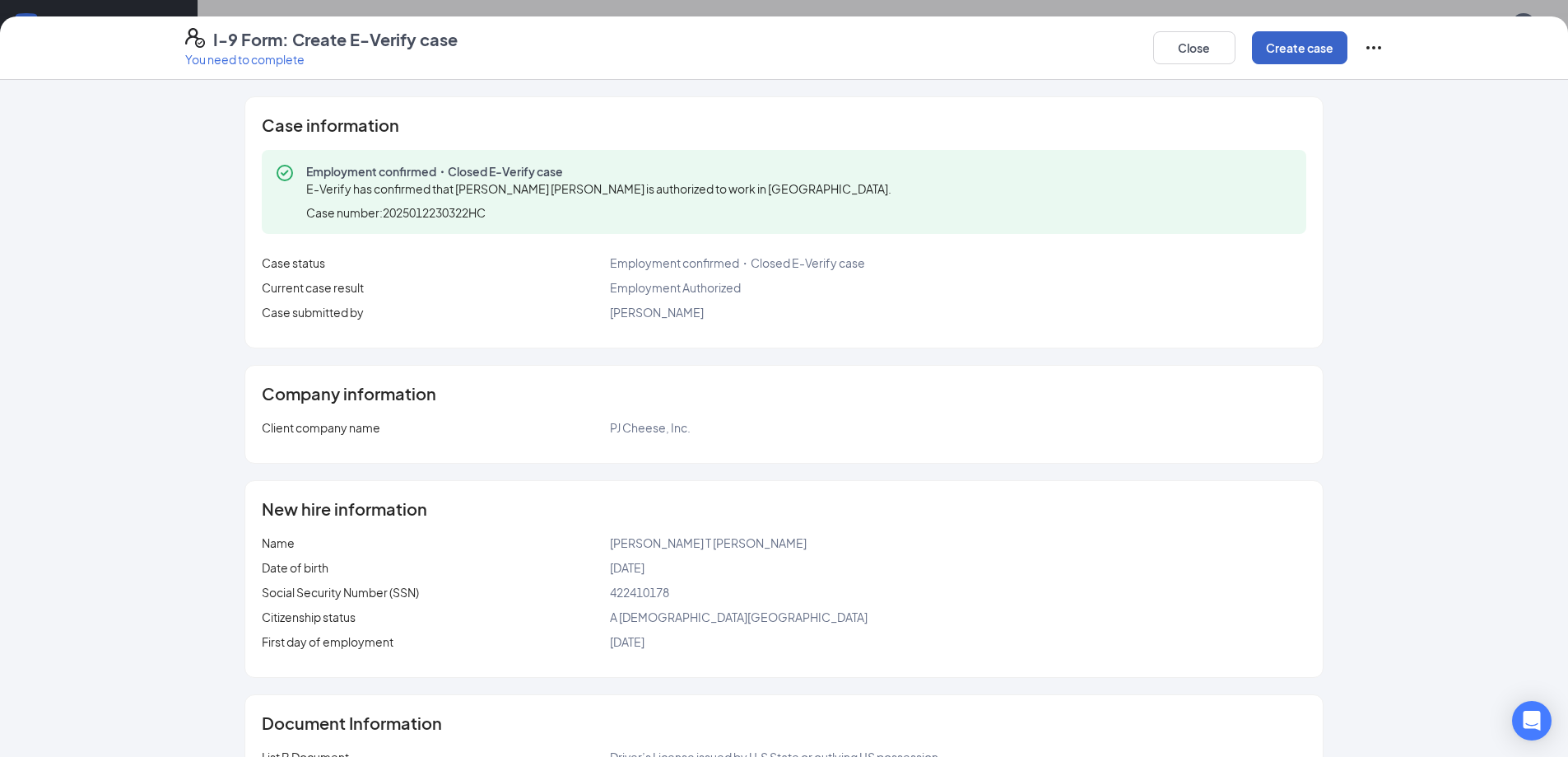
scroll to position [945, 0]
click at [1184, 39] on button "Close" at bounding box center [1194, 48] width 82 height 33
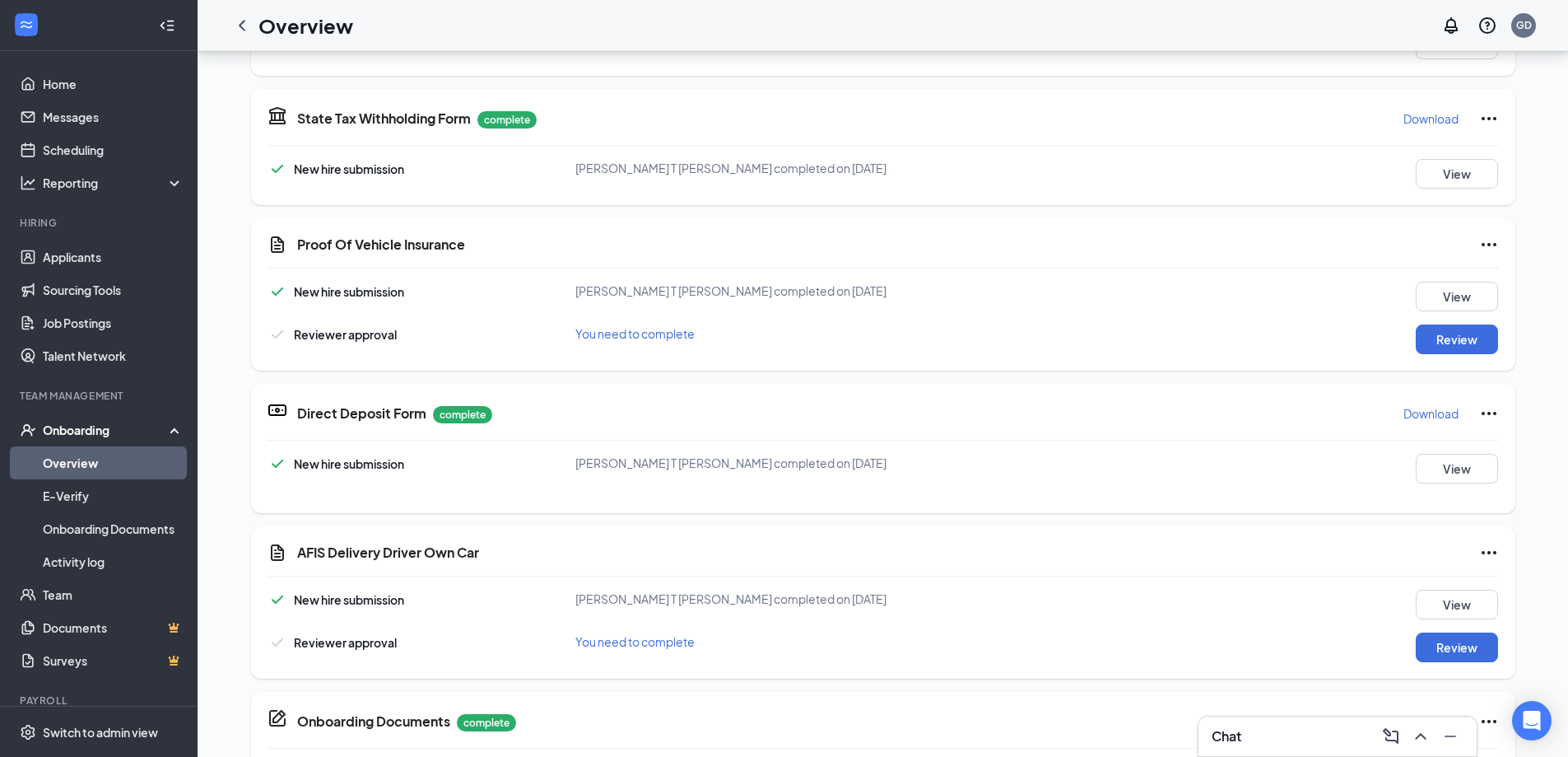
scroll to position [619, 0]
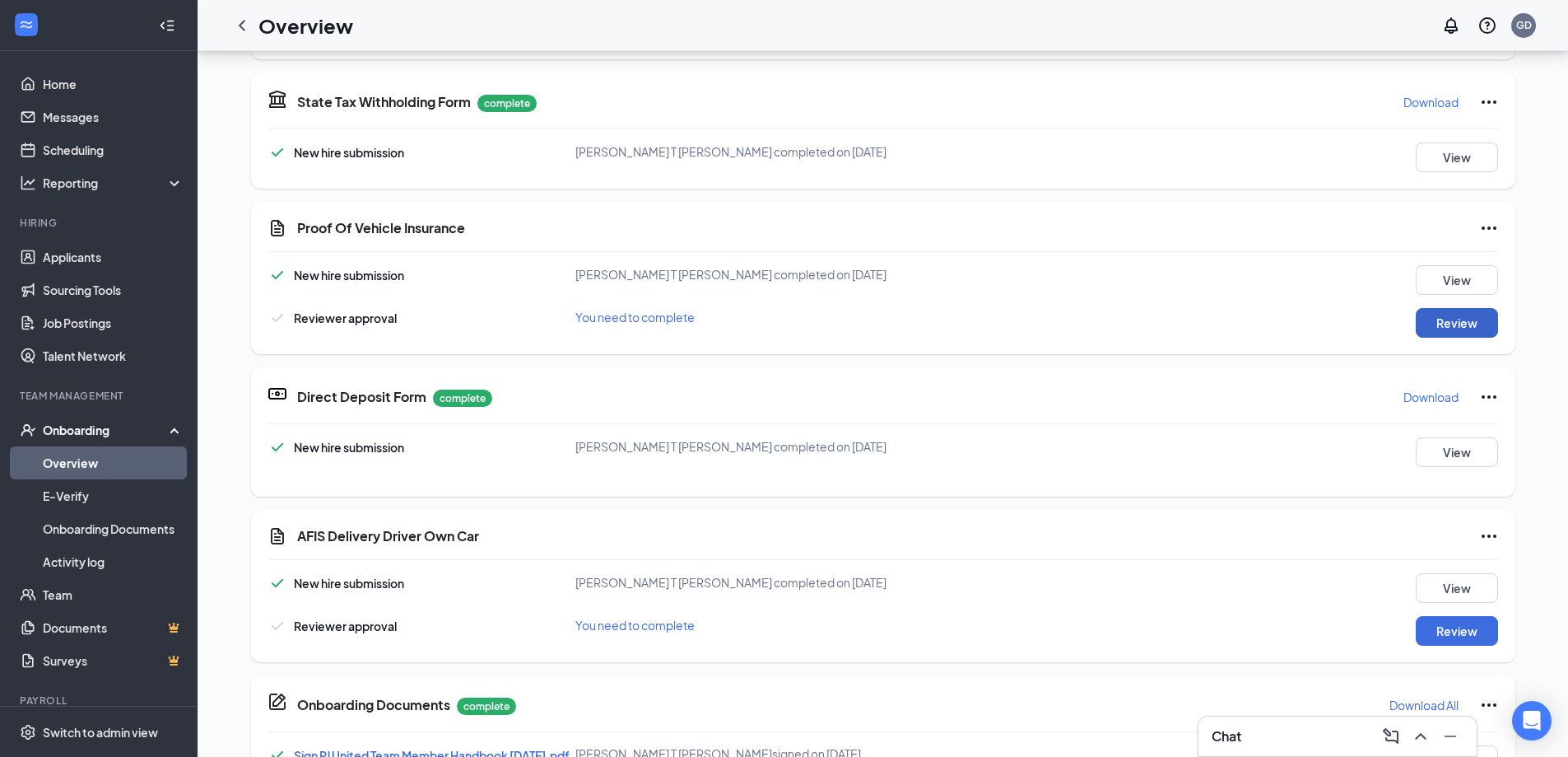
click at [1441, 317] on button "Review" at bounding box center [1457, 322] width 82 height 30
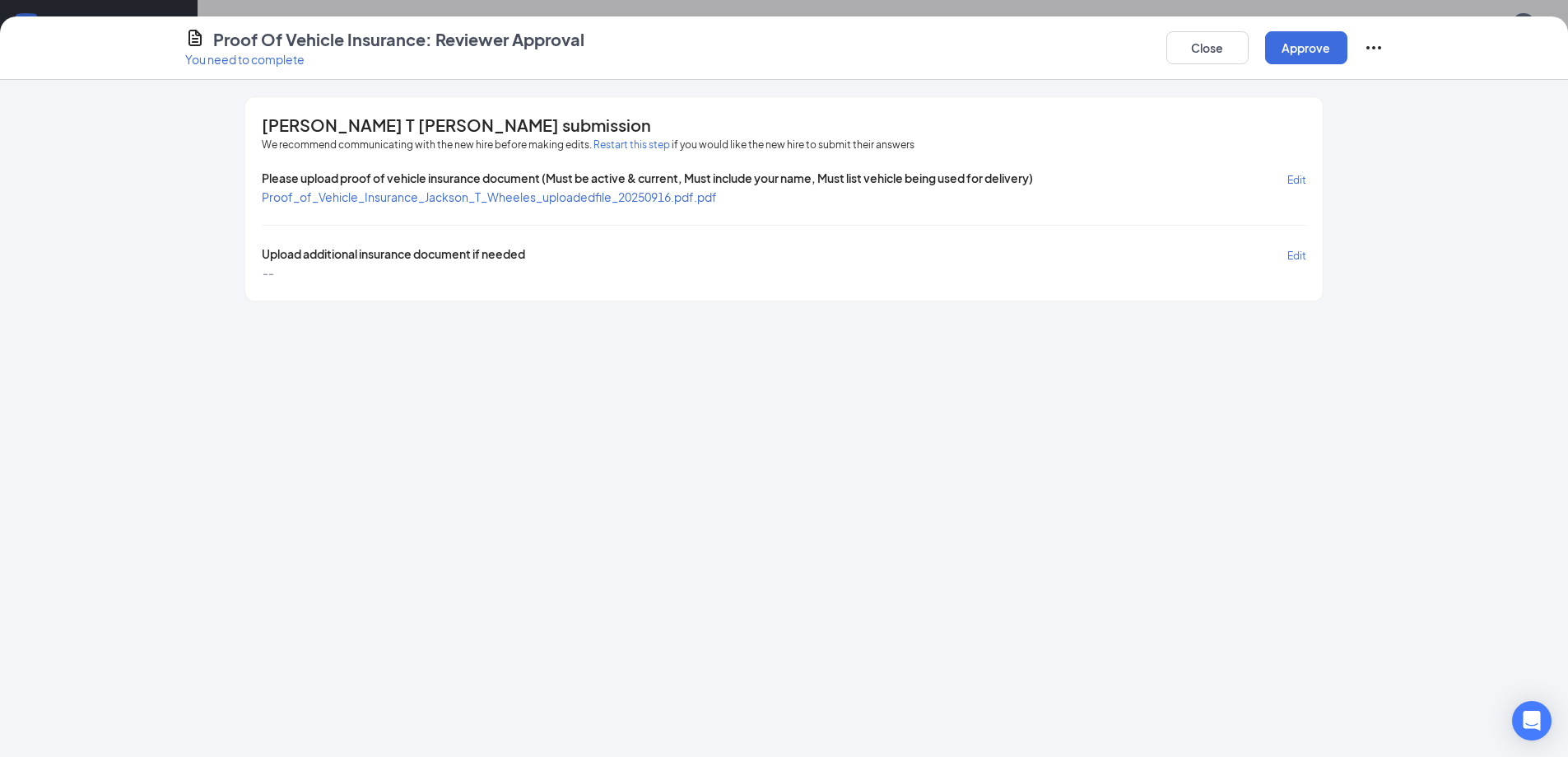
click at [493, 201] on span "Proof_of_Vehicle_Insurance_Jackson_T_Wheeles_uploadedfile_20250916.pdf.pdf" at bounding box center [489, 196] width 455 height 14
click at [1311, 40] on button "Approve" at bounding box center [1306, 48] width 82 height 33
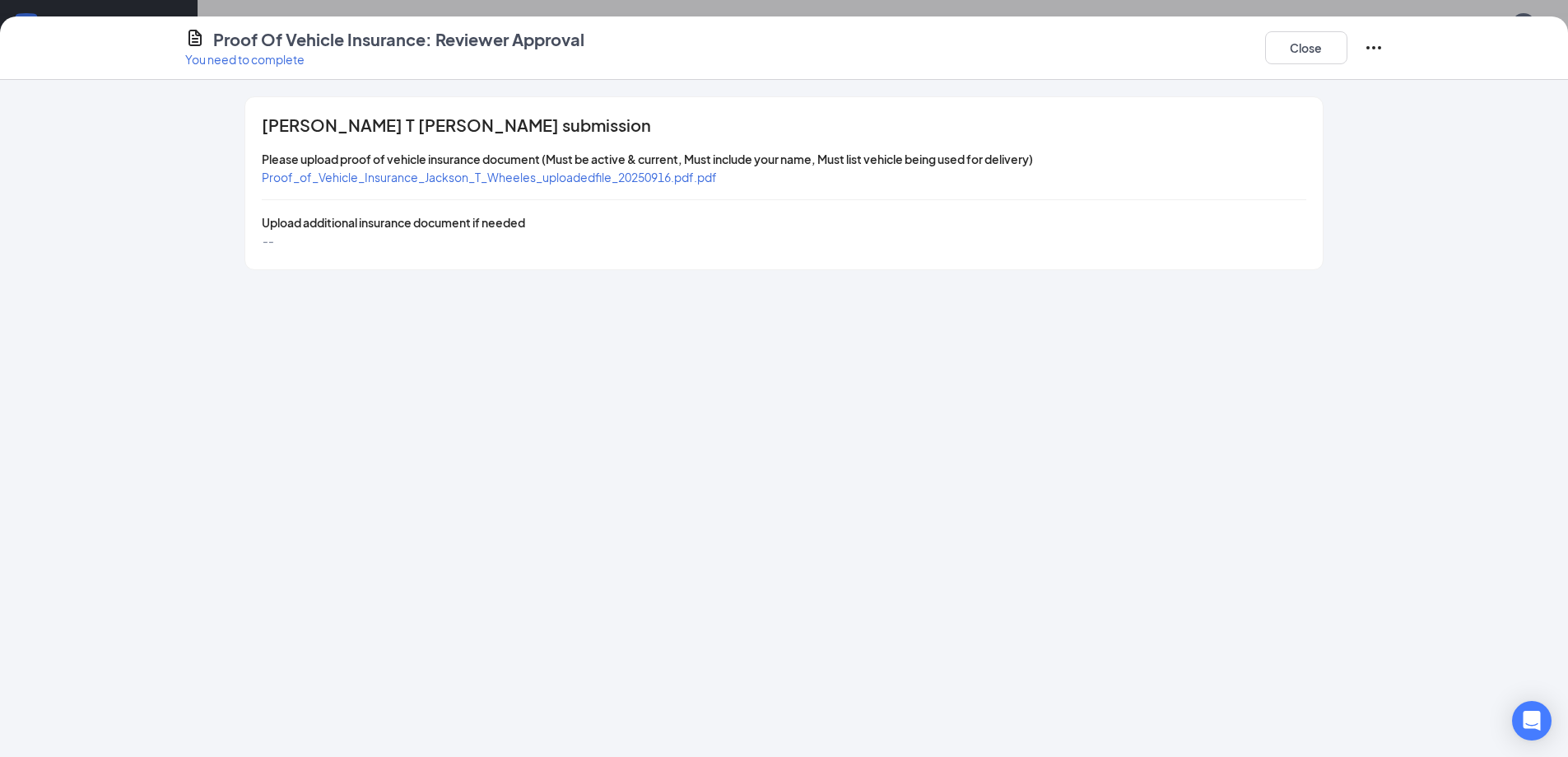
click at [256, 58] on p "You need to complete" at bounding box center [384, 58] width 399 height 16
click at [1298, 38] on button "Close" at bounding box center [1306, 48] width 82 height 33
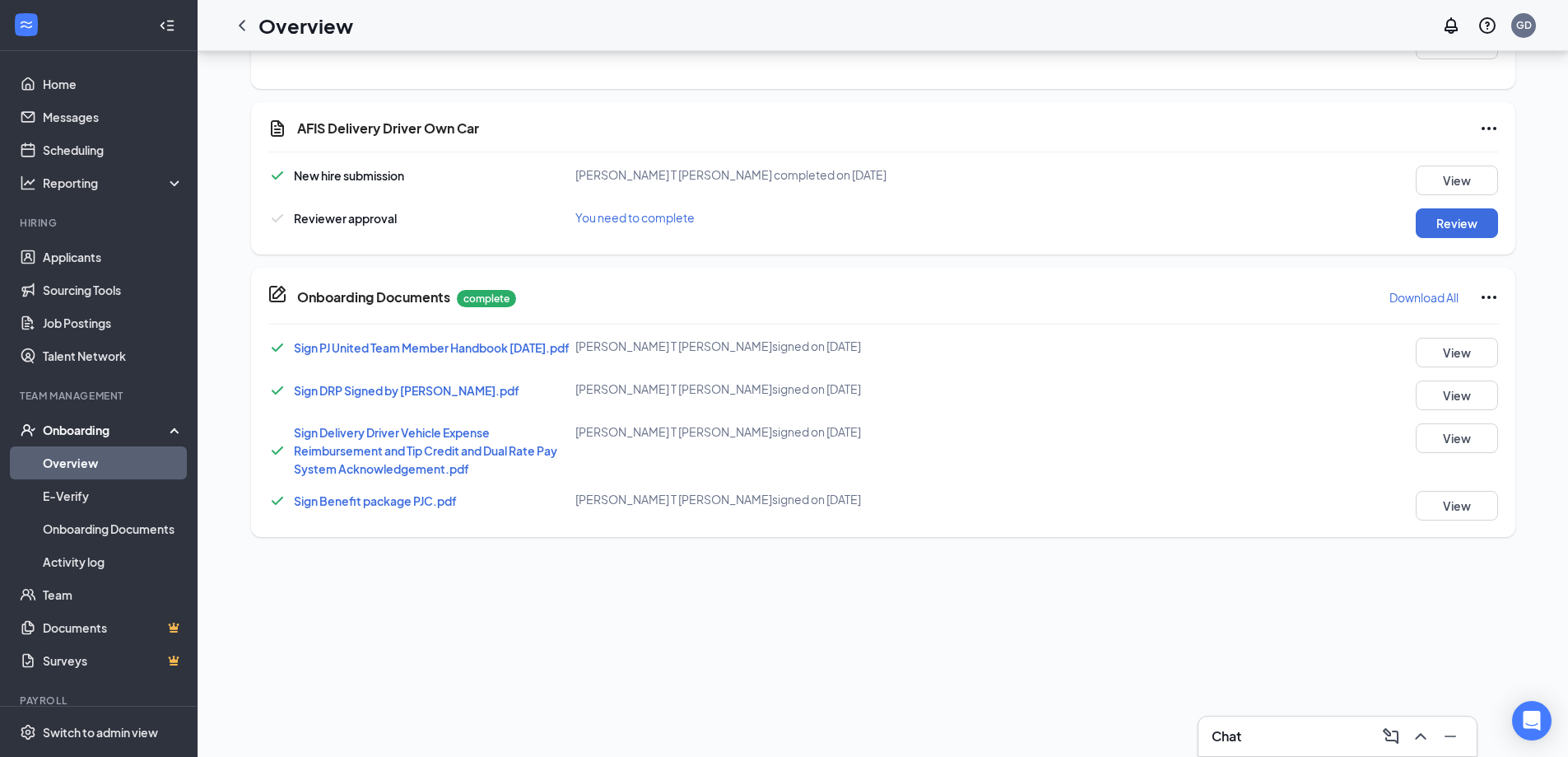
scroll to position [1037, 0]
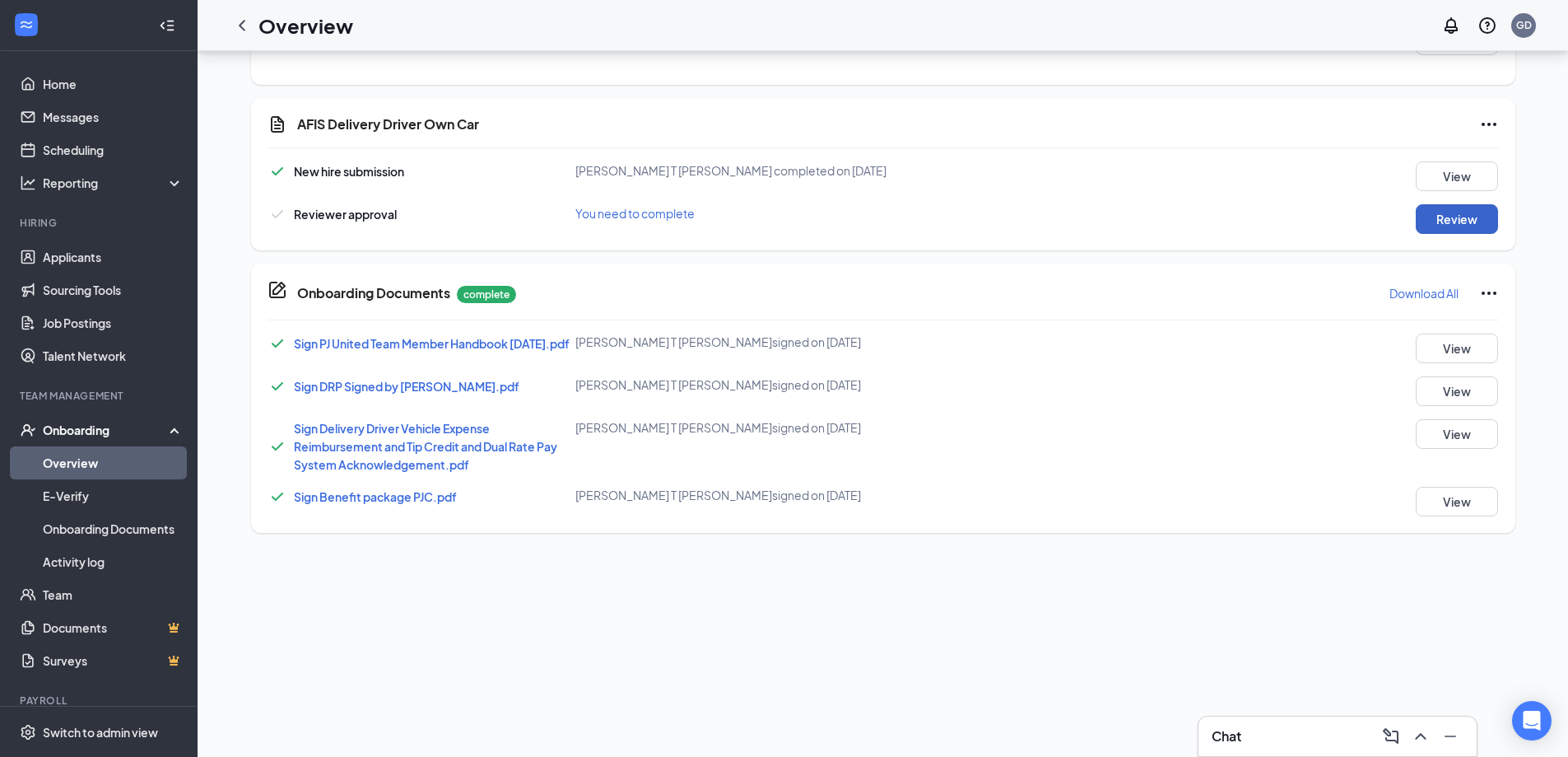
click at [1453, 221] on button "Review" at bounding box center [1457, 218] width 82 height 30
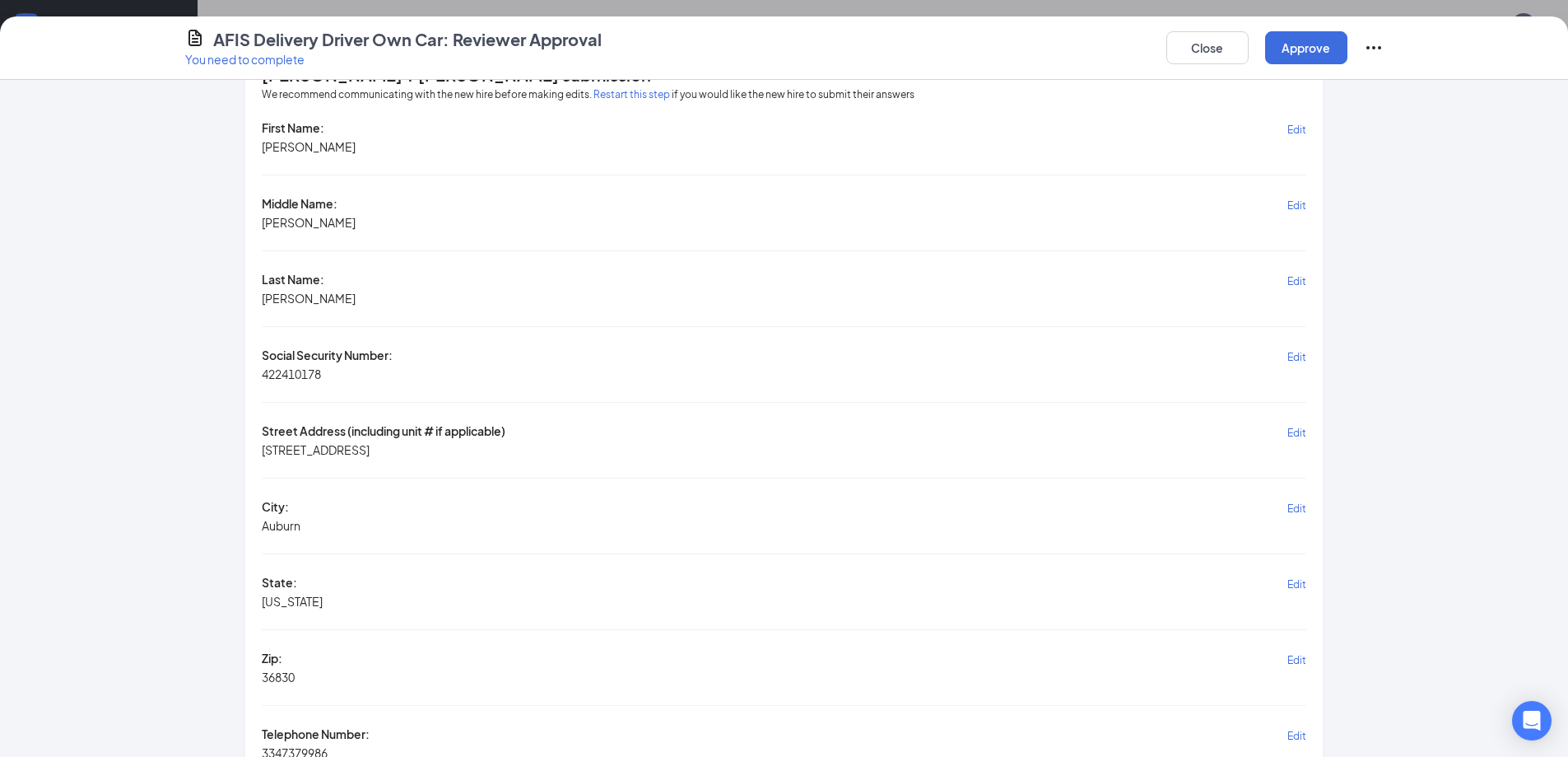
scroll to position [0, 0]
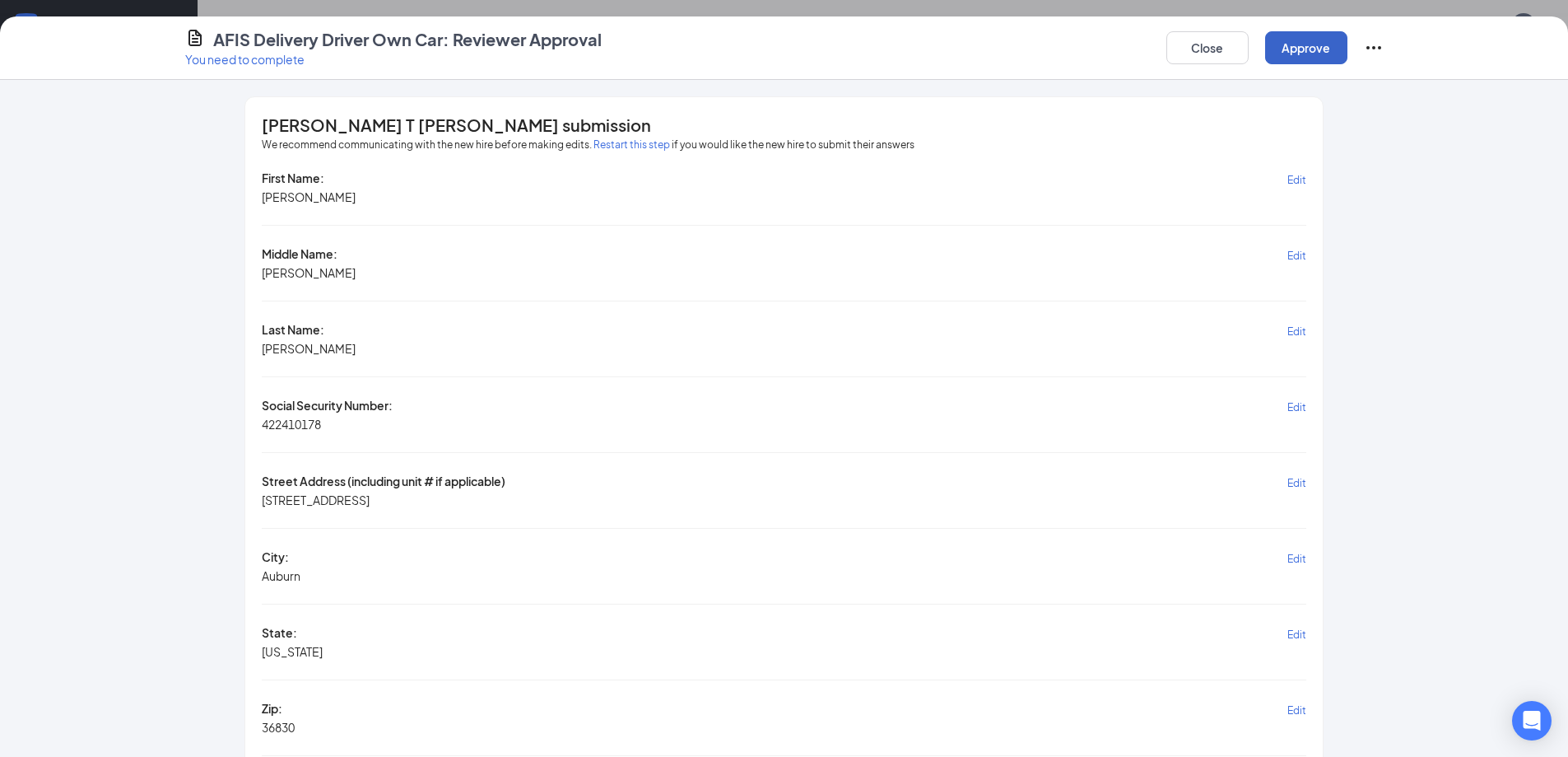
click at [1289, 42] on button "Approve" at bounding box center [1306, 48] width 82 height 33
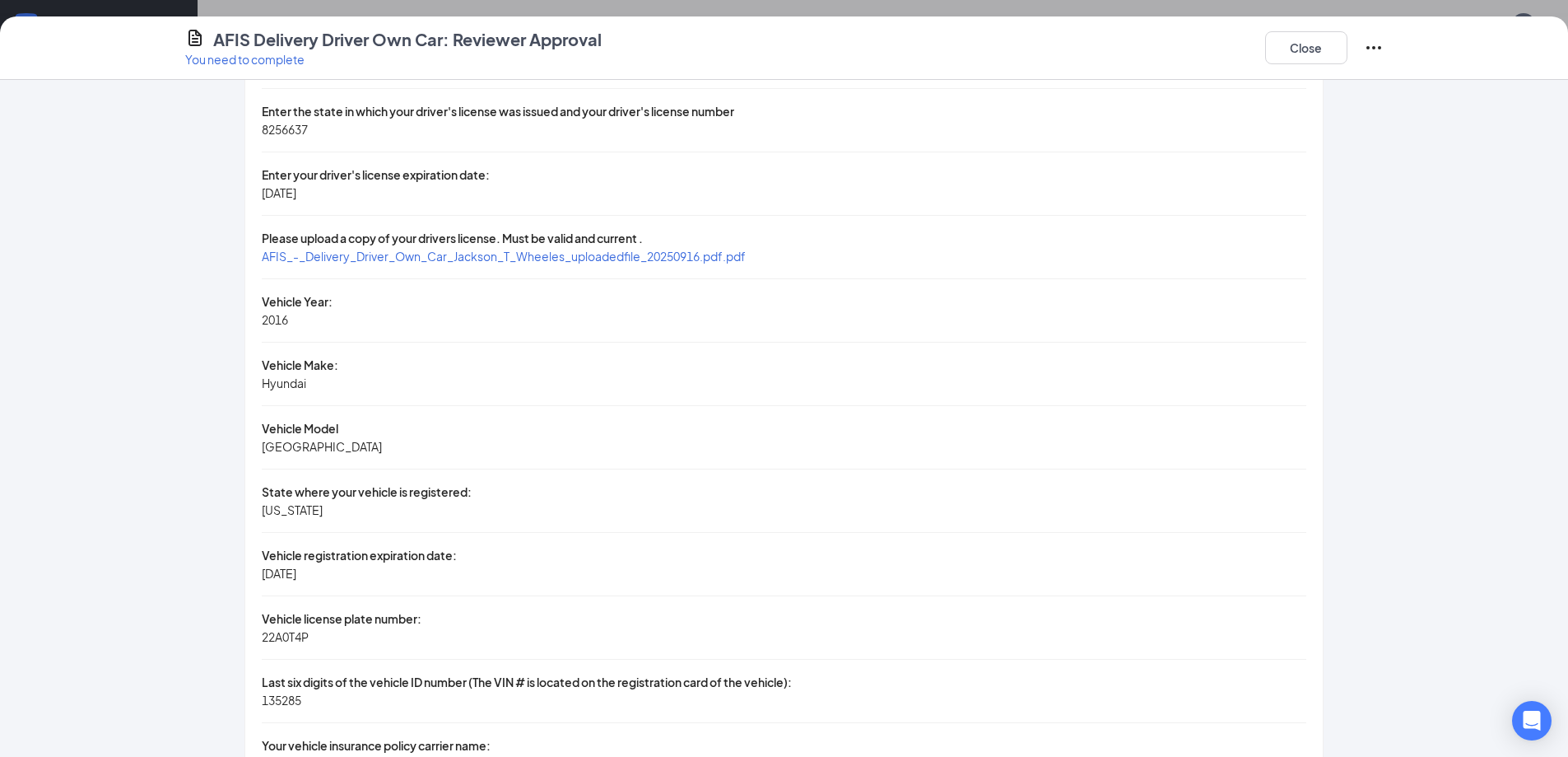
scroll to position [956, 0]
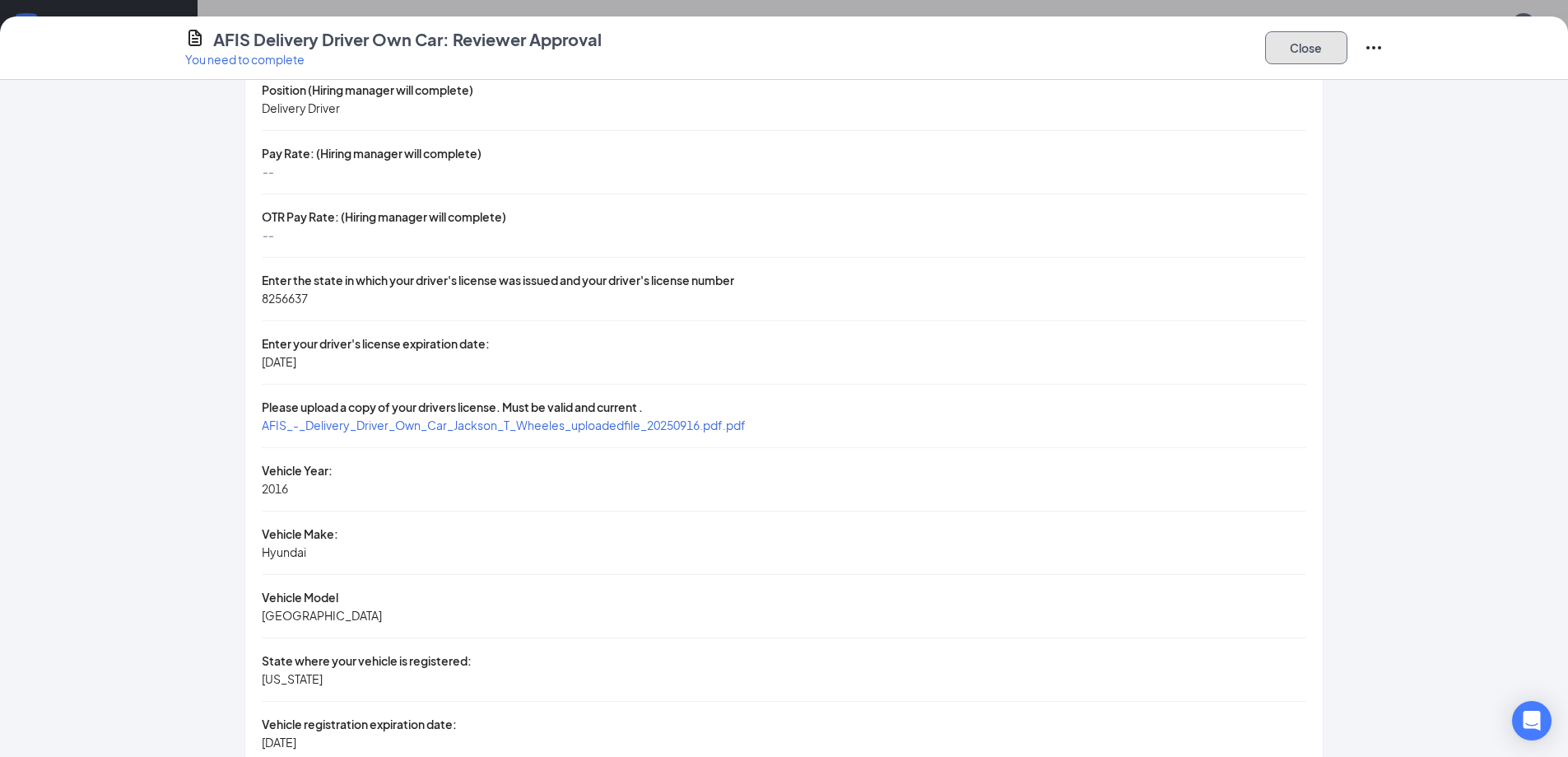
click at [1334, 50] on button "Close" at bounding box center [1306, 48] width 82 height 33
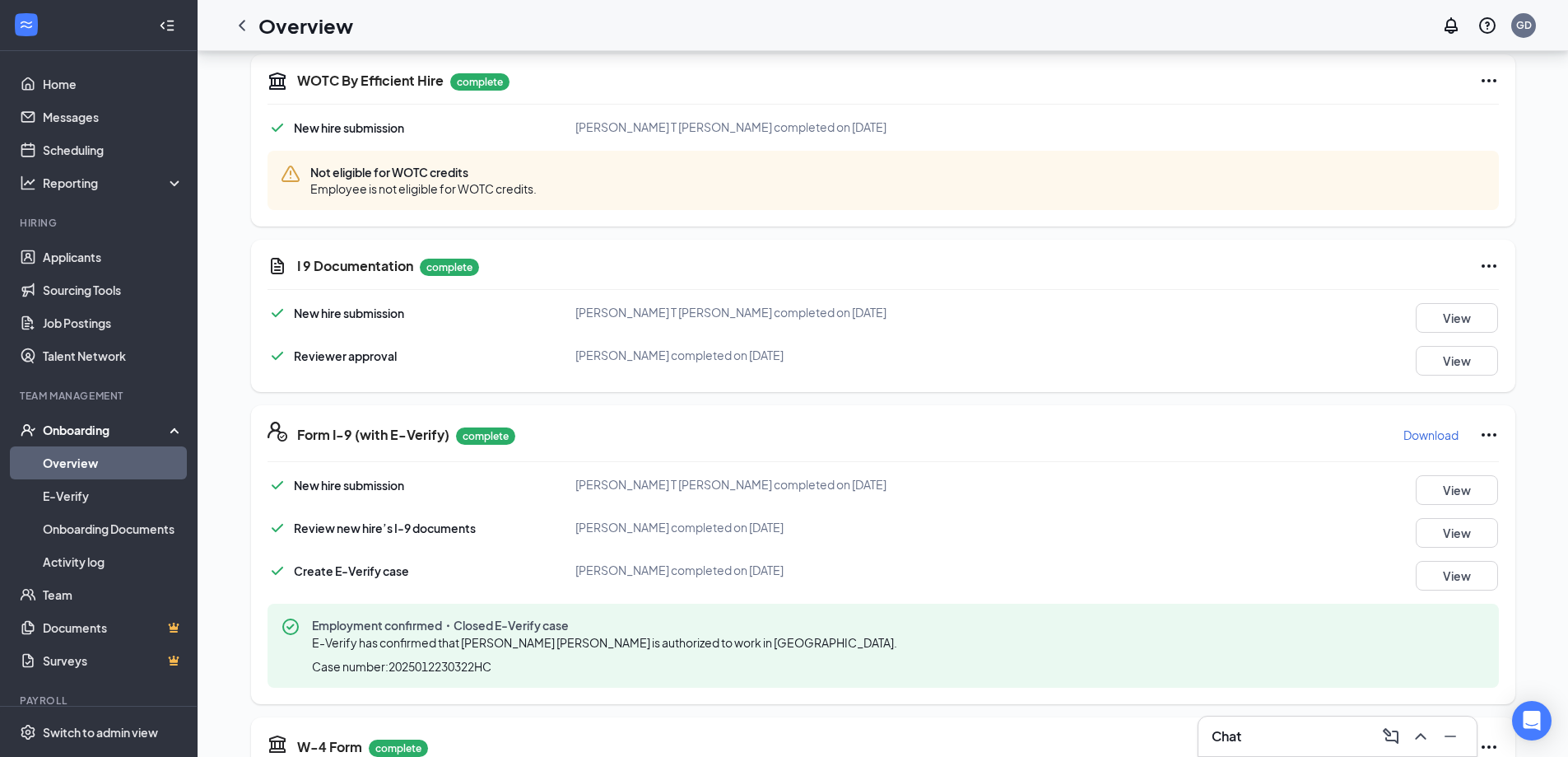
scroll to position [0, 0]
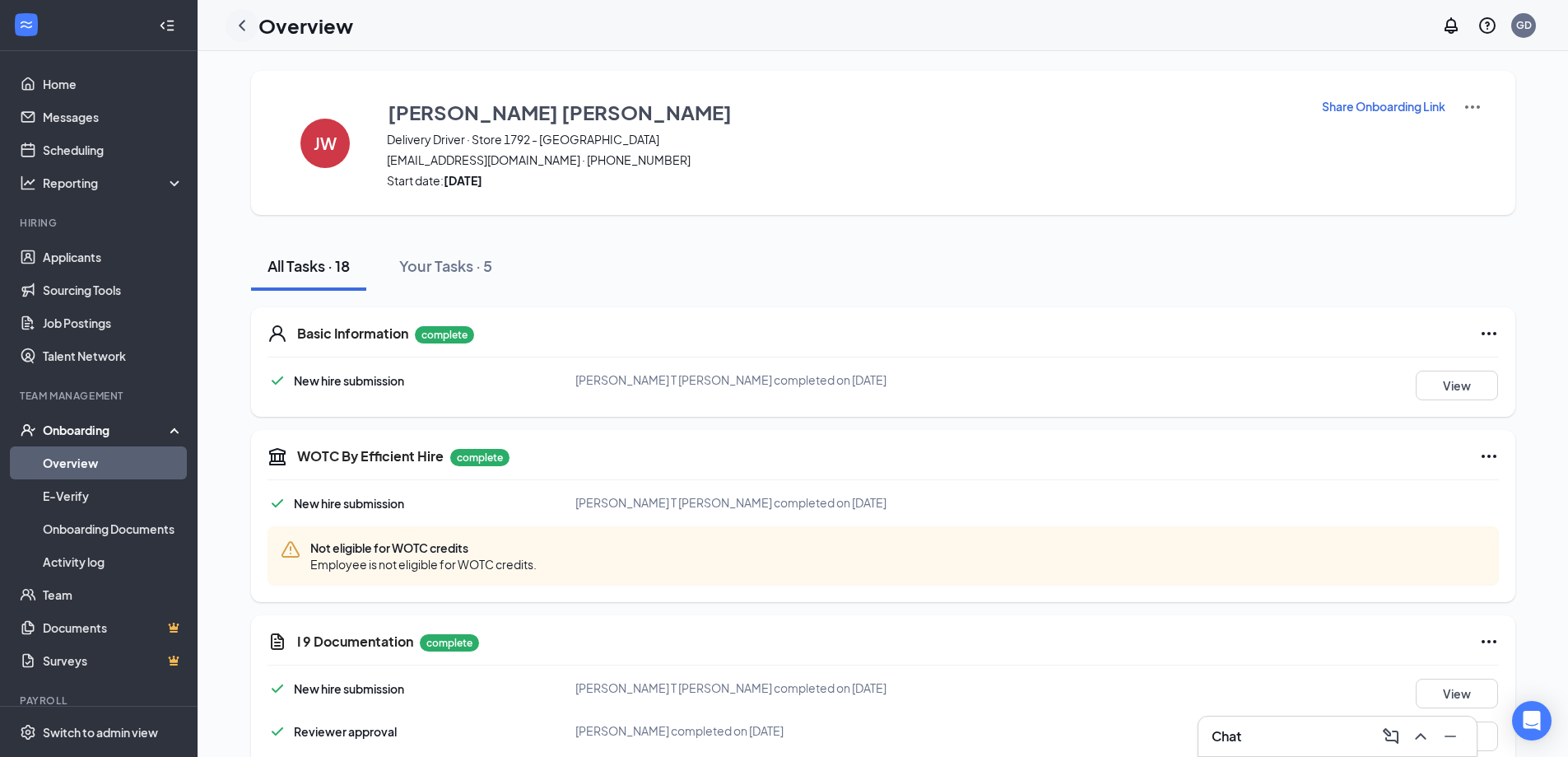
click at [245, 27] on icon "ChevronLeft" at bounding box center [241, 25] width 20 height 20
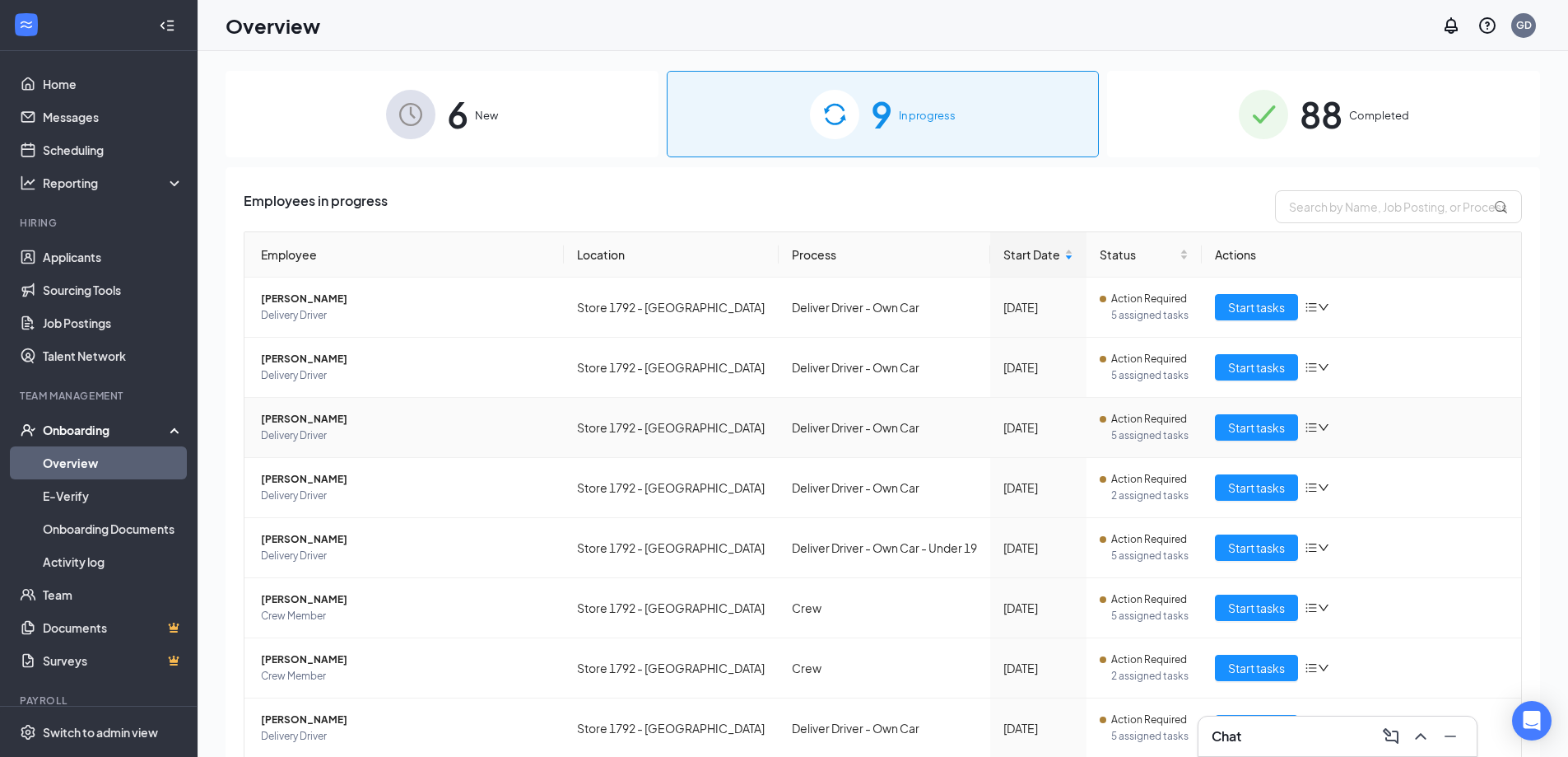
click at [301, 424] on span "[PERSON_NAME]" at bounding box center [405, 419] width 289 height 16
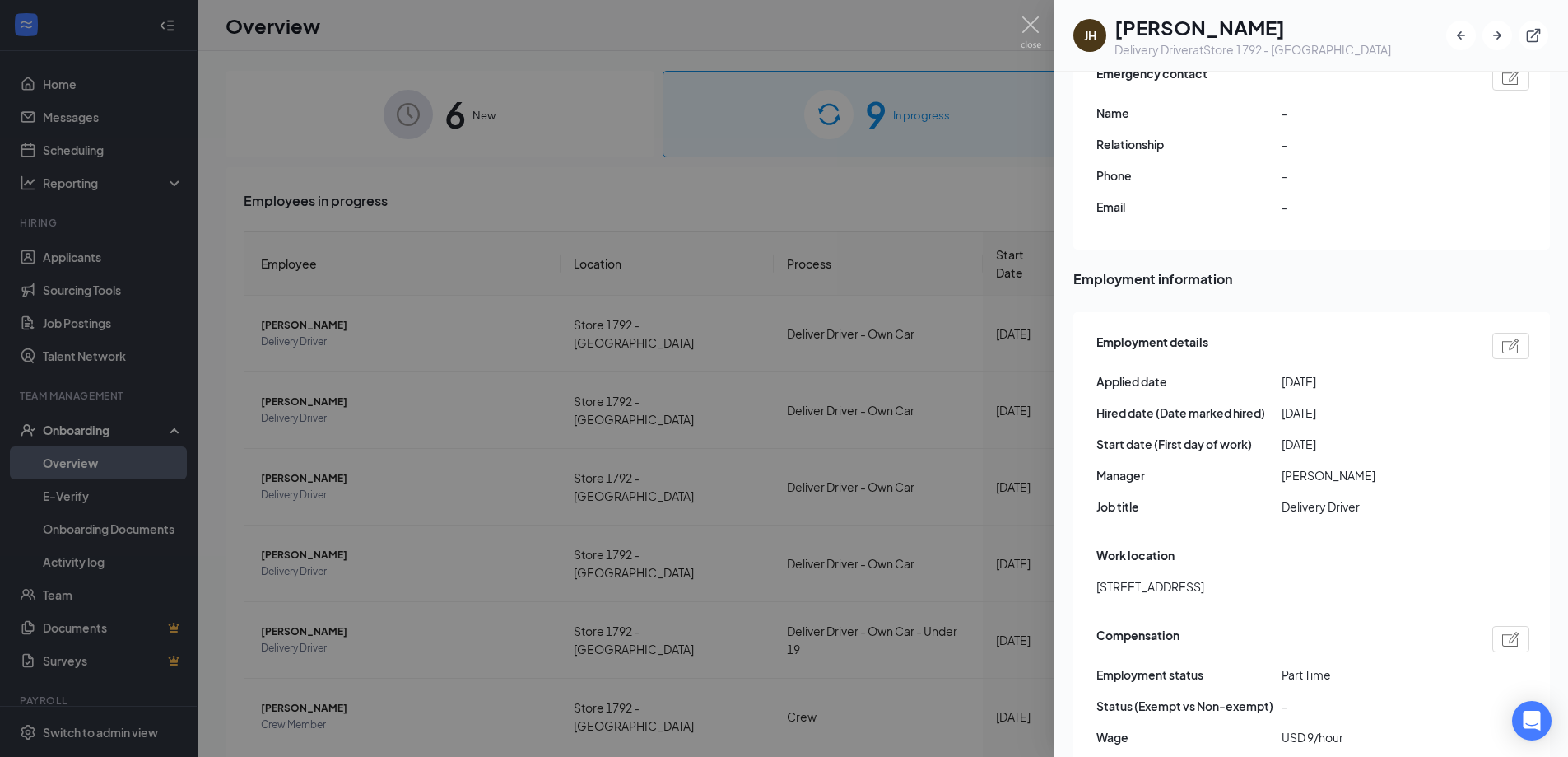
scroll to position [382, 0]
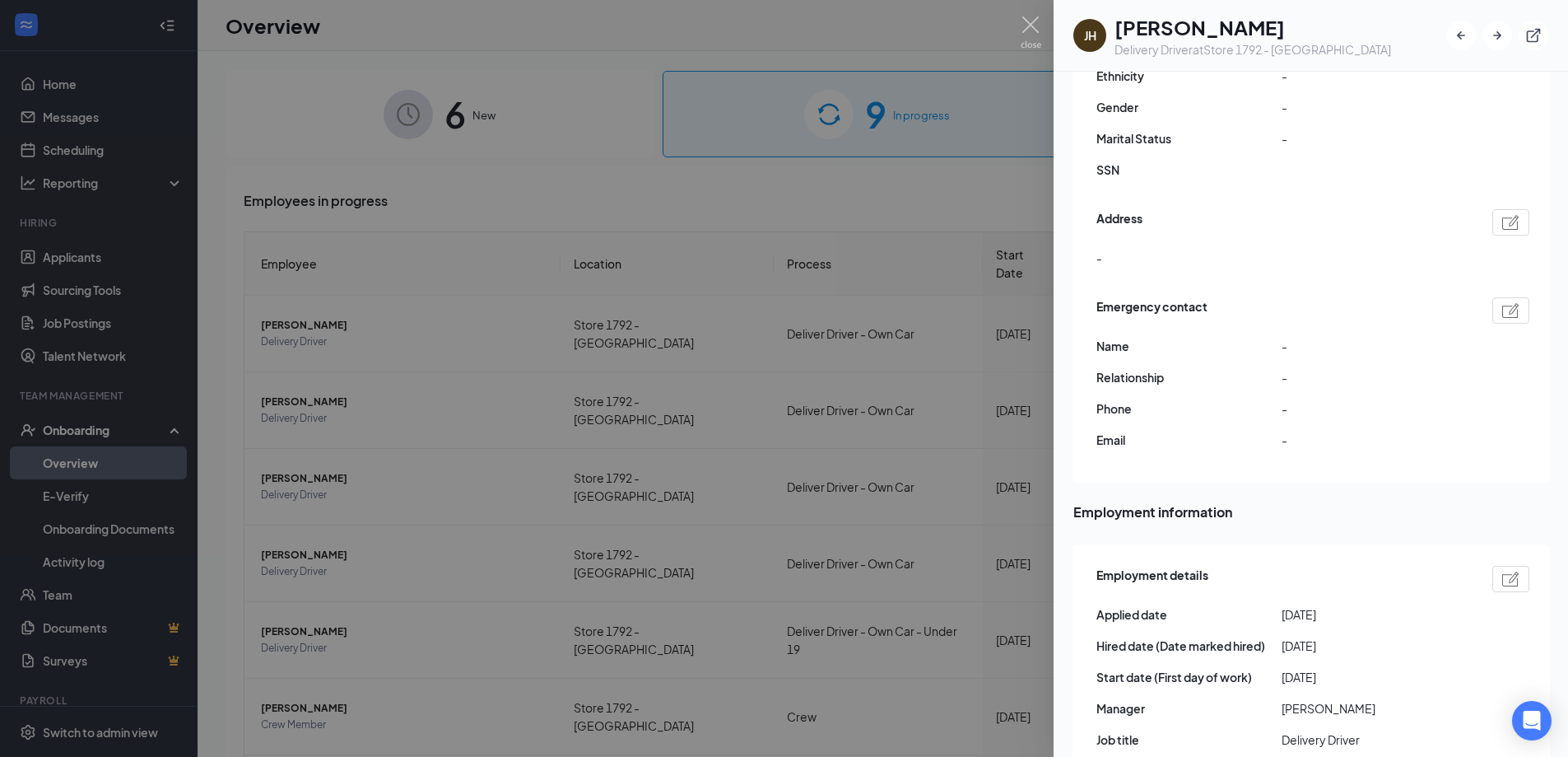
click at [999, 388] on div at bounding box center [784, 378] width 1568 height 757
click at [1013, 401] on div "[DATE]" at bounding box center [1030, 409] width 68 height 18
click at [1491, 33] on div at bounding box center [1474, 25] width 33 height 33
click at [989, 174] on div "Employees in progress Employee Location Process Start Date Status Actions [PERS…" at bounding box center [875, 624] width 1302 height 915
click at [273, 410] on span "Delivery Driver" at bounding box center [403, 418] width 286 height 16
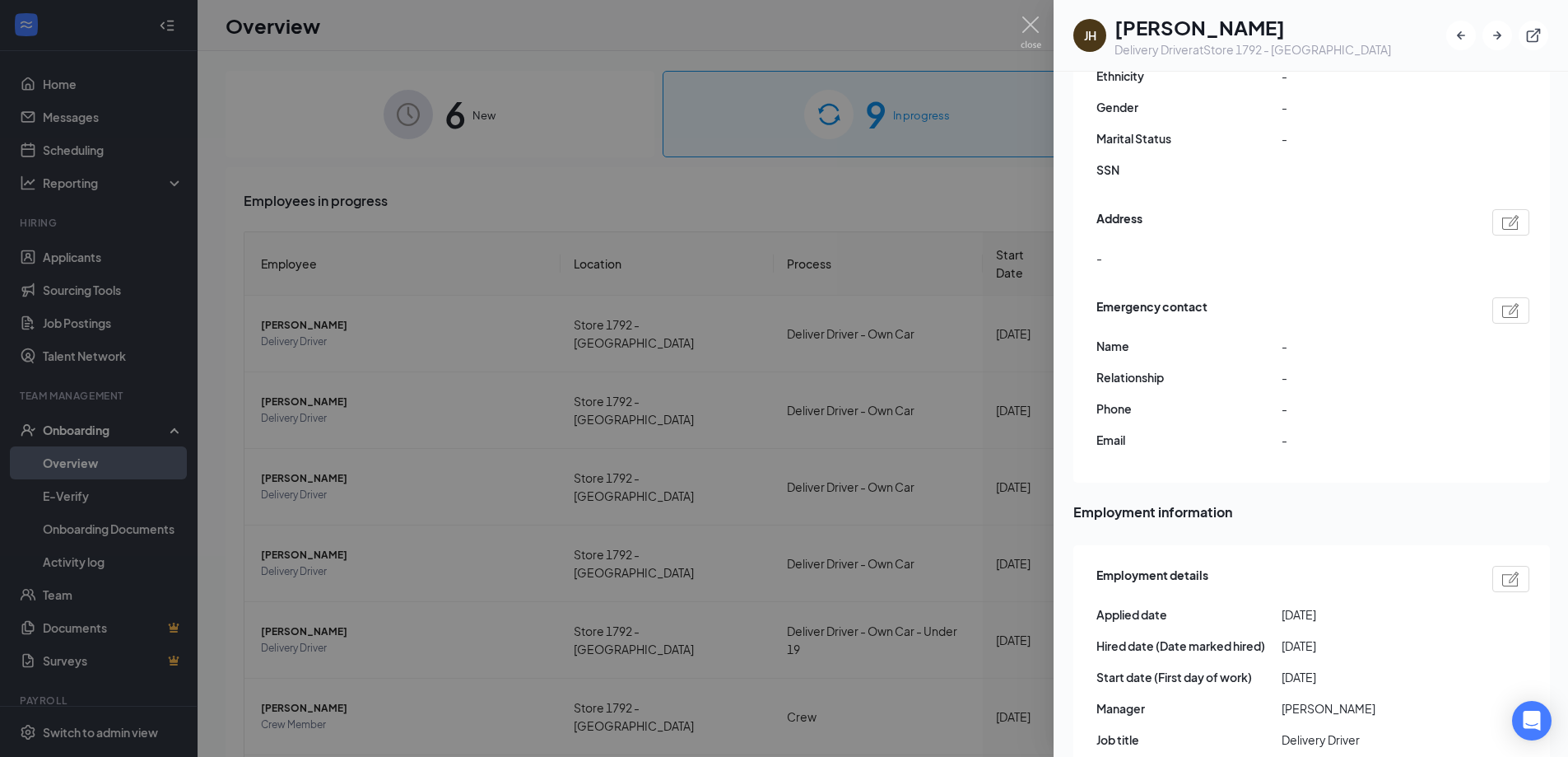
click at [270, 470] on span "[PERSON_NAME]" at bounding box center [403, 478] width 286 height 16
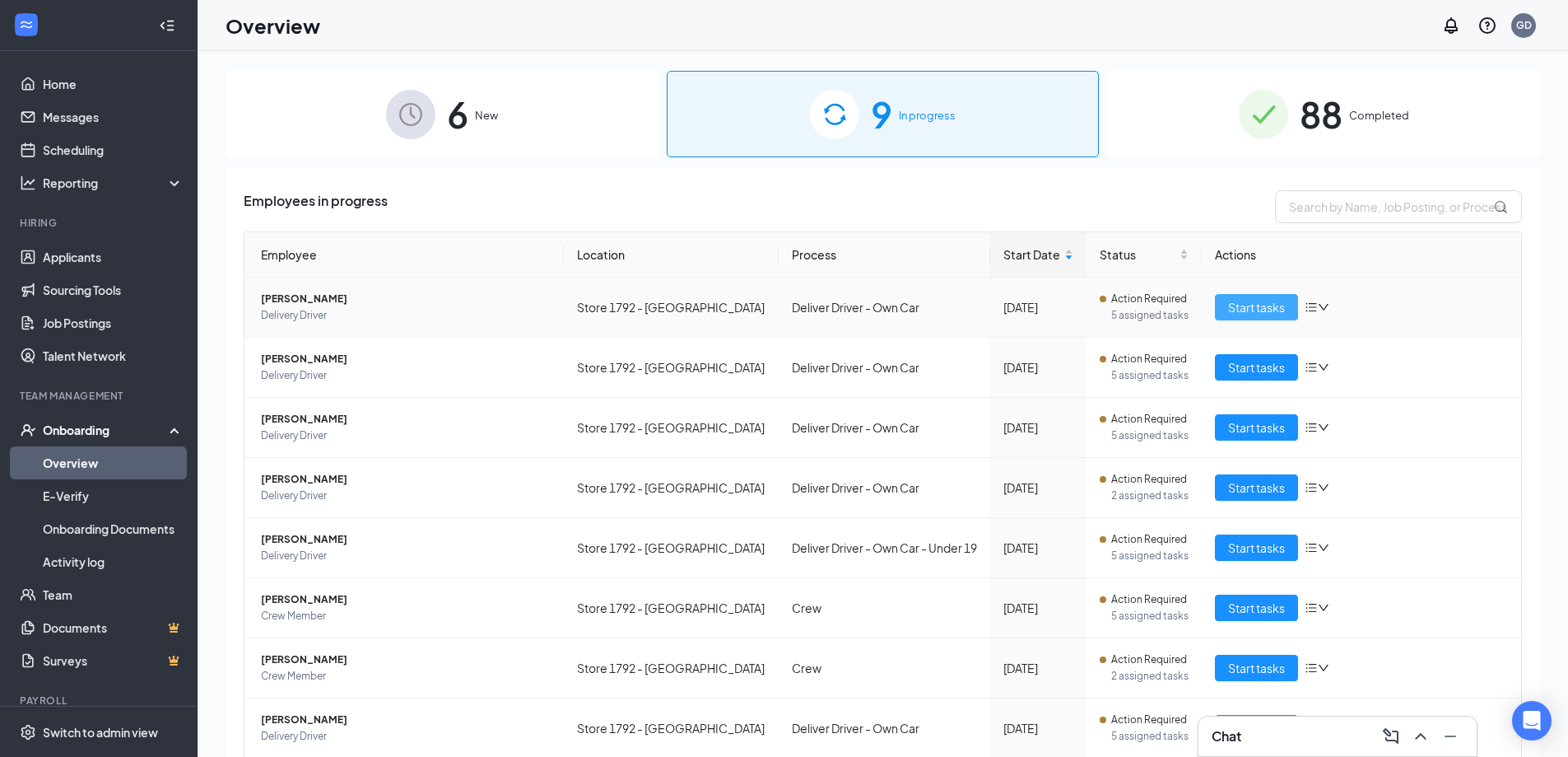
click at [1241, 304] on span "Start tasks" at bounding box center [1256, 307] width 57 height 18
